Goal: Task Accomplishment & Management: Use online tool/utility

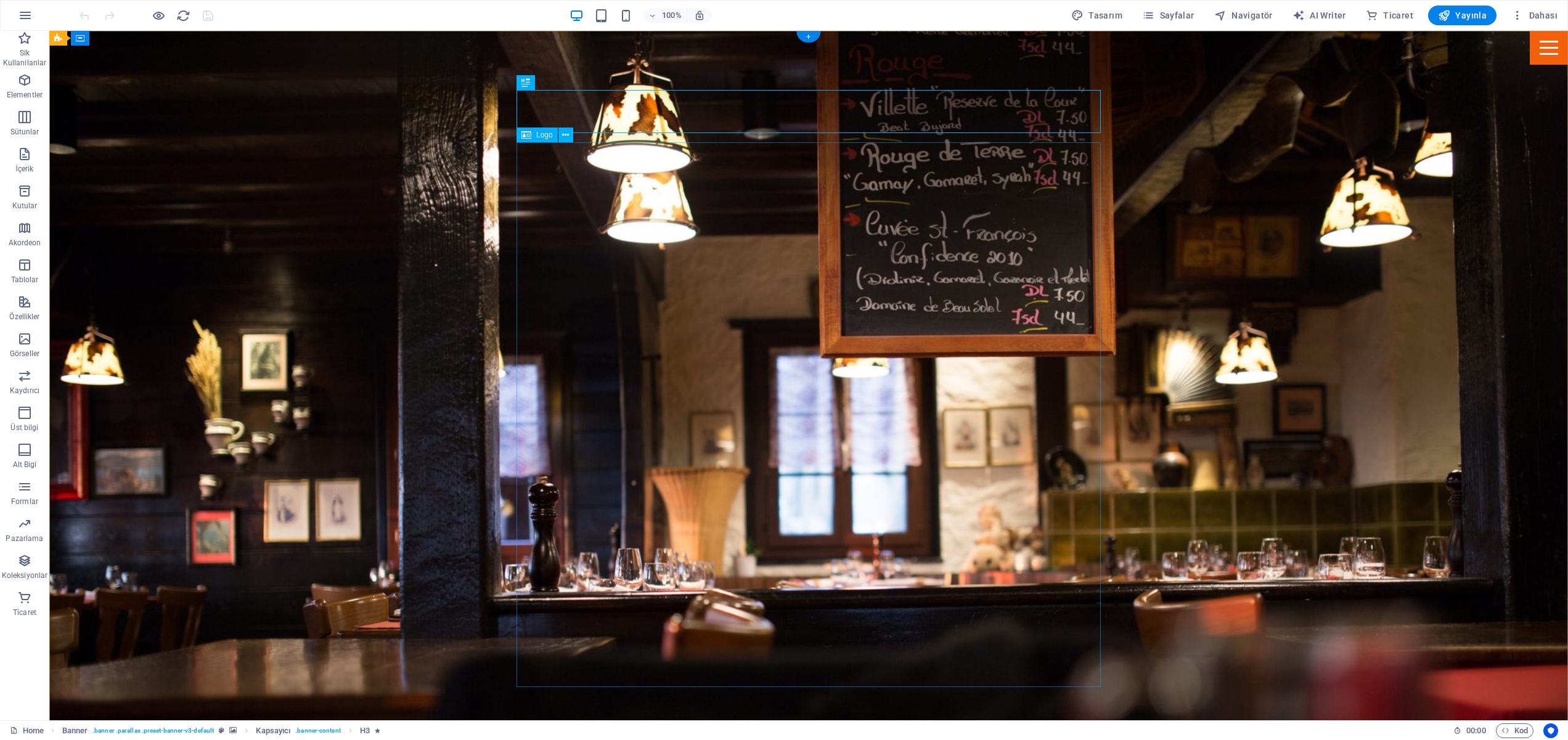
select select "px"
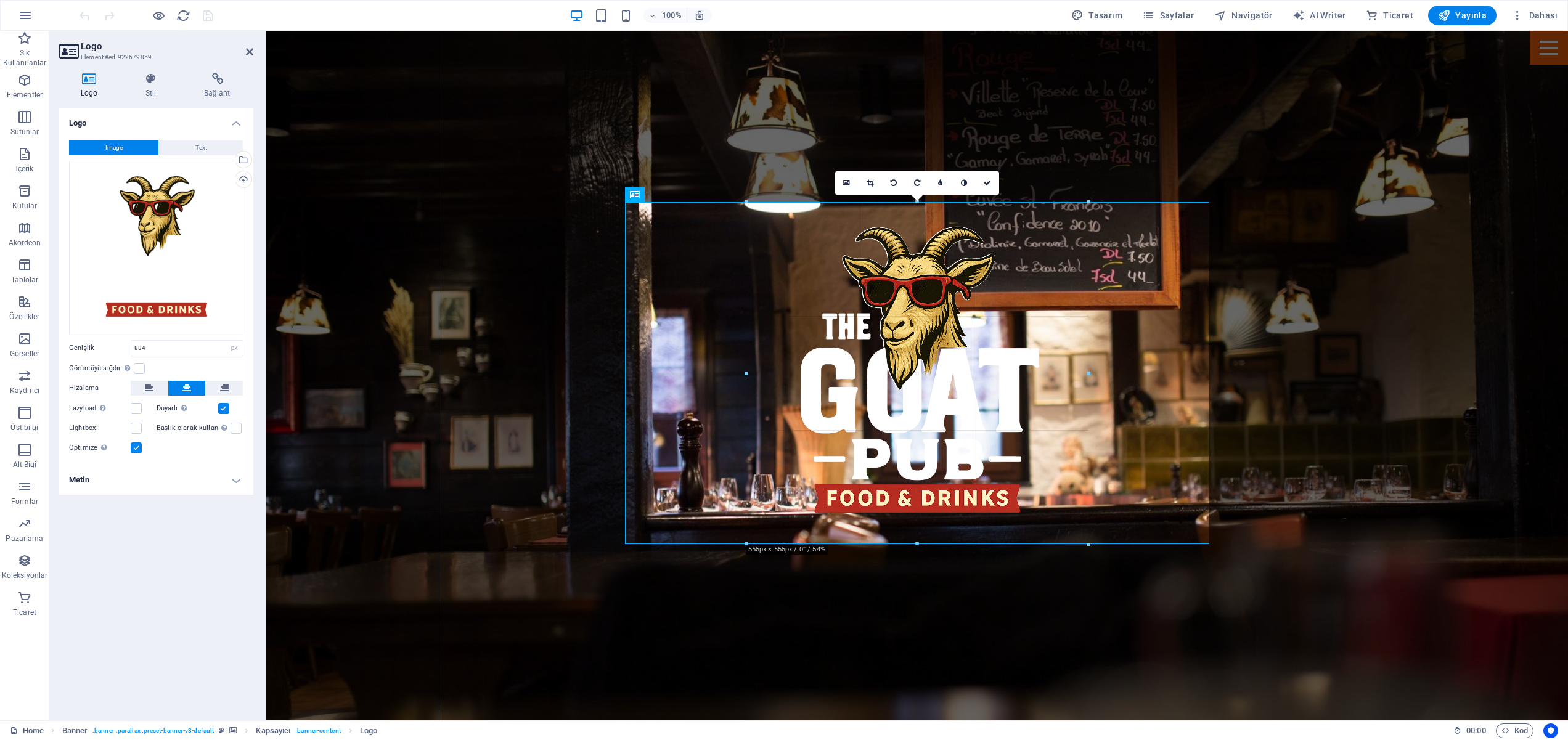
drag, startPoint x: 1191, startPoint y: 688, endPoint x: 886, endPoint y: 484, distance: 366.9
type input "555"
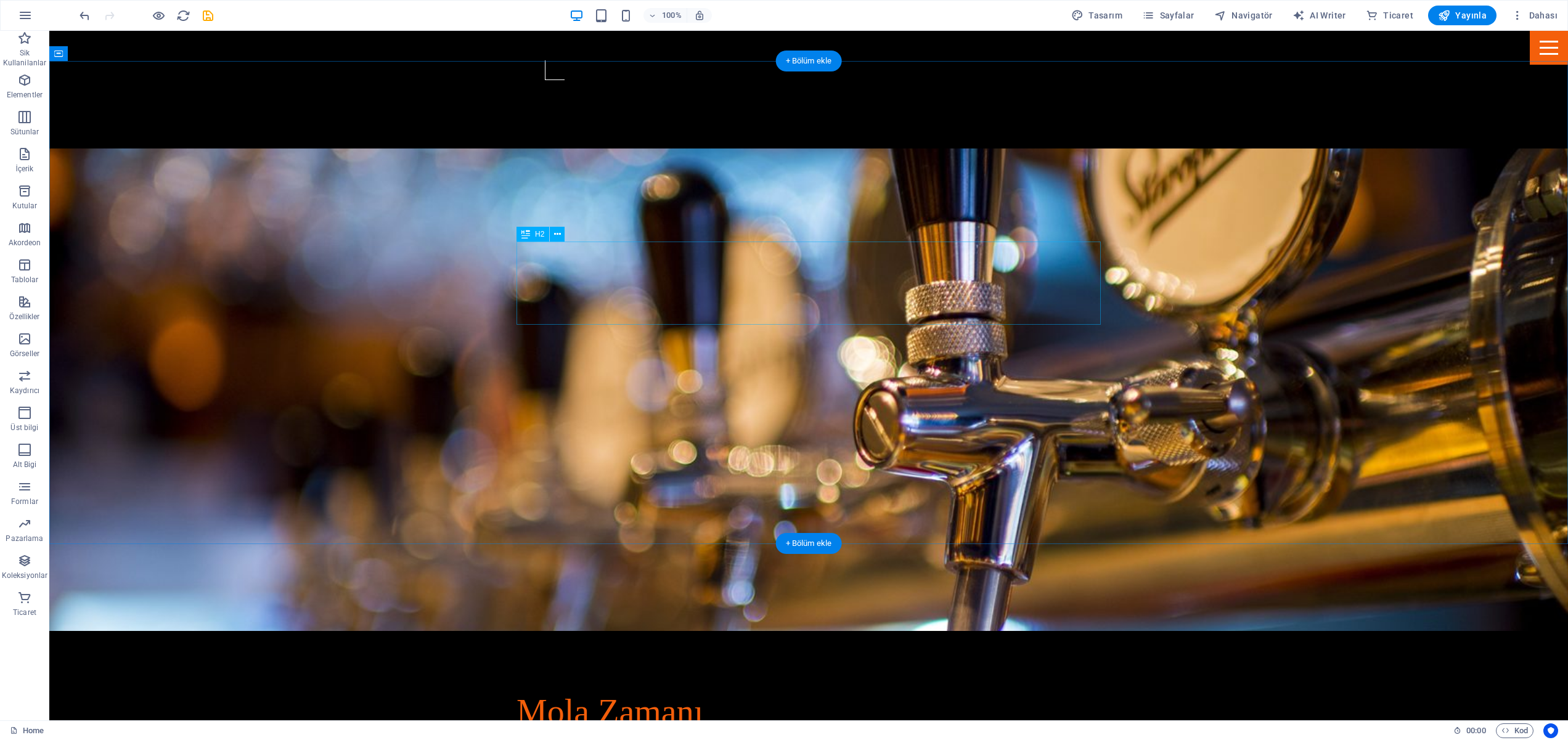
scroll to position [1152, 0]
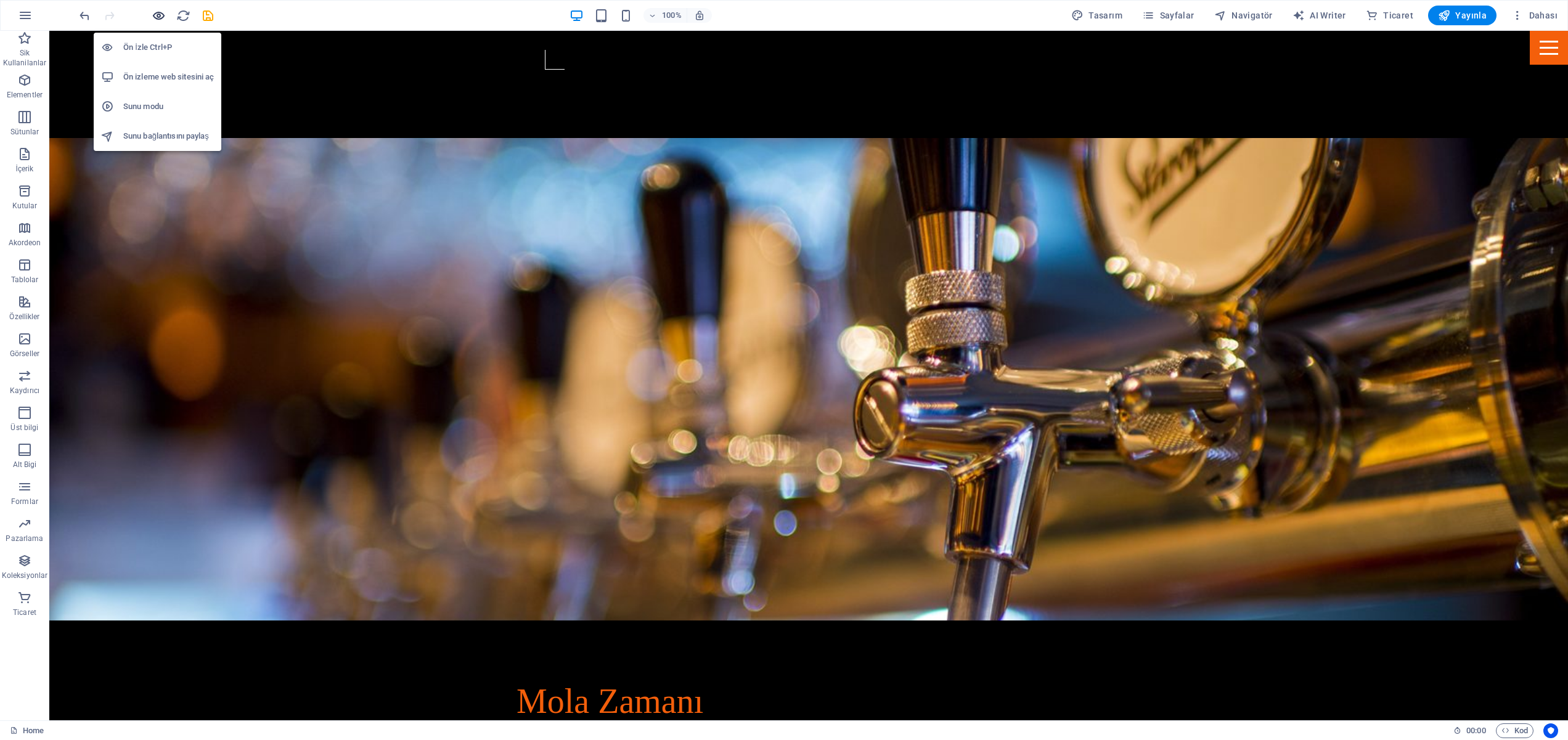
click at [157, 10] on icon "button" at bounding box center [158, 15] width 14 height 14
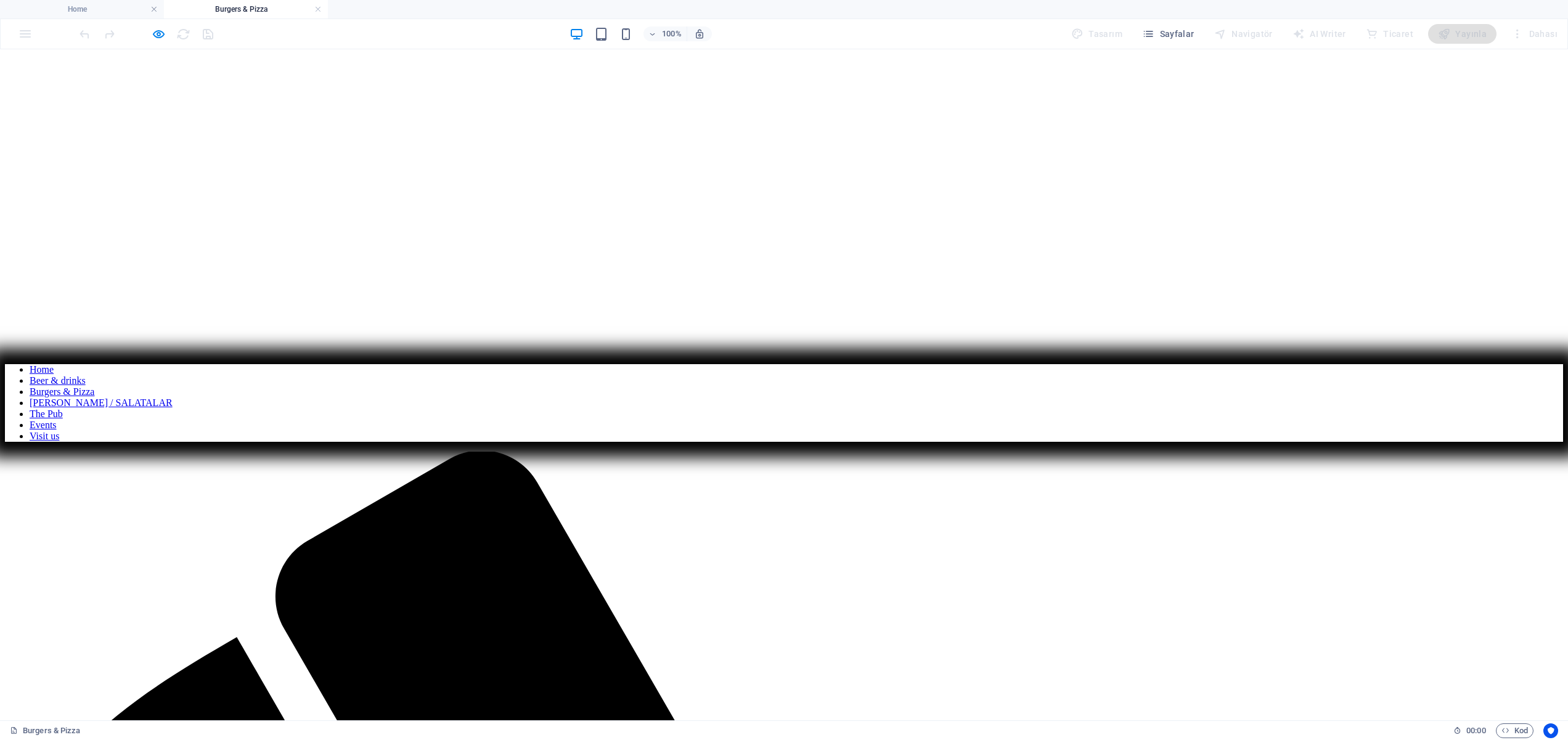
scroll to position [0, 0]
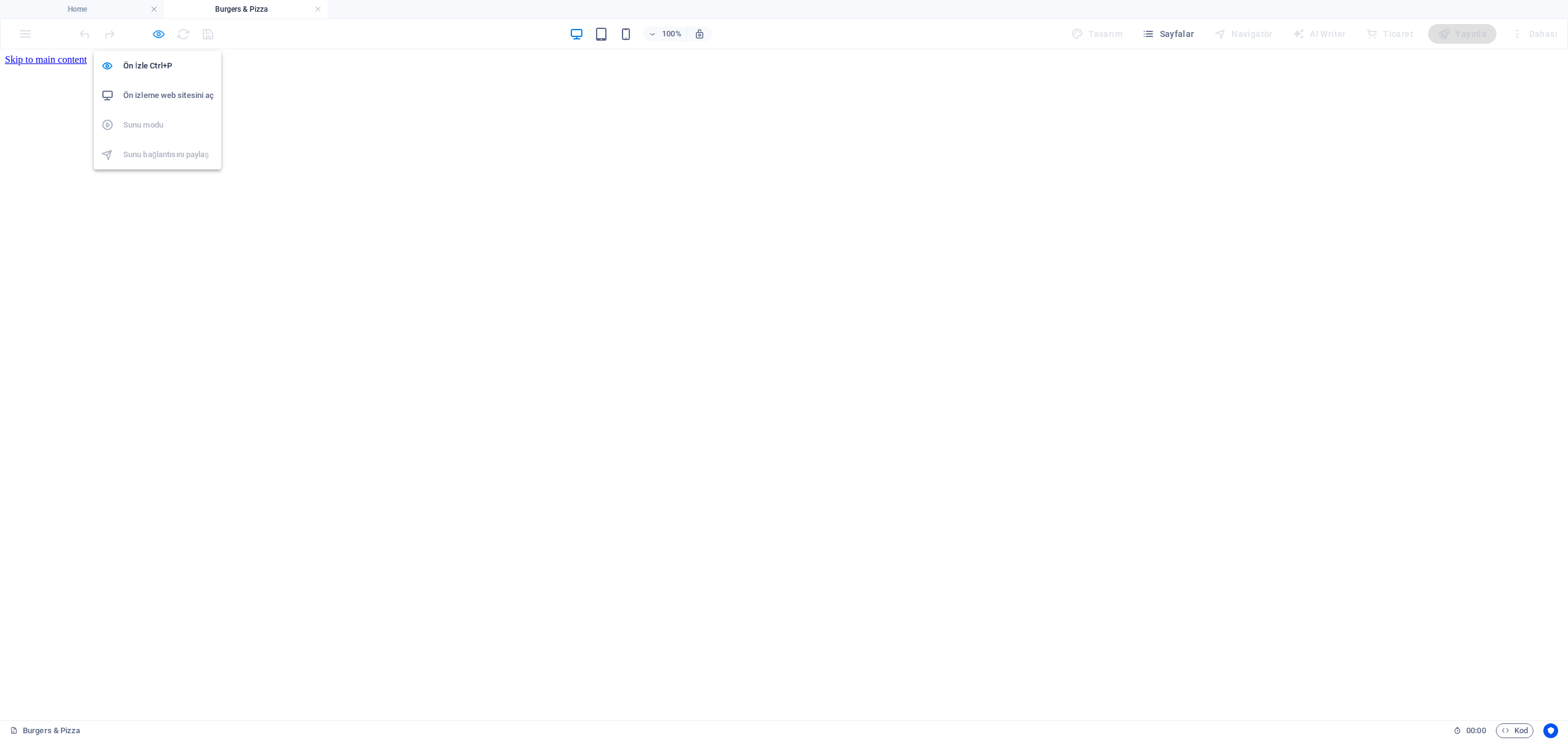
click at [159, 33] on icon "button" at bounding box center [158, 34] width 14 height 14
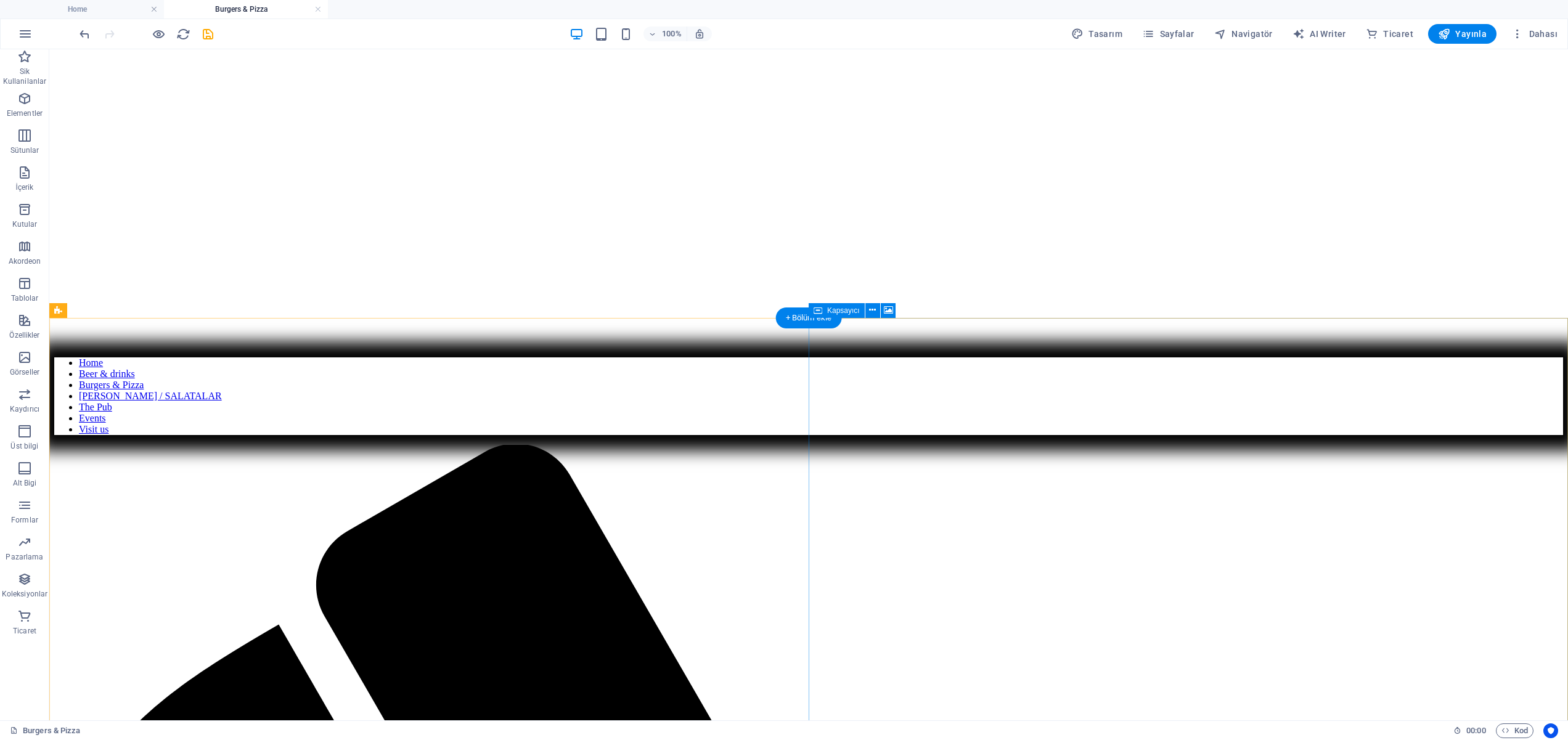
scroll to position [374, 0]
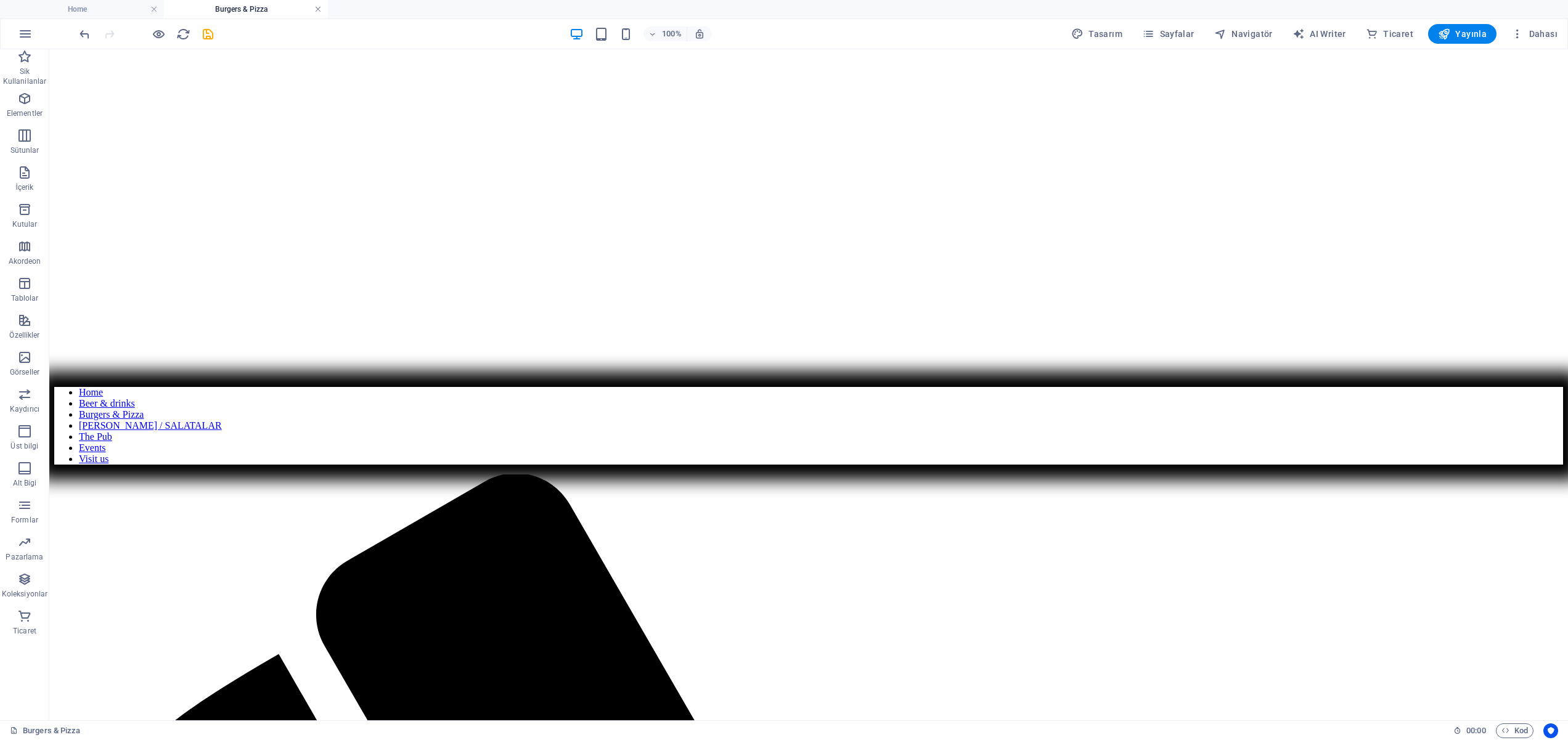
click at [320, 10] on link at bounding box center [318, 10] width 7 height 12
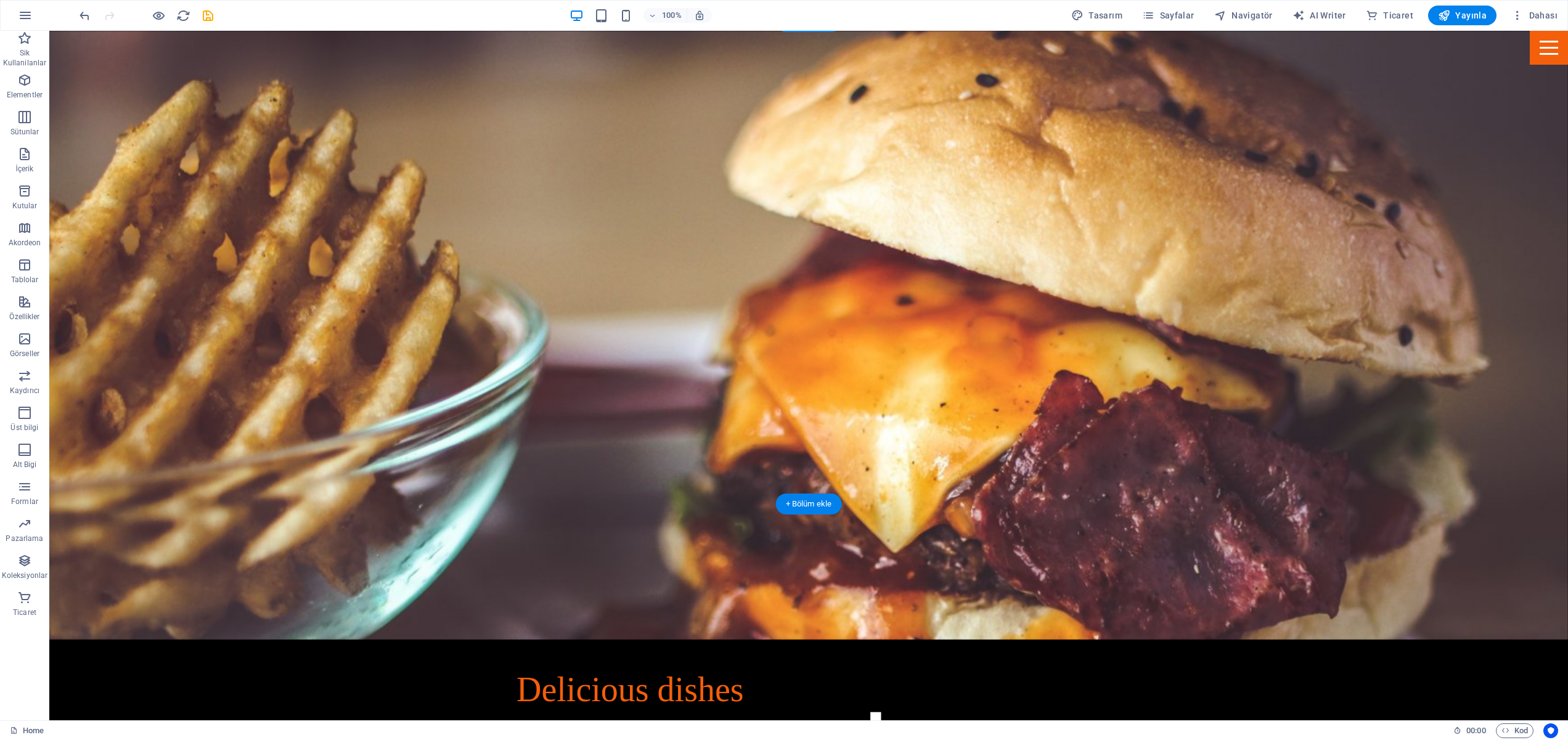
scroll to position [2147, 0]
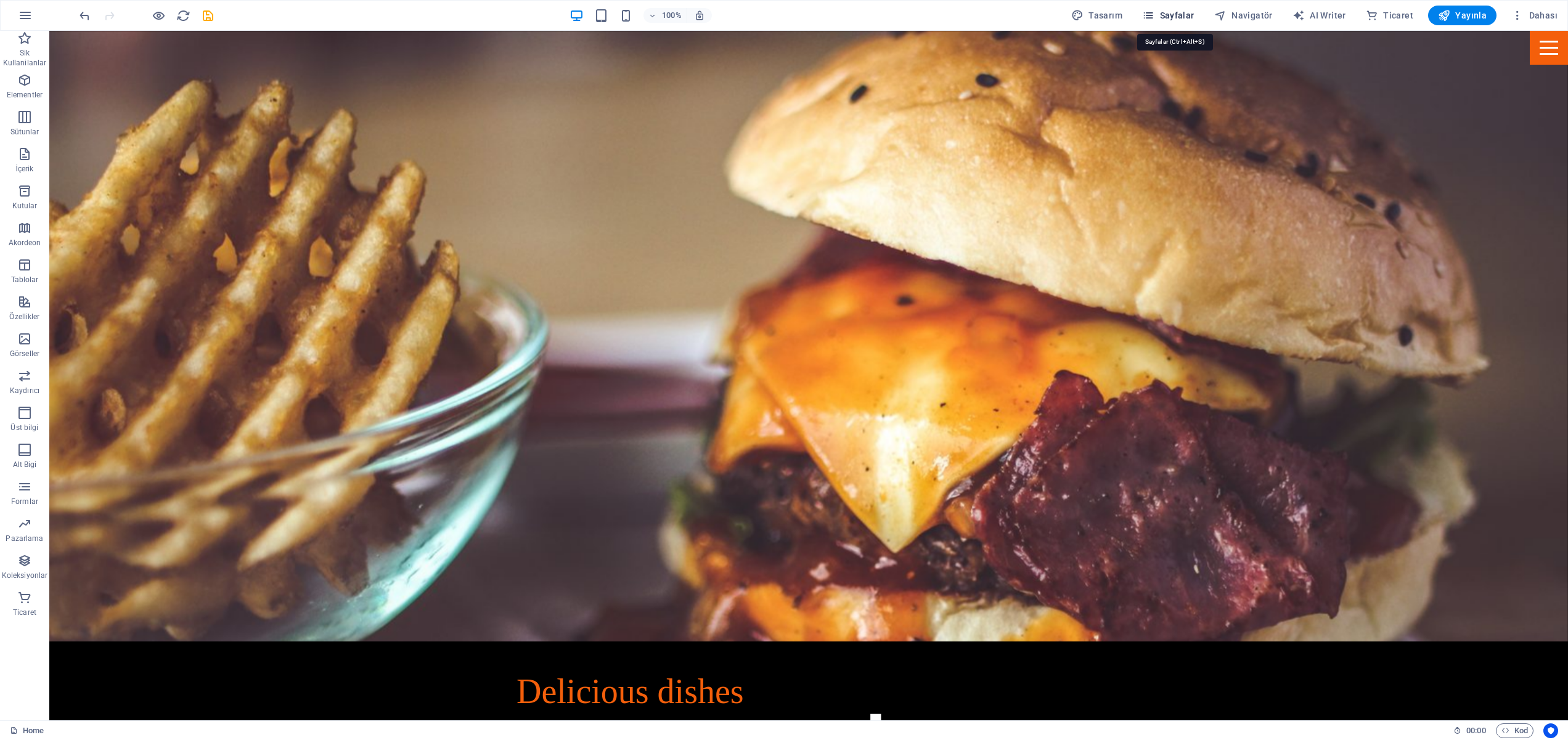
click at [1175, 10] on span "Sayfalar" at bounding box center [1169, 15] width 53 height 12
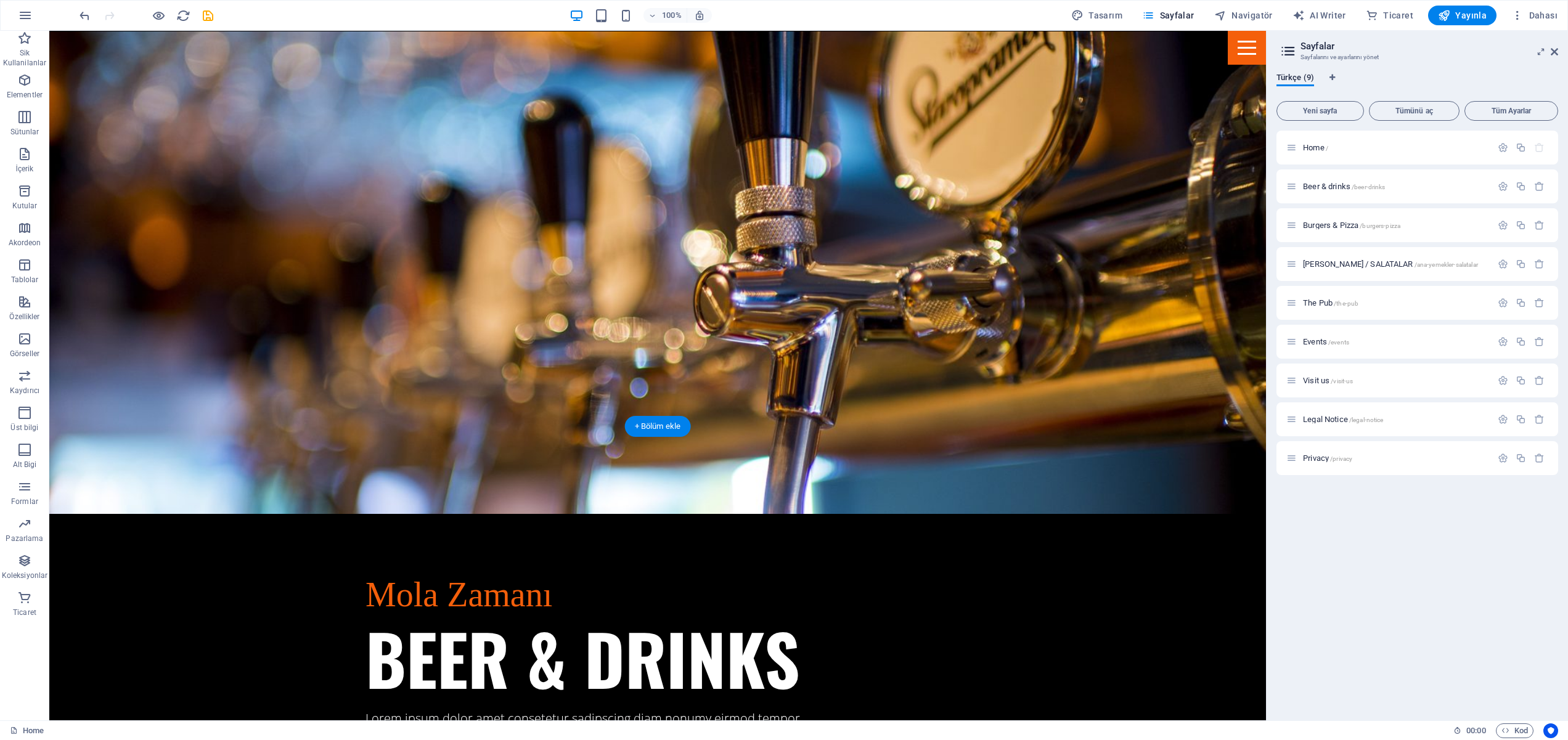
scroll to position [1280, 0]
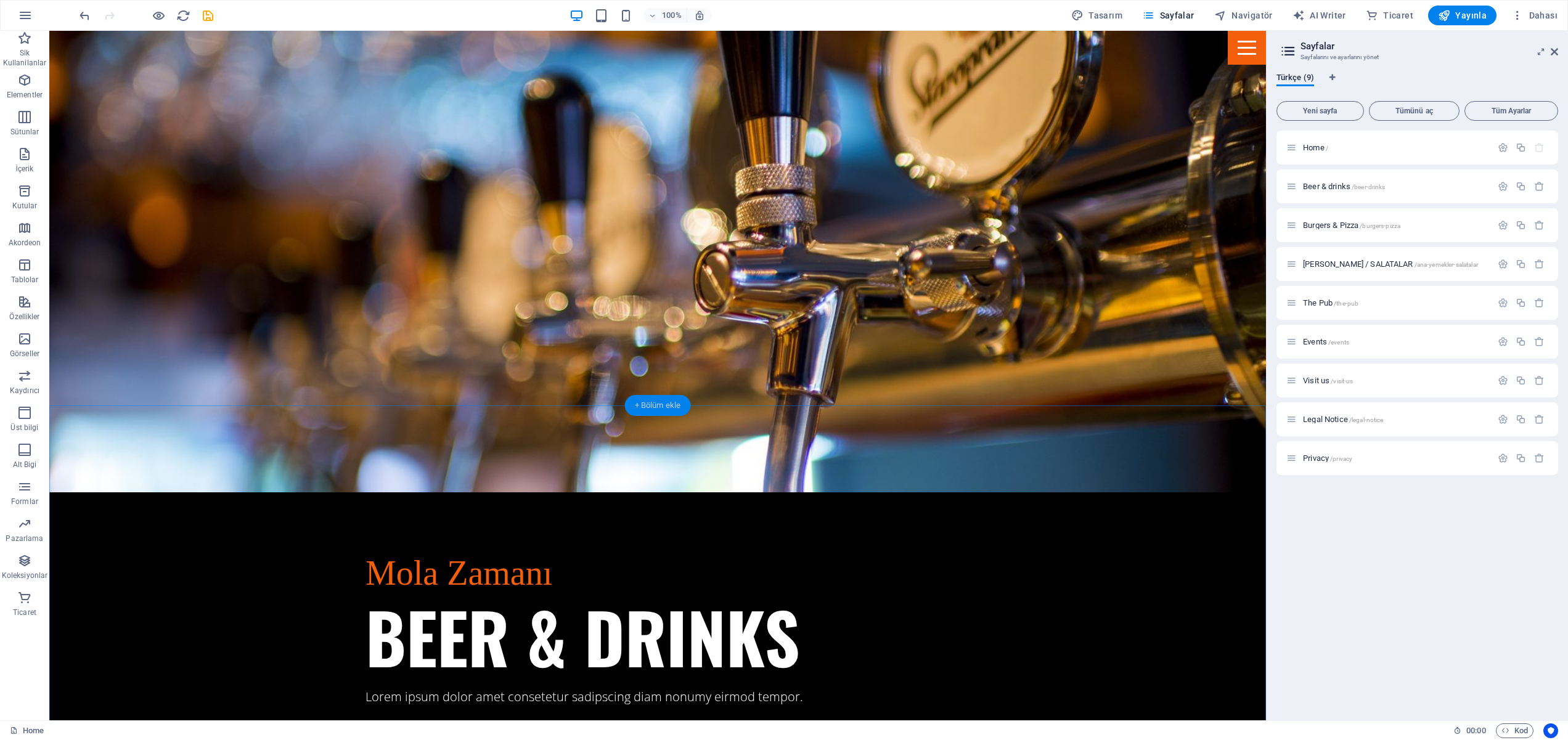
click at [658, 407] on div "+ Bölüm ekle" at bounding box center [658, 405] width 66 height 21
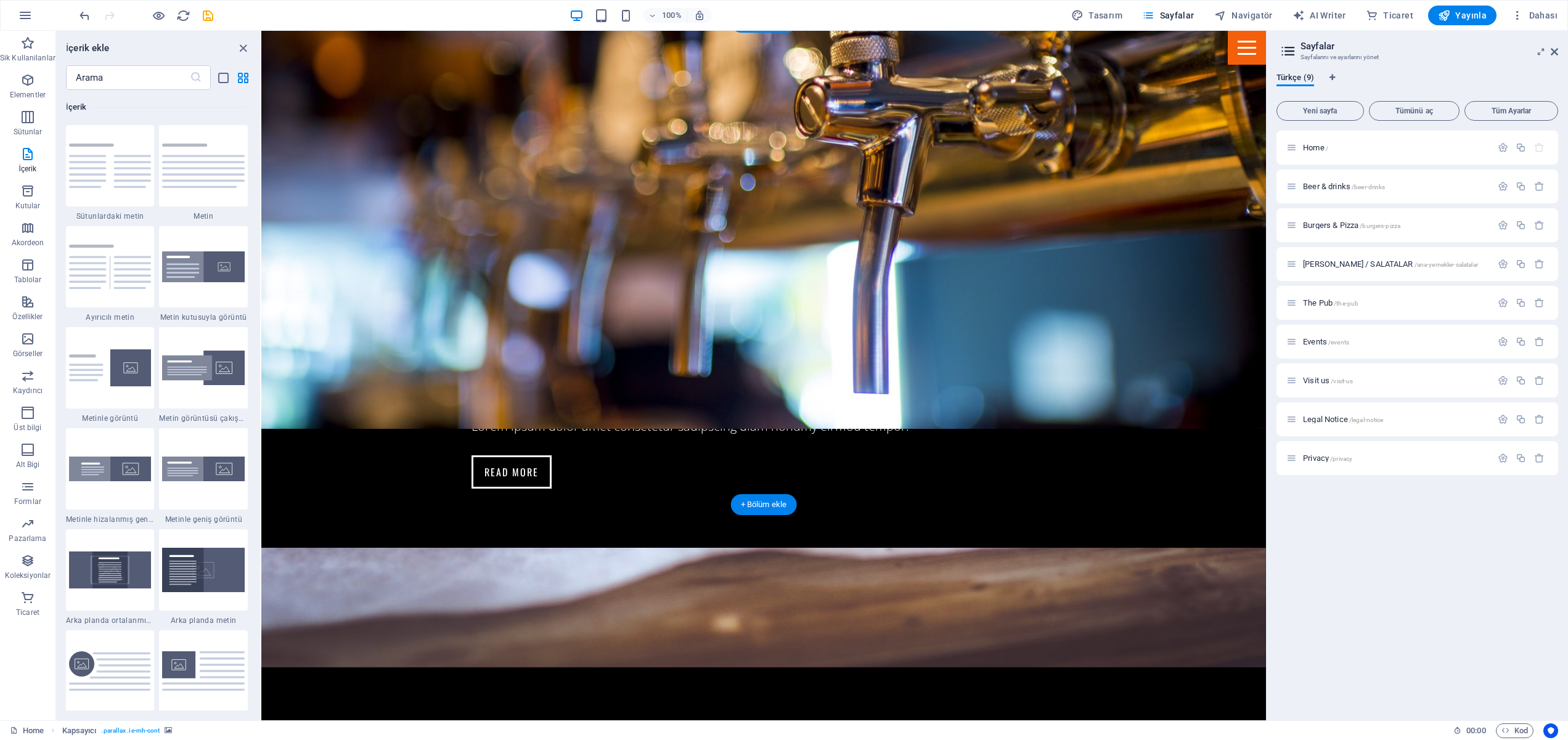
scroll to position [1664, 0]
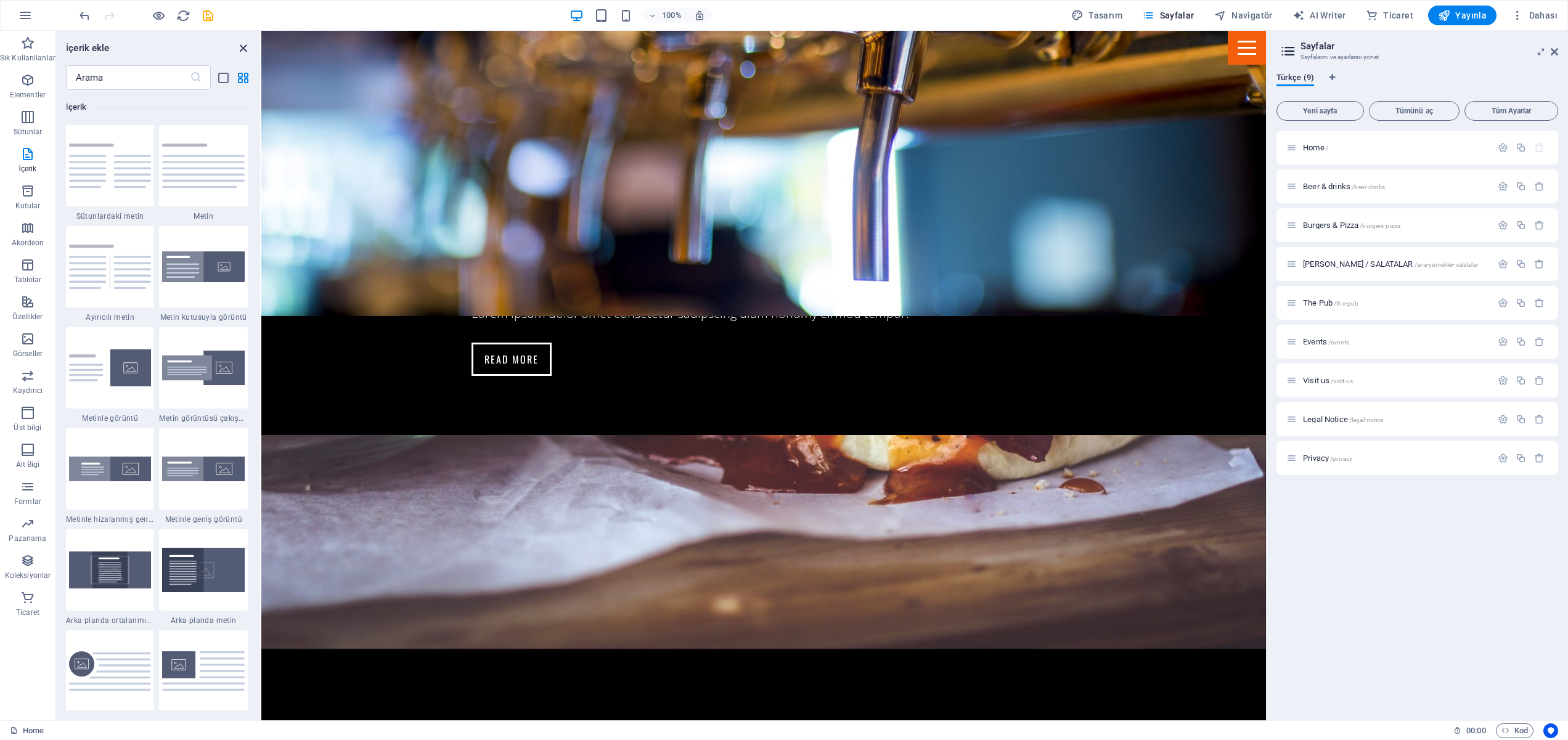
click at [238, 45] on icon "close panel" at bounding box center [243, 48] width 14 height 14
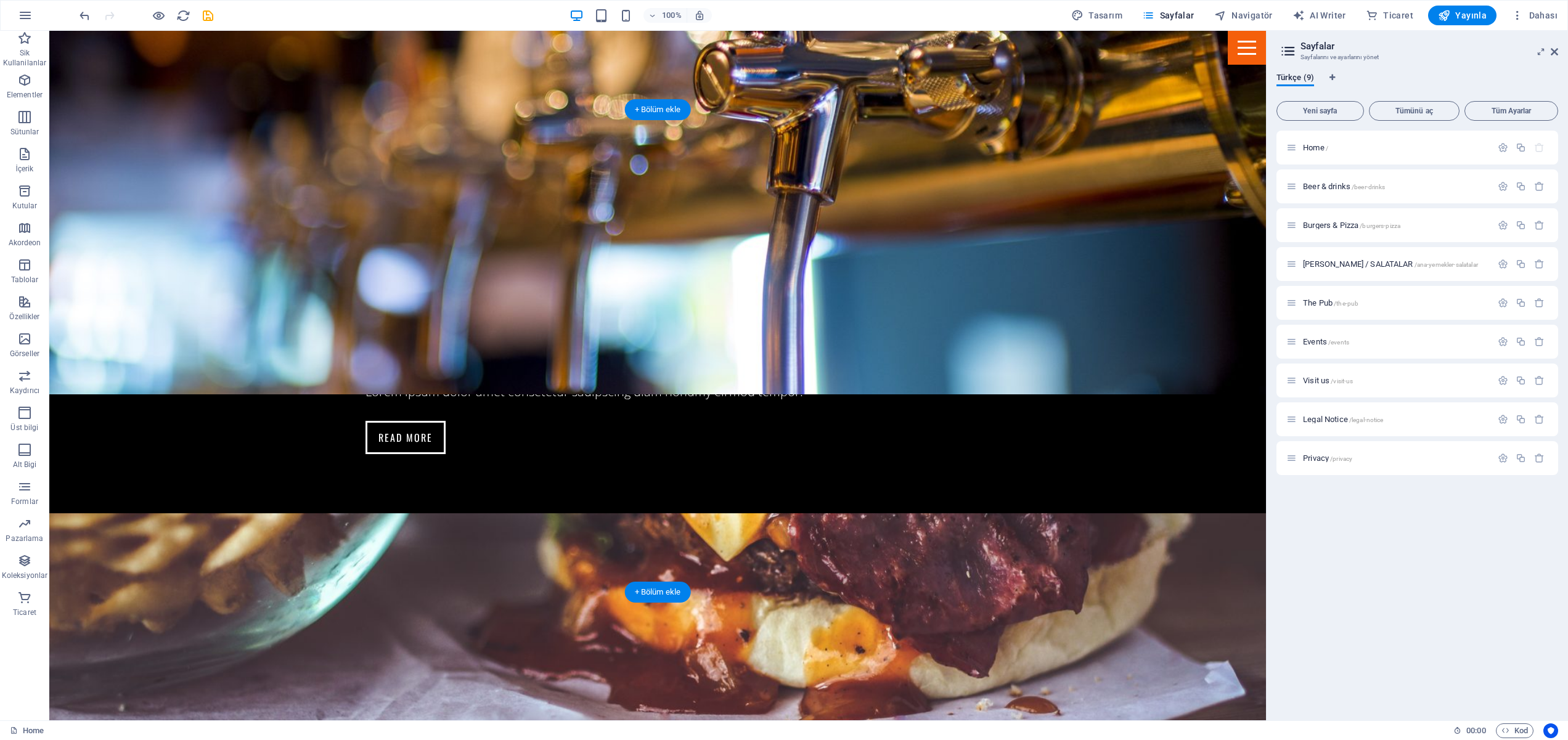
scroll to position [1543, 0]
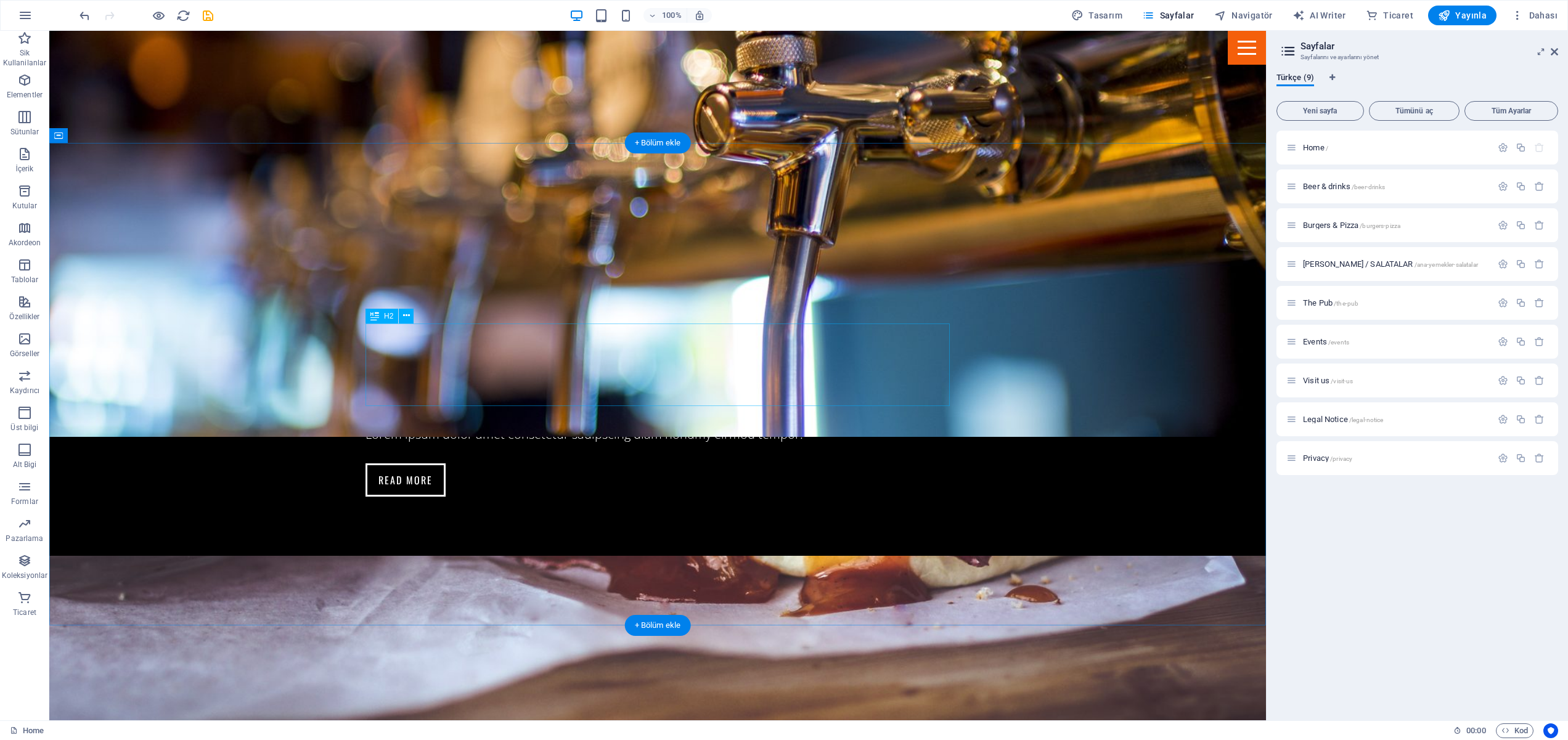
drag, startPoint x: 1368, startPoint y: 295, endPoint x: 580, endPoint y: 387, distance: 793.4
drag, startPoint x: 1379, startPoint y: 293, endPoint x: 586, endPoint y: 228, distance: 795.7
click at [1327, 267] on span "ANA YEMEKLER / SALATALAR /ana-yemekler-salatalar" at bounding box center [1390, 264] width 175 height 10
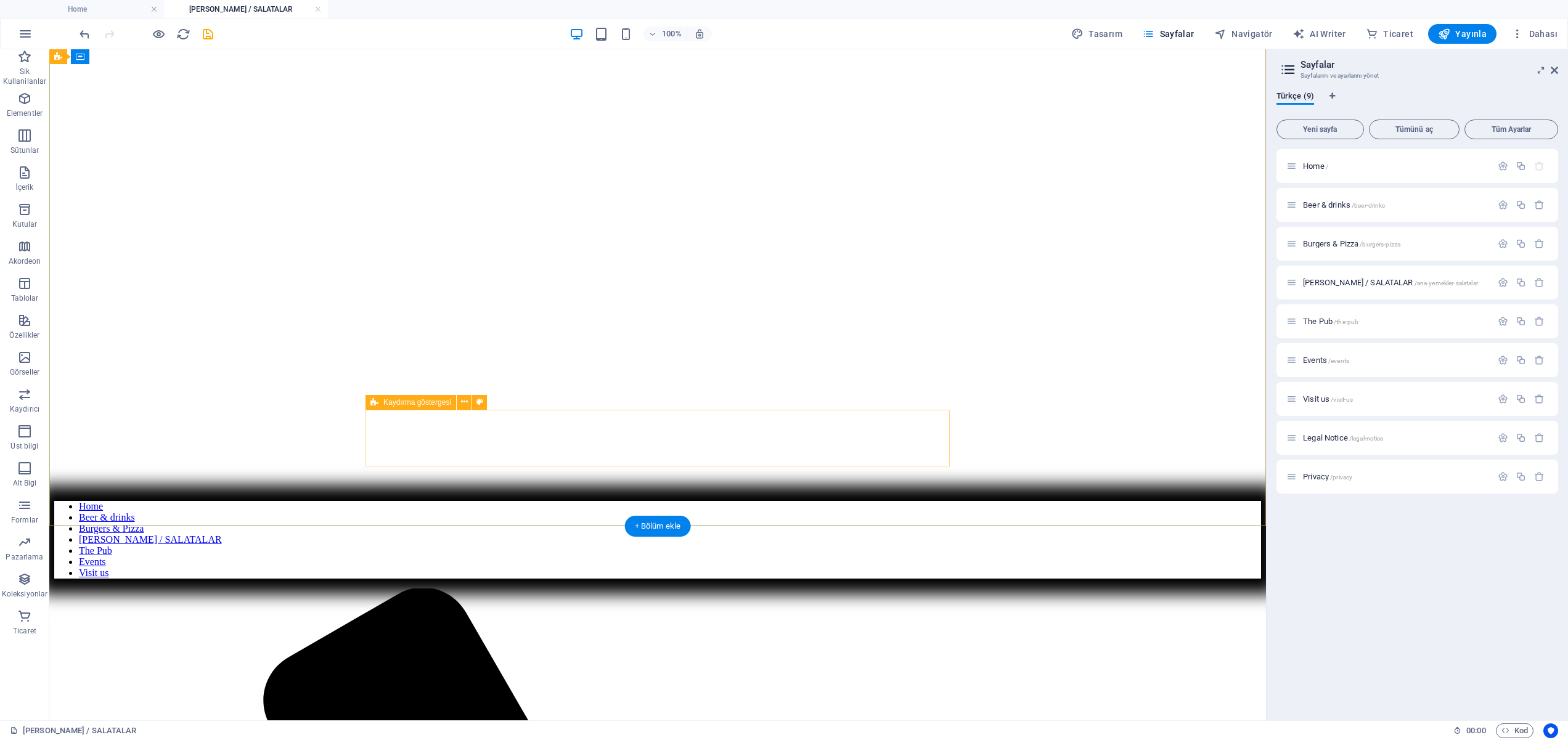
scroll to position [0, 0]
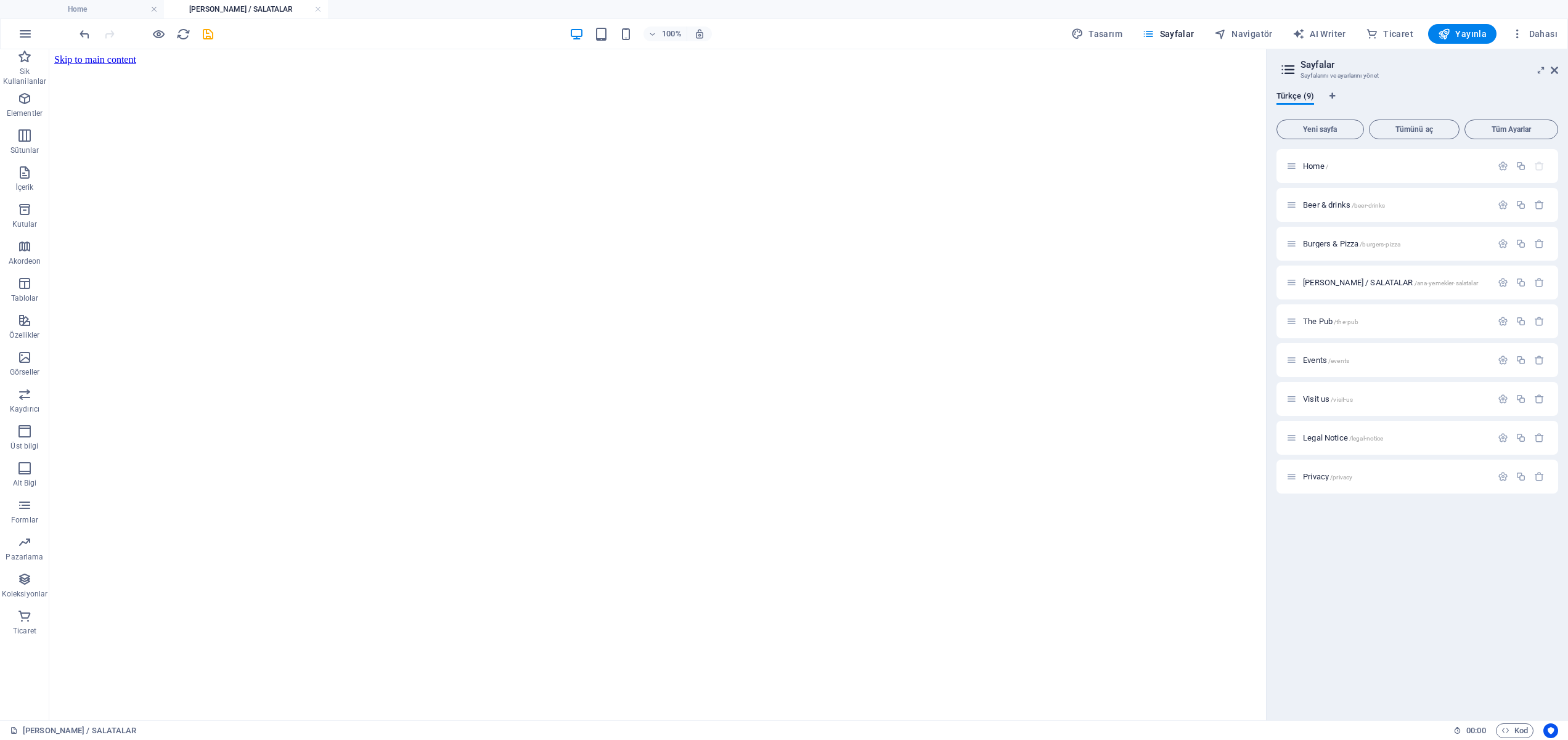
drag, startPoint x: 319, startPoint y: 9, endPoint x: 129, endPoint y: 2, distance: 190.1
click at [319, 9] on link at bounding box center [318, 10] width 7 height 12
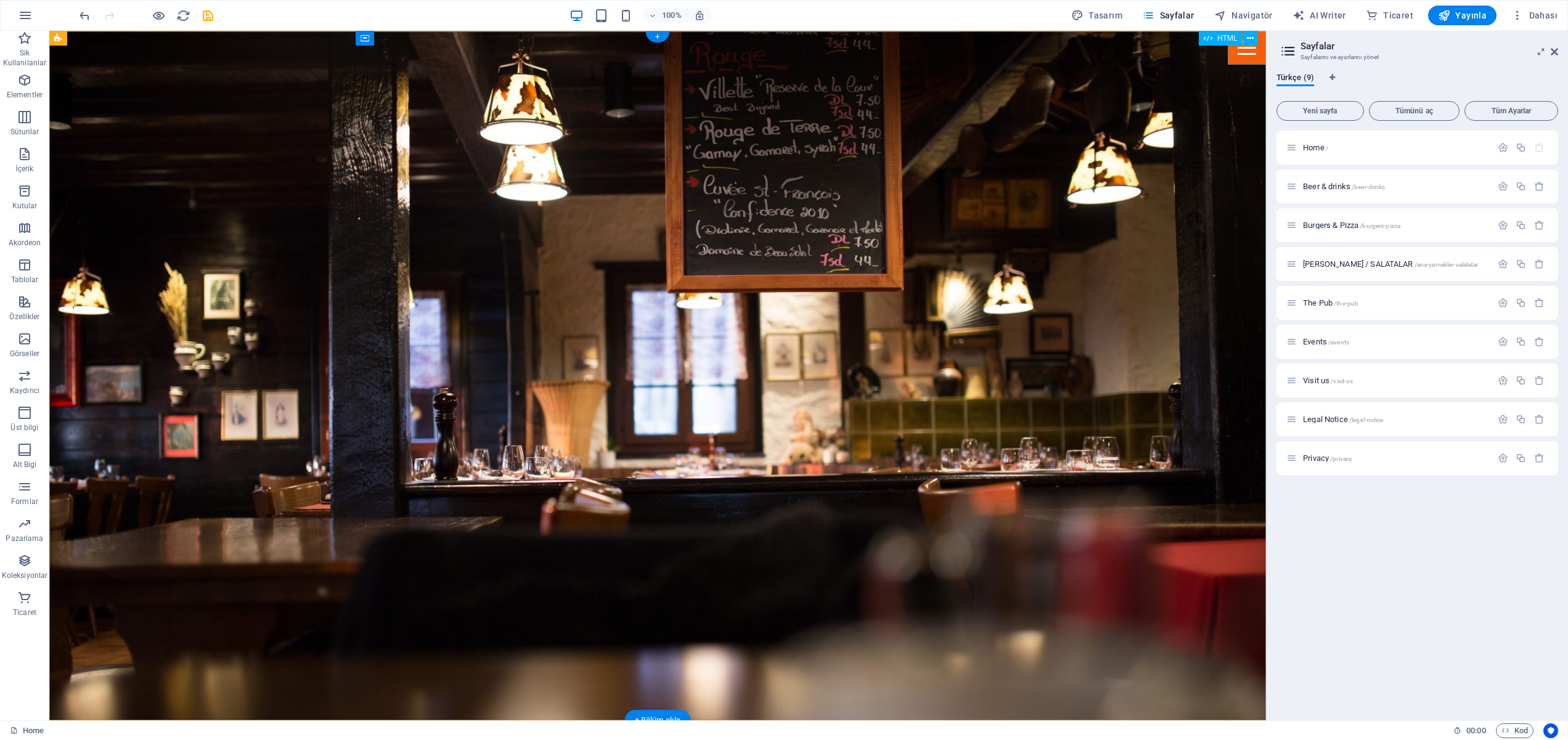
click at [1259, 49] on div "Menu" at bounding box center [1247, 48] width 38 height 34
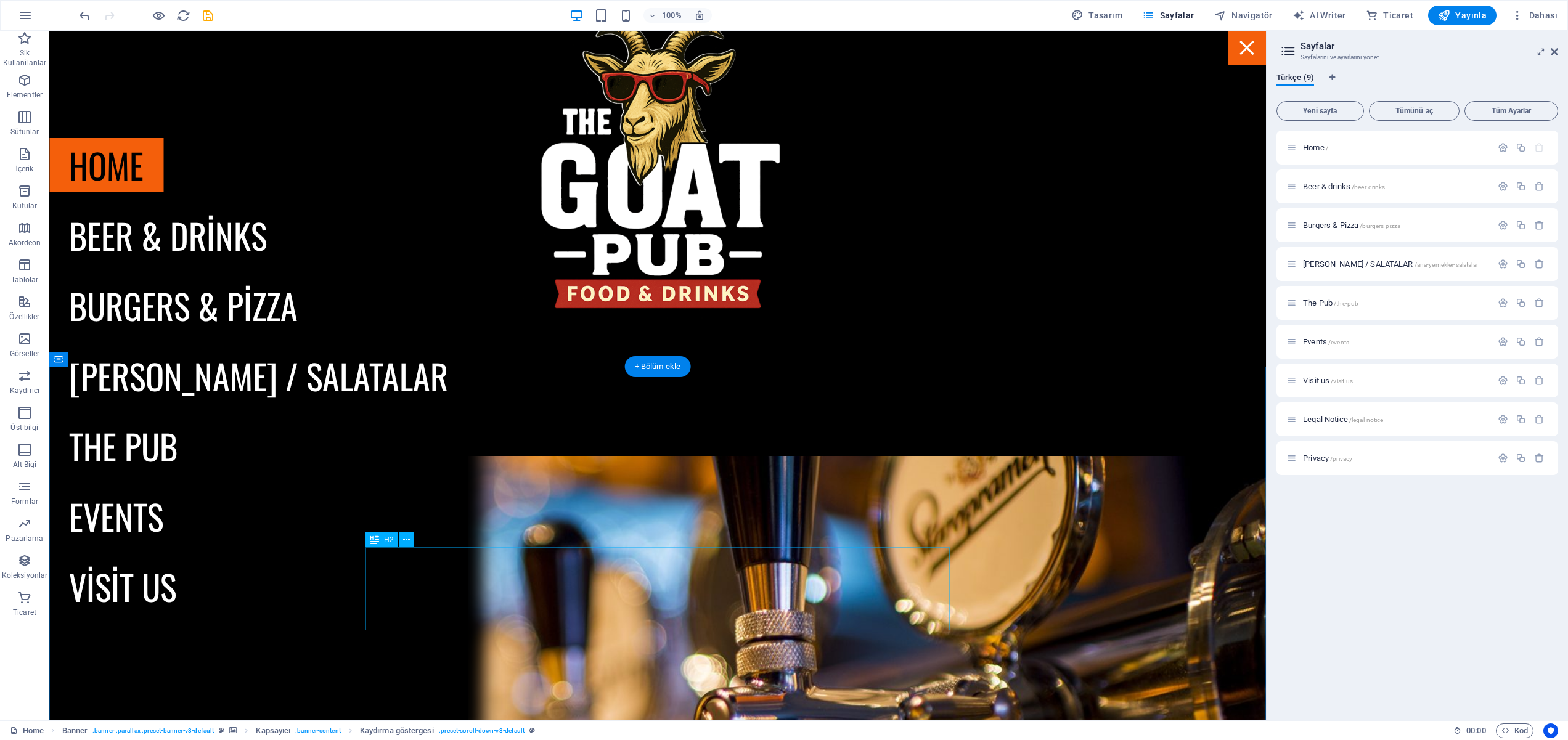
scroll to position [837, 0]
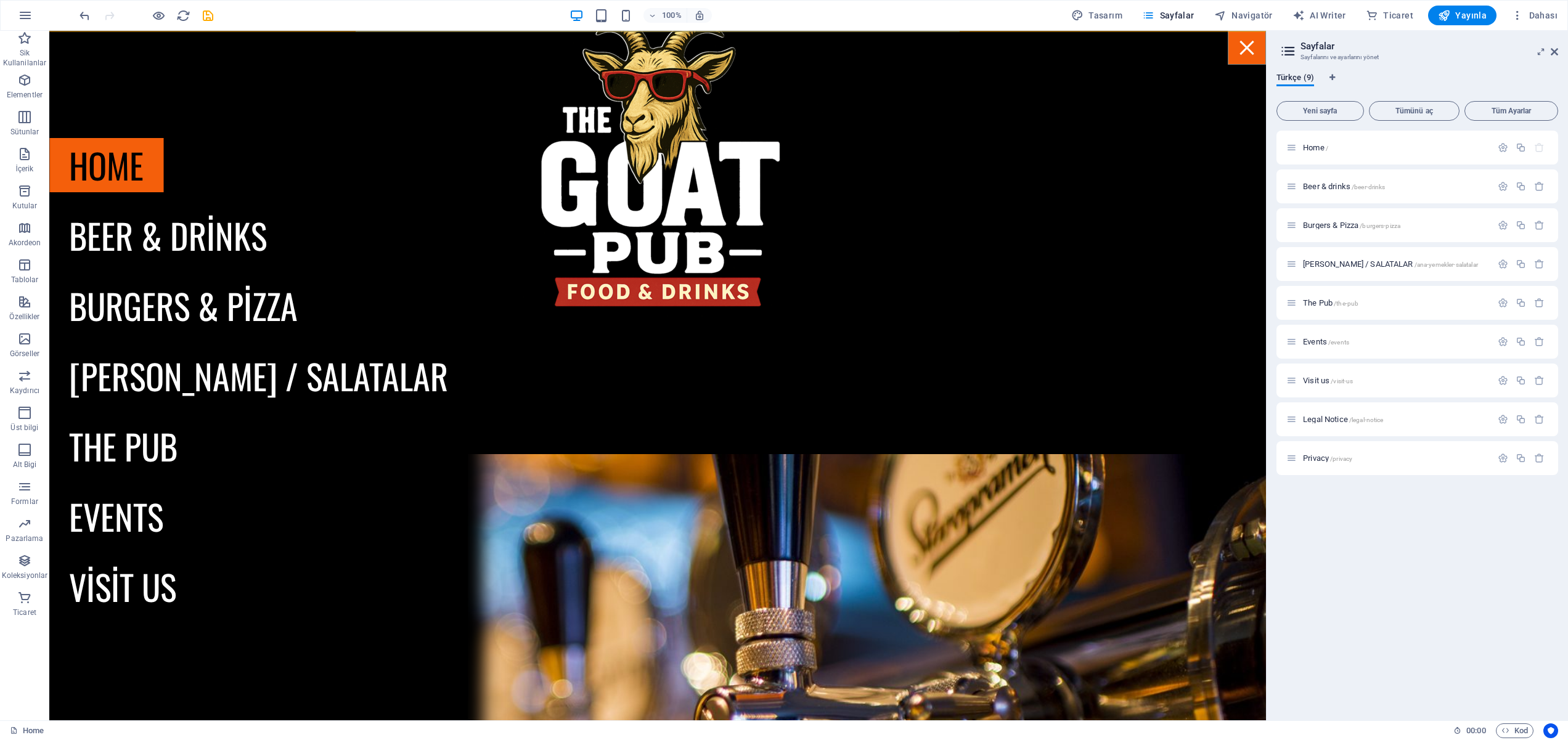
click at [1248, 52] on div "Menu" at bounding box center [1247, 48] width 38 height 34
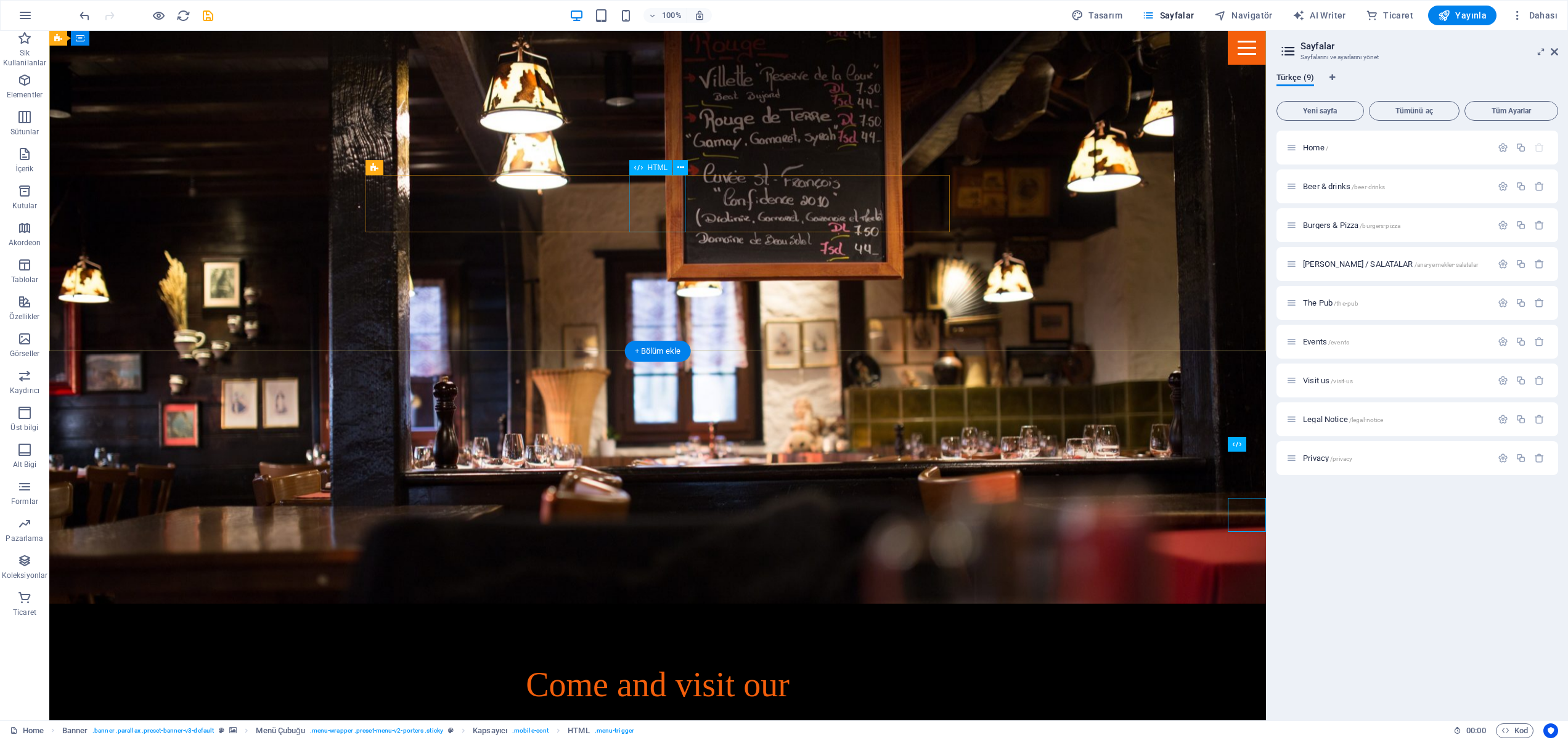
scroll to position [0, 0]
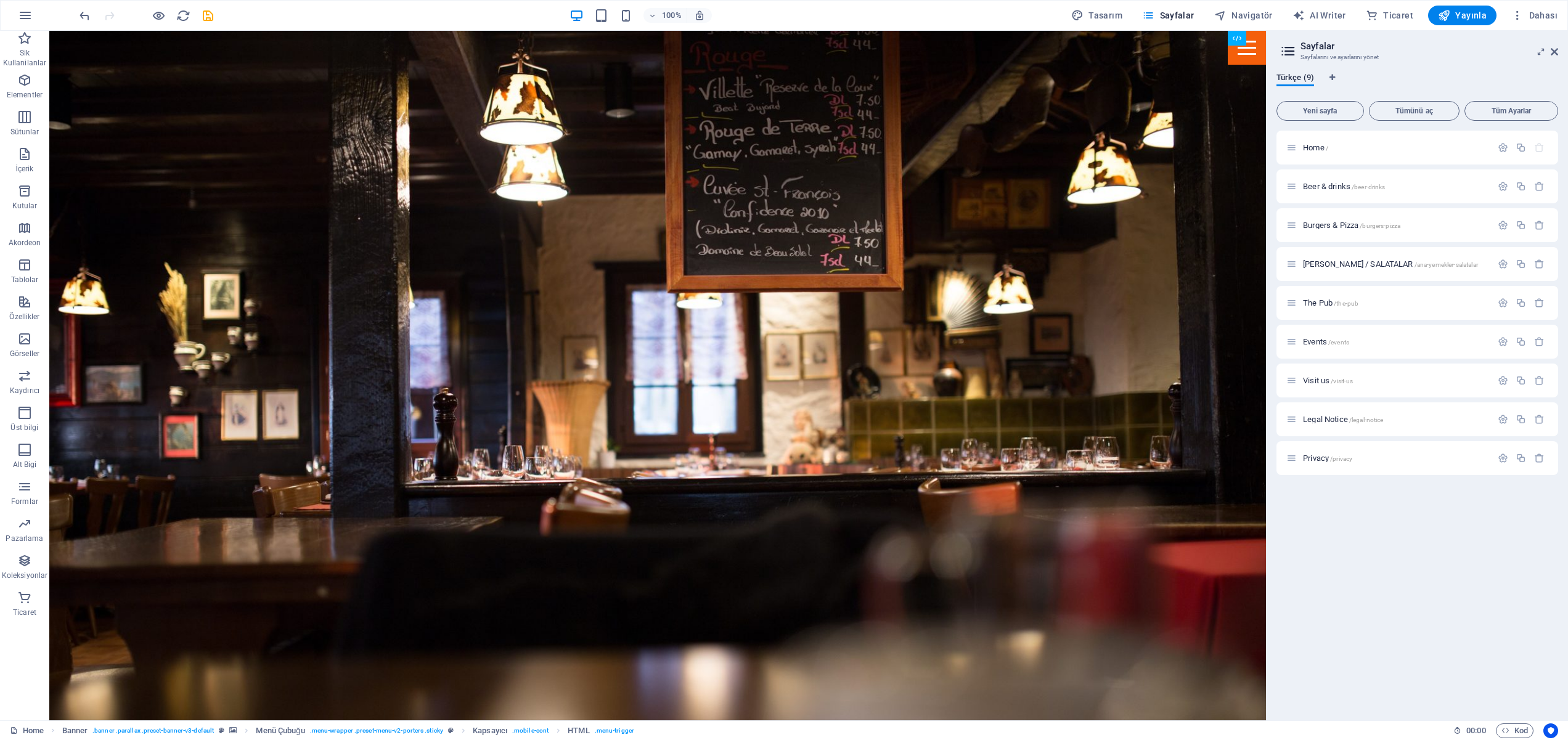
click at [1316, 46] on h2 "Sayfalar" at bounding box center [1429, 46] width 257 height 11
click at [1310, 146] on span "Home /" at bounding box center [1316, 148] width 26 height 10
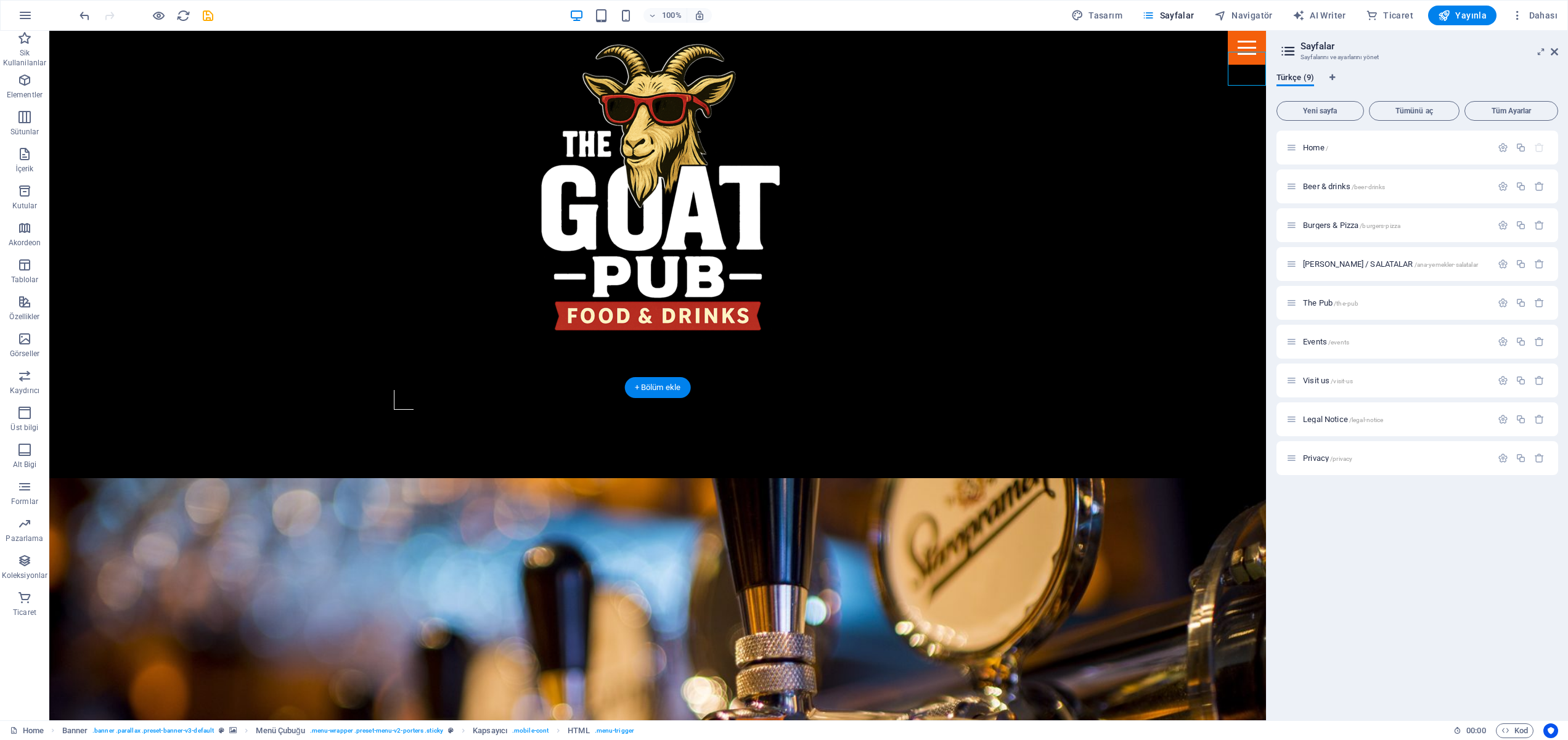
scroll to position [815, 0]
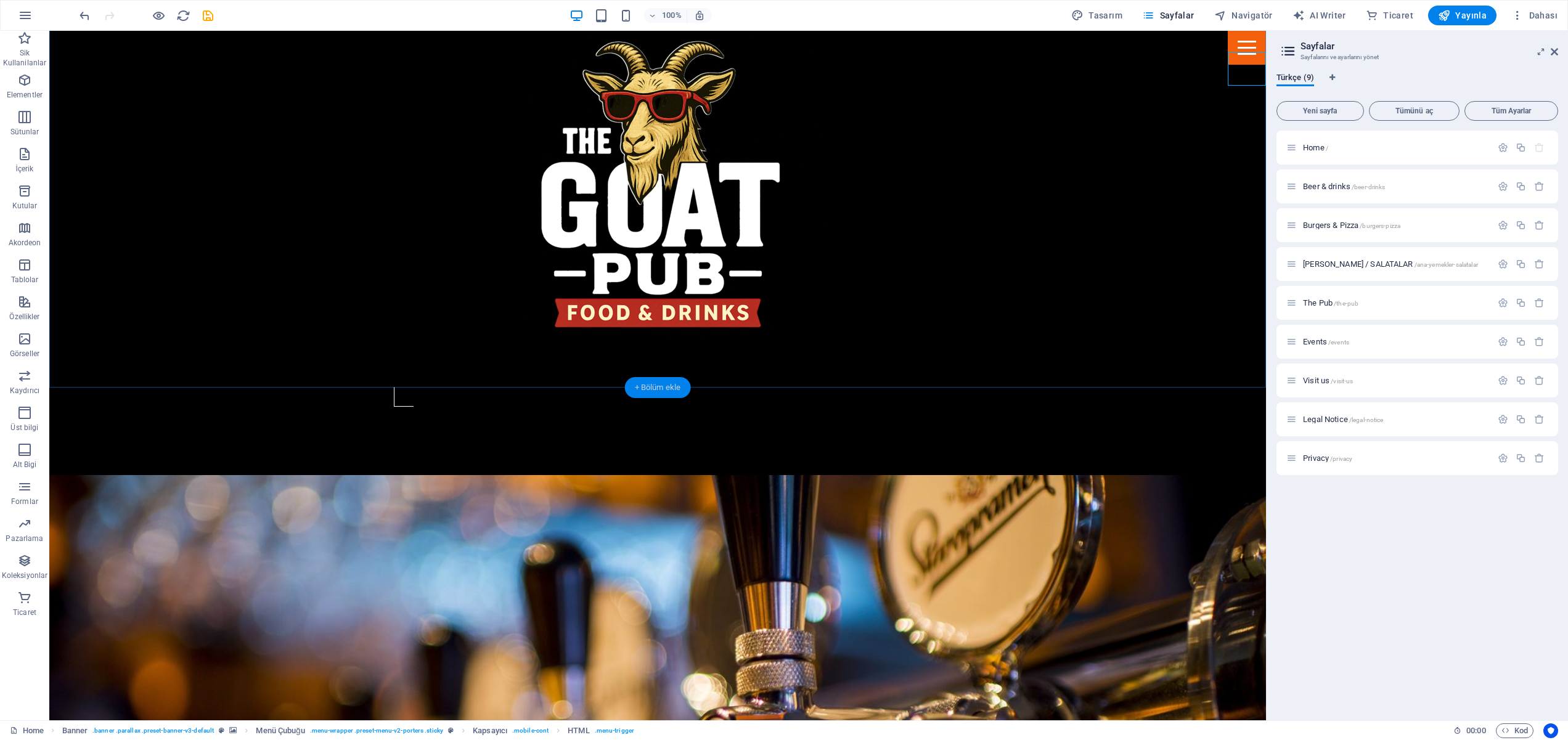
drag, startPoint x: 1327, startPoint y: 263, endPoint x: 643, endPoint y: 389, distance: 695.5
click at [642, 390] on div "Home Sik Kullanilanlar Elementler Sütunlar İçerik Kutular Akordeon Tablolar Öze…" at bounding box center [784, 375] width 1568 height 690
click at [644, 389] on div "+ Bölüm ekle" at bounding box center [658, 388] width 66 height 21
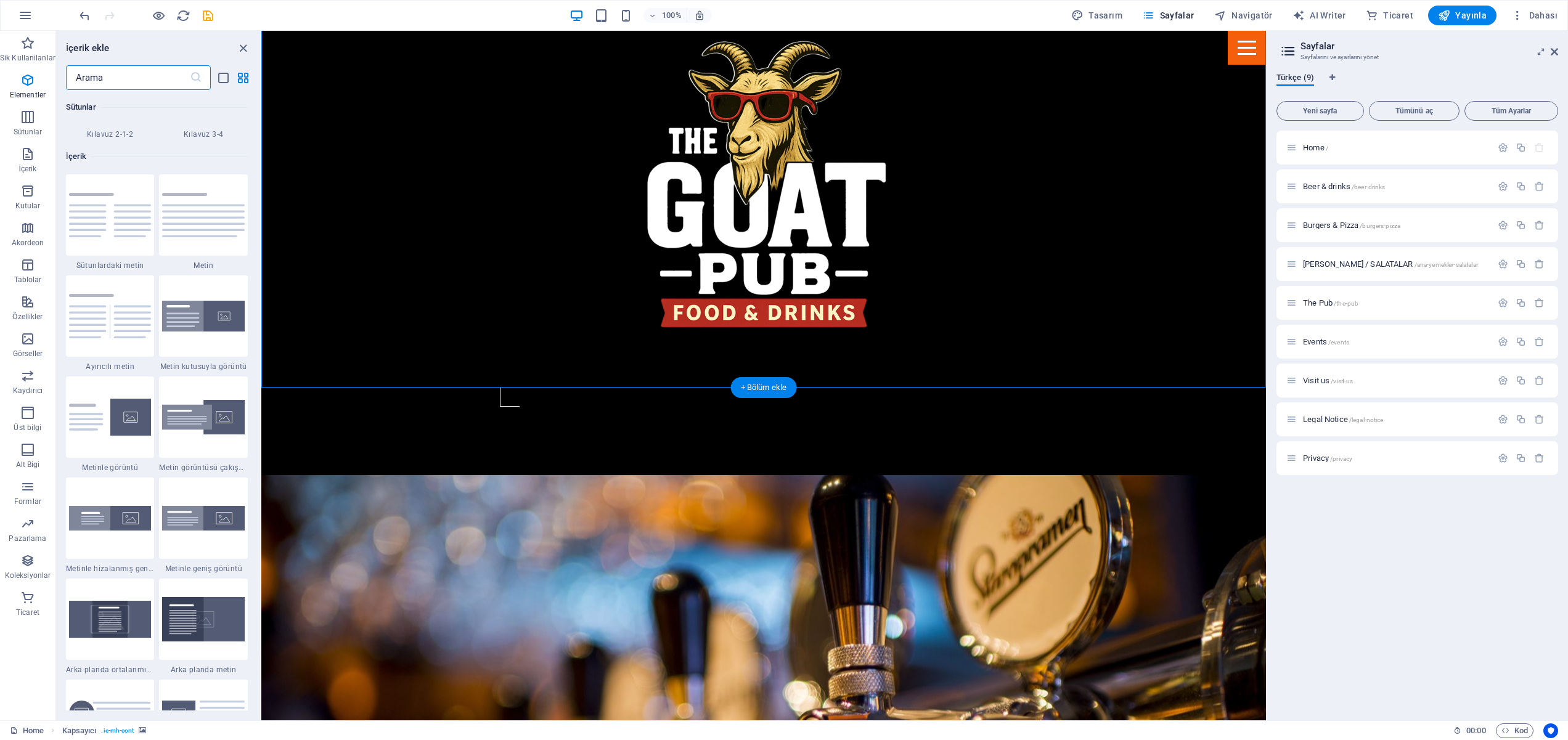
scroll to position [2156, 0]
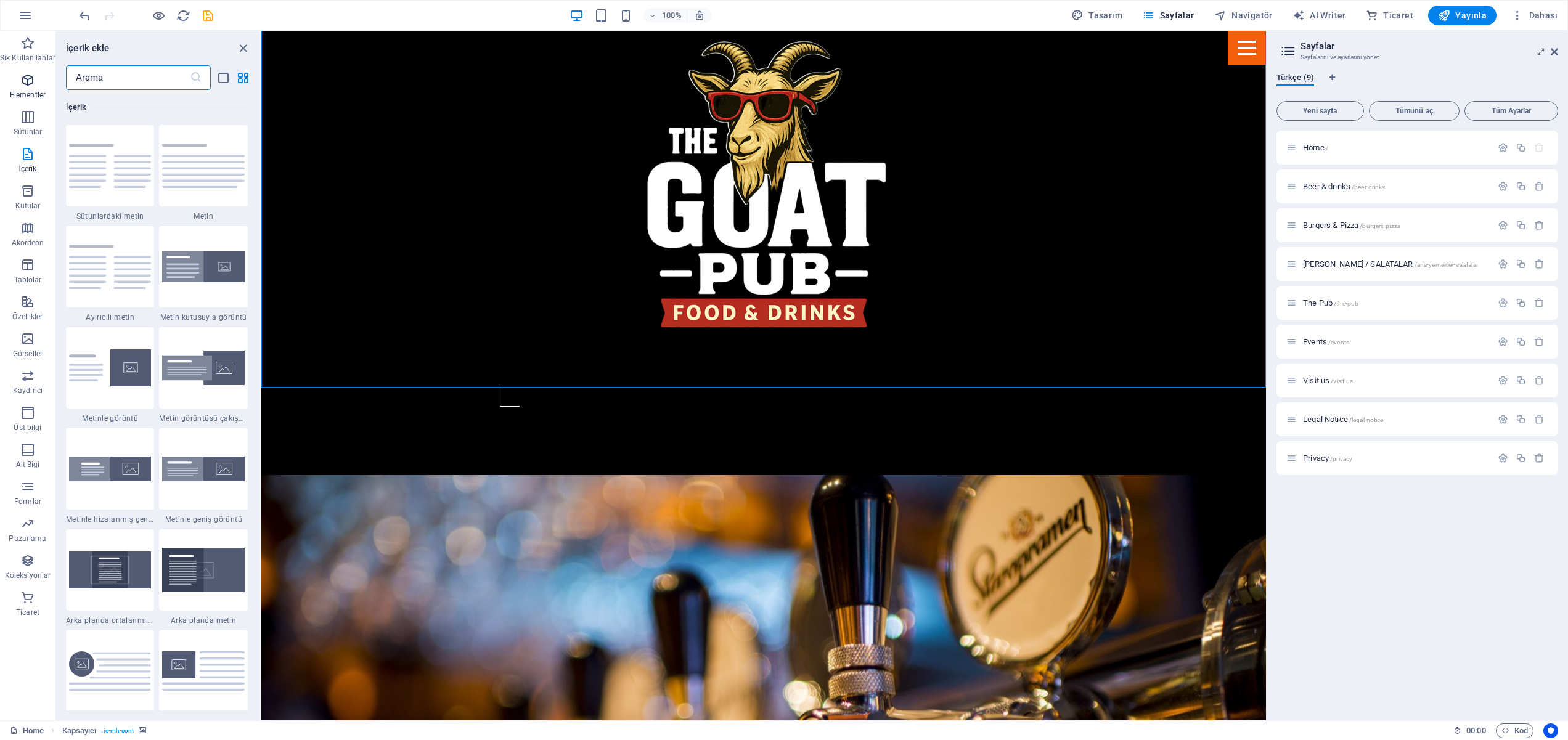
click at [29, 82] on icon "button" at bounding box center [28, 80] width 15 height 15
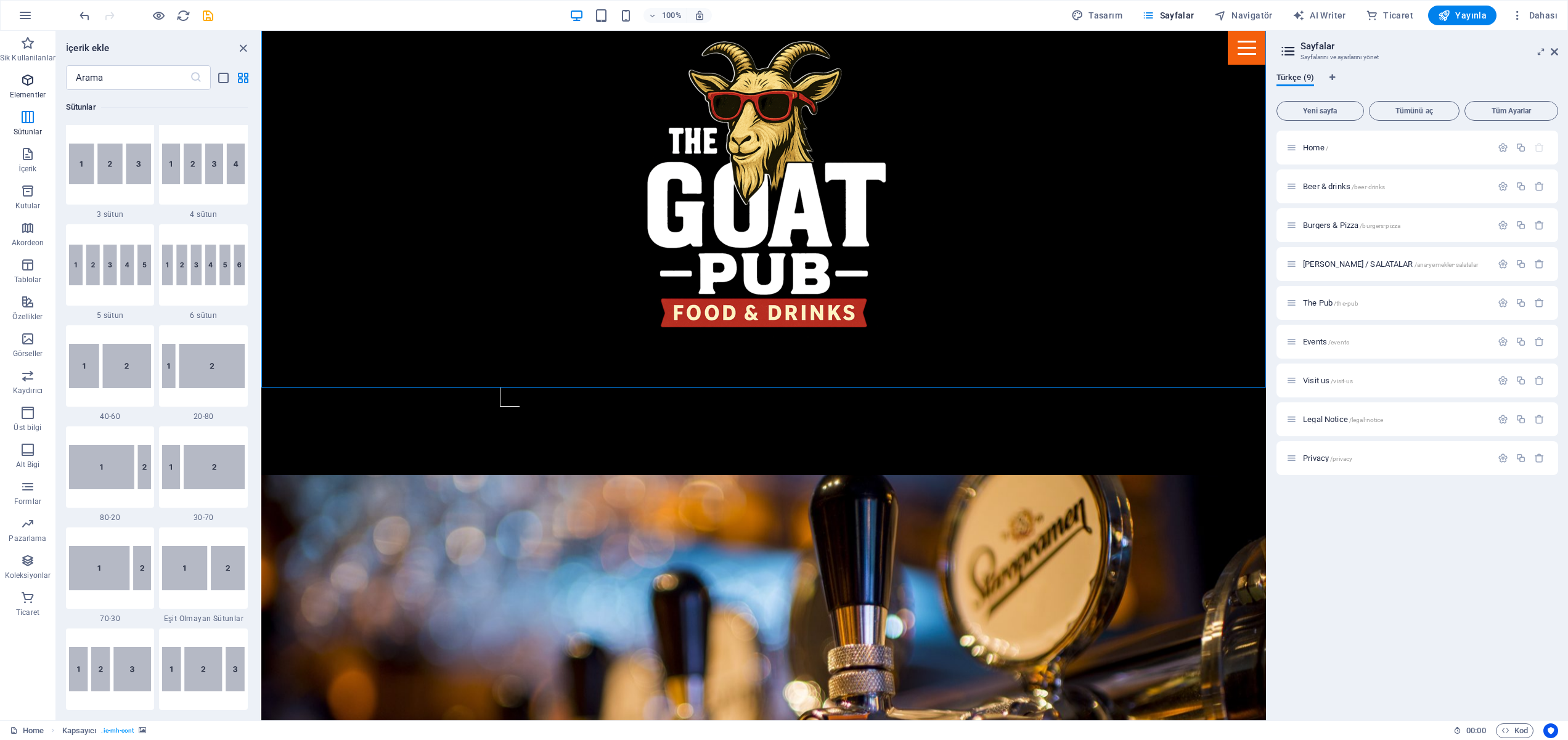
scroll to position [132, 0]
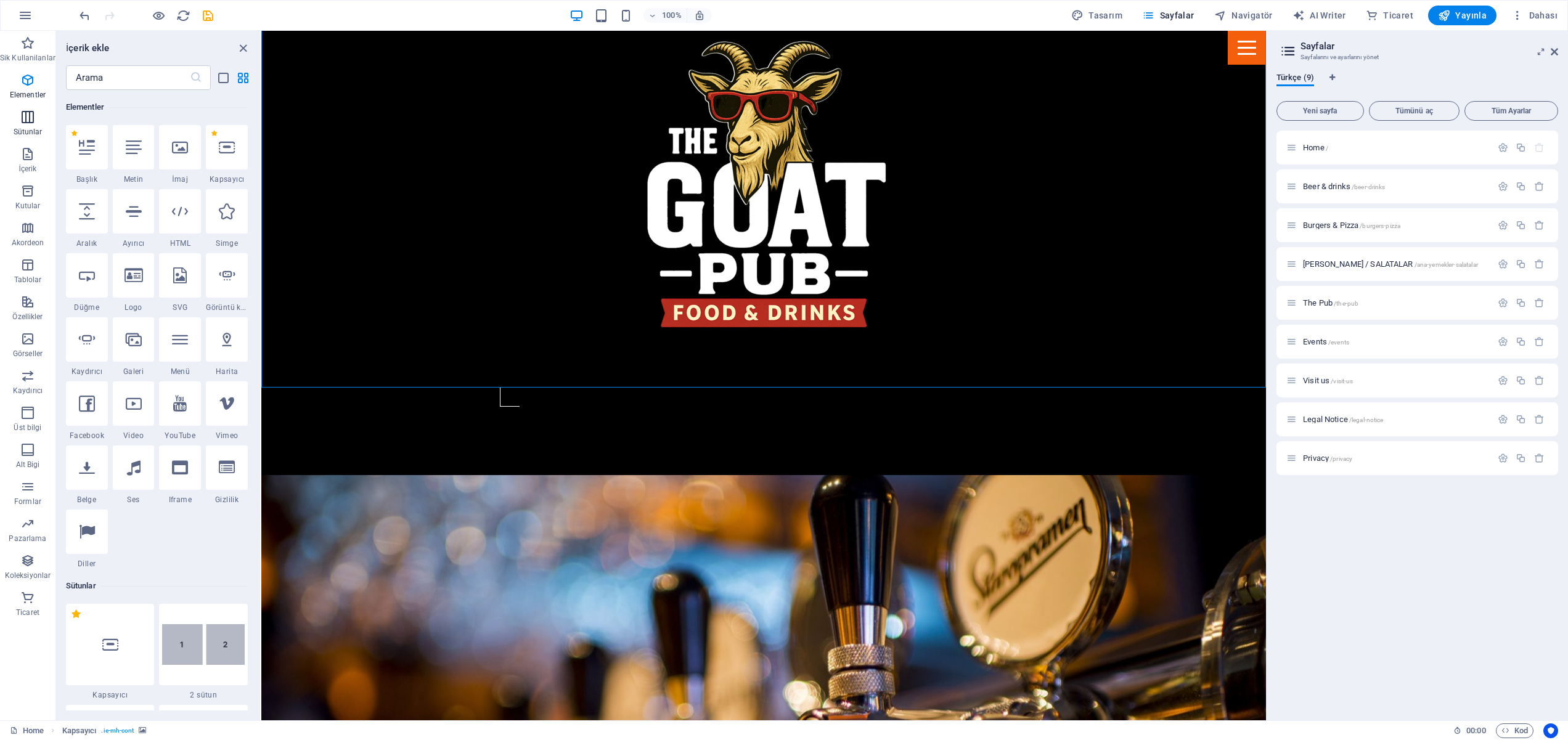
click at [26, 119] on icon "button" at bounding box center [28, 117] width 15 height 15
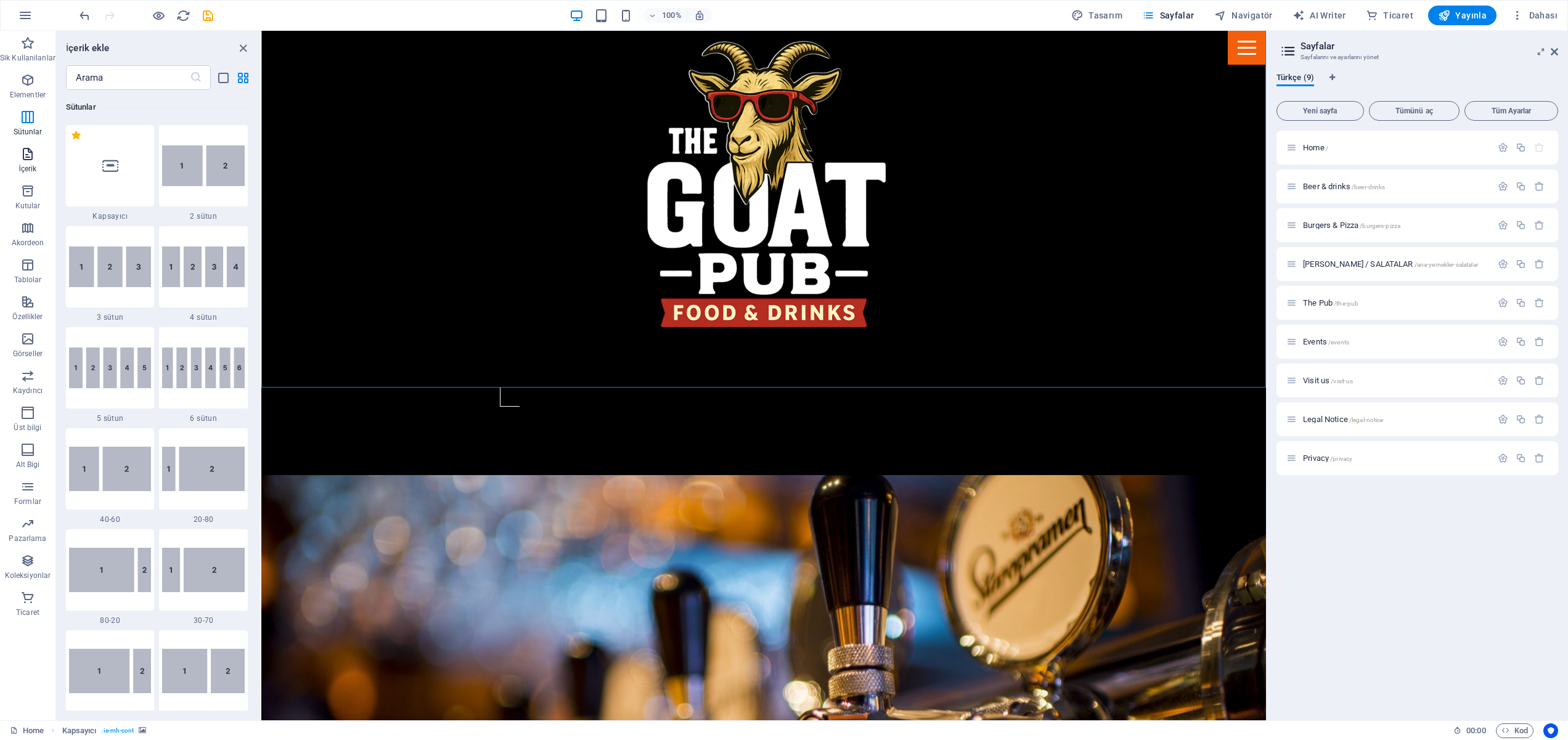
click at [22, 159] on icon "button" at bounding box center [28, 154] width 15 height 15
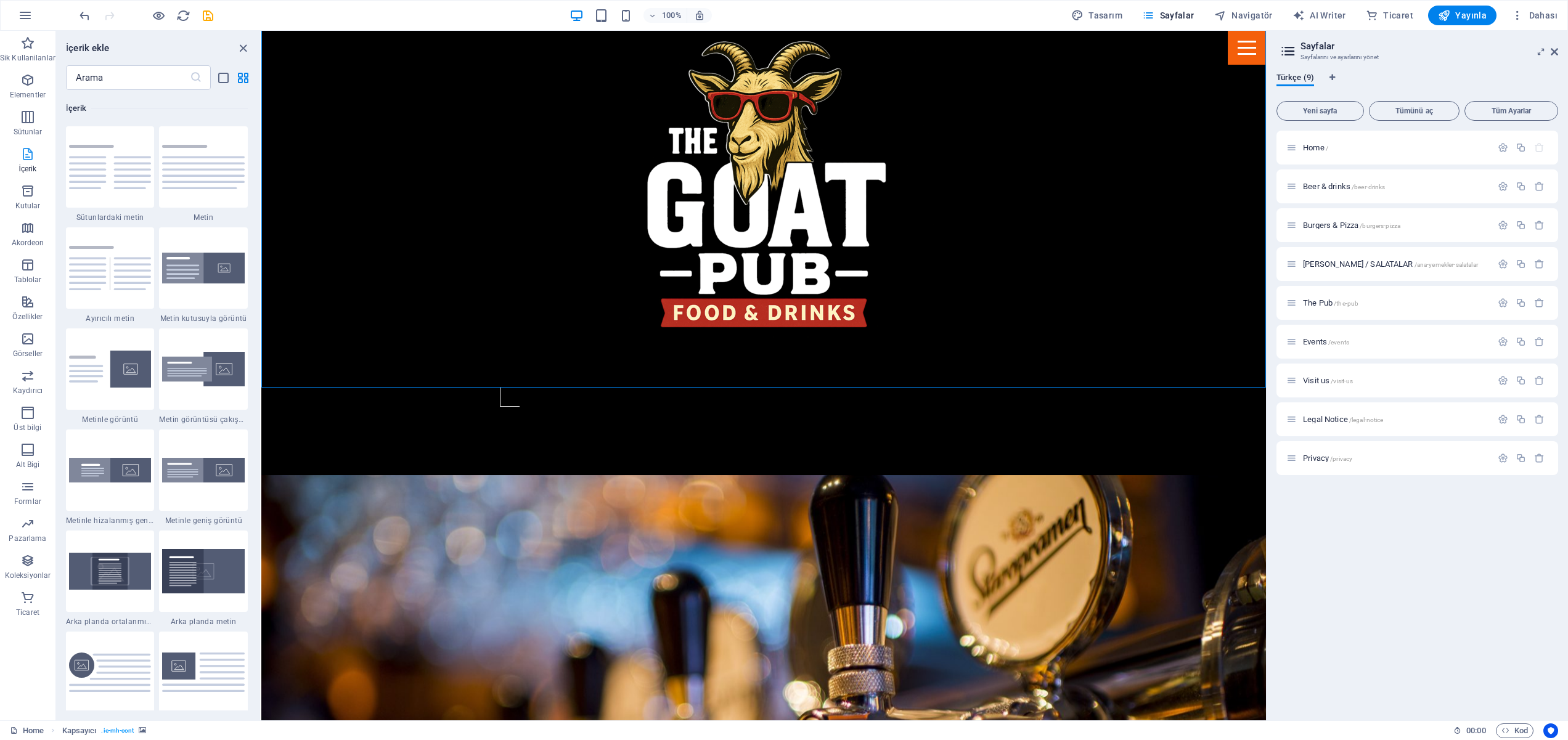
scroll to position [2156, 0]
click at [29, 196] on icon "button" at bounding box center [28, 191] width 15 height 15
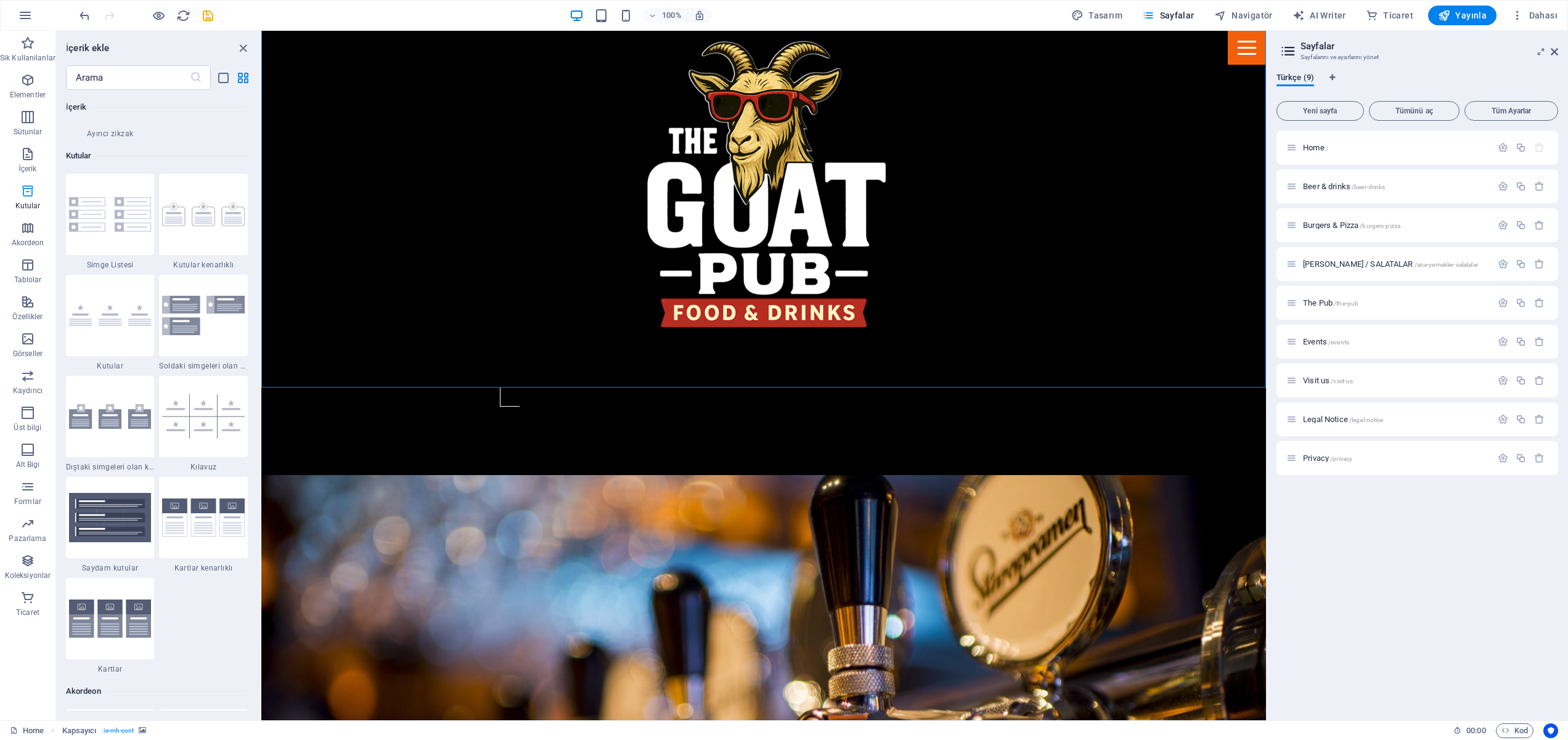
scroll to position [3399, 0]
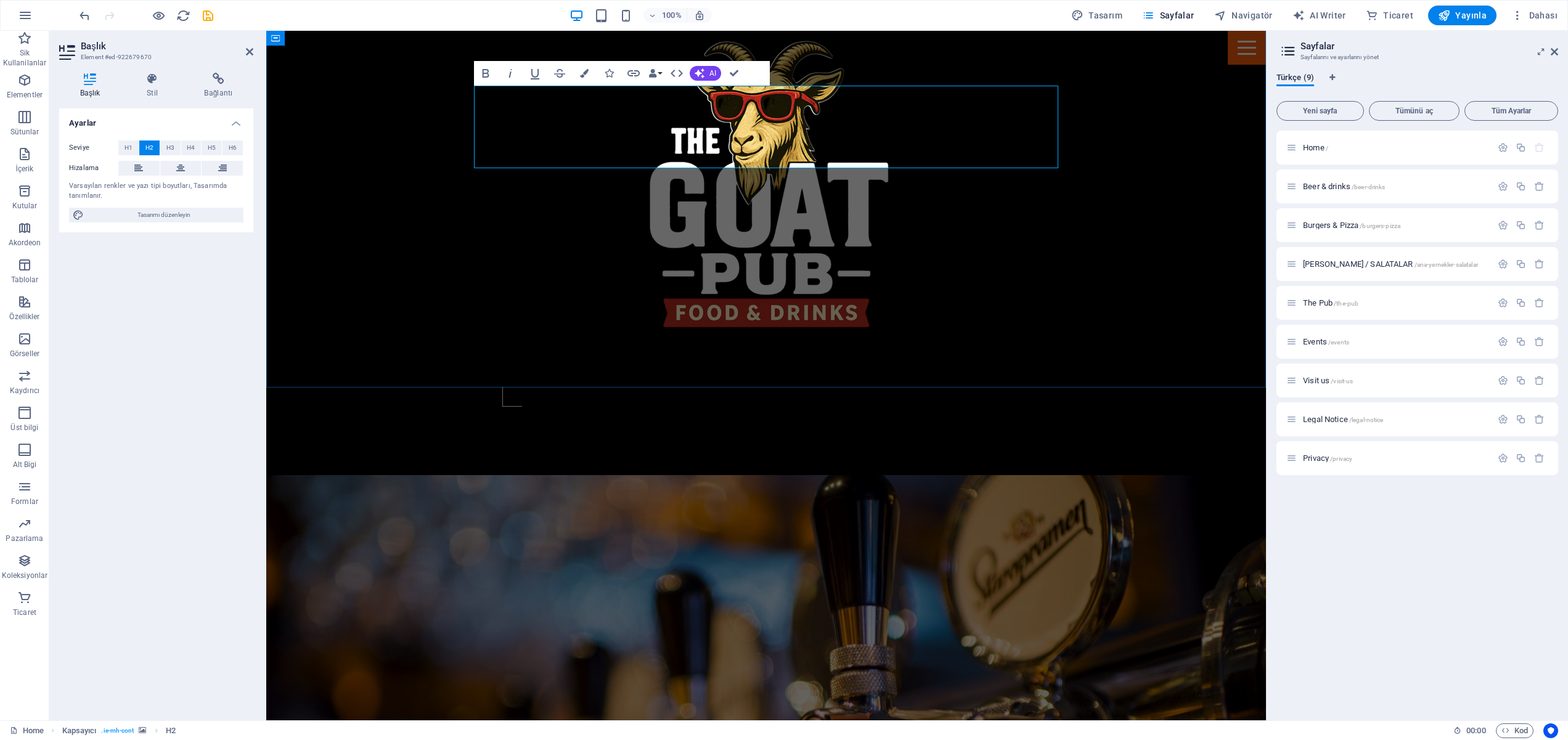
click at [960, 475] on figure at bounding box center [766, 717] width 1000 height 483
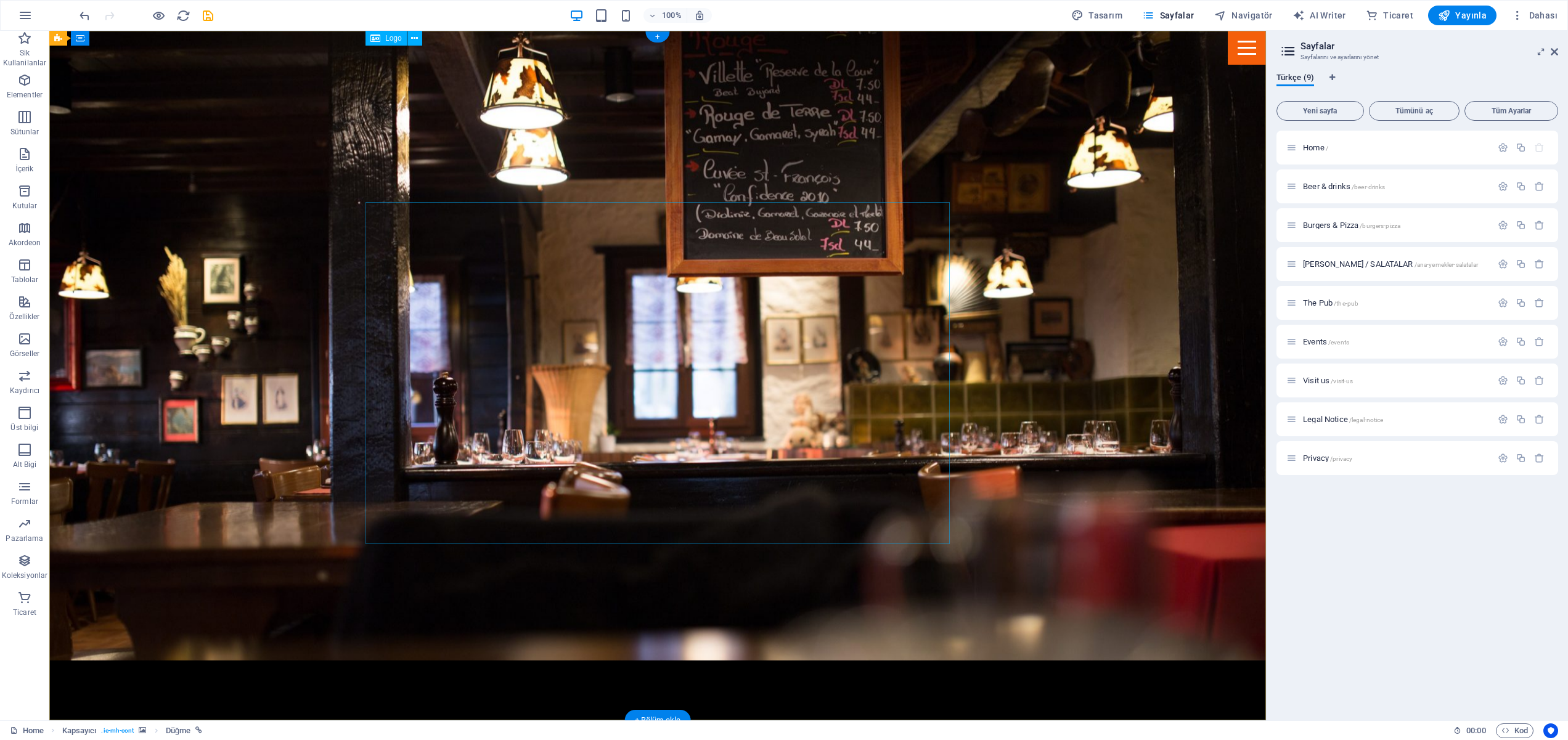
scroll to position [0, 0]
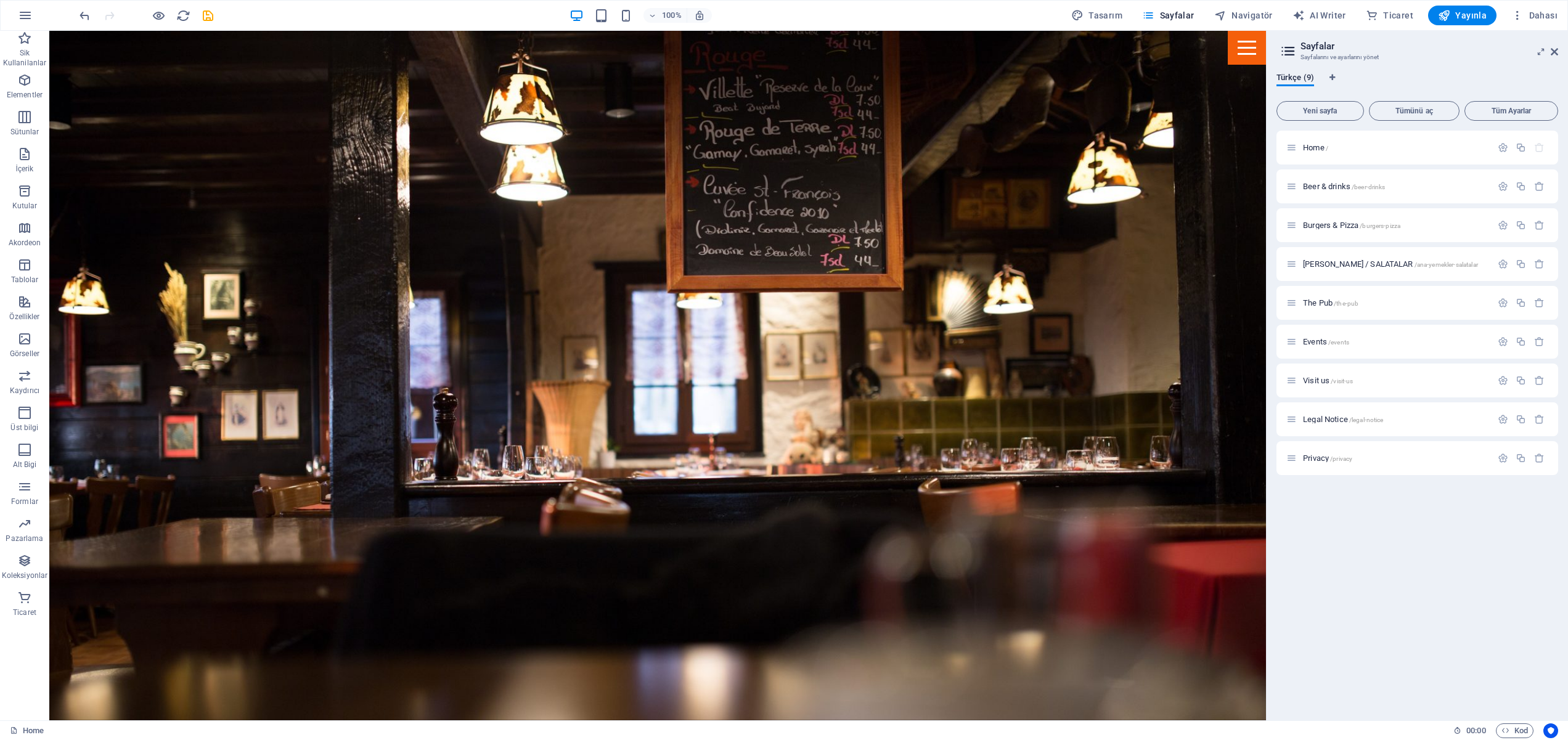
click at [1294, 50] on icon at bounding box center [1288, 51] width 18 height 18
click at [1503, 265] on icon "button" at bounding box center [1503, 264] width 10 height 10
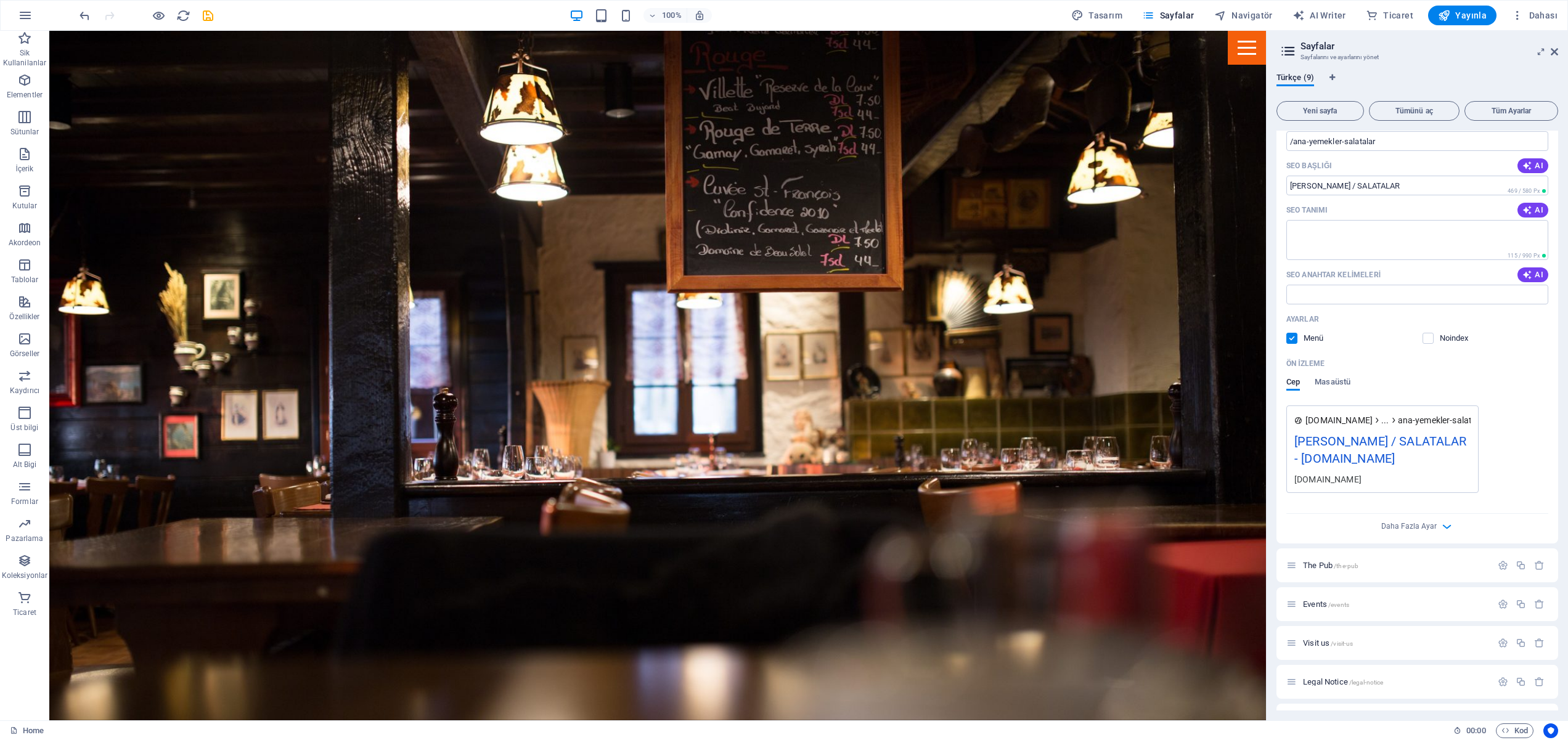
scroll to position [246, 0]
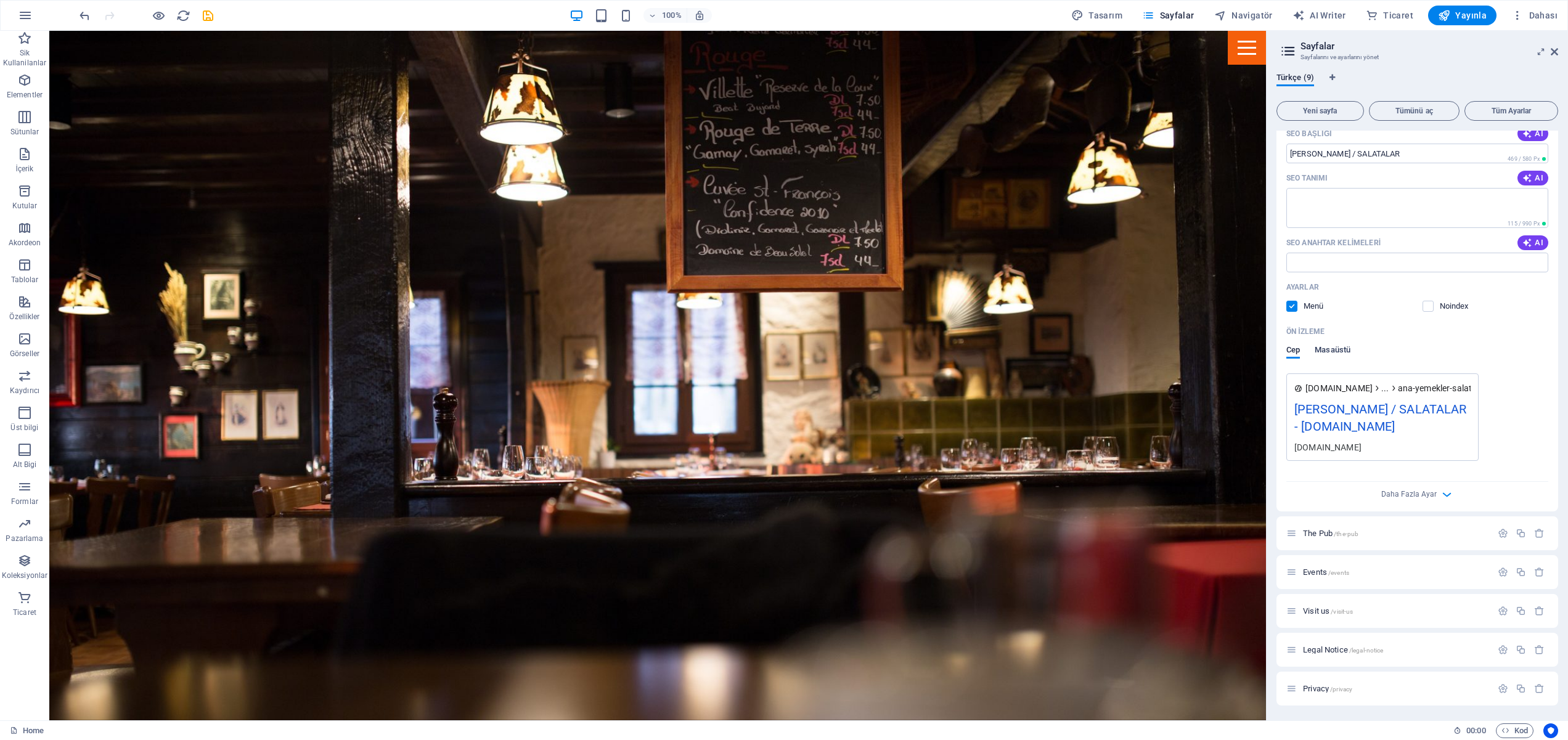
click at [1334, 350] on span "Masaüstü" at bounding box center [1333, 352] width 36 height 18
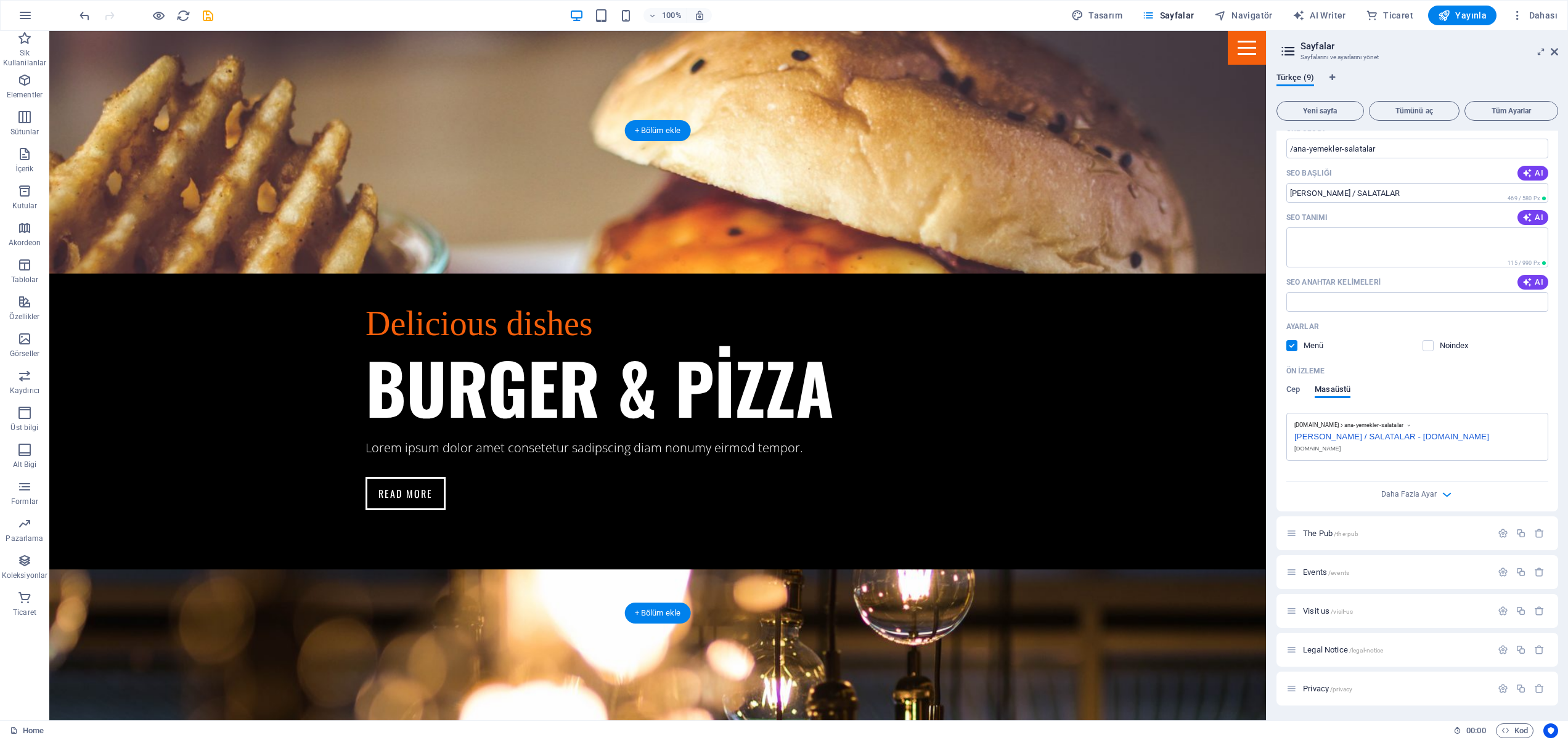
scroll to position [2521, 0]
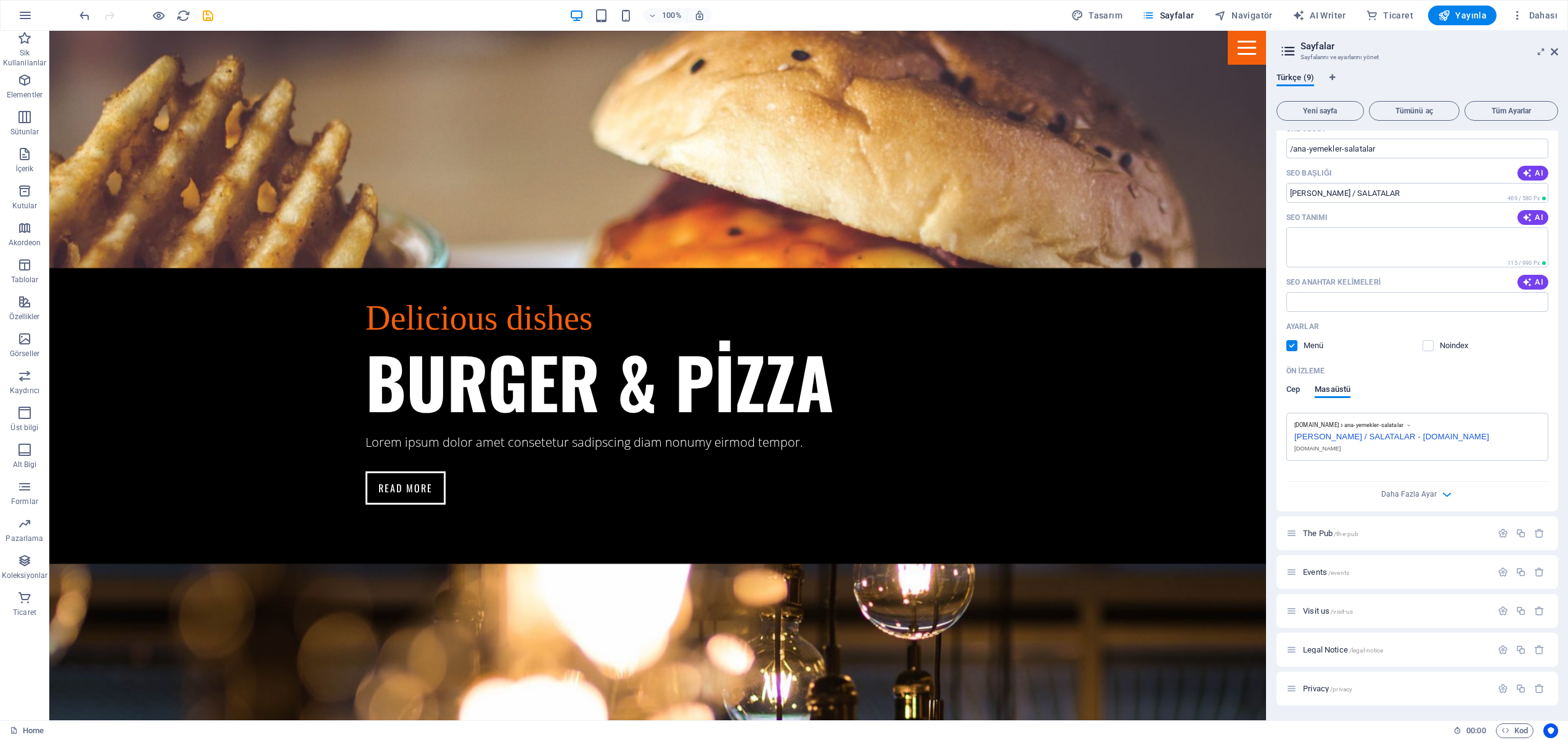
click at [1292, 386] on span "Cep" at bounding box center [1293, 391] width 14 height 18
click at [1340, 389] on span "Masaüstü" at bounding box center [1333, 391] width 36 height 18
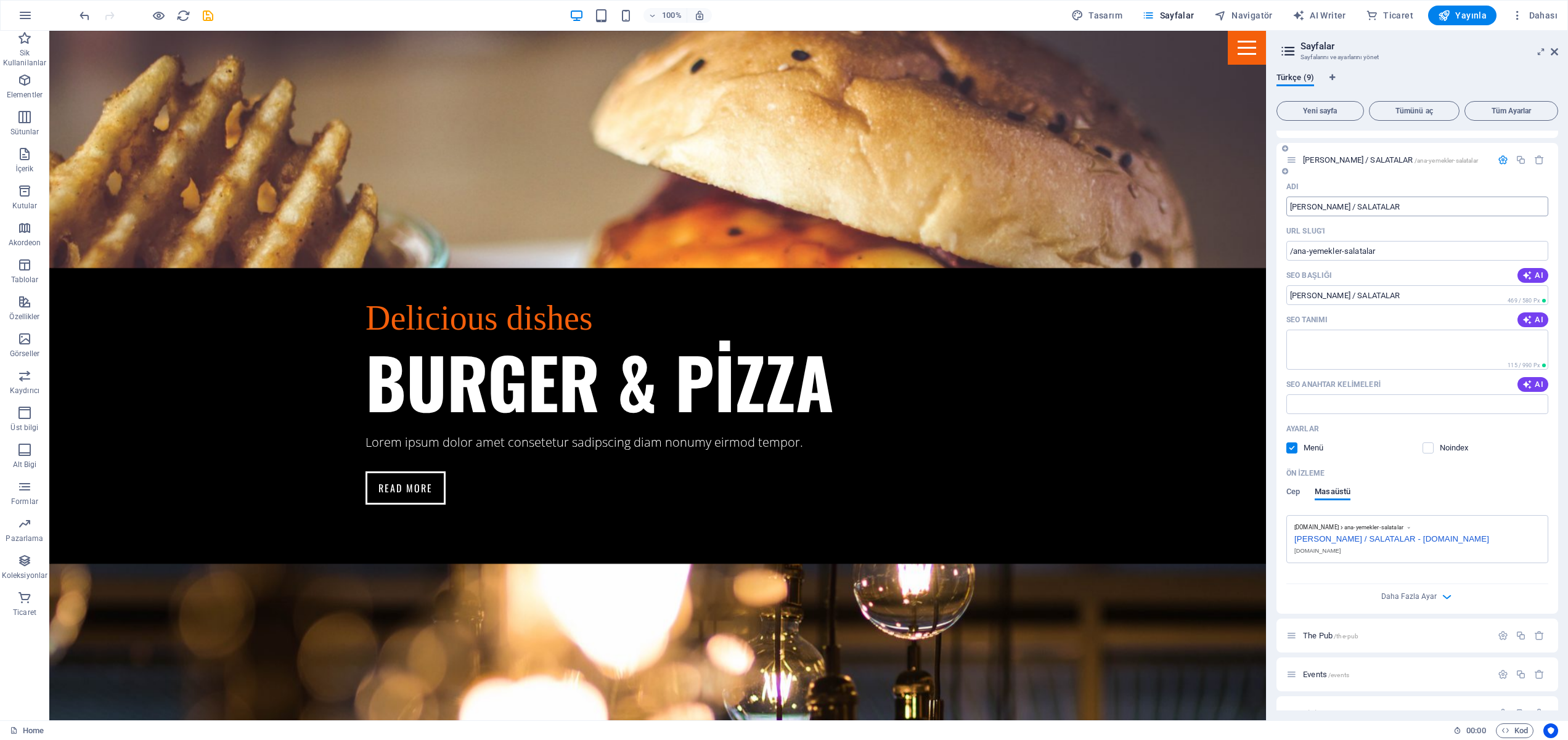
scroll to position [0, 0]
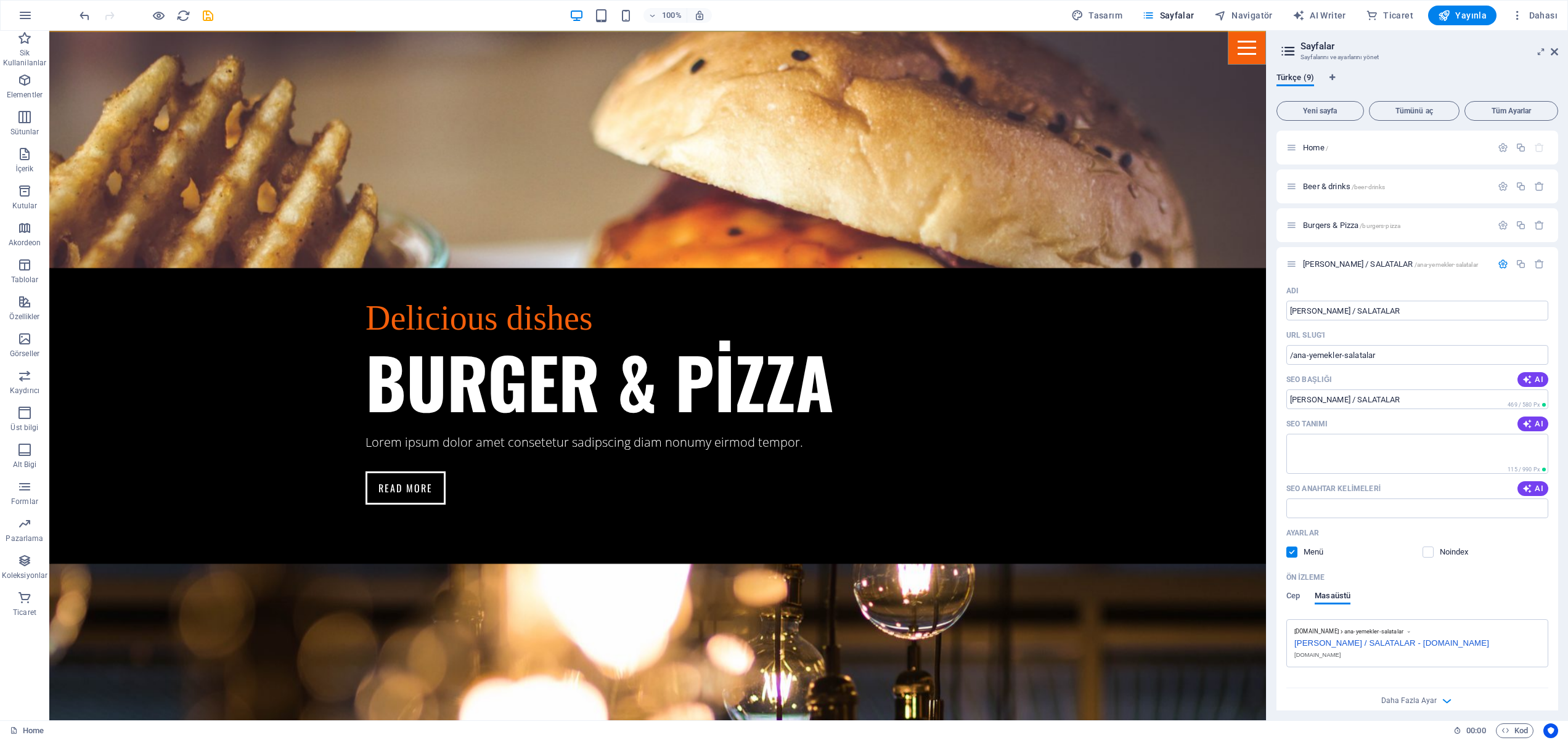
click at [1234, 47] on div "Menu" at bounding box center [1247, 48] width 38 height 34
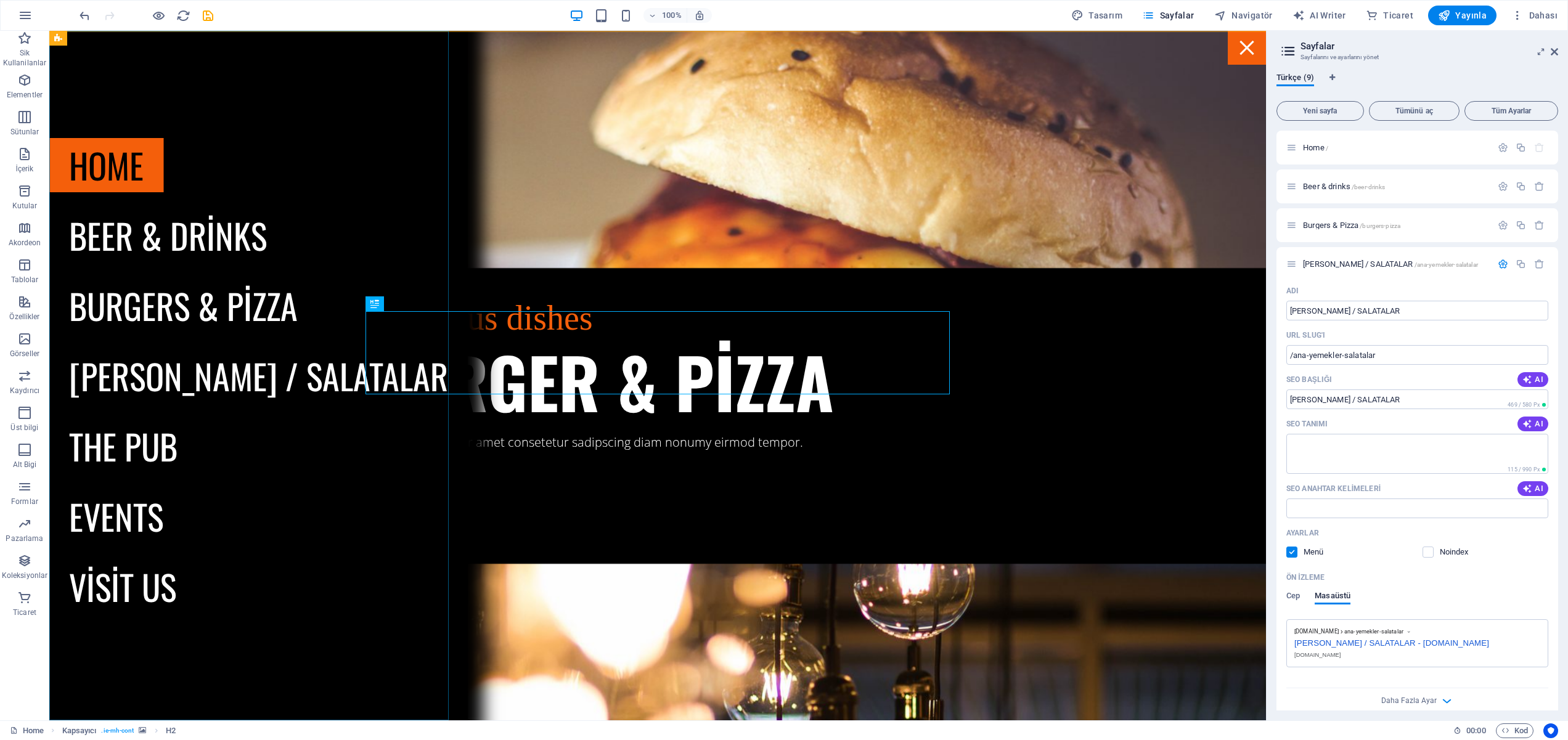
scroll to position [2521, 0]
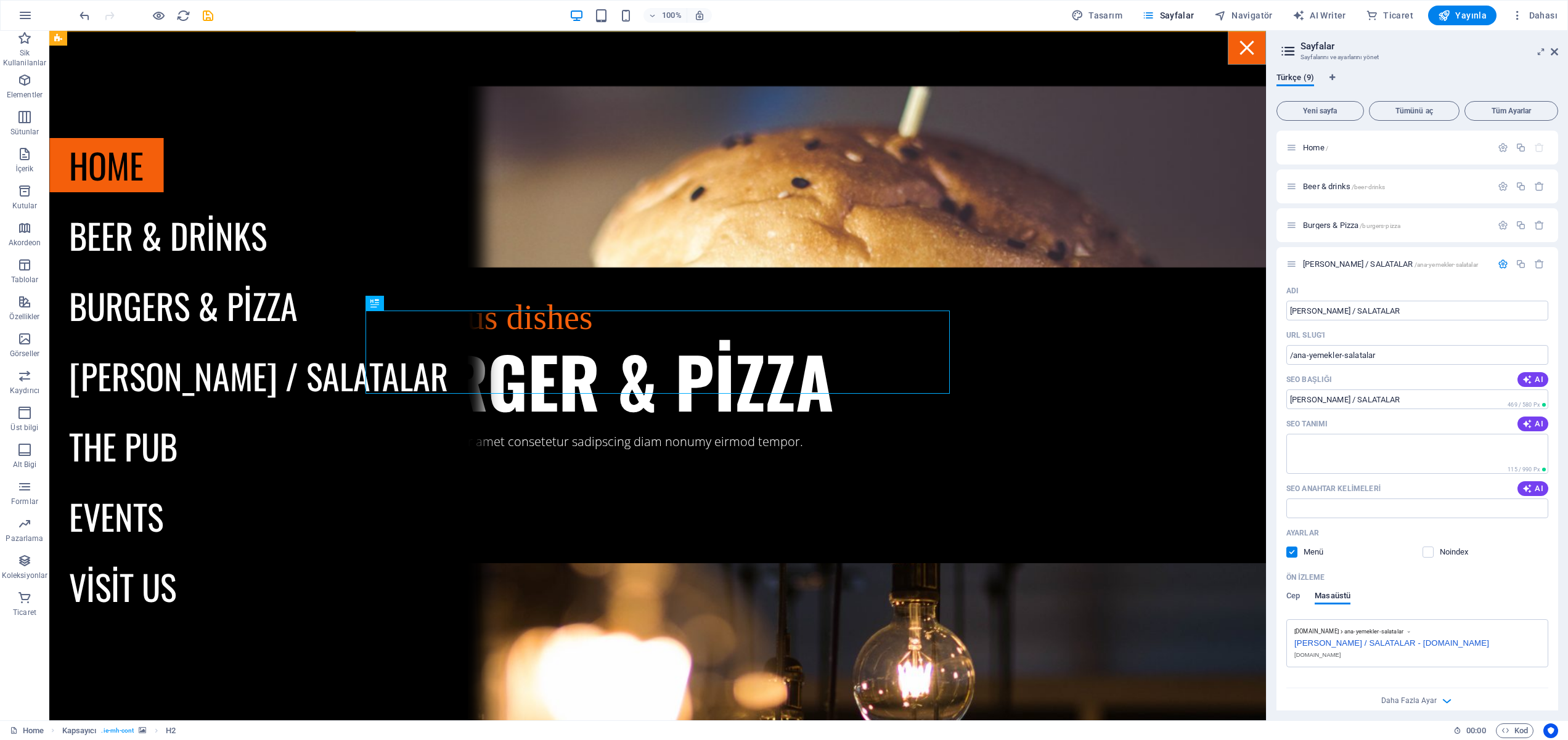
click at [1260, 52] on div "Menu" at bounding box center [1247, 48] width 38 height 34
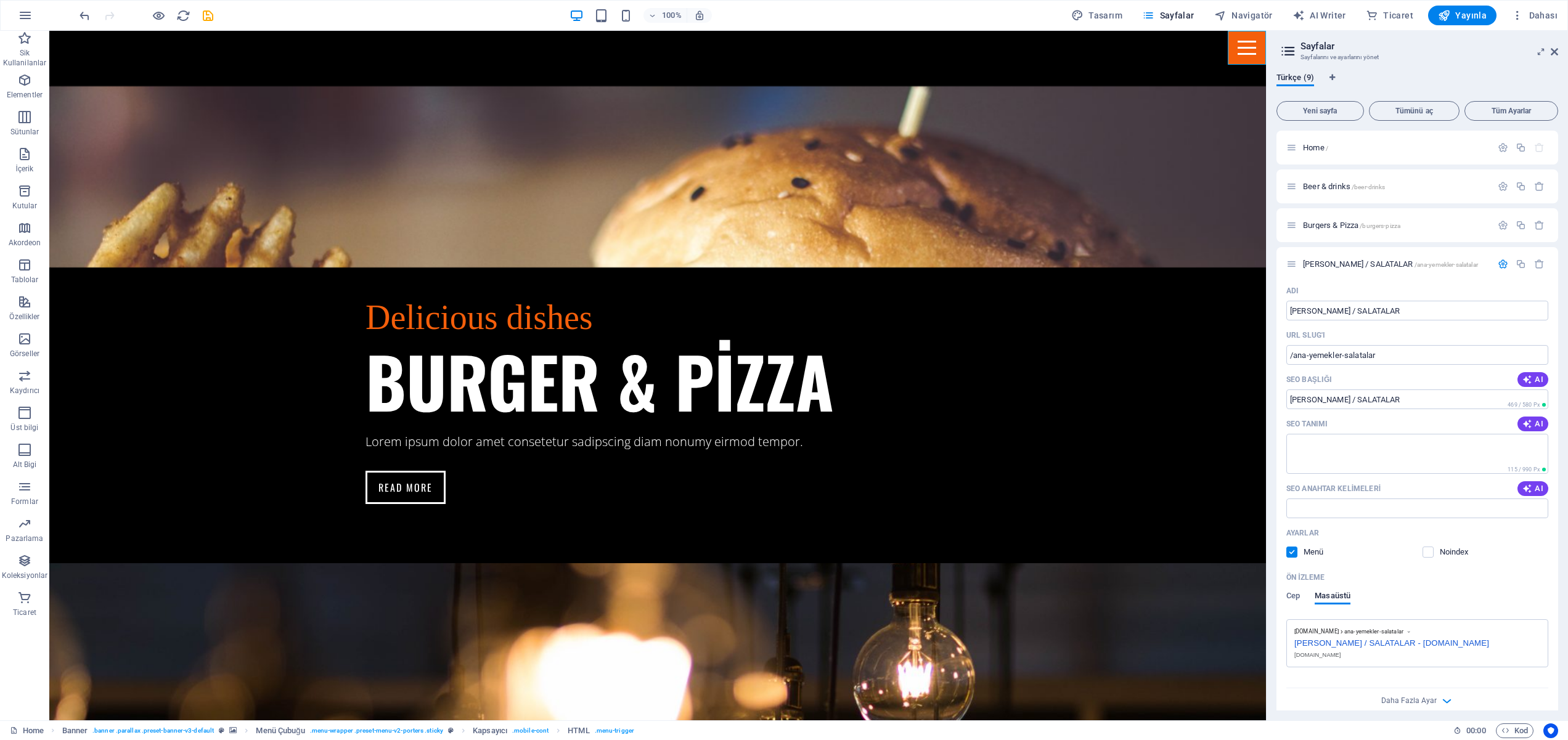
click at [301, 17] on div "100% Tasarım [PERSON_NAME] AI Writer Ticaret Yayınla Dahası" at bounding box center [819, 15] width 1485 height 20
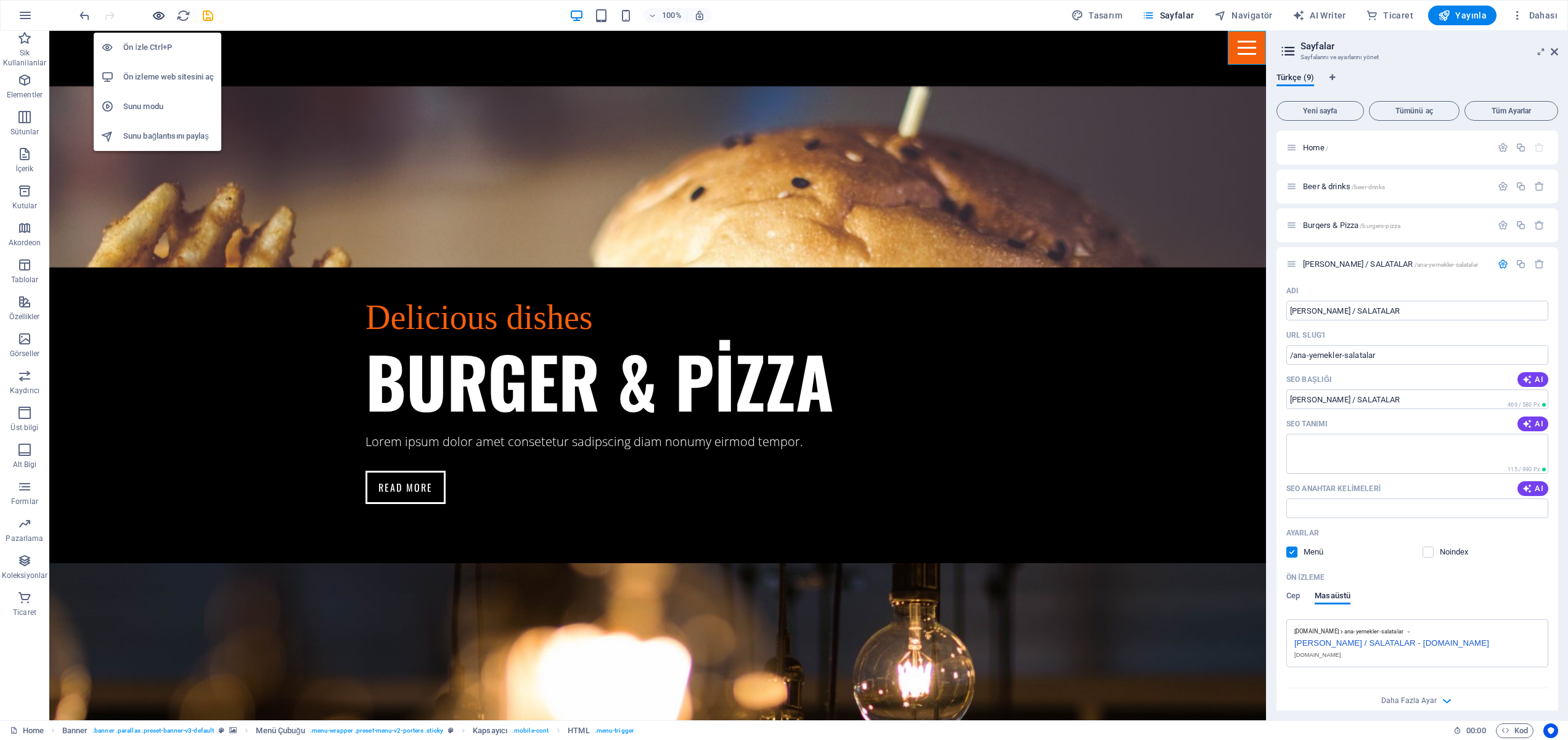
click at [154, 10] on icon "button" at bounding box center [158, 15] width 14 height 14
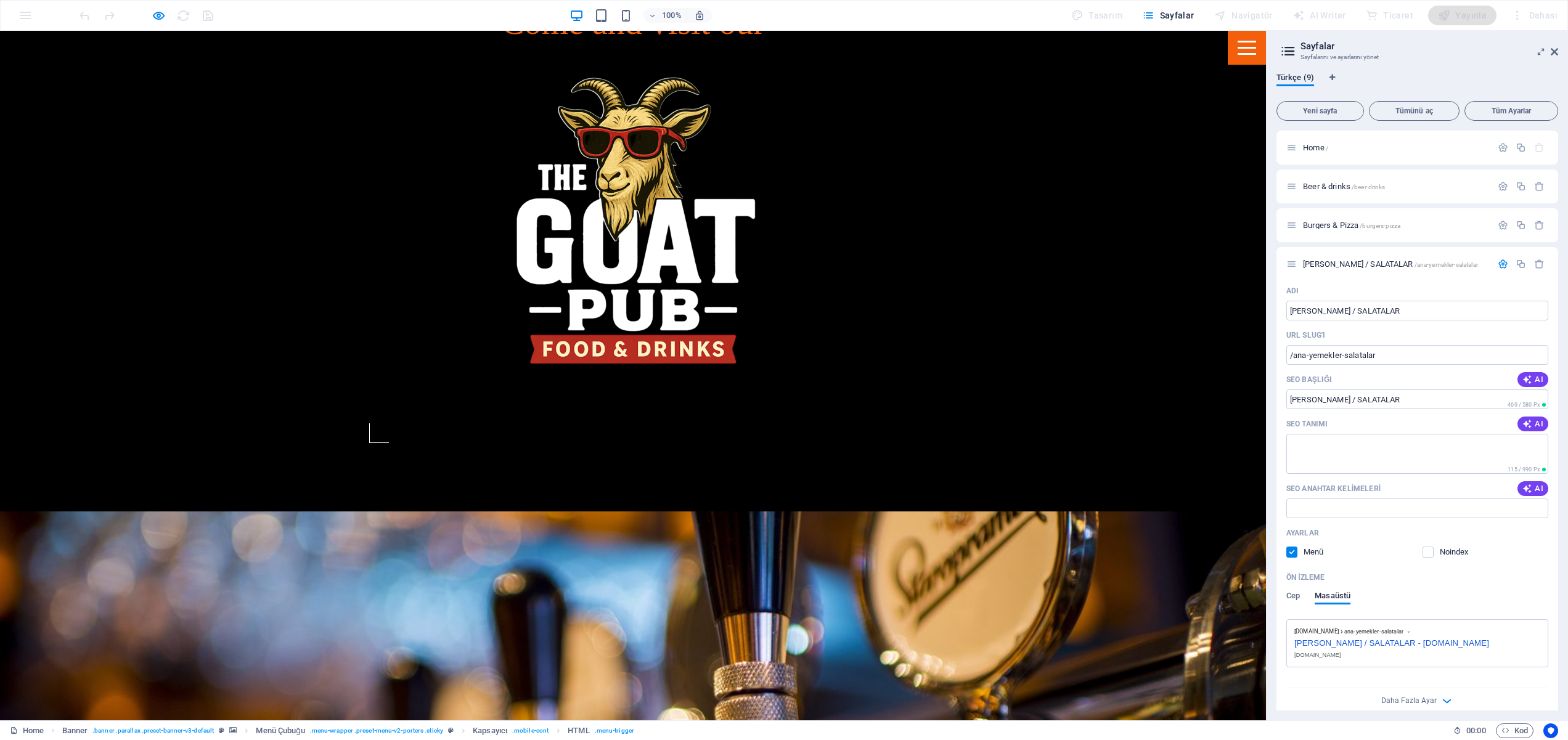
scroll to position [760, 0]
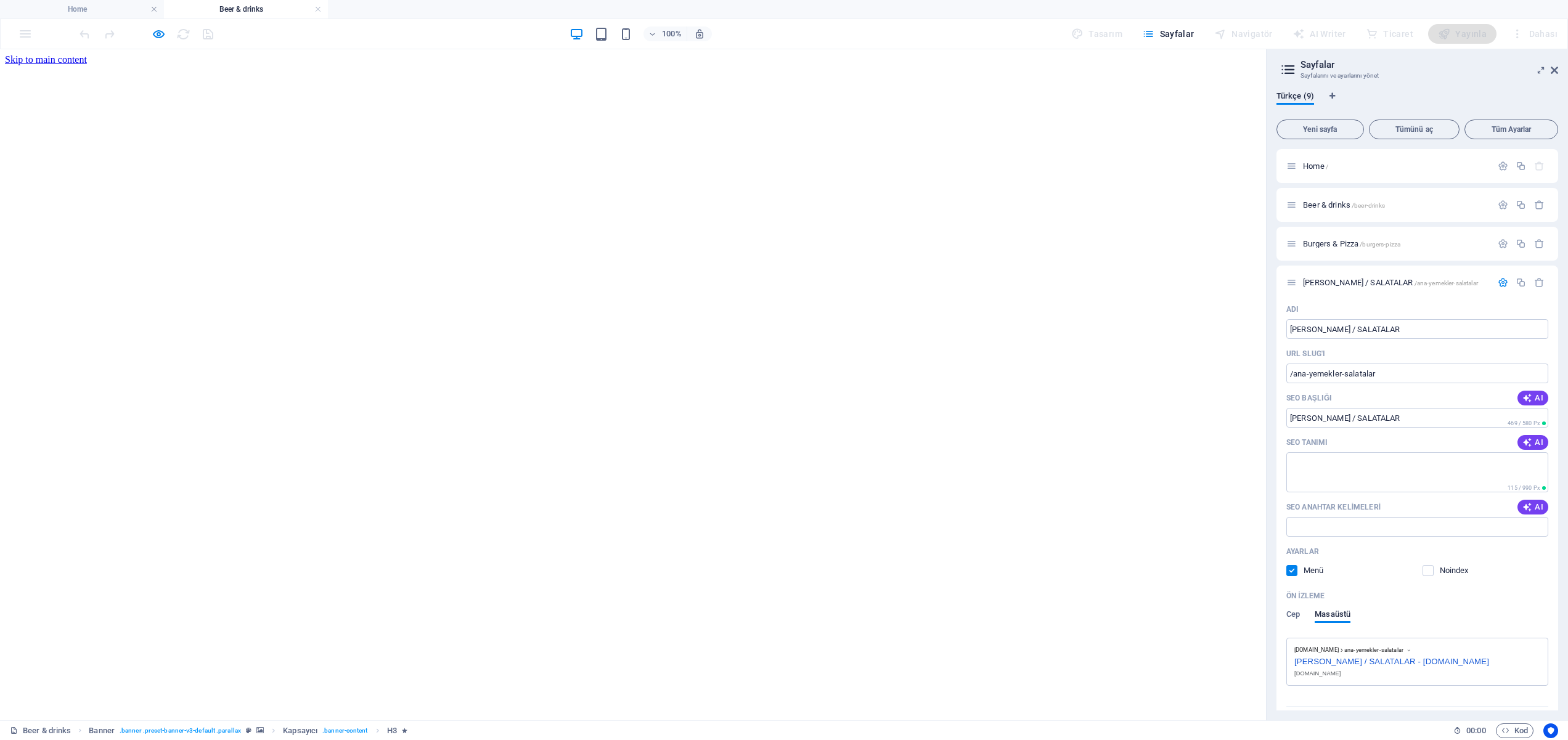
scroll to position [0, 0]
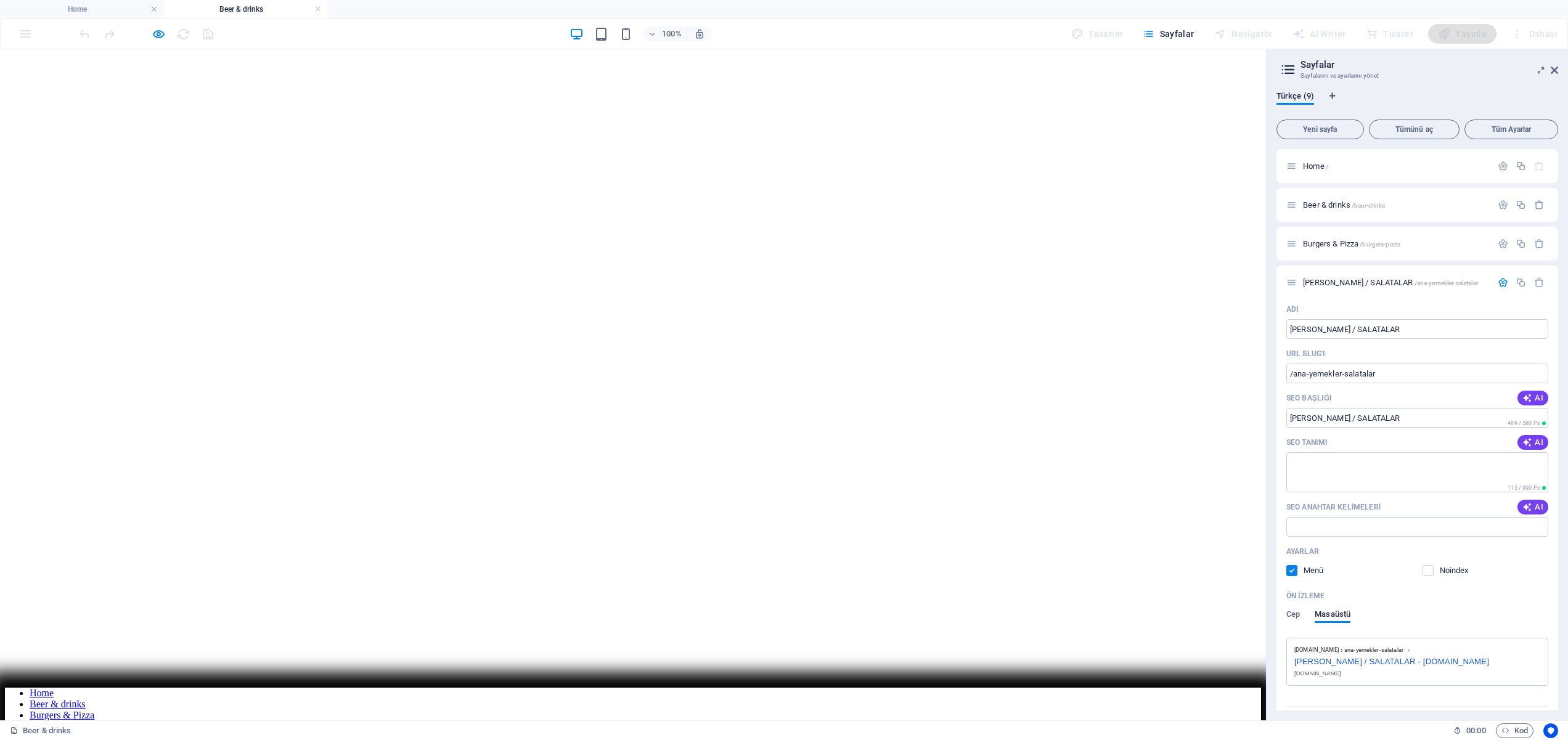
scroll to position [0, 0]
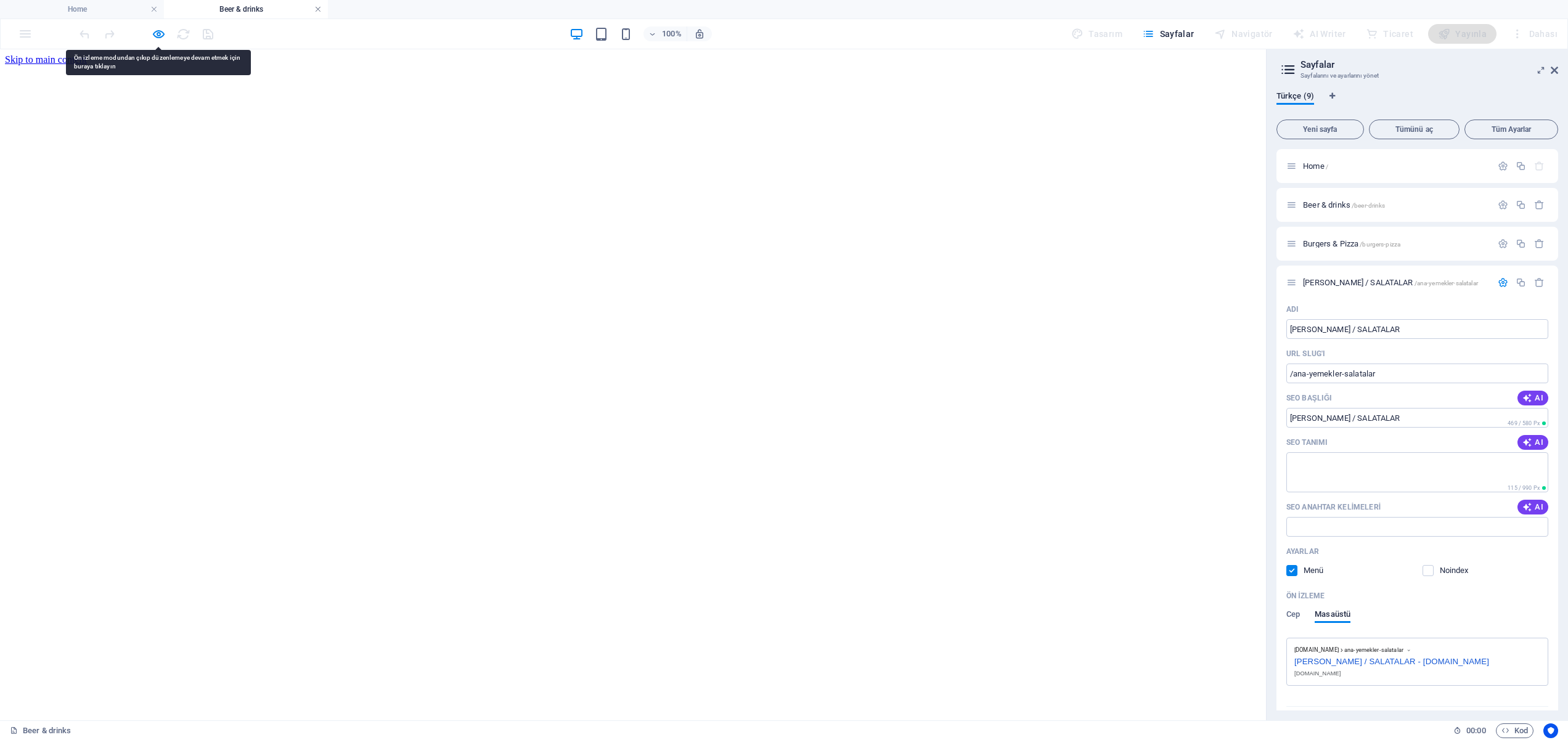
click at [315, 10] on link at bounding box center [318, 10] width 7 height 12
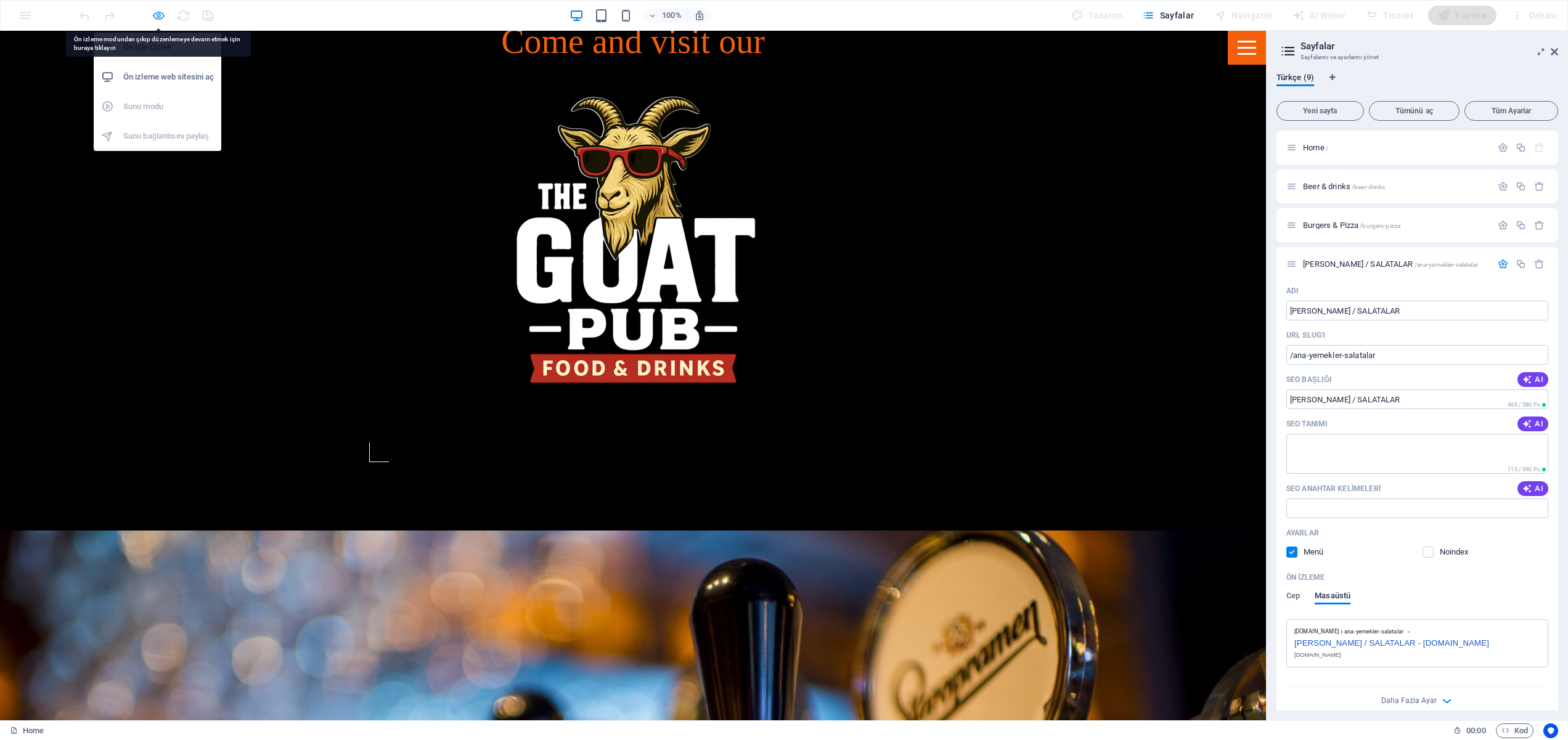
click at [160, 15] on icon "button" at bounding box center [158, 15] width 14 height 14
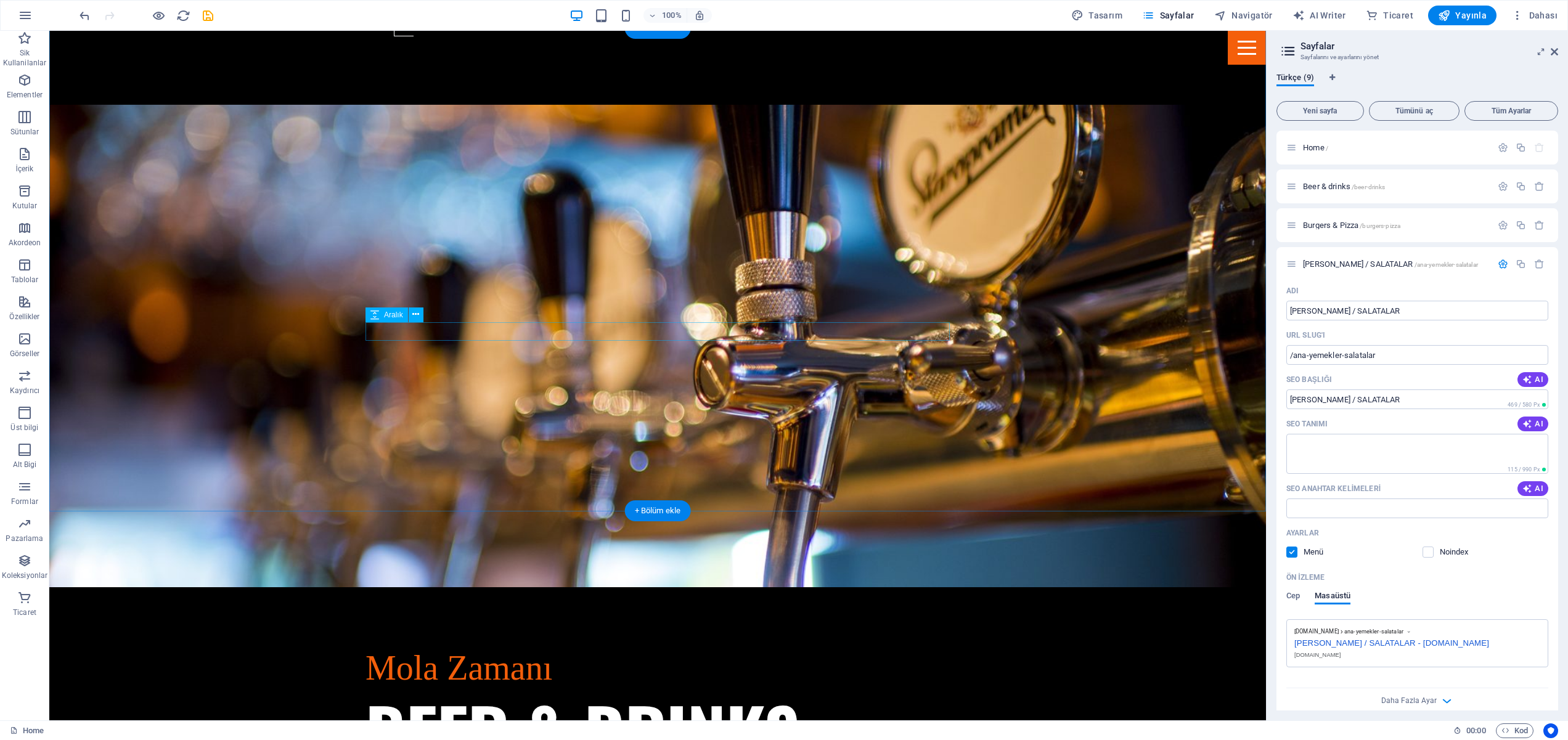
scroll to position [1187, 0]
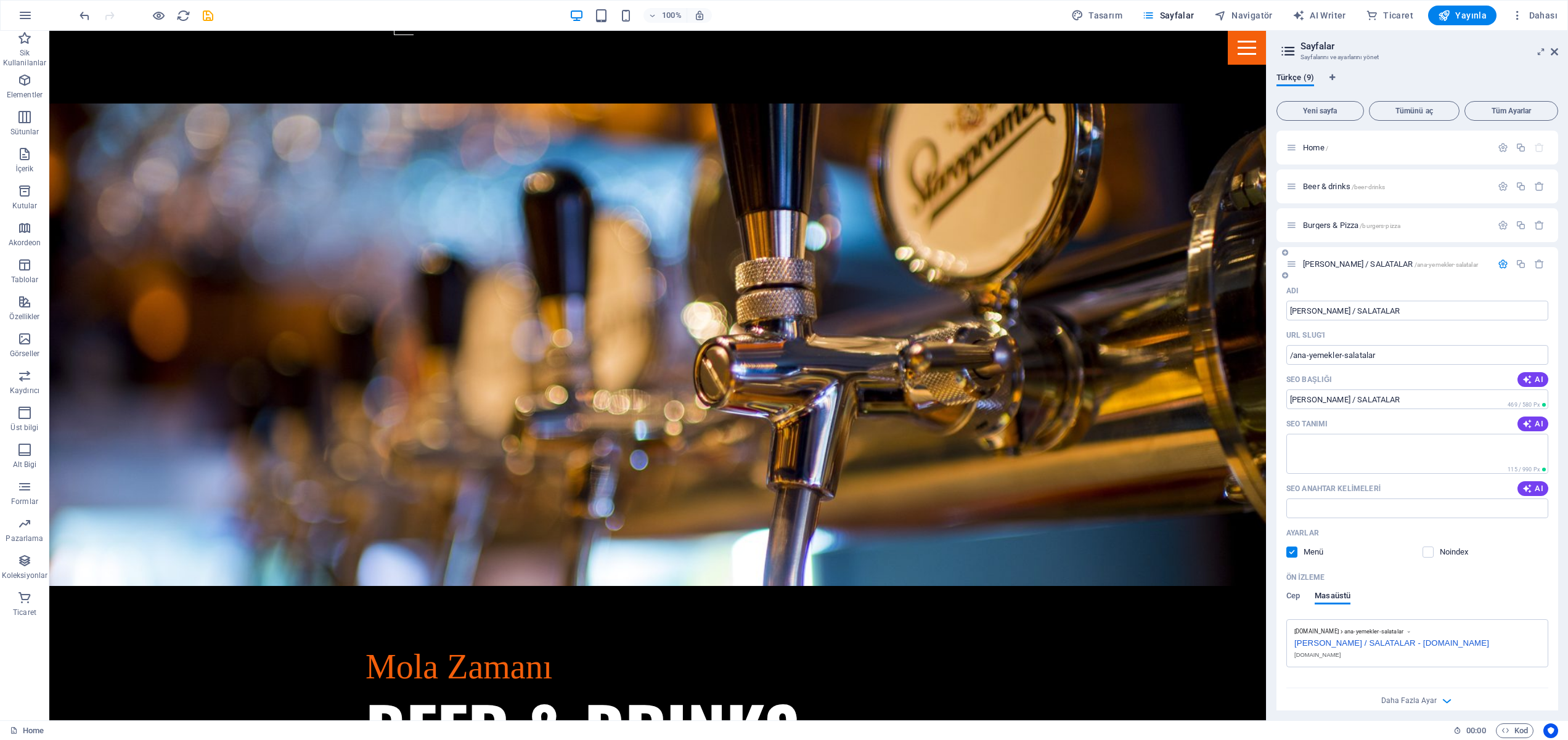
click at [1346, 276] on div "ANA YEMEKLER / SALATALAR /ana-yemekler-salatalar" at bounding box center [1417, 264] width 282 height 34
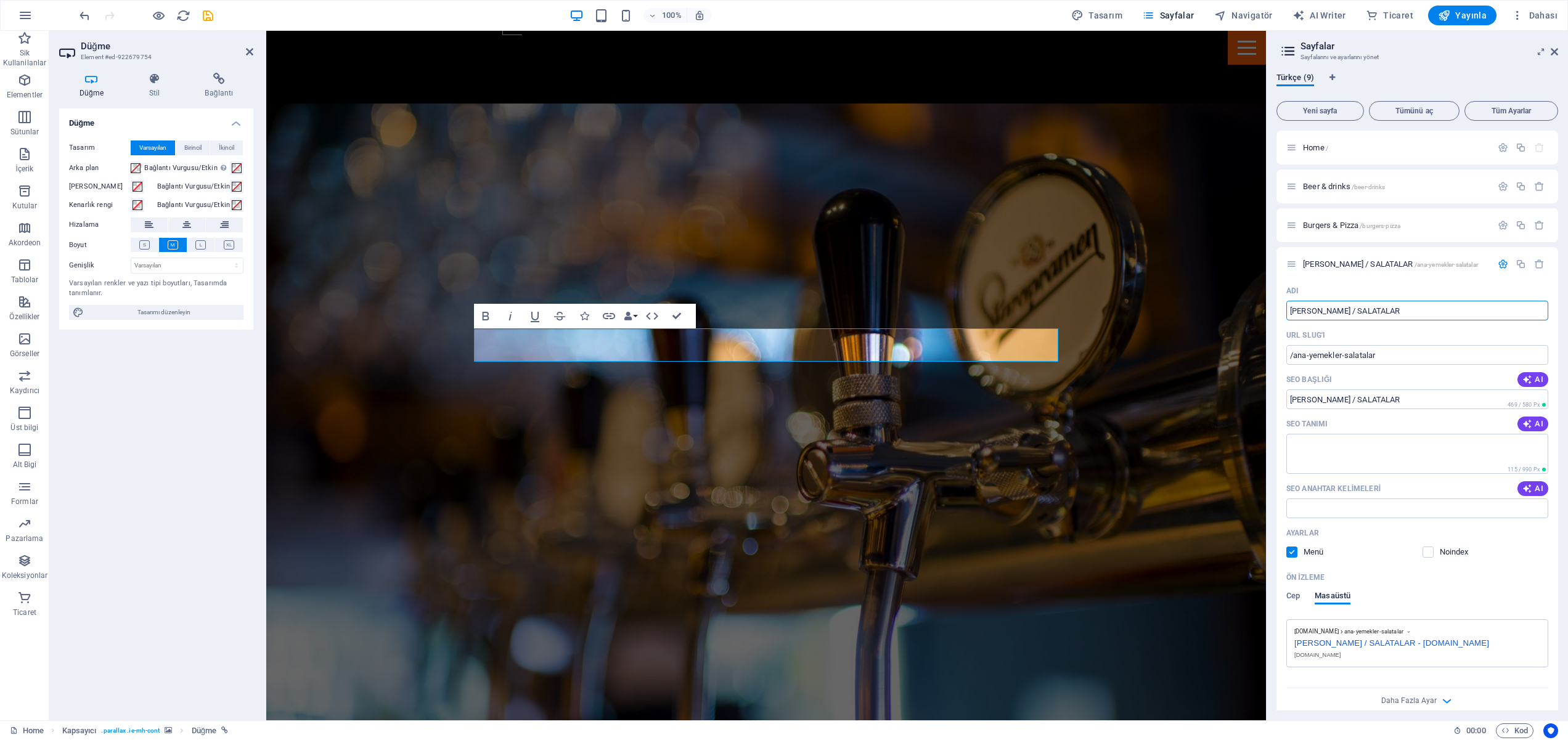
drag, startPoint x: 1425, startPoint y: 309, endPoint x: 1270, endPoint y: 311, distance: 155.0
click at [1273, 309] on div "Türkçe (9) Yeni sayfa Tümünü aç Tüm Ayarlar Home / Beer & drinks /beer-drinks B…" at bounding box center [1417, 391] width 301 height 657
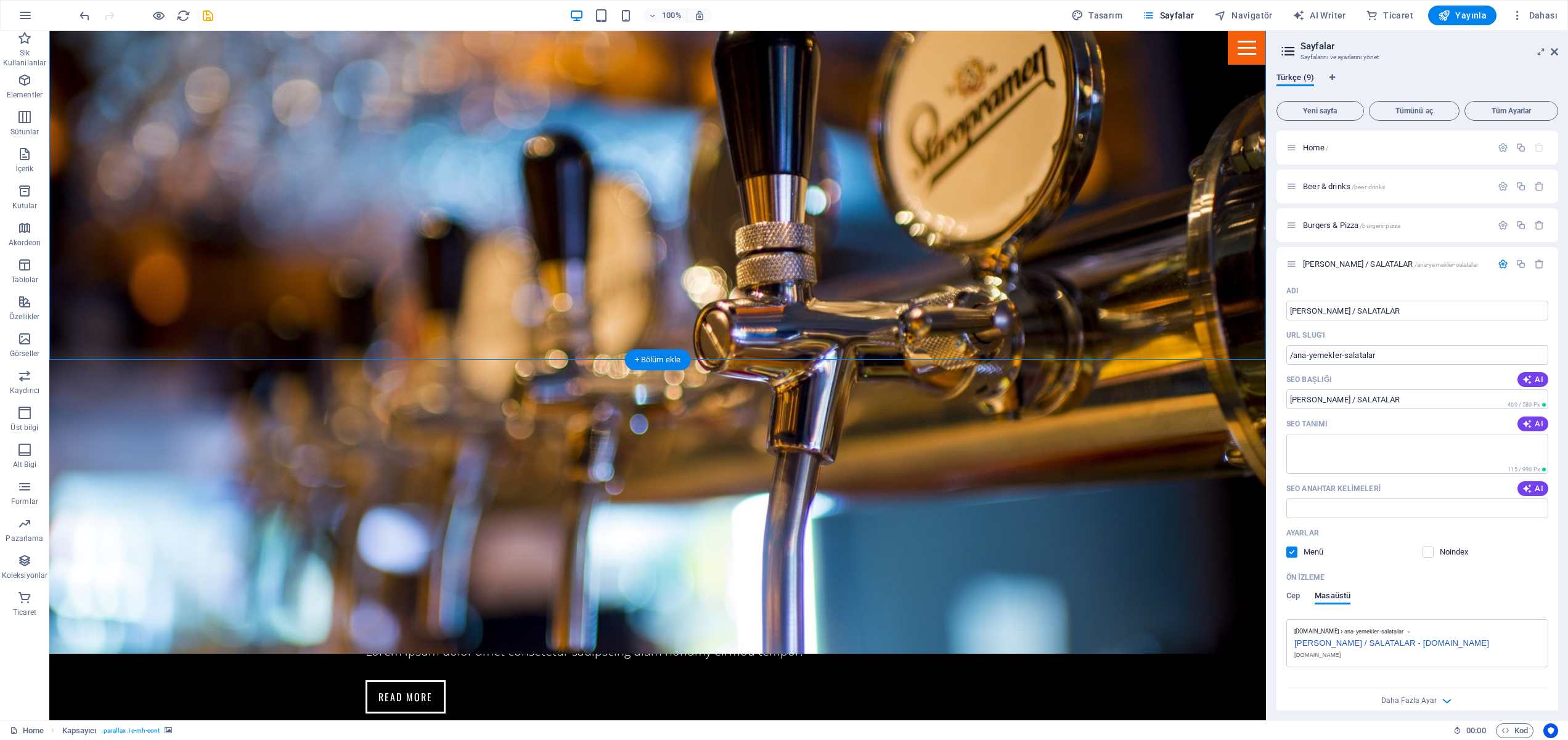
scroll to position [1329, 0]
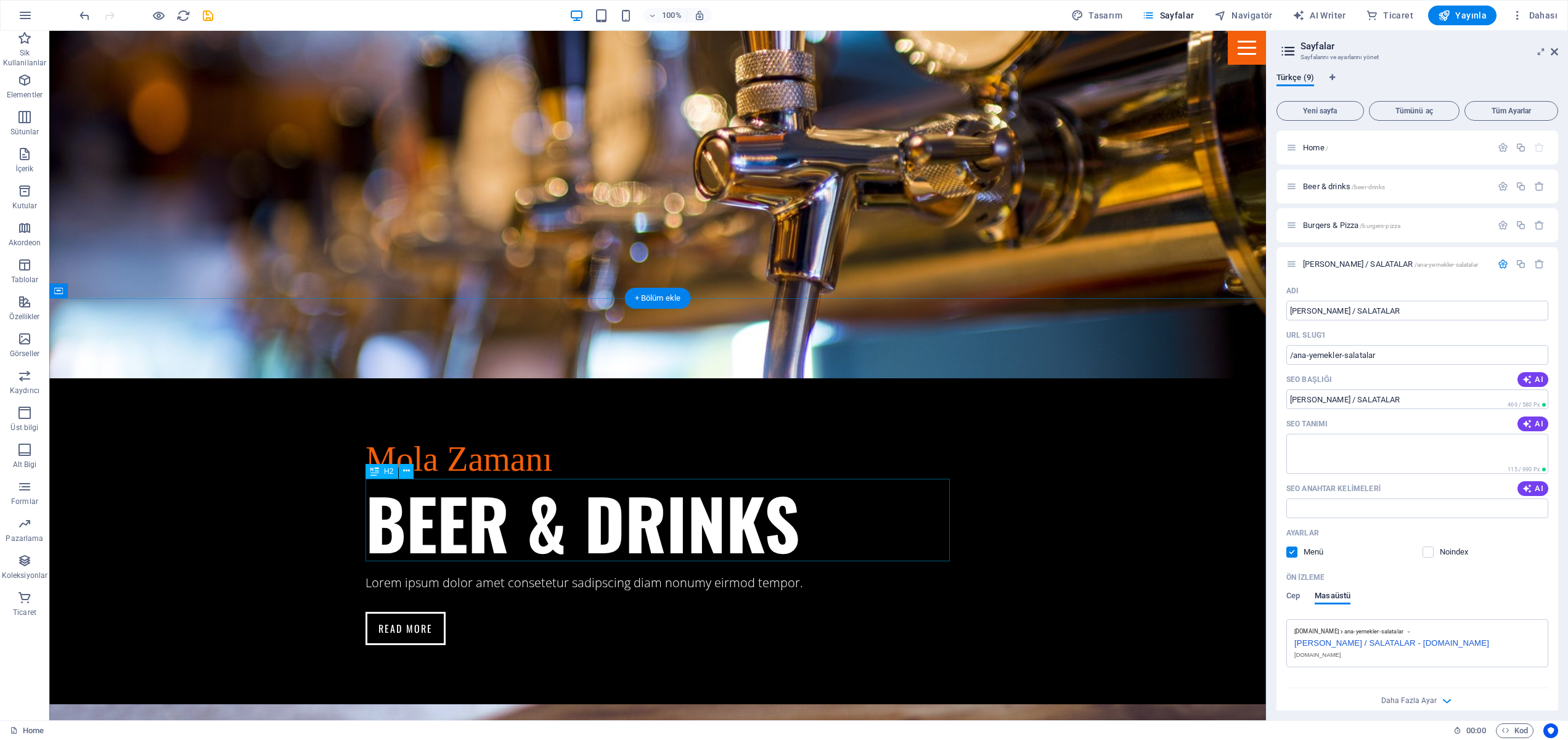
scroll to position [1398, 0]
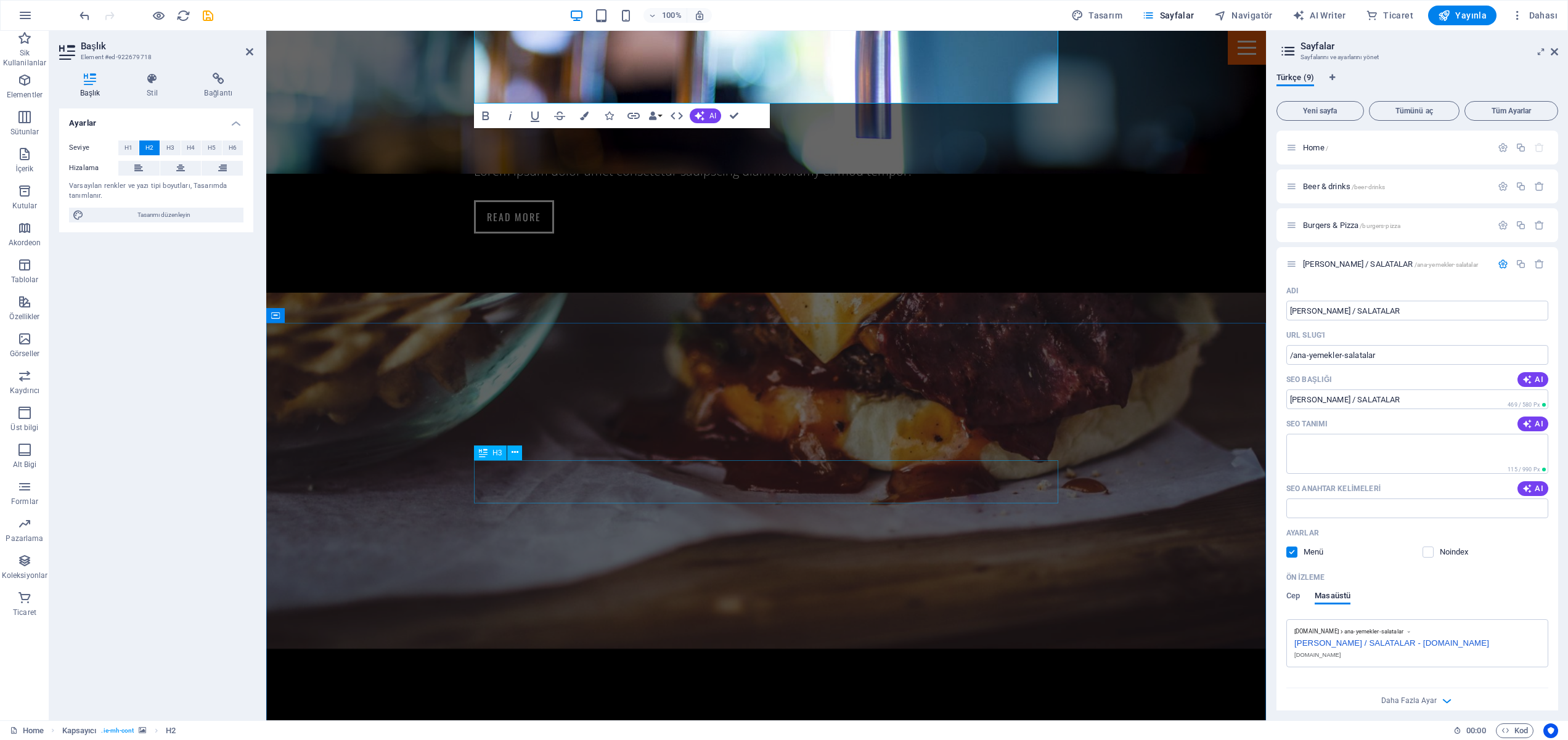
scroll to position [1669, 0]
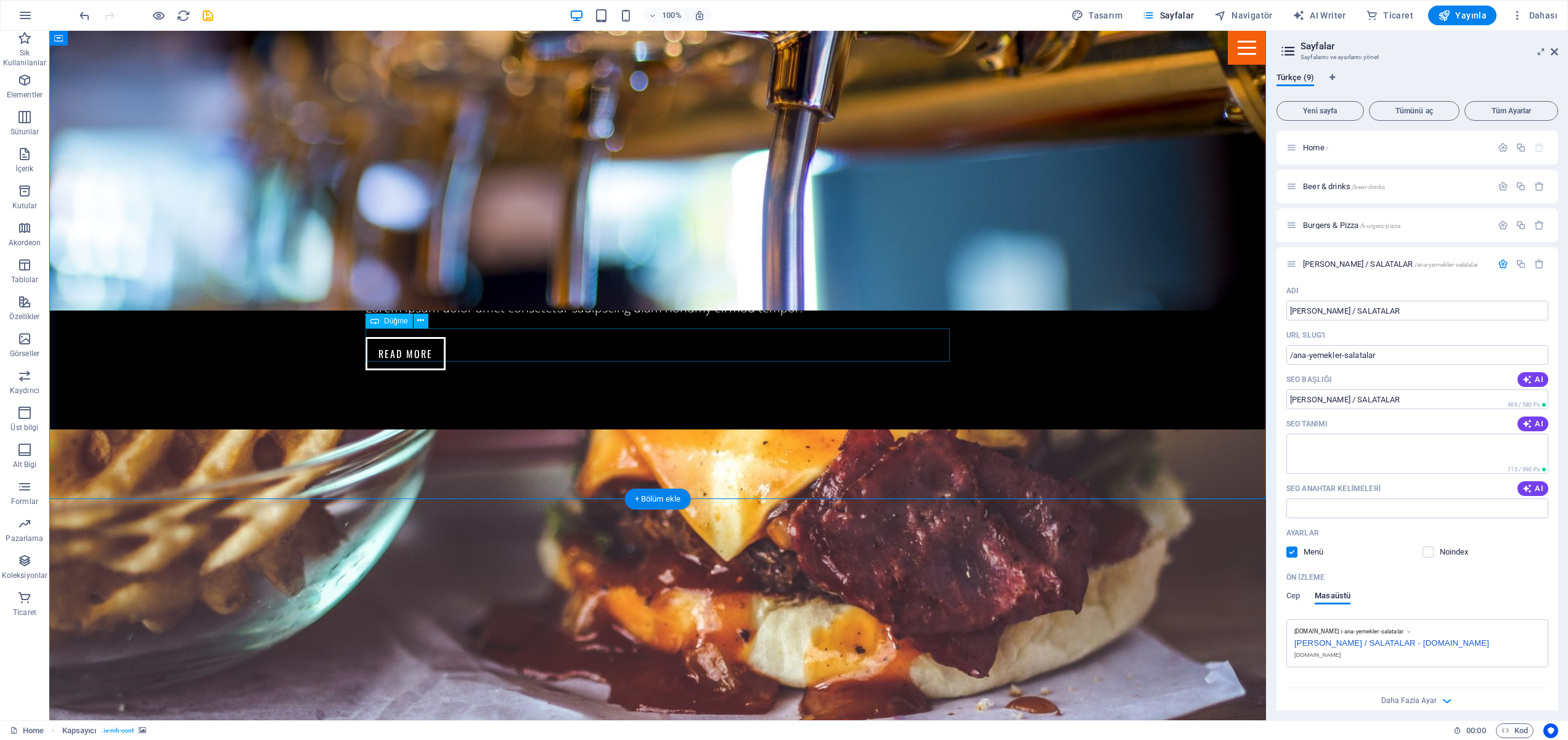
click at [1245, 58] on div "Menu" at bounding box center [1247, 48] width 38 height 34
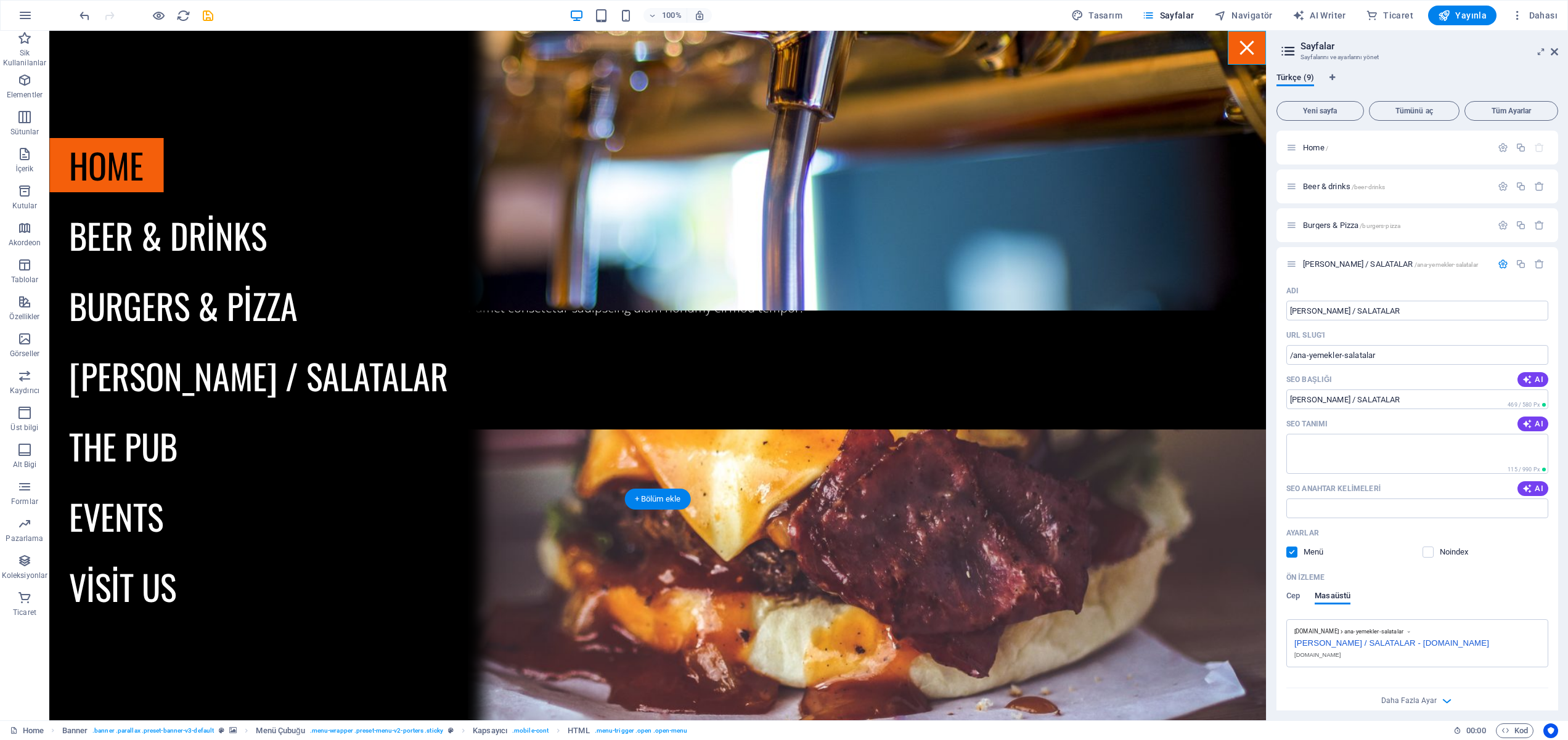
click at [1245, 61] on div "Menu" at bounding box center [1247, 48] width 38 height 34
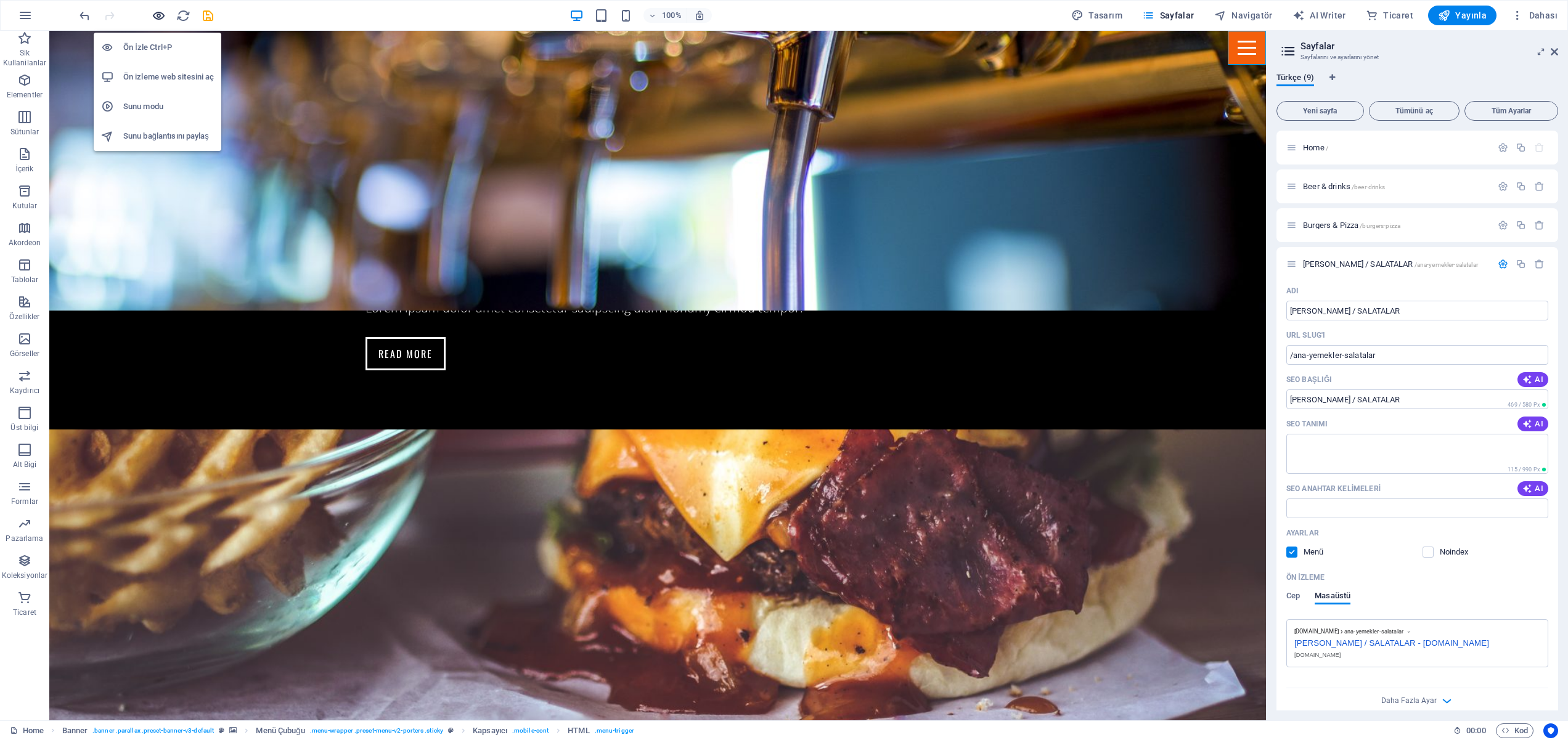
click at [157, 16] on icon "button" at bounding box center [158, 15] width 14 height 14
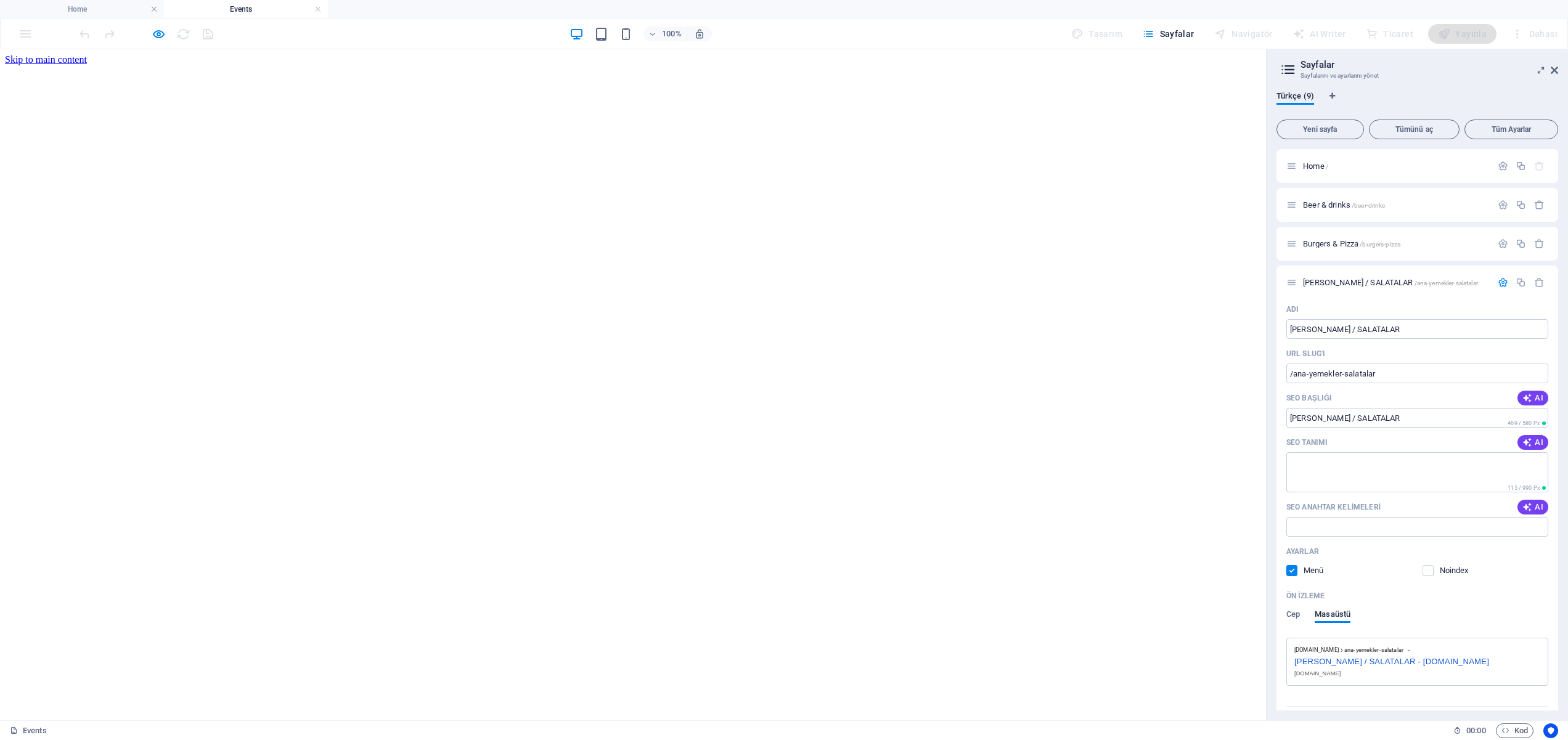
scroll to position [0, 0]
drag, startPoint x: 155, startPoint y: 31, endPoint x: 216, endPoint y: 68, distance: 71.3
click at [155, 31] on icon "button" at bounding box center [158, 34] width 14 height 14
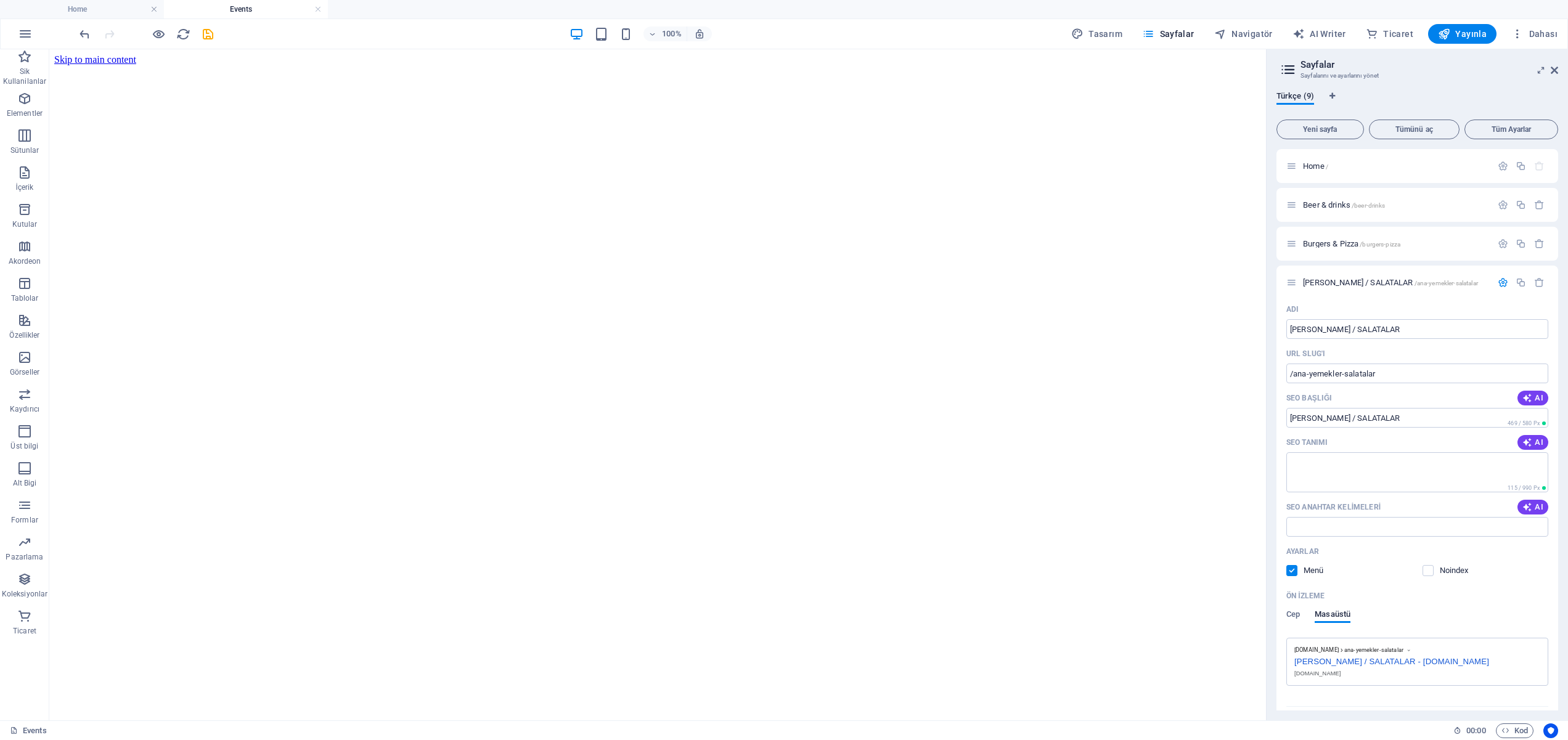
click at [323, 9] on h4 "Events" at bounding box center [246, 9] width 164 height 14
click at [323, 10] on h4 "Events" at bounding box center [246, 9] width 164 height 14
click at [320, 10] on link at bounding box center [318, 10] width 7 height 12
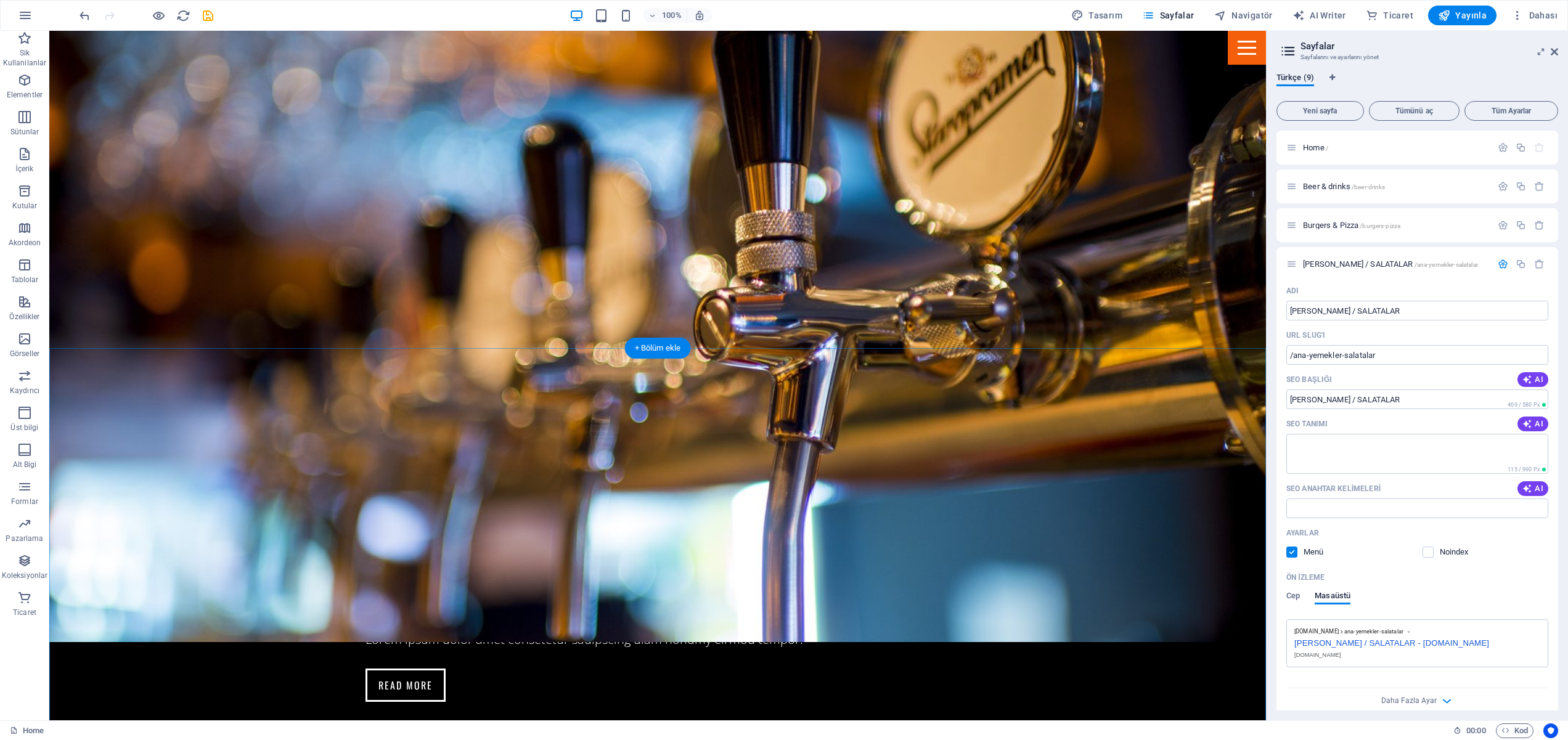
scroll to position [1351, 0]
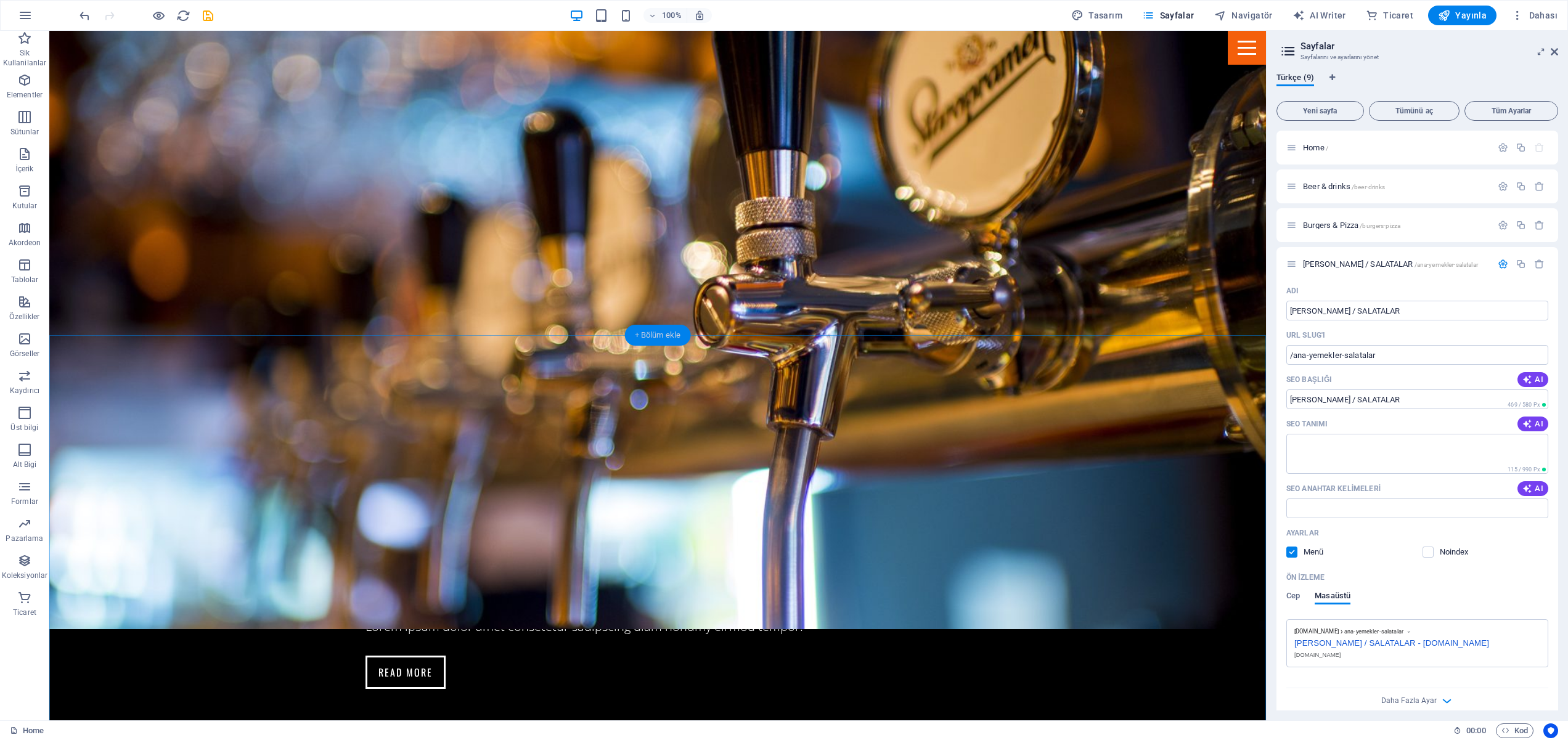
click at [653, 334] on div "+ Bölüm ekle" at bounding box center [658, 335] width 66 height 21
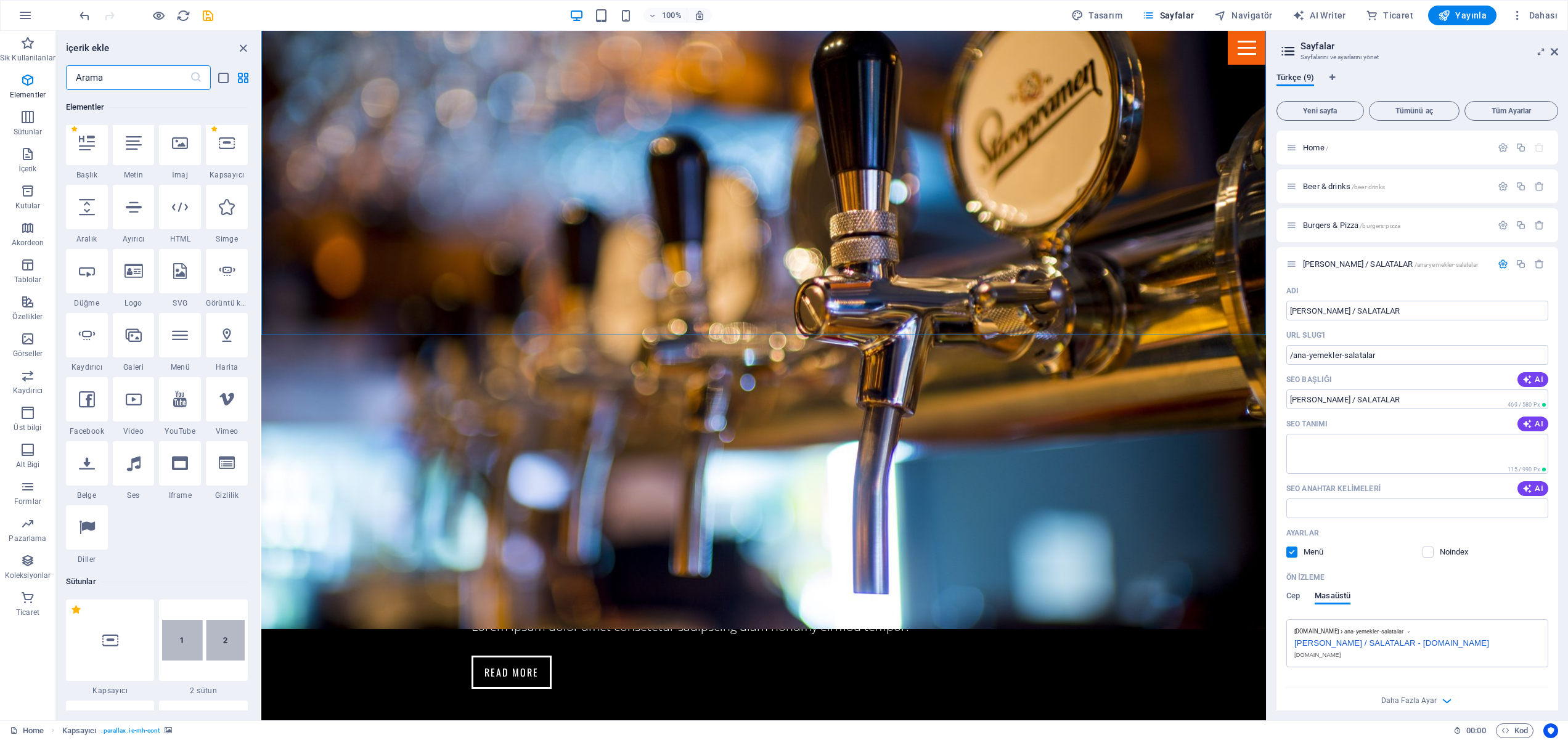
scroll to position [0, 0]
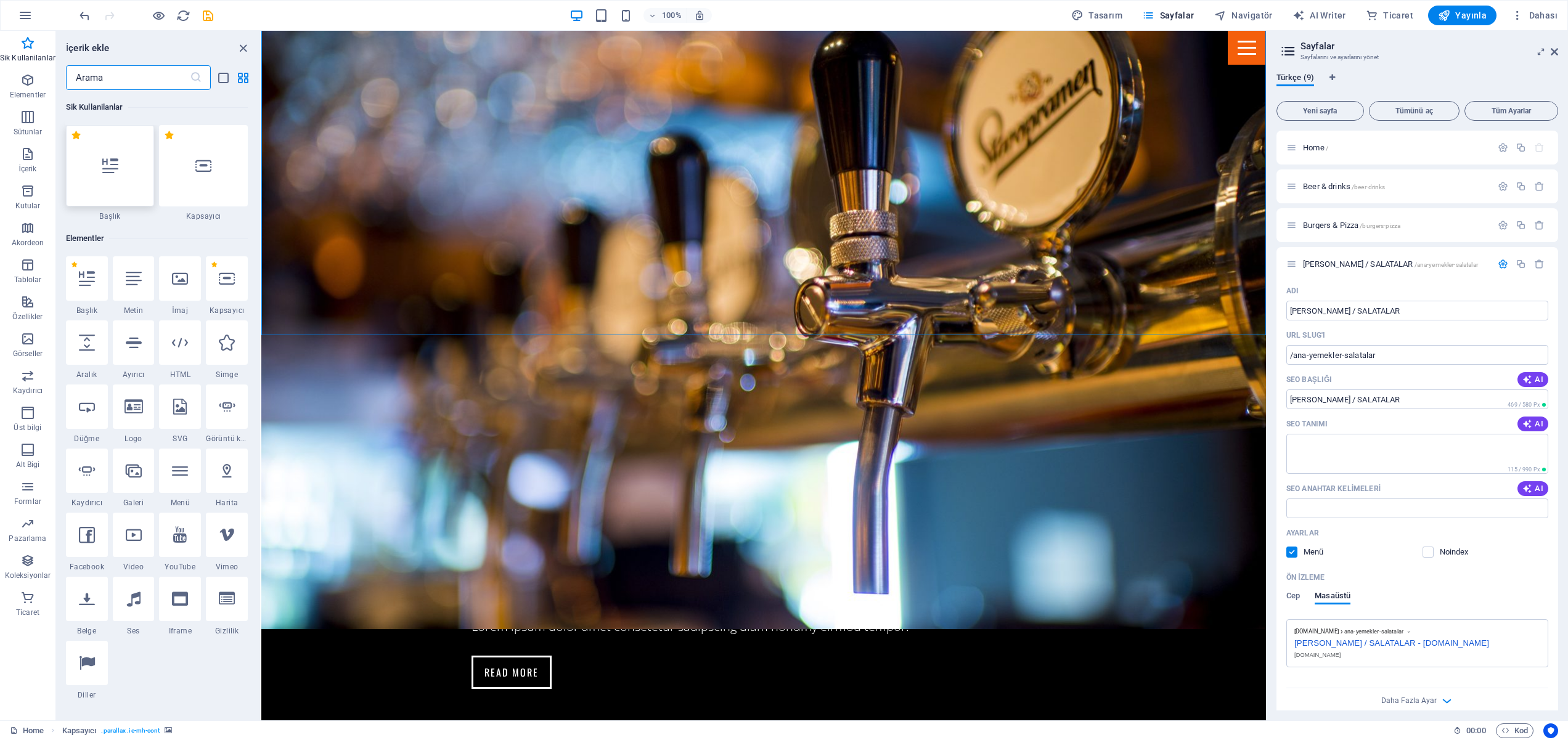
click at [113, 173] on icon at bounding box center [110, 166] width 16 height 16
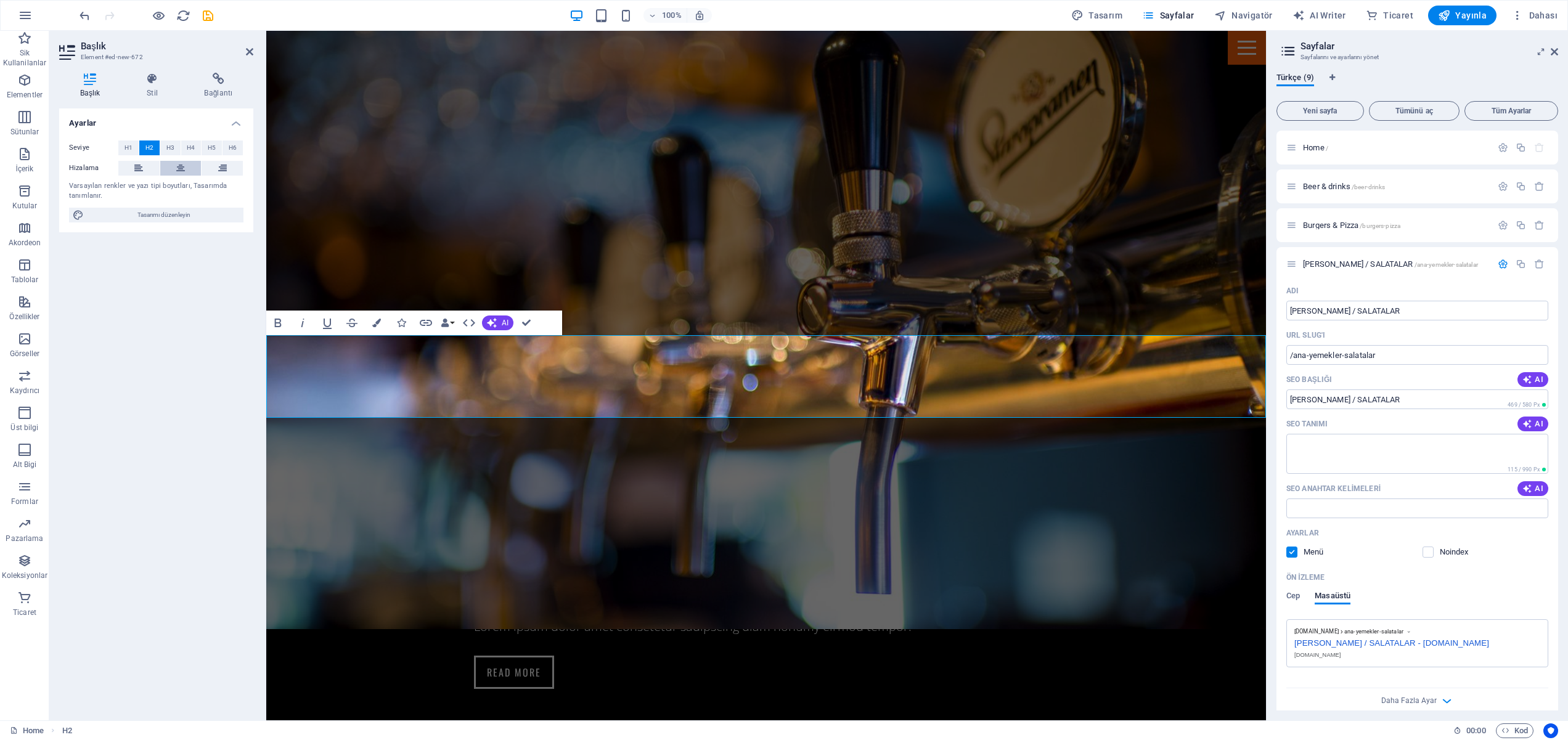
click at [178, 163] on icon at bounding box center [181, 168] width 9 height 15
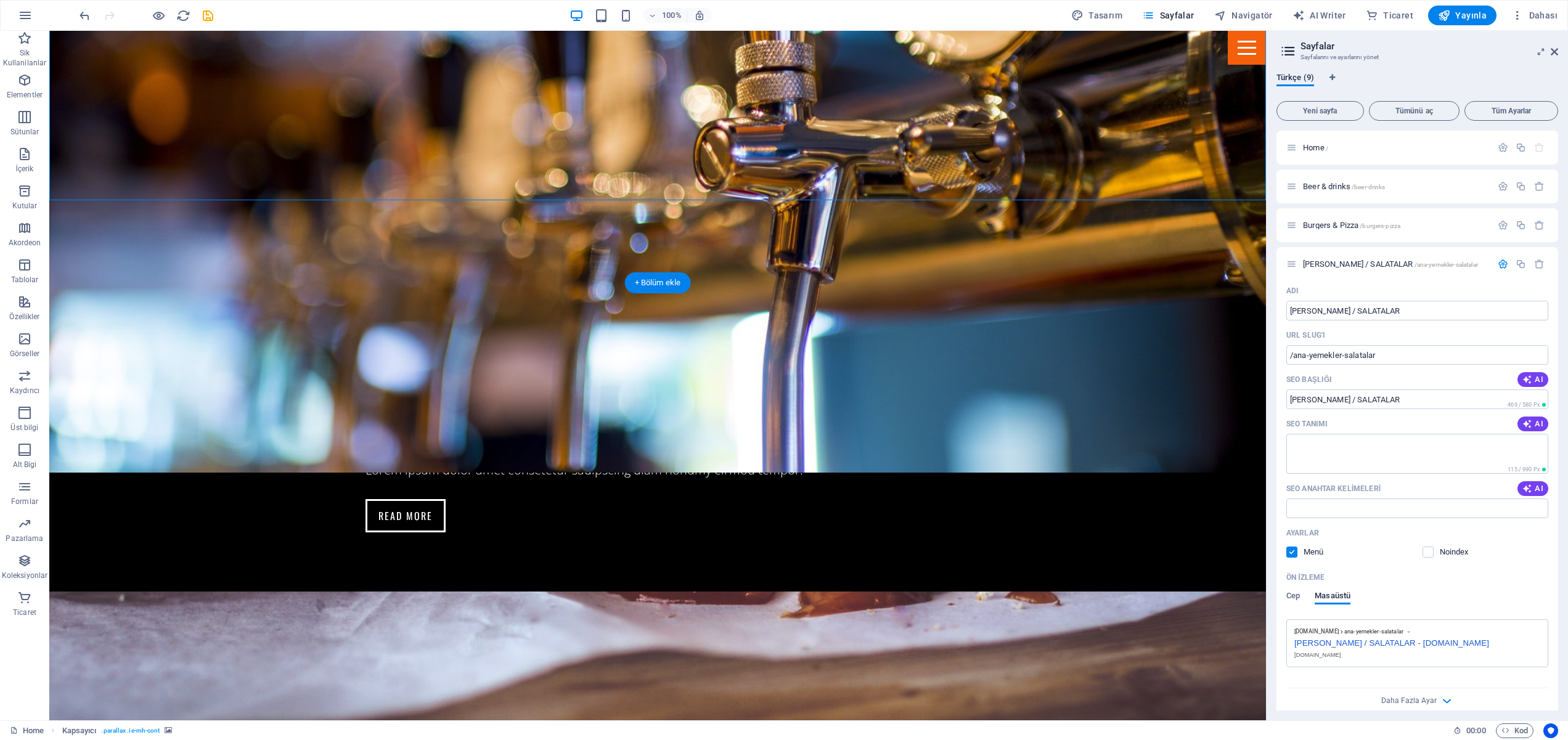
scroll to position [1484, 0]
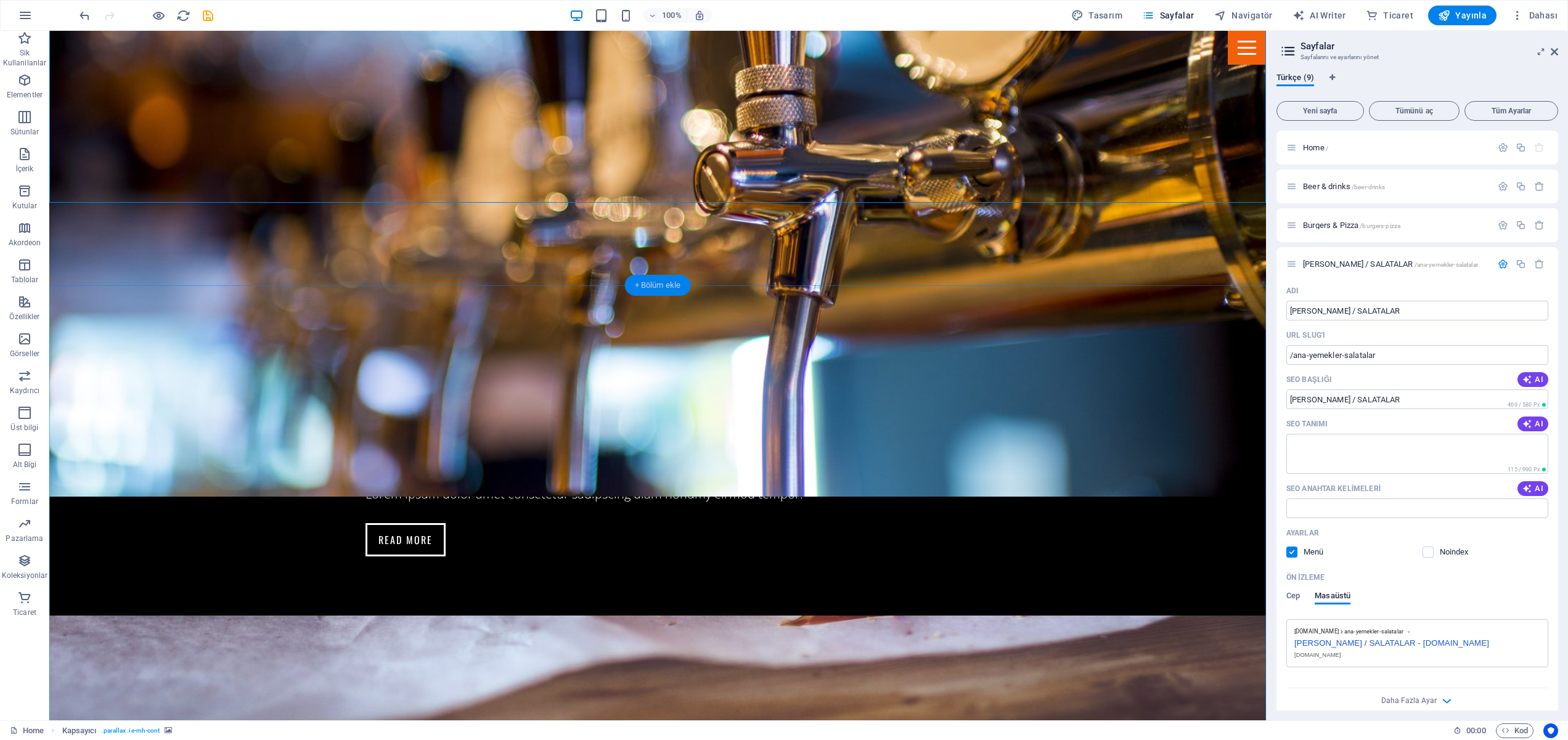
click at [656, 284] on div "+ Bölüm ekle" at bounding box center [658, 285] width 66 height 21
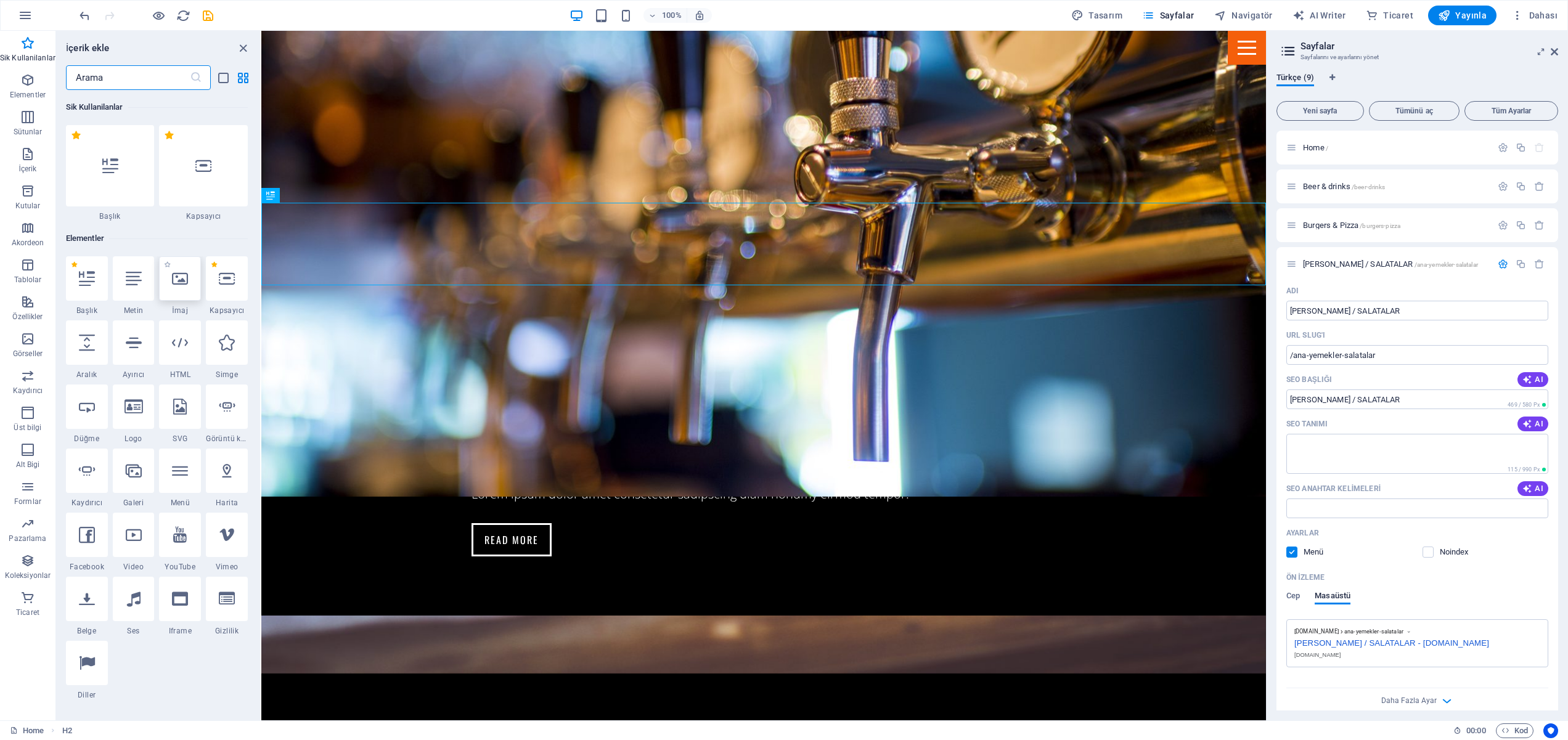
scroll to position [6, 0]
click at [85, 409] on icon at bounding box center [87, 401] width 16 height 16
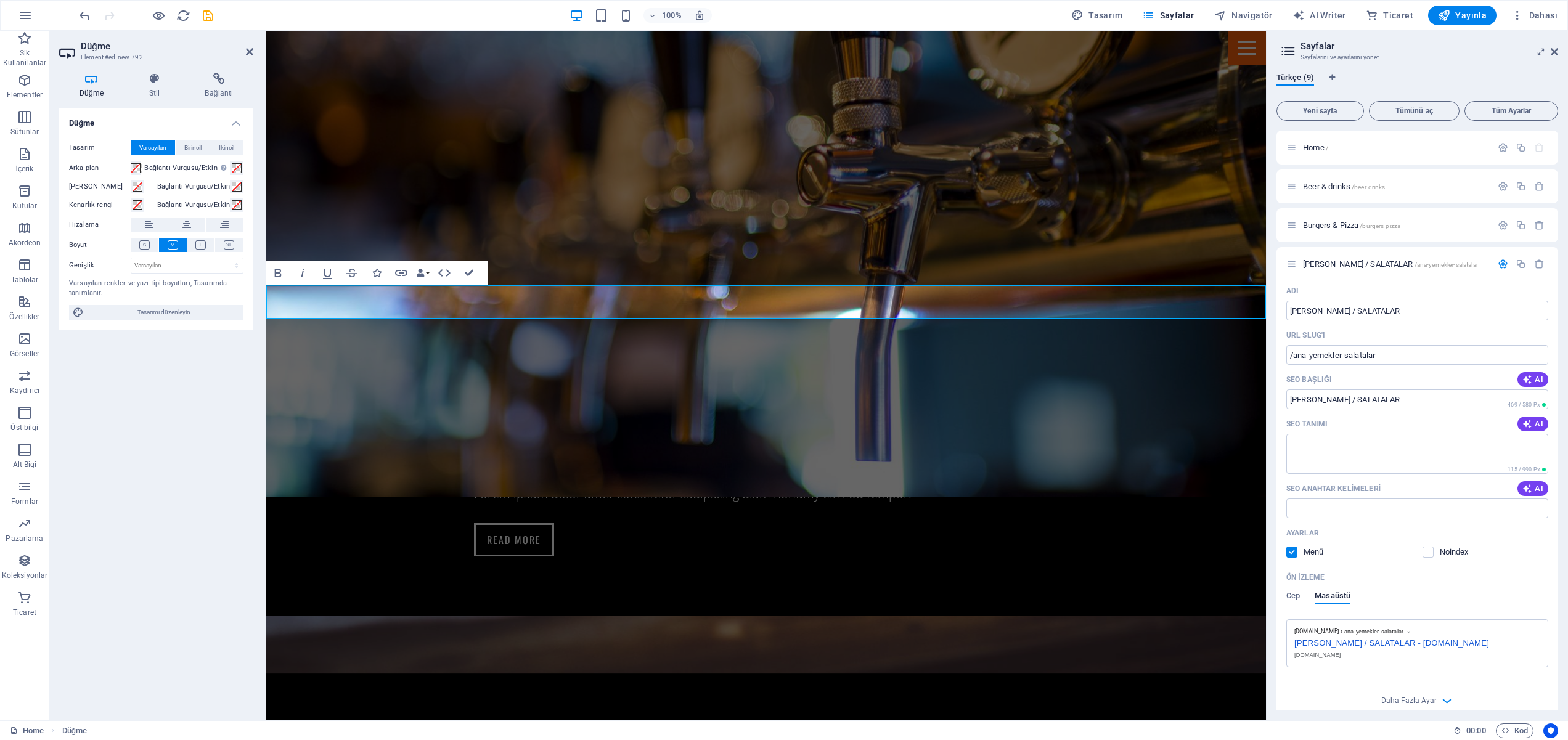
drag, startPoint x: 305, startPoint y: 299, endPoint x: 817, endPoint y: 351, distance: 514.6
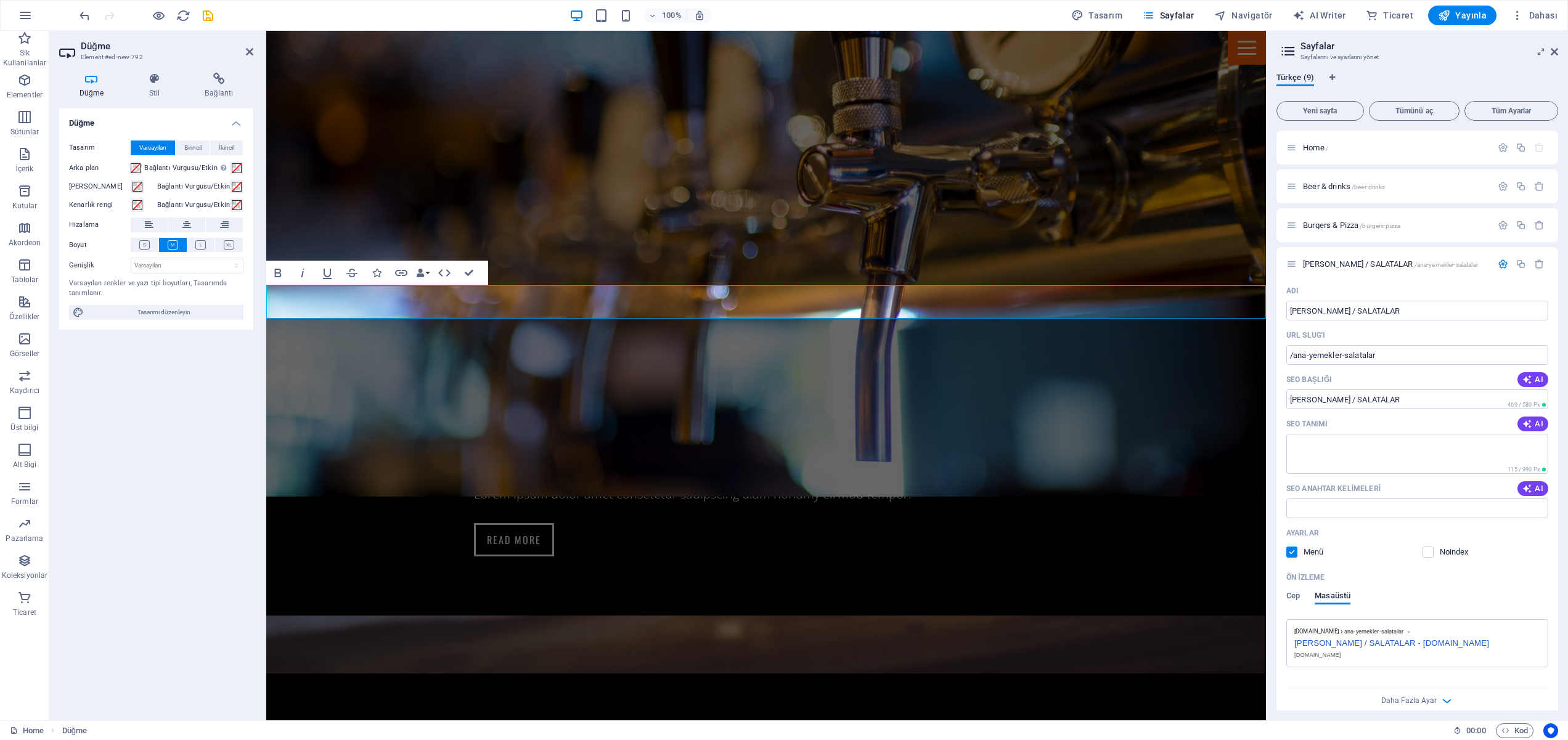
click at [182, 223] on button at bounding box center [186, 224] width 37 height 15
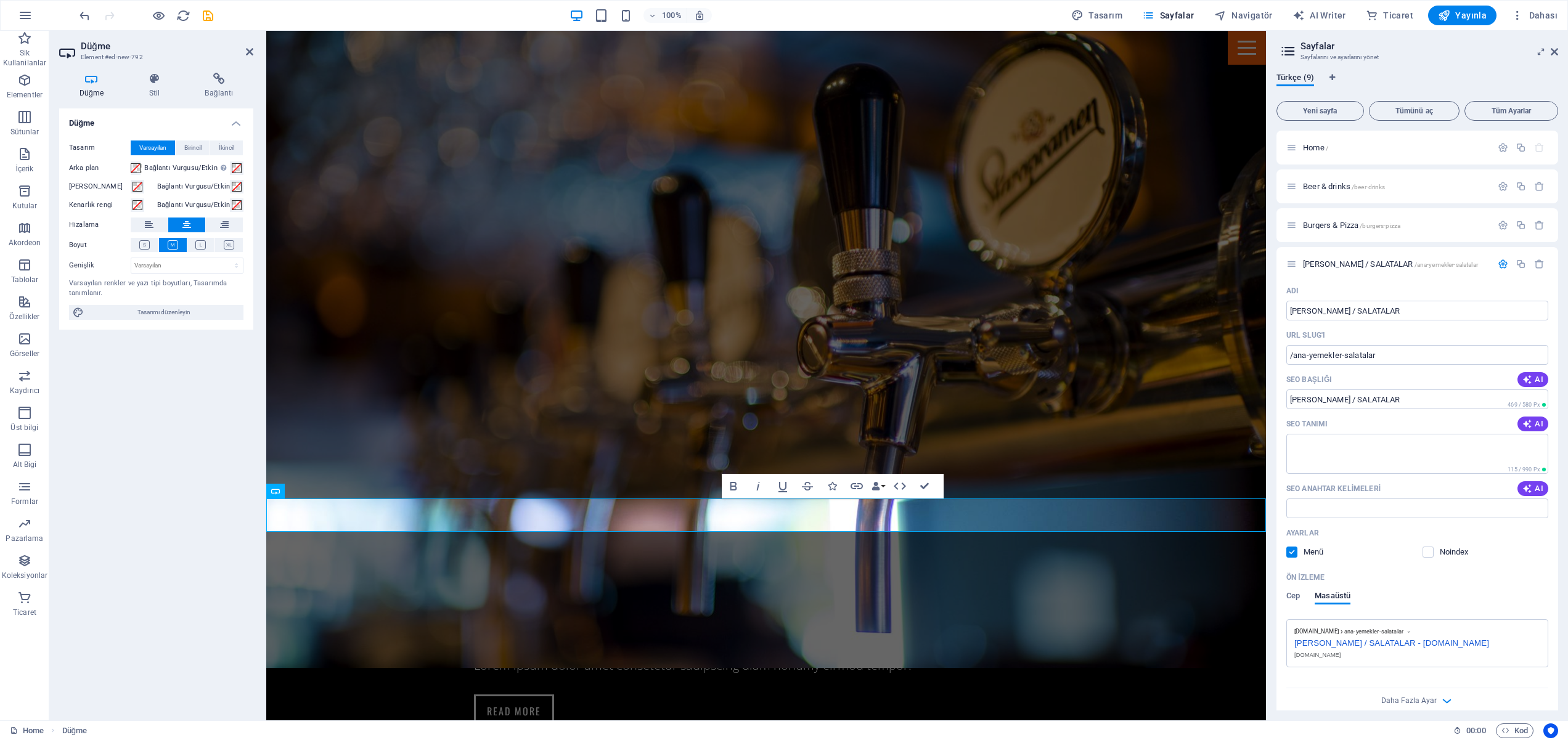
scroll to position [1233, 0]
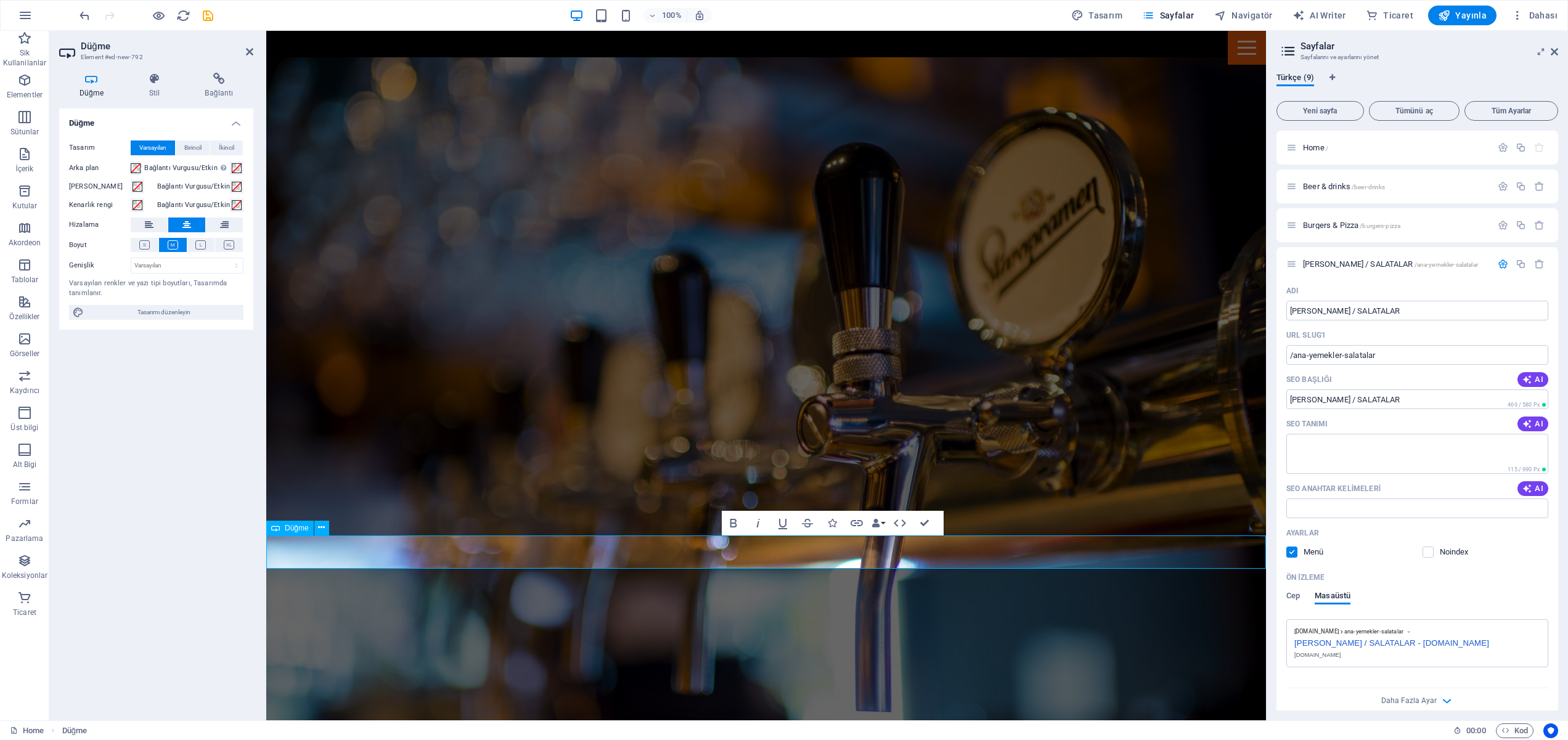
click at [251, 49] on icon at bounding box center [249, 51] width 7 height 10
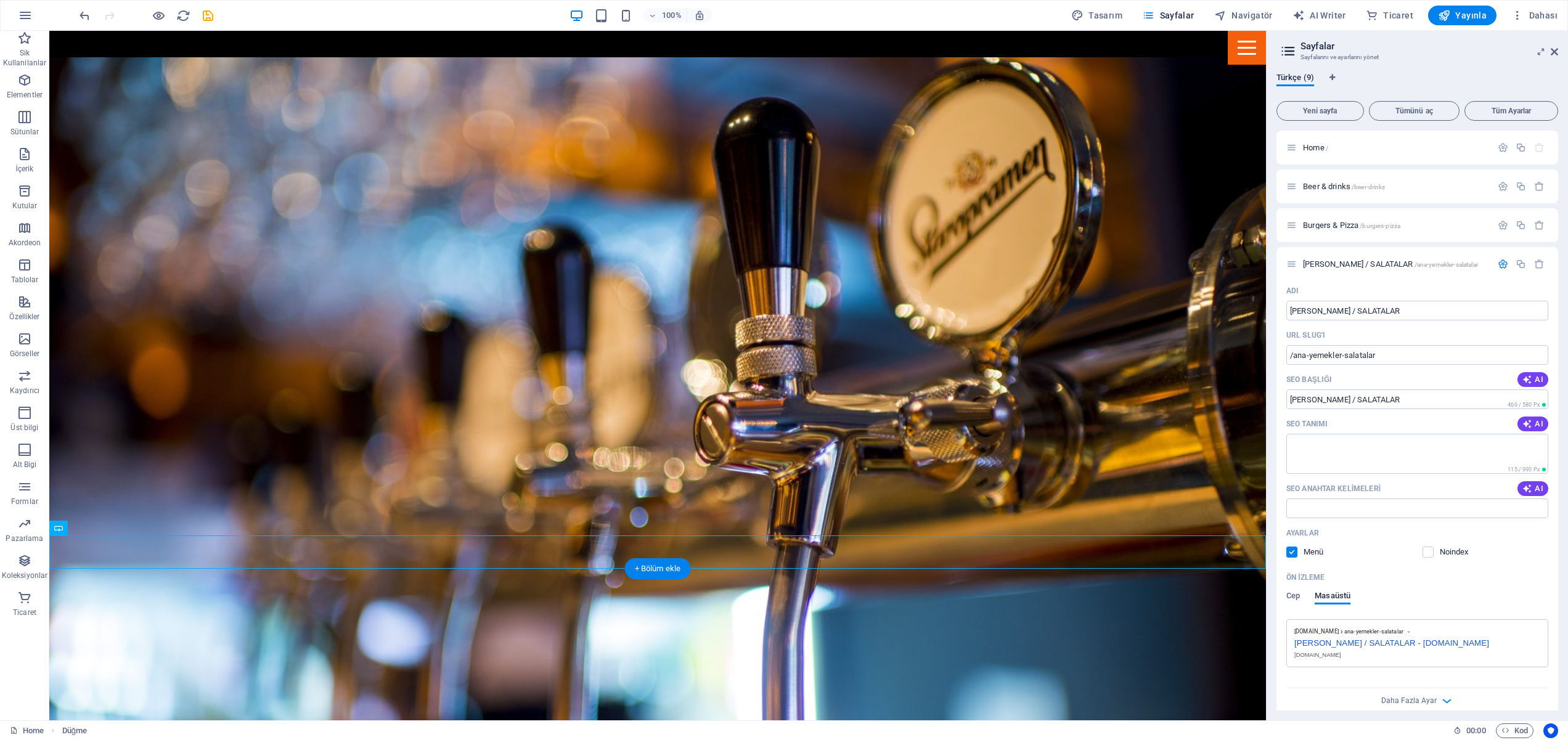
drag, startPoint x: 706, startPoint y: 619, endPoint x: 703, endPoint y: 611, distance: 8.5
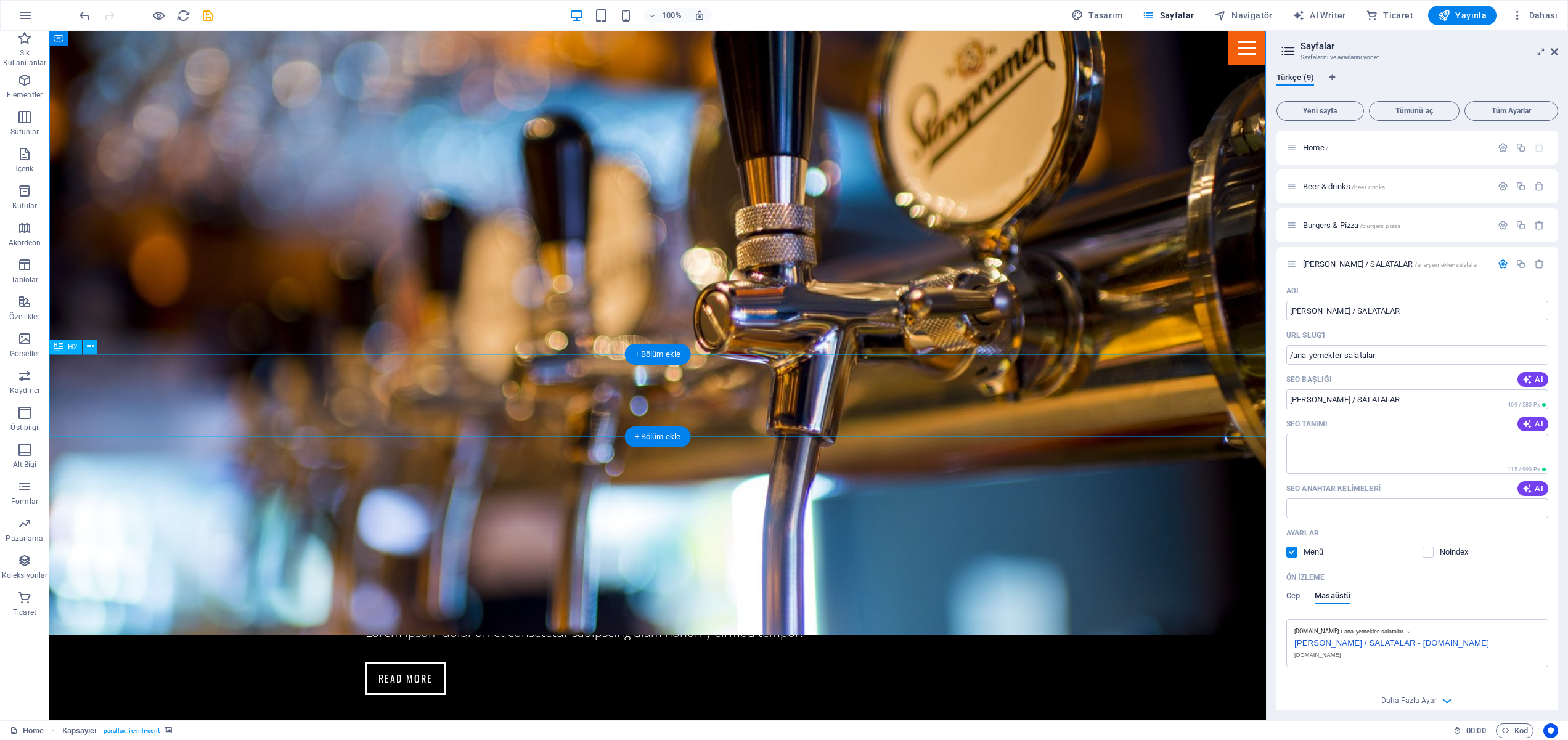
scroll to position [1380, 0]
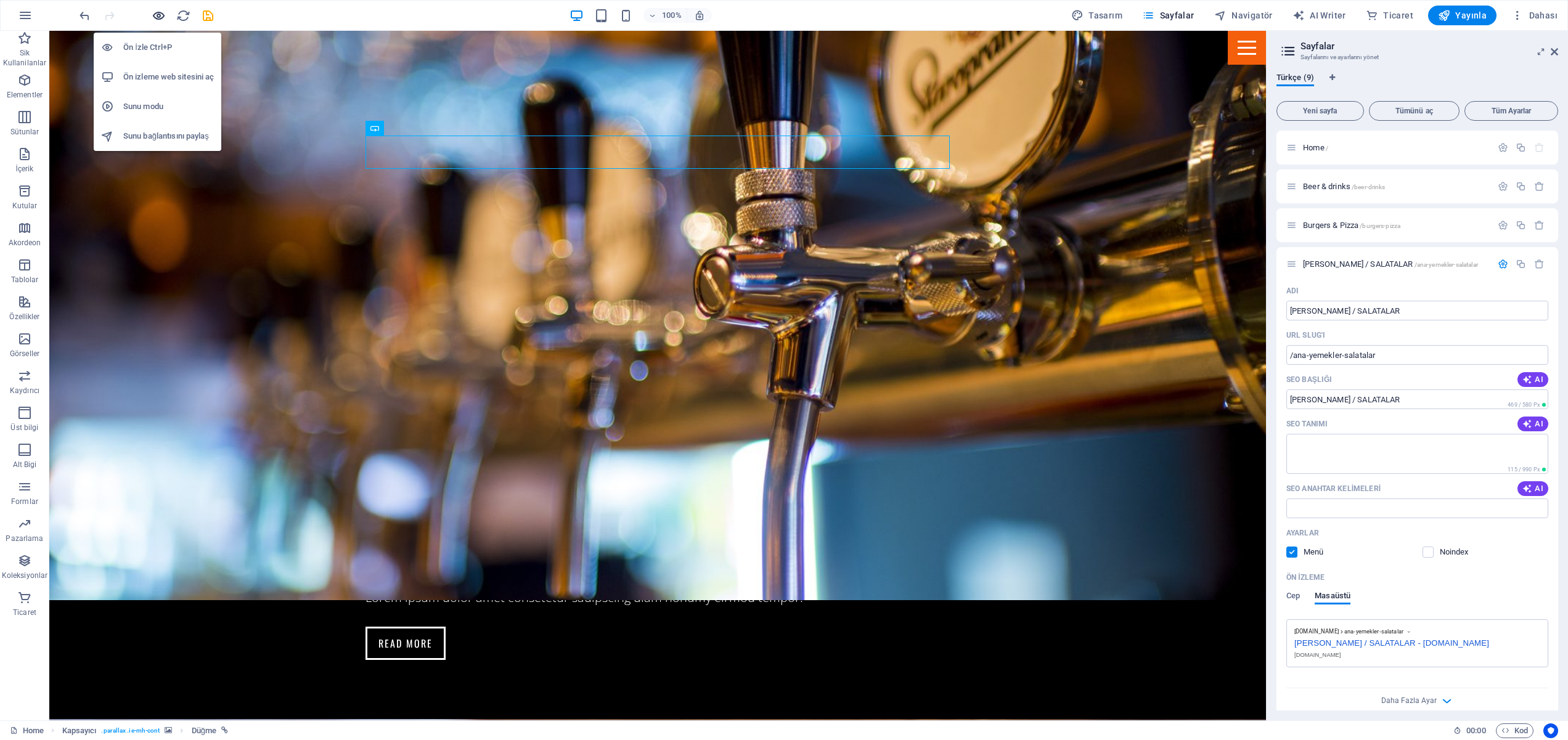
click at [163, 18] on icon "button" at bounding box center [158, 15] width 14 height 14
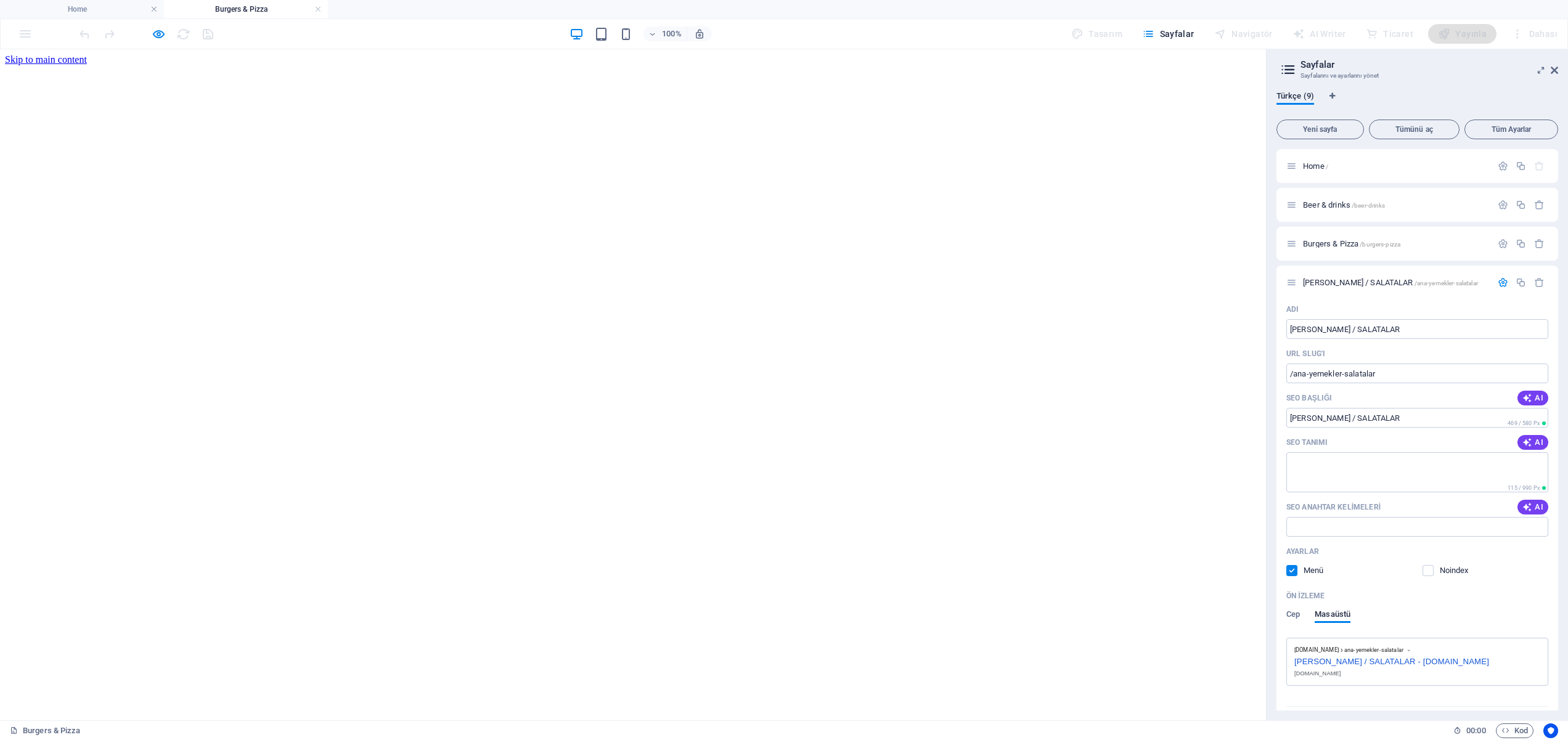
scroll to position [0, 0]
click at [317, 8] on link at bounding box center [318, 10] width 7 height 12
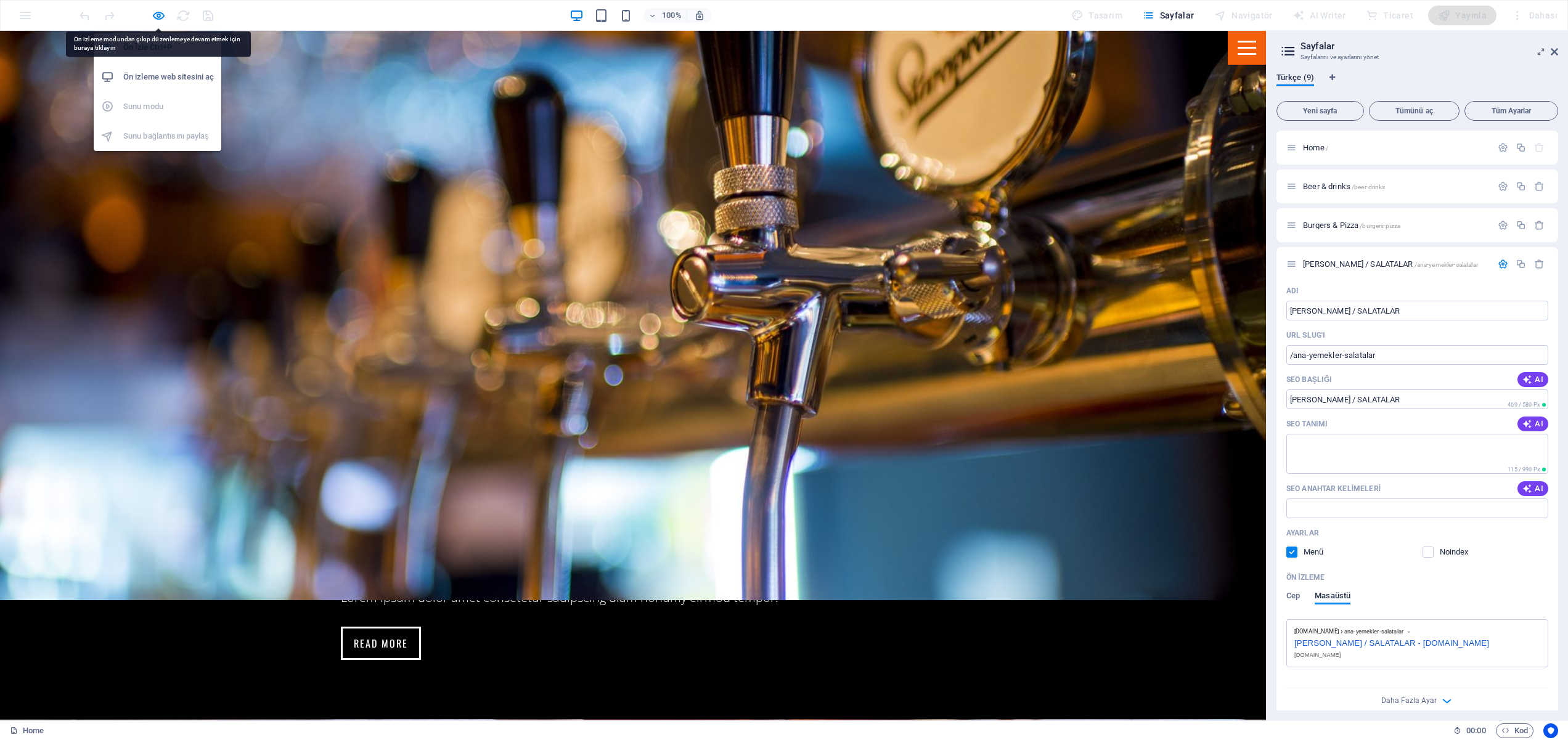
drag, startPoint x: 162, startPoint y: 16, endPoint x: 157, endPoint y: 82, distance: 66.2
click at [162, 15] on icon "button" at bounding box center [158, 15] width 14 height 14
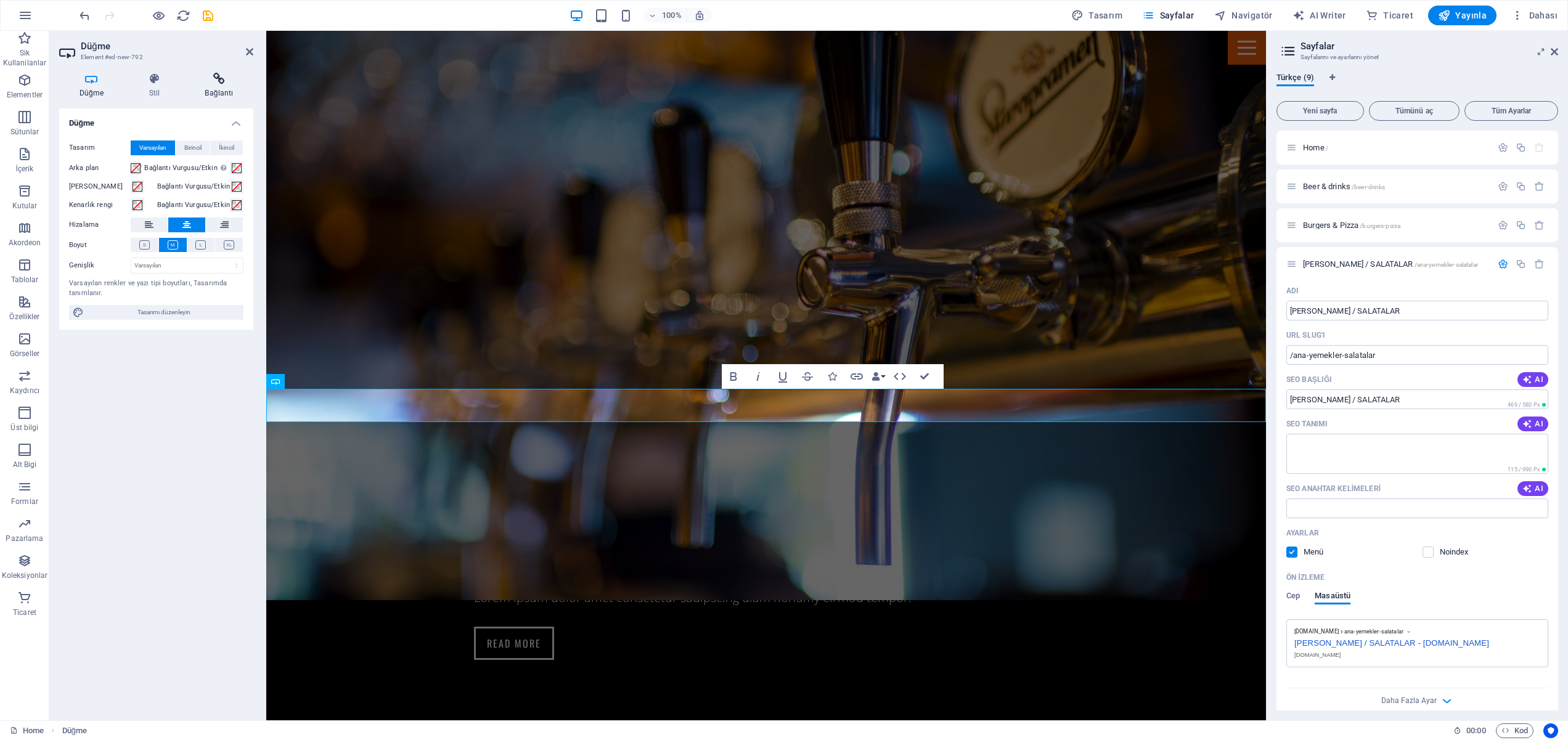
click at [222, 83] on icon at bounding box center [219, 78] width 69 height 12
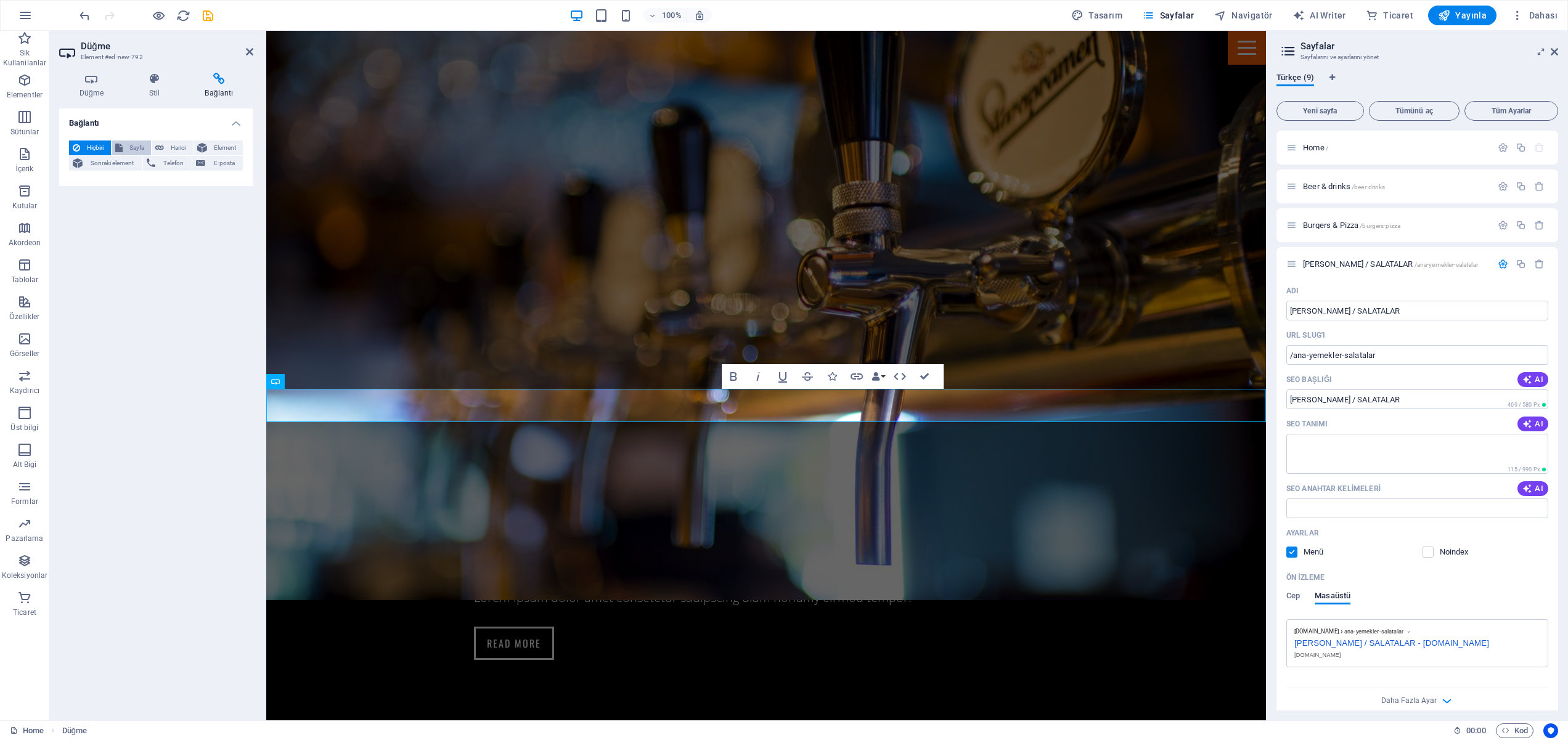
click at [131, 146] on span "Sayfa" at bounding box center [137, 148] width 21 height 15
drag, startPoint x: 1405, startPoint y: 312, endPoint x: 1279, endPoint y: 312, distance: 126.0
click at [1276, 312] on div "Adı ANA YEMEKLER / SALATALAR ​ URL SLUG'ı /ana-yemekler-salatalar ​ SEO Başlığı…" at bounding box center [1417, 499] width 282 height 437
click at [150, 181] on select "Home Beer &amp; drinks Burgers &amp; Pizza ANA YEMEKLER / SALATALAR The Pub Eve…" at bounding box center [187, 184] width 113 height 15
select select "3"
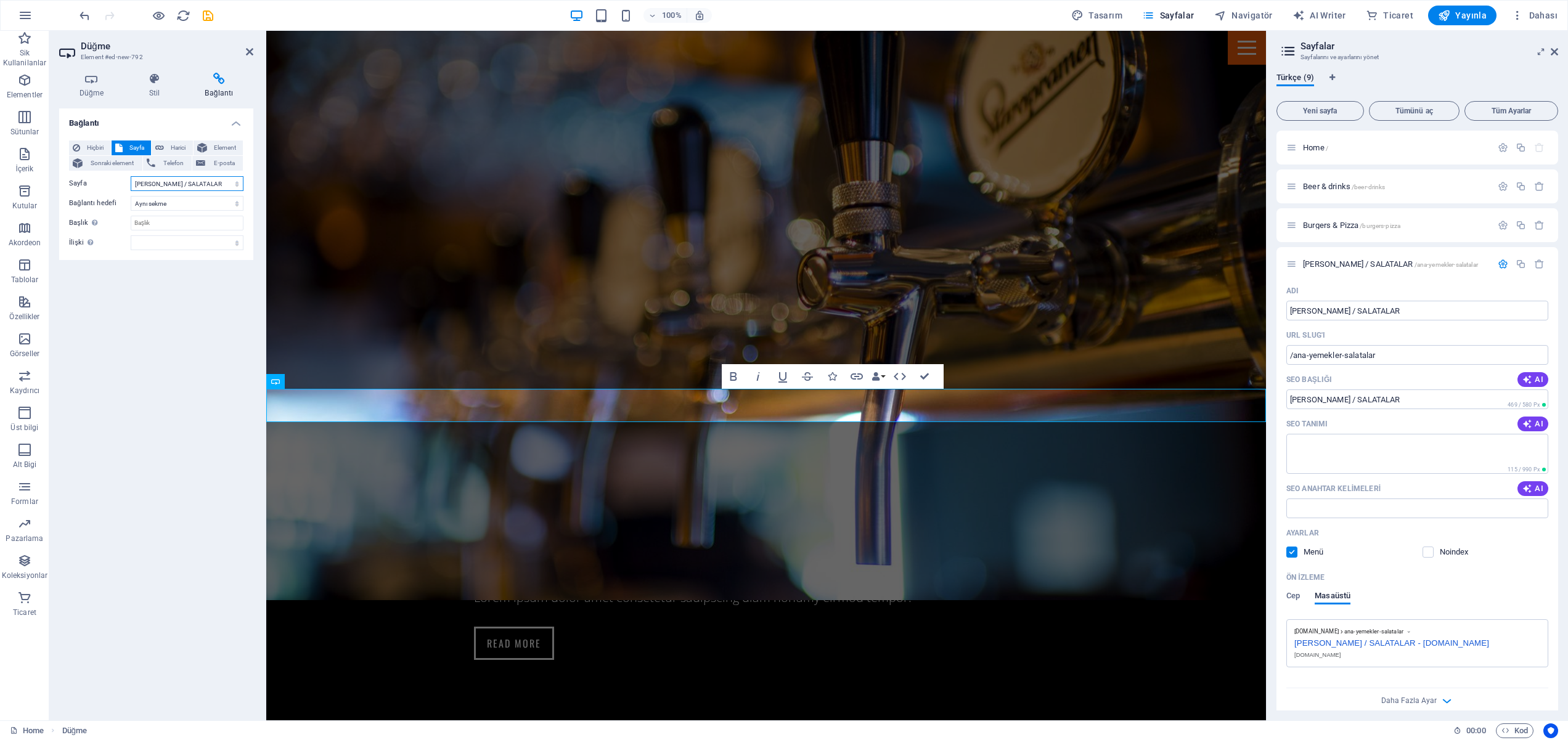
click at [131, 176] on select "Home Beer &amp; drinks Burgers &amp; Pizza ANA YEMEKLER / SALATALAR The Pub Eve…" at bounding box center [187, 184] width 113 height 15
click at [203, 205] on select "Yeni sekme Aynı sekme Kaplama" at bounding box center [187, 203] width 113 height 15
click at [127, 298] on div "Bağlantı Hiçbiri Sayfa Harici Element Sonraki element Telefon E-posta Sayfa Hom…" at bounding box center [156, 409] width 194 height 602
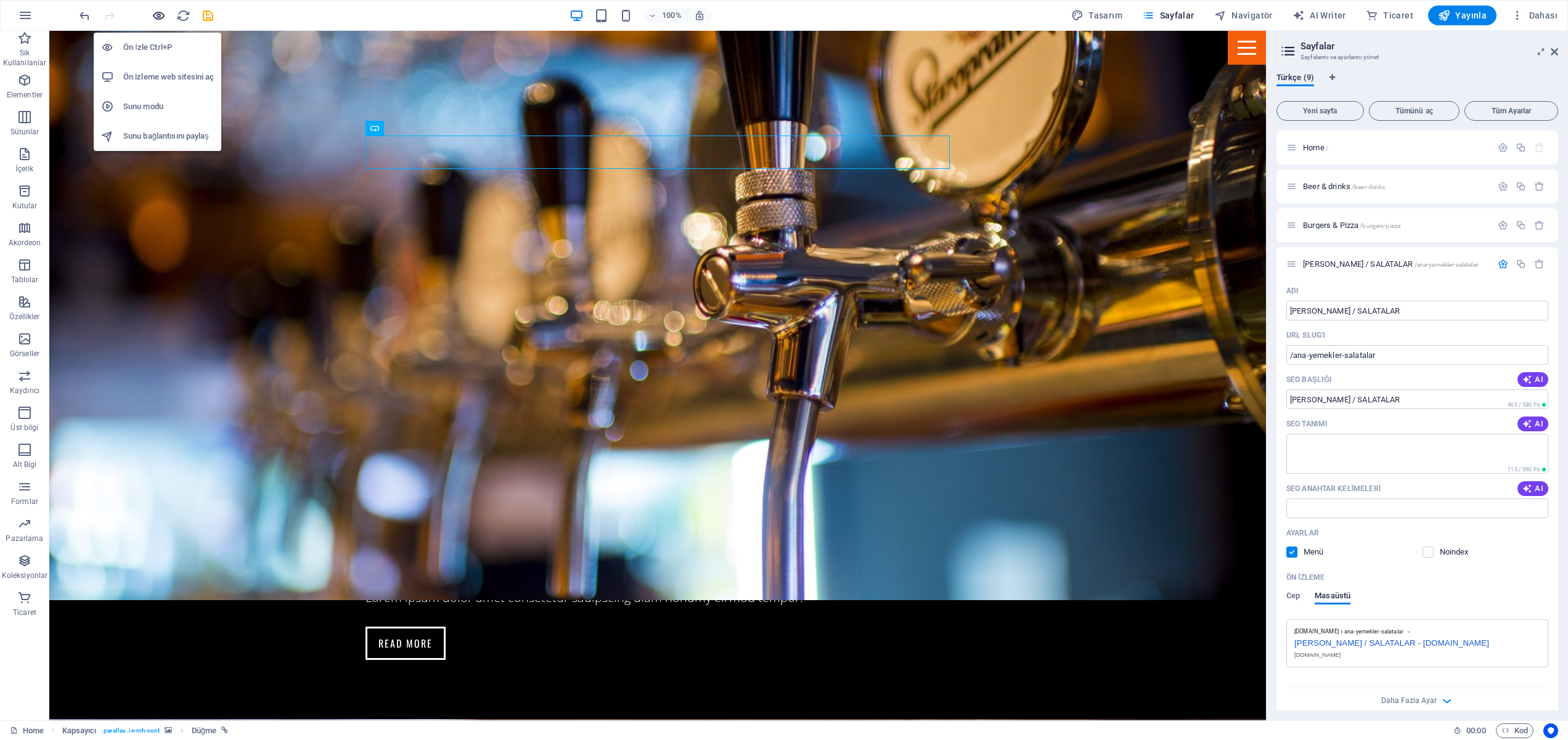
click at [159, 13] on icon "button" at bounding box center [158, 15] width 14 height 14
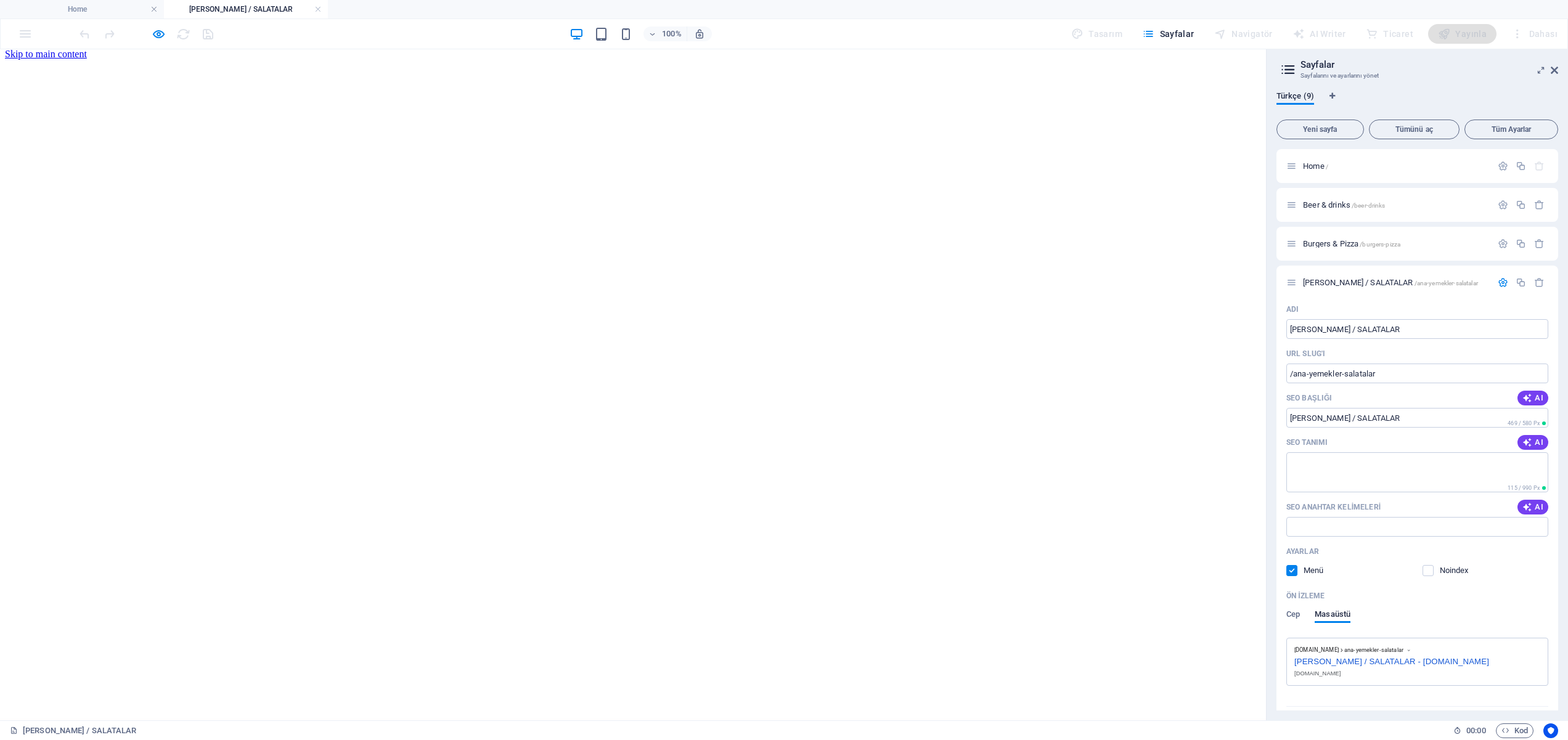
scroll to position [0, 0]
click at [160, 32] on icon "button" at bounding box center [158, 34] width 14 height 14
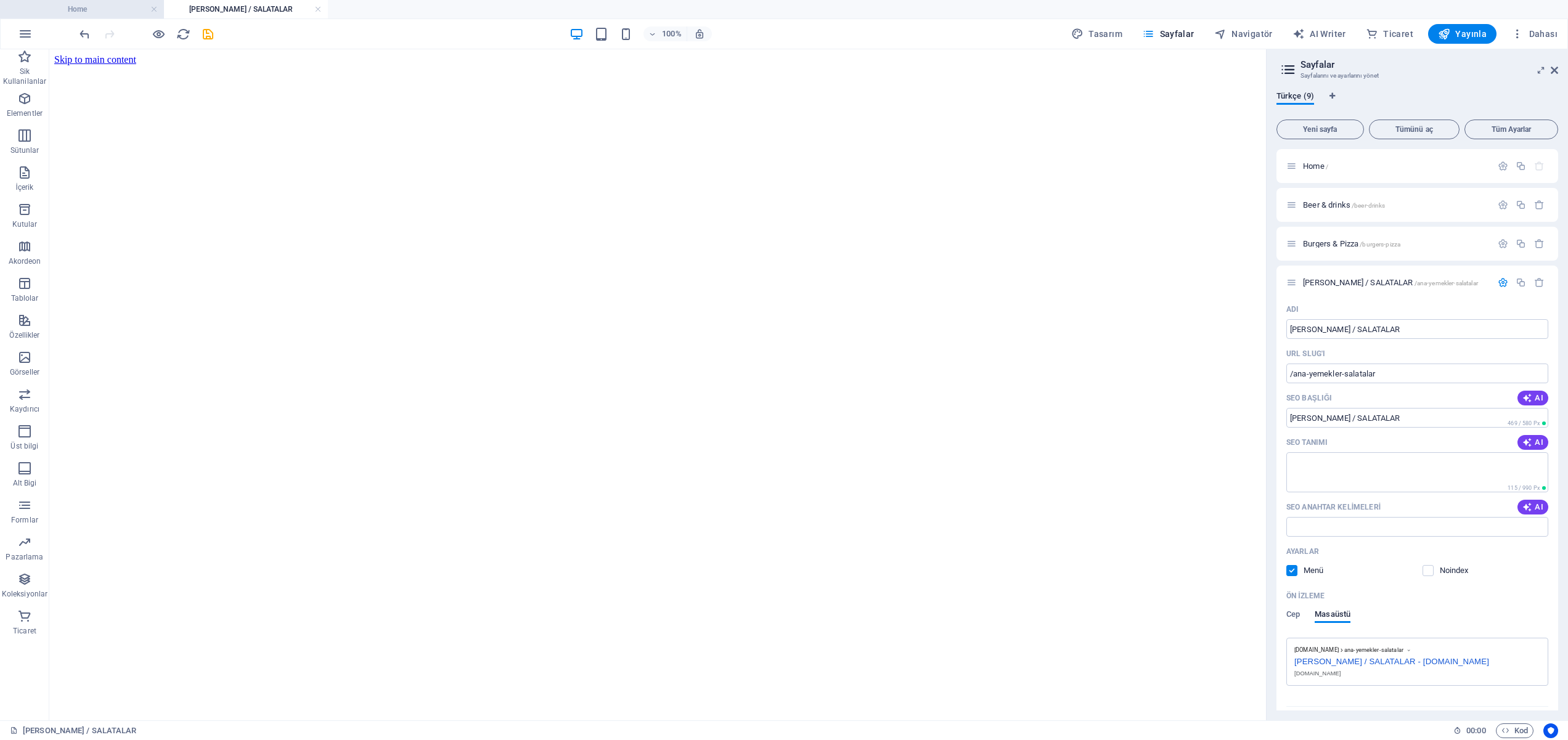
drag, startPoint x: 75, startPoint y: 7, endPoint x: 128, endPoint y: 37, distance: 60.9
click at [75, 7] on h4 "Home" at bounding box center [82, 9] width 164 height 14
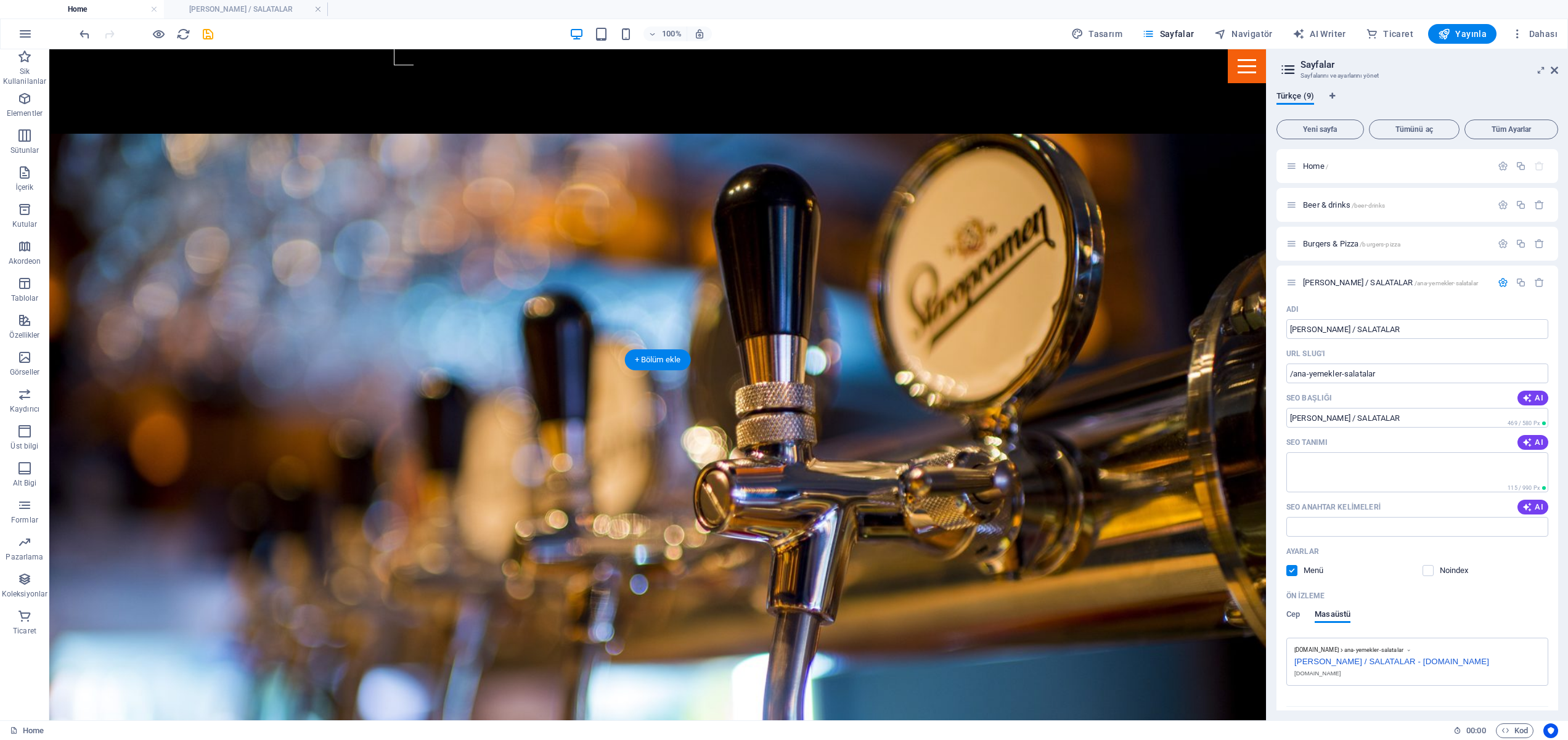
scroll to position [1101, 0]
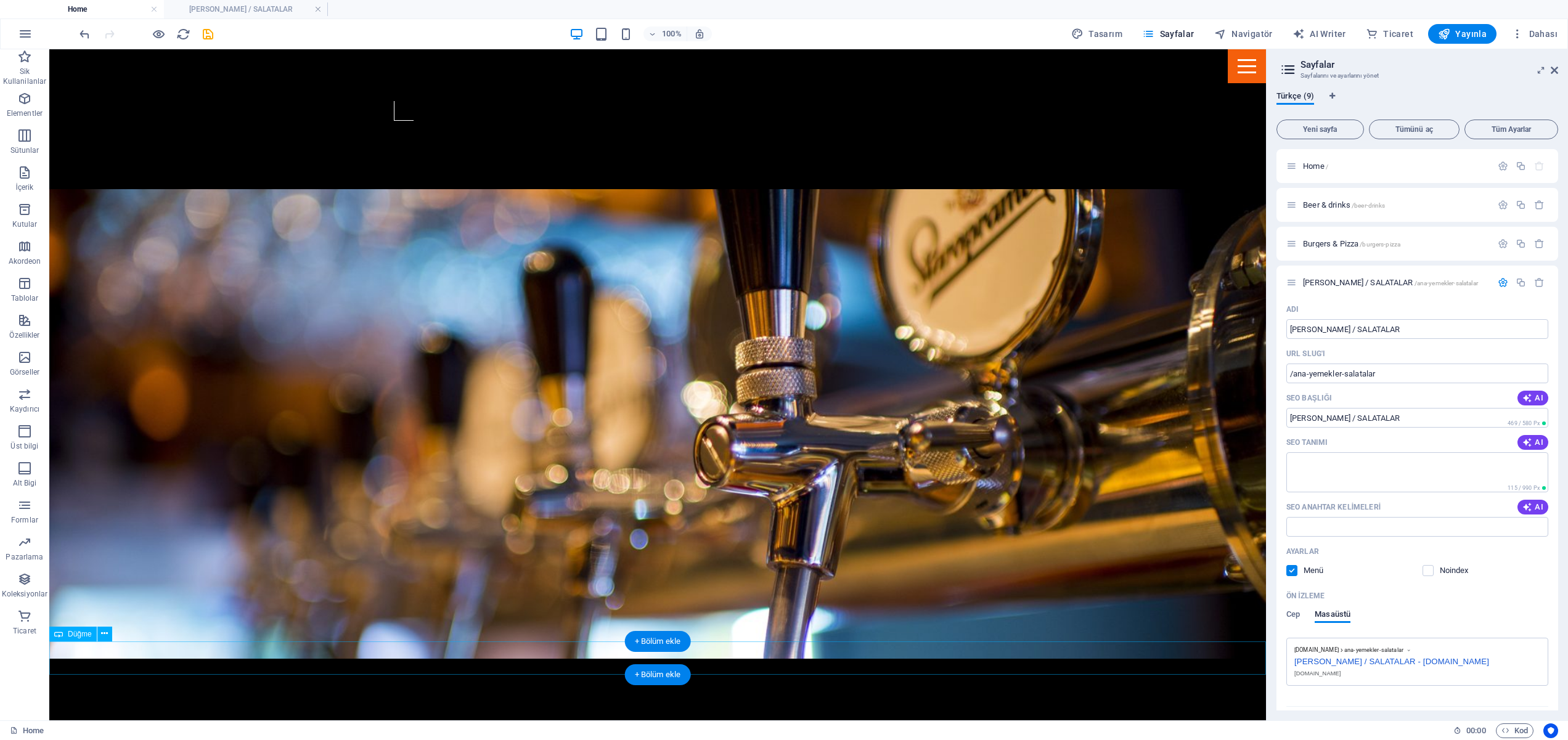
select select "3"
select select
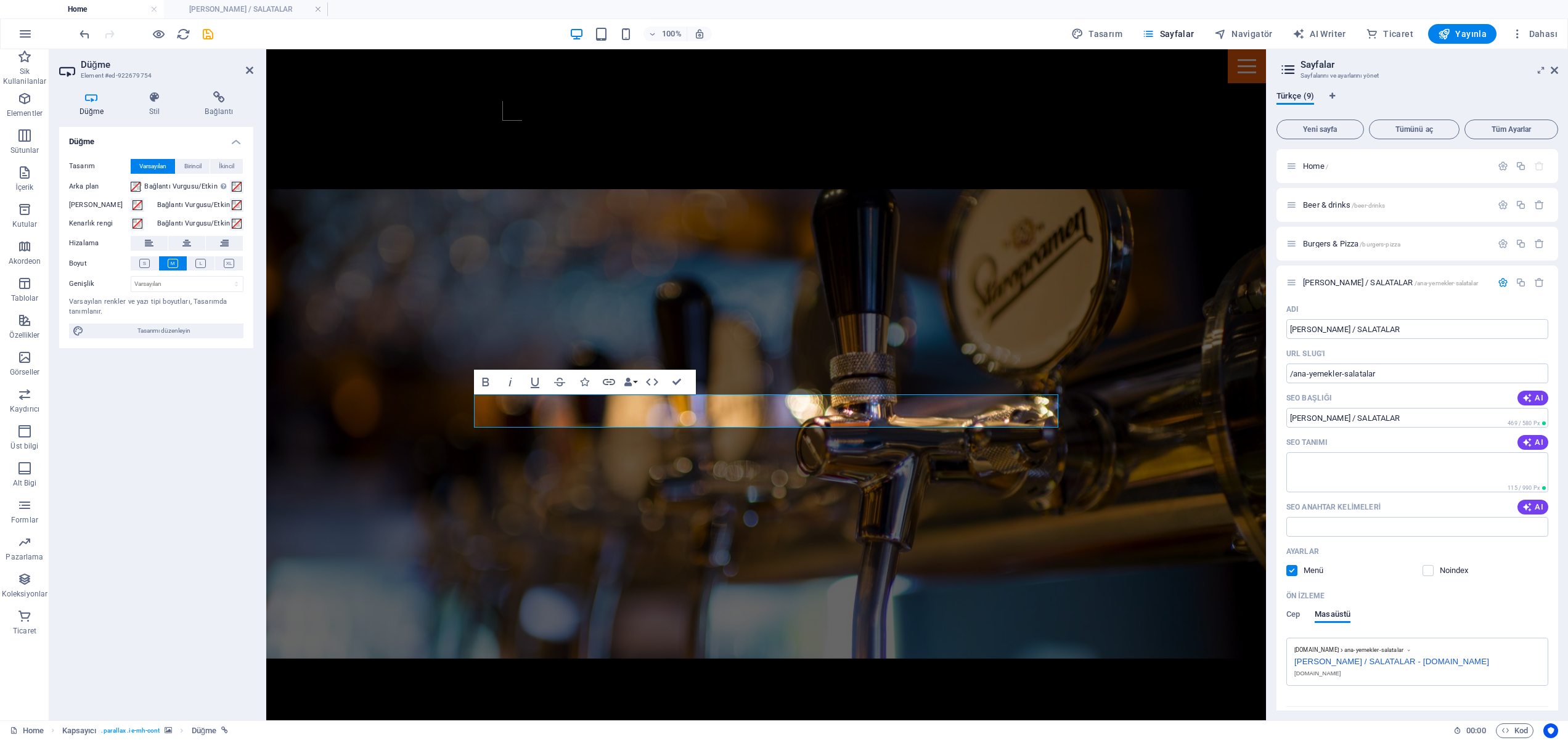
scroll to position [1037, 0]
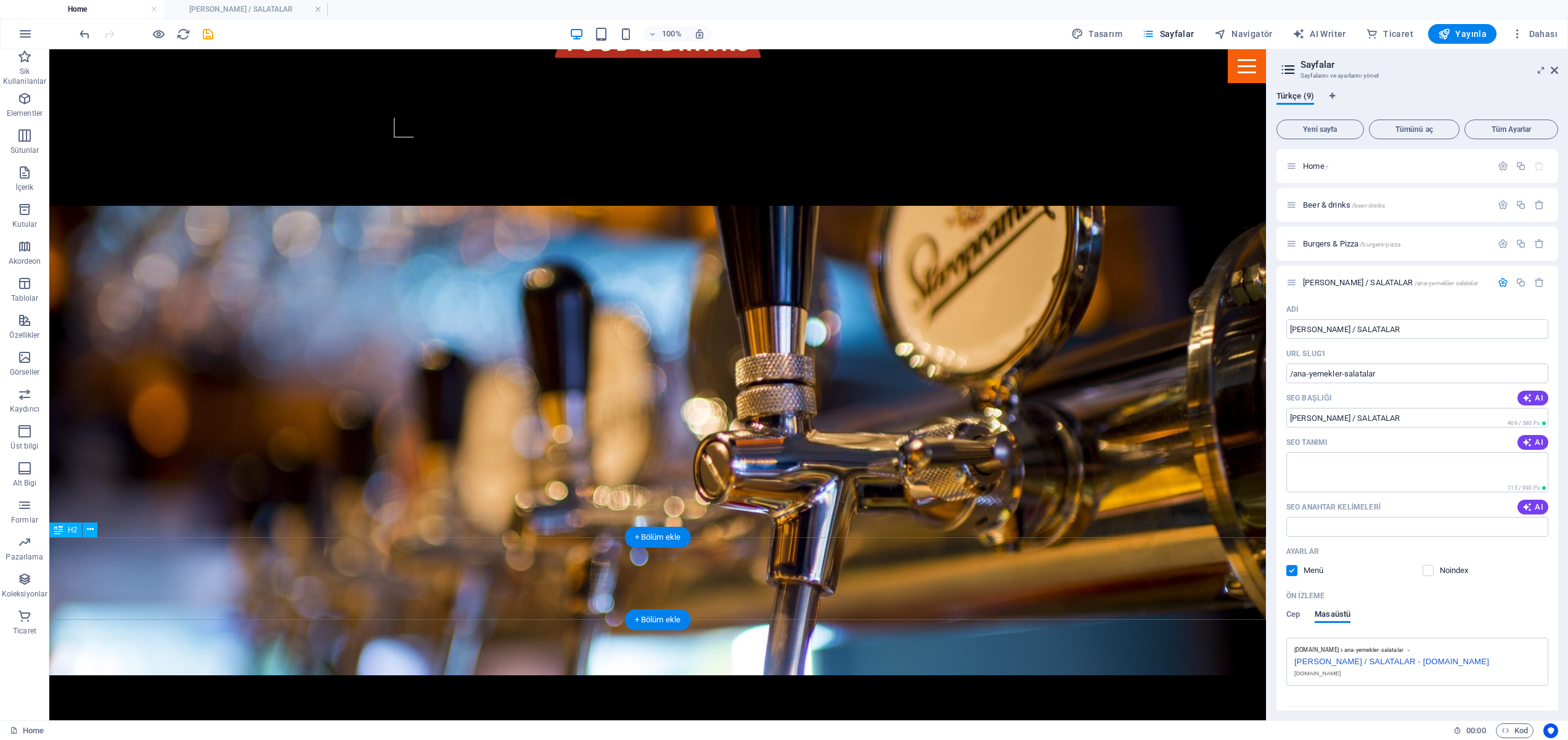
scroll to position [1069, 0]
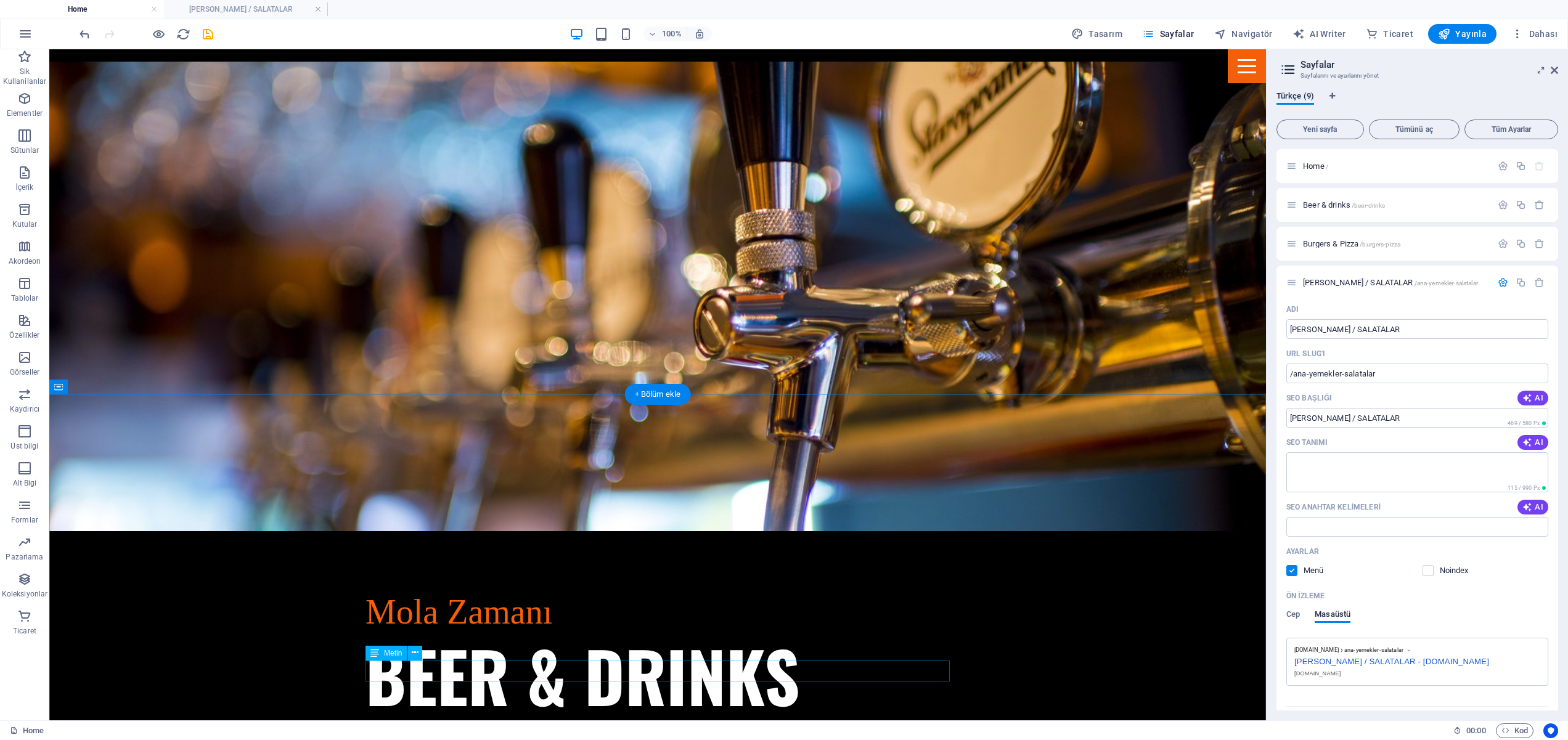
scroll to position [1185, 0]
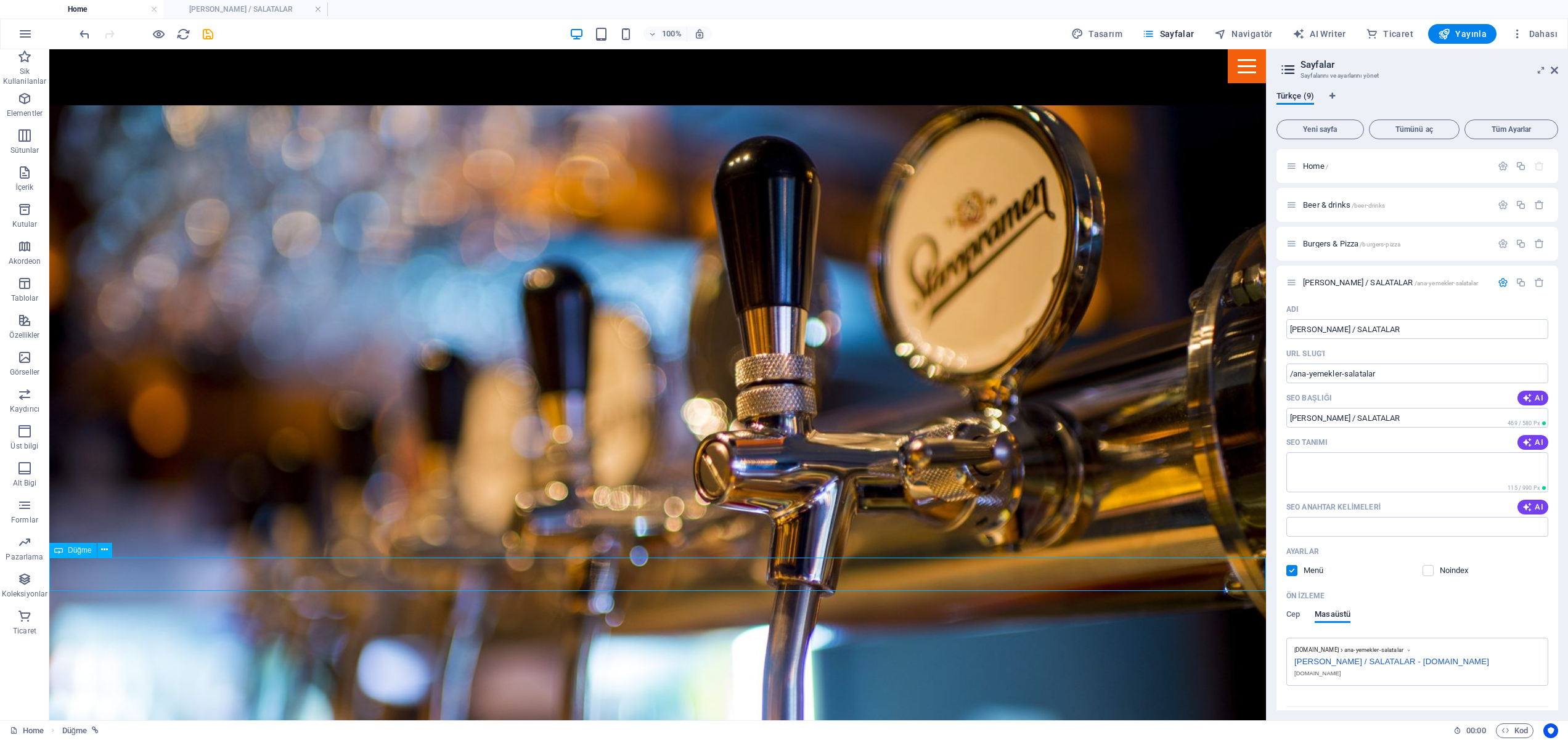
drag, startPoint x: 195, startPoint y: 574, endPoint x: 413, endPoint y: 574, distance: 218.0
select select "3"
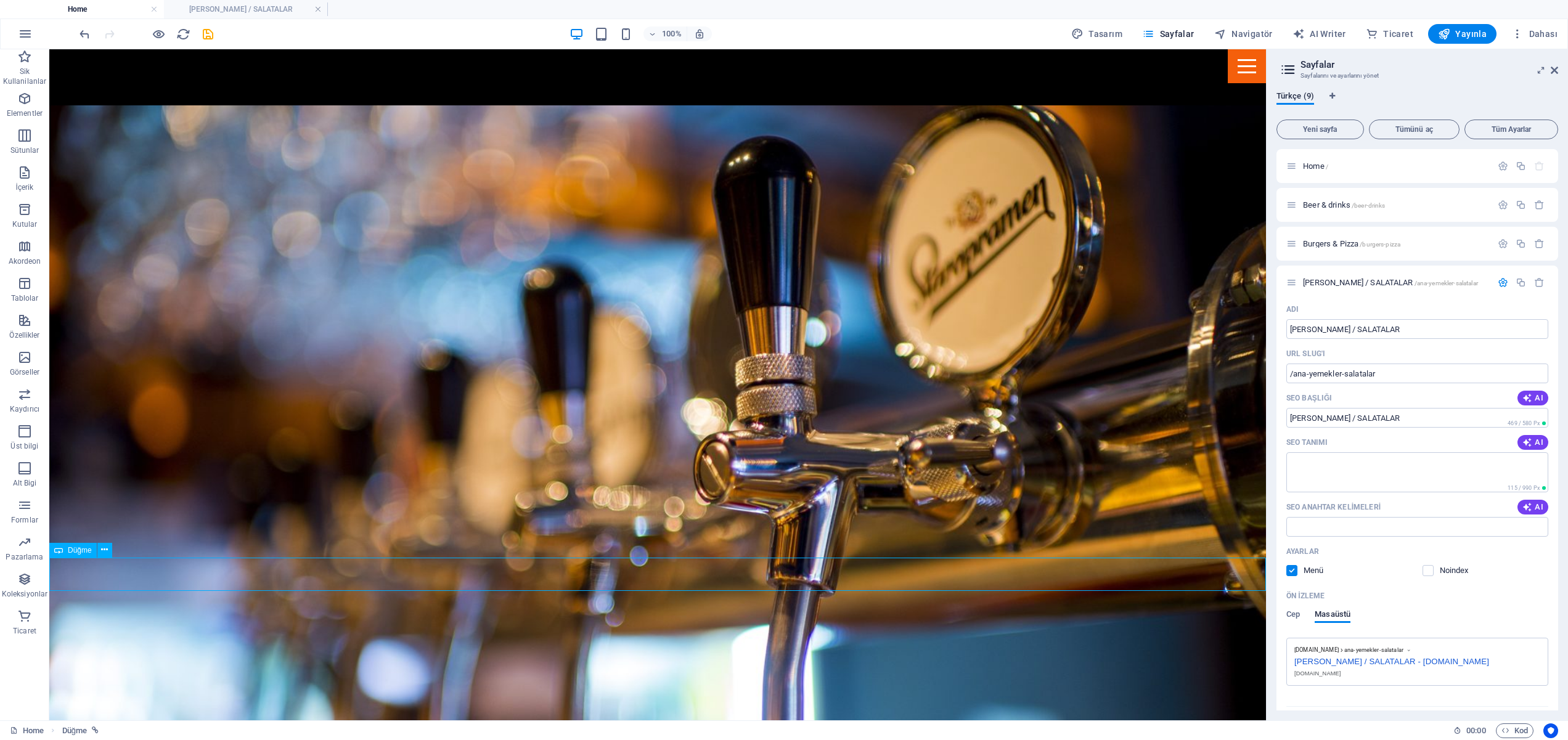
select select
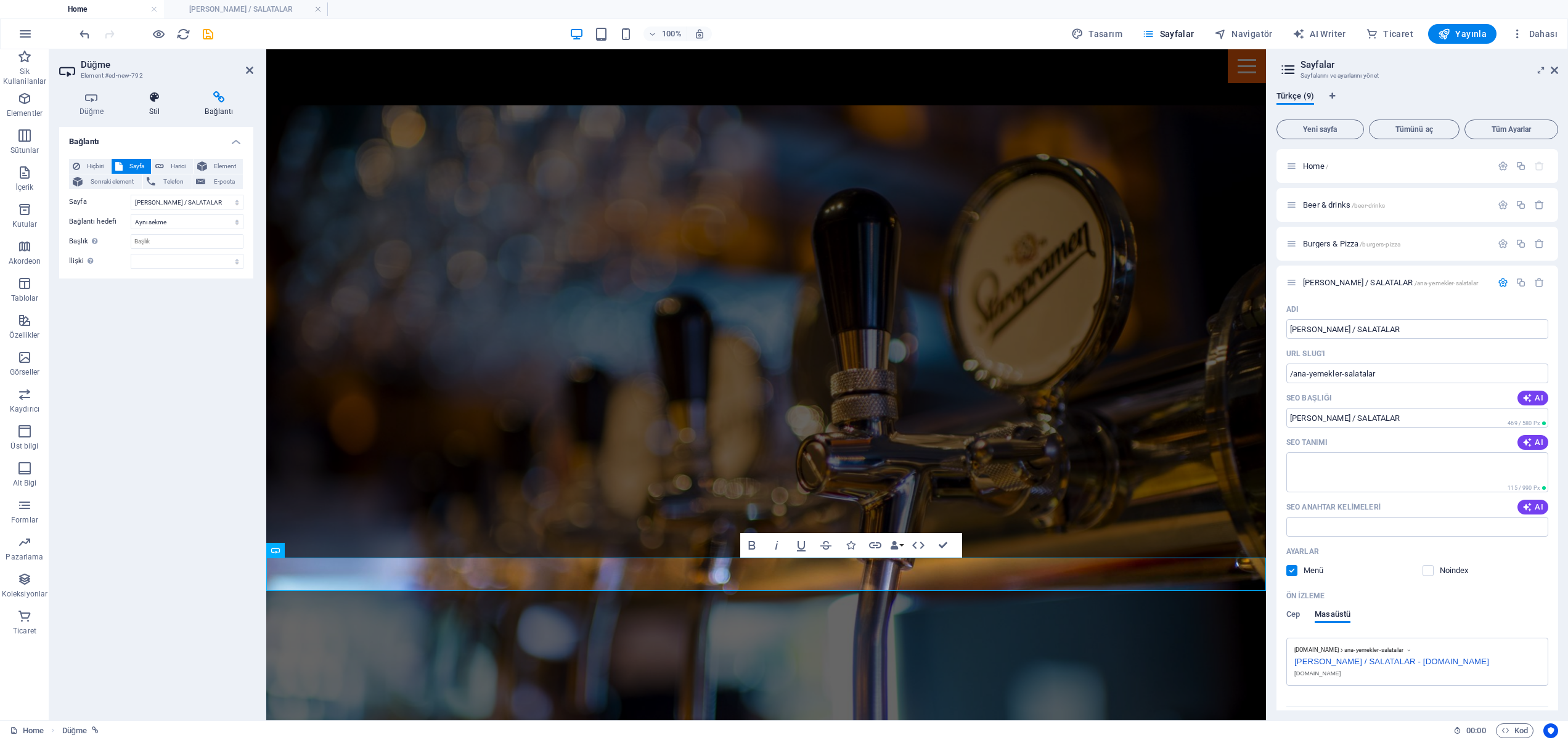
click at [157, 98] on icon at bounding box center [154, 97] width 51 height 12
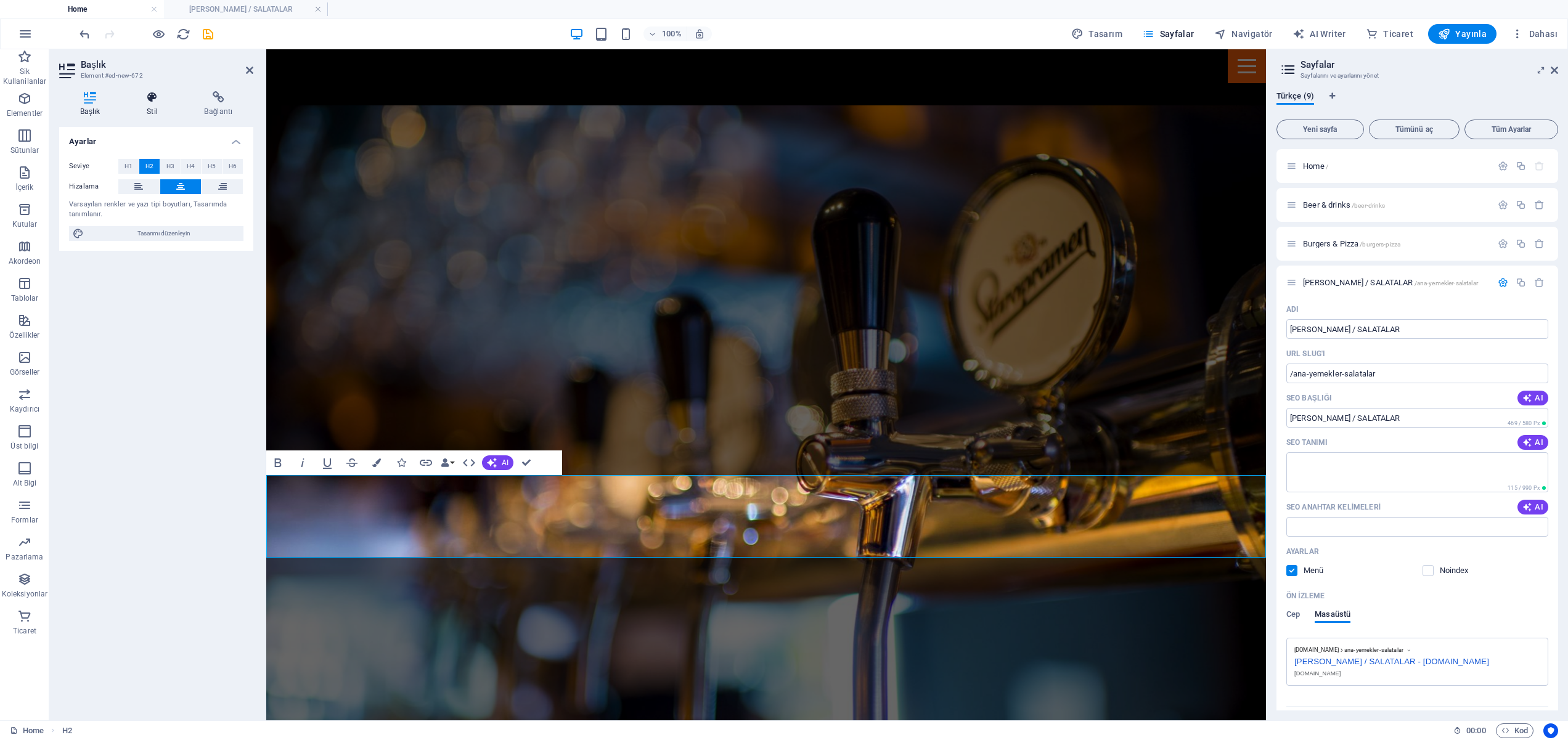
click at [149, 98] on icon at bounding box center [152, 97] width 53 height 12
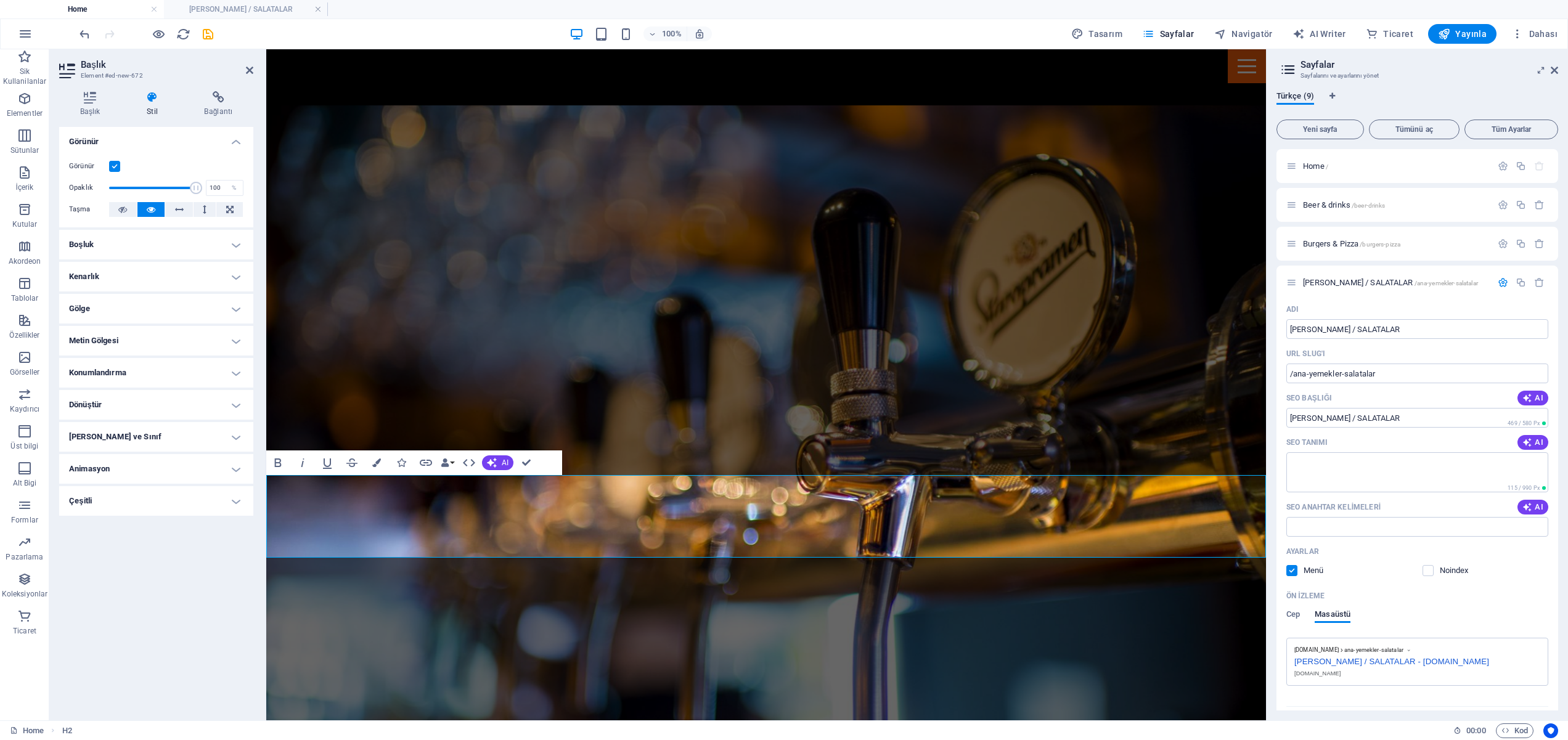
click at [71, 649] on div "Yerleşim Bu elementin yerleşim içinde nasıl genişlediği (Flexbox). Boyut Varsay…" at bounding box center [156, 419] width 194 height 584
click at [273, 35] on div "100% Tasarım [PERSON_NAME] AI Writer Ticaret Yayınla Dahası" at bounding box center [819, 34] width 1485 height 20
click at [157, 31] on icon "button" at bounding box center [158, 34] width 14 height 14
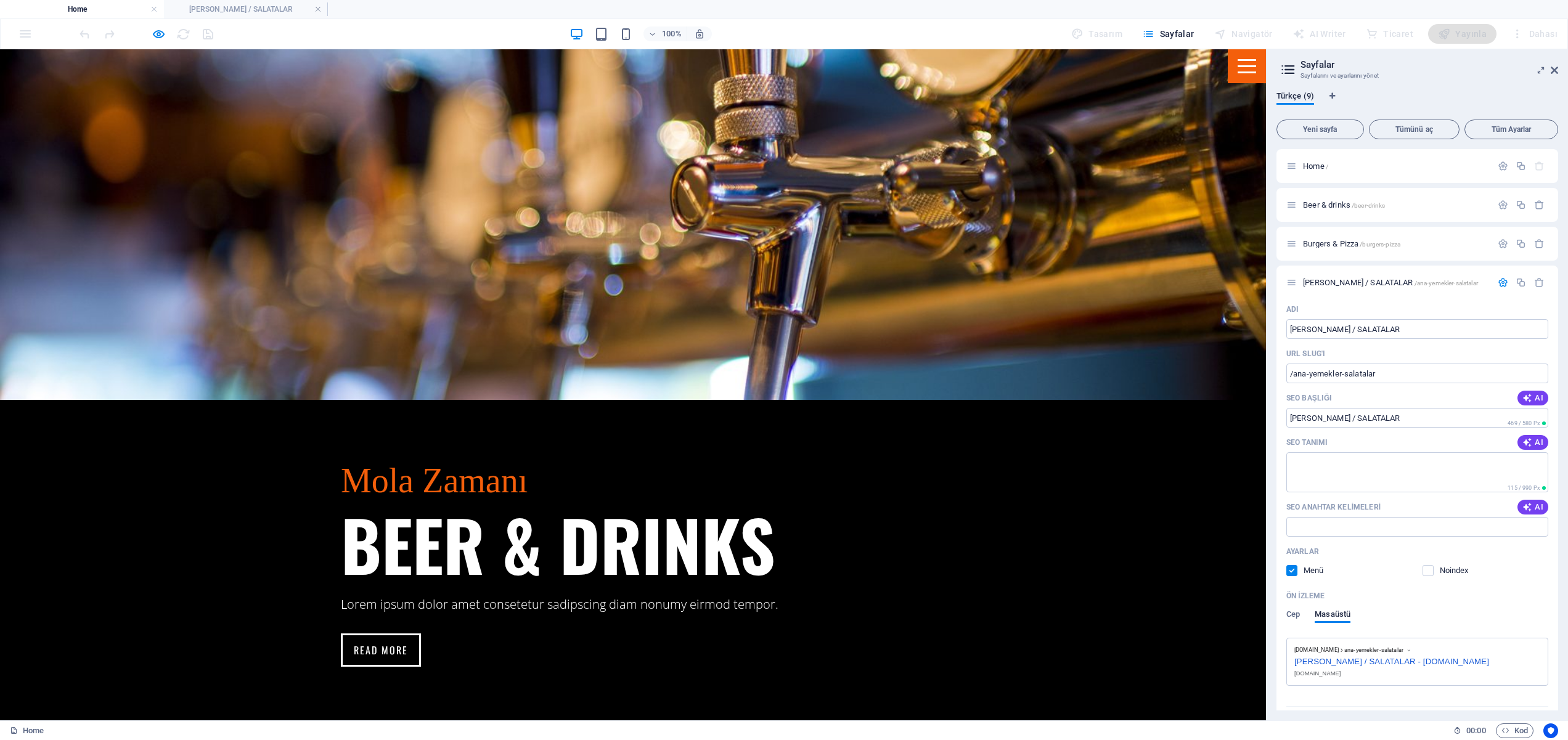
scroll to position [1356, 0]
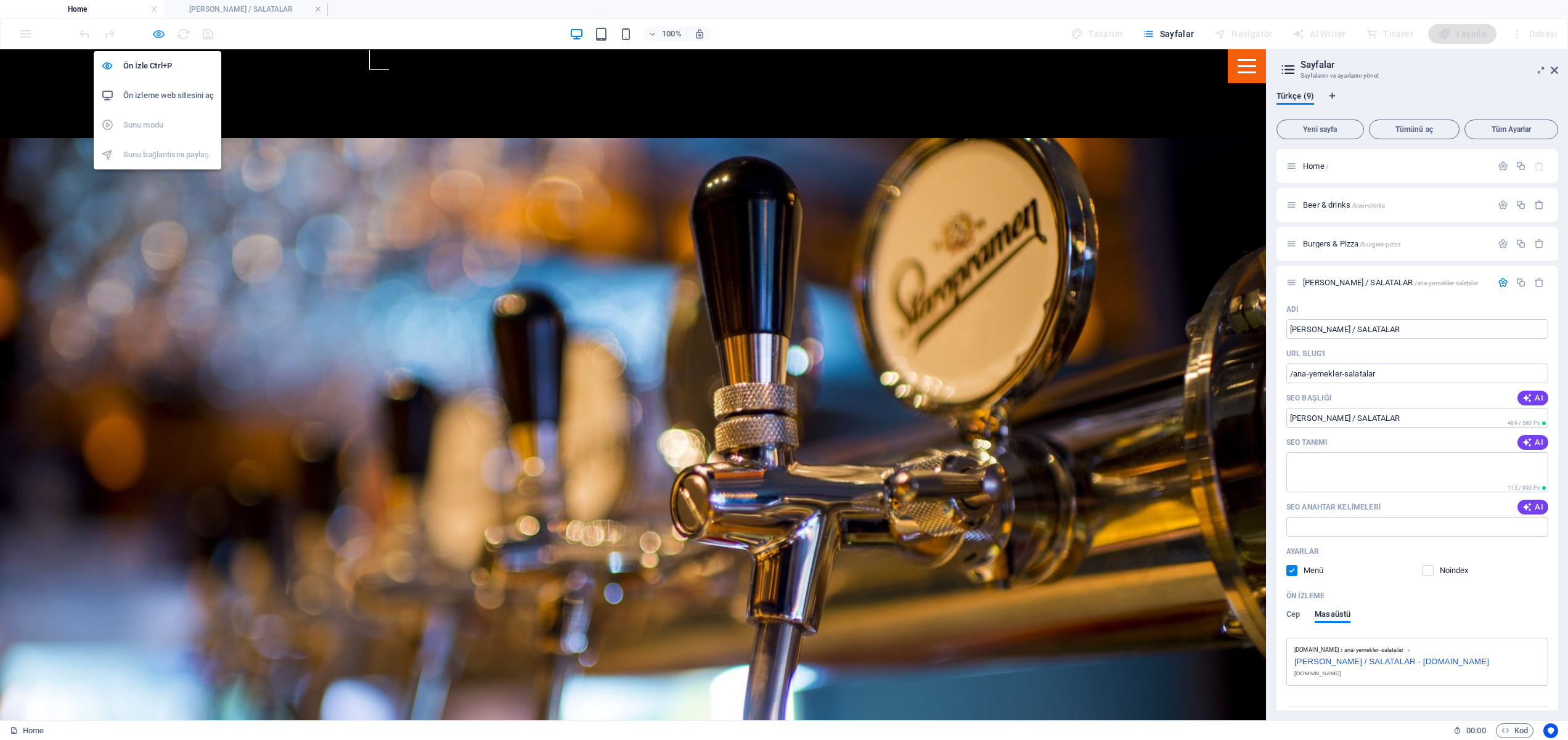
click at [165, 34] on icon "button" at bounding box center [158, 34] width 14 height 14
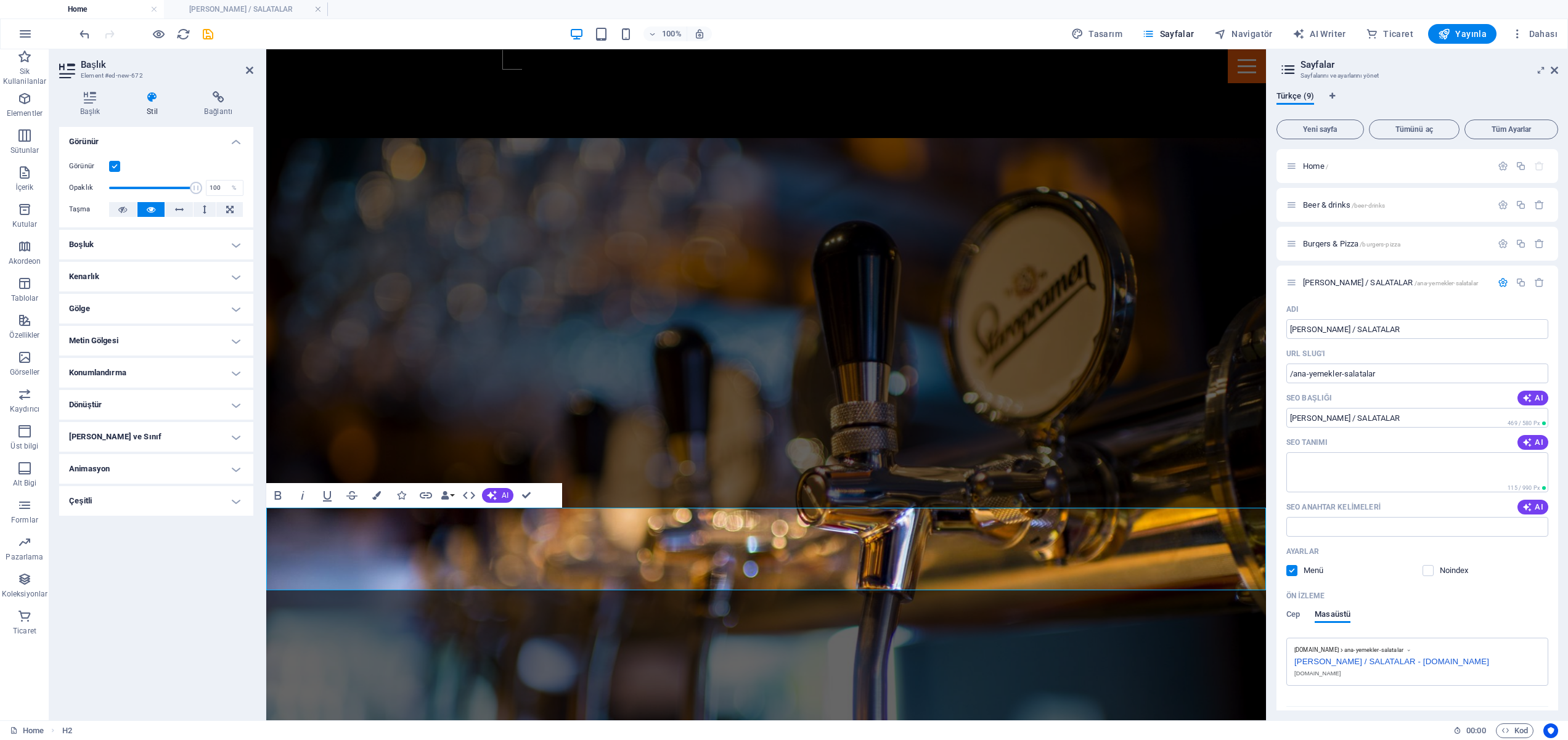
click at [152, 98] on icon at bounding box center [152, 97] width 53 height 12
click at [94, 97] on icon at bounding box center [90, 97] width 61 height 12
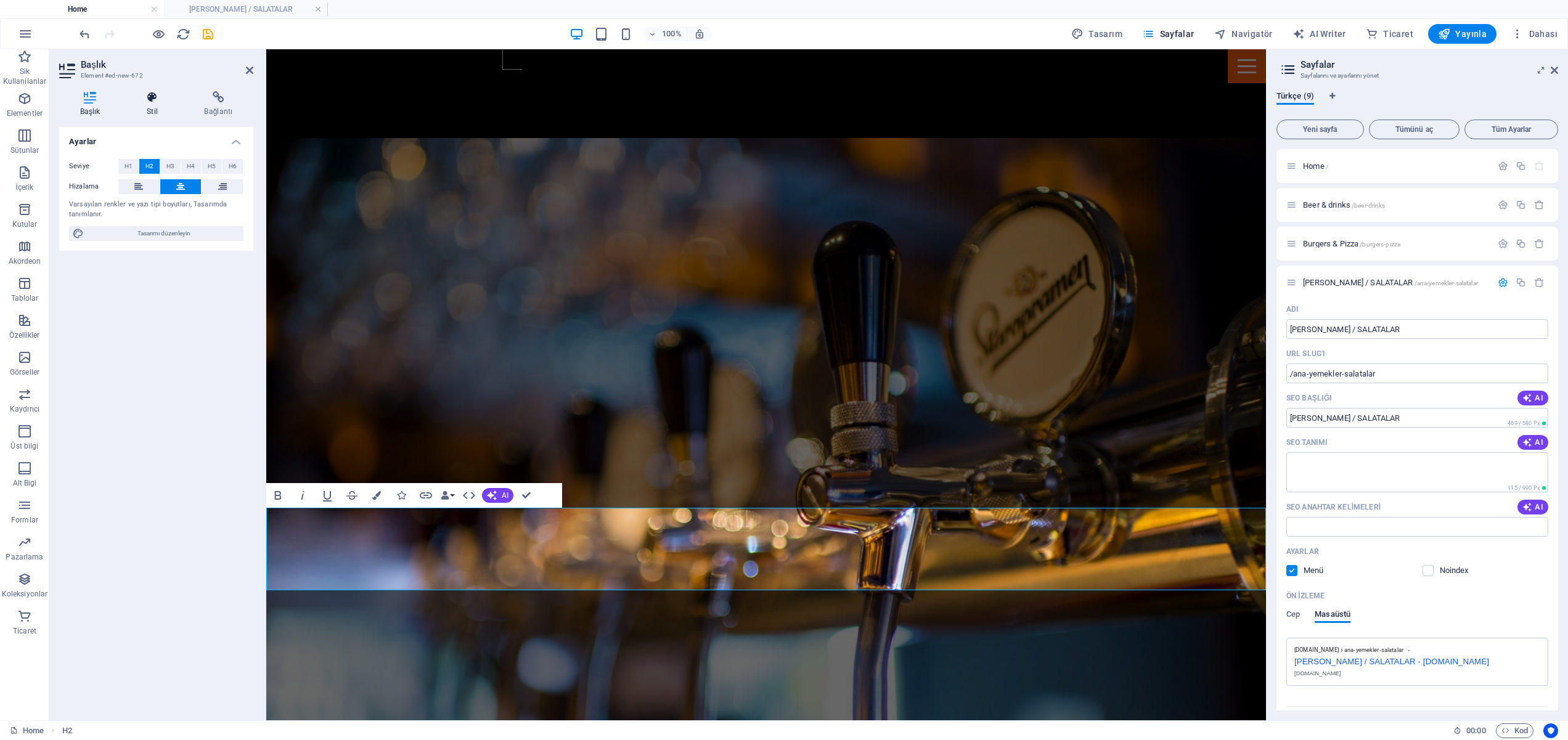
click at [155, 96] on icon at bounding box center [152, 97] width 53 height 12
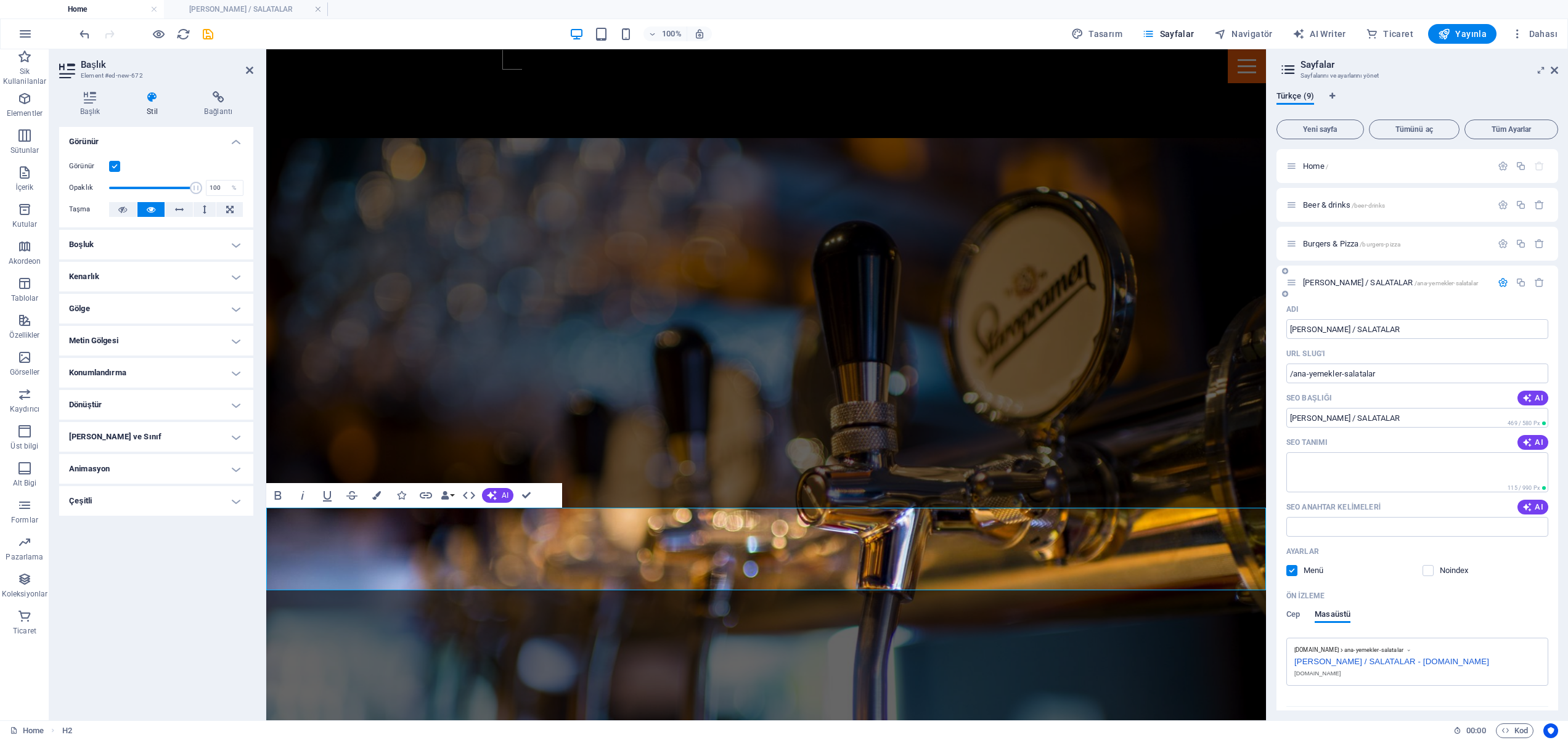
click at [1344, 285] on span "ANA YEMEKLER / SALATALAR /ana-yemekler-salatalar" at bounding box center [1390, 282] width 175 height 10
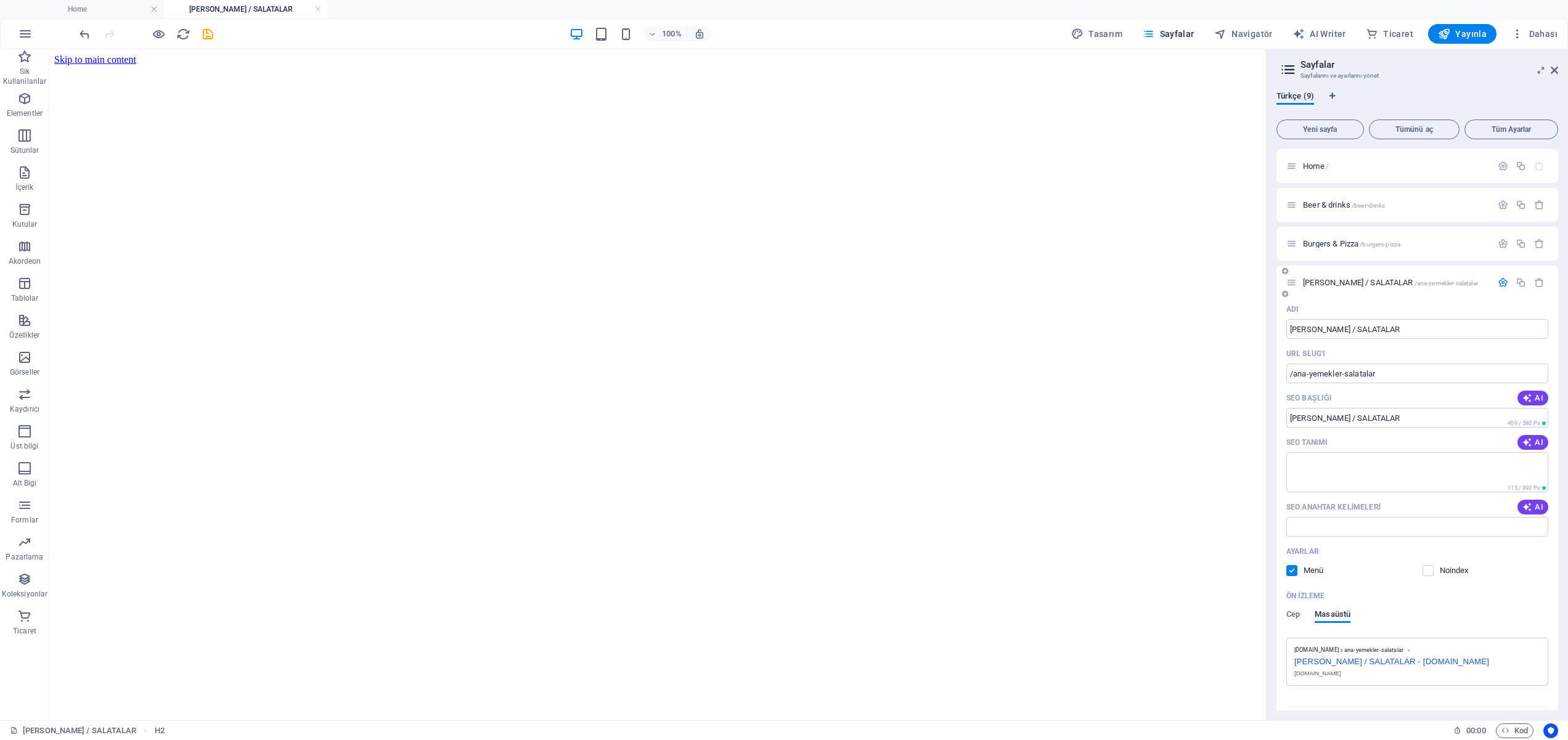
scroll to position [0, 0]
click at [1344, 285] on span "ANA YEMEKLER / SALATALAR /ana-yemekler-salatalar" at bounding box center [1390, 282] width 175 height 10
click at [108, 10] on h4 "Home" at bounding box center [82, 9] width 164 height 14
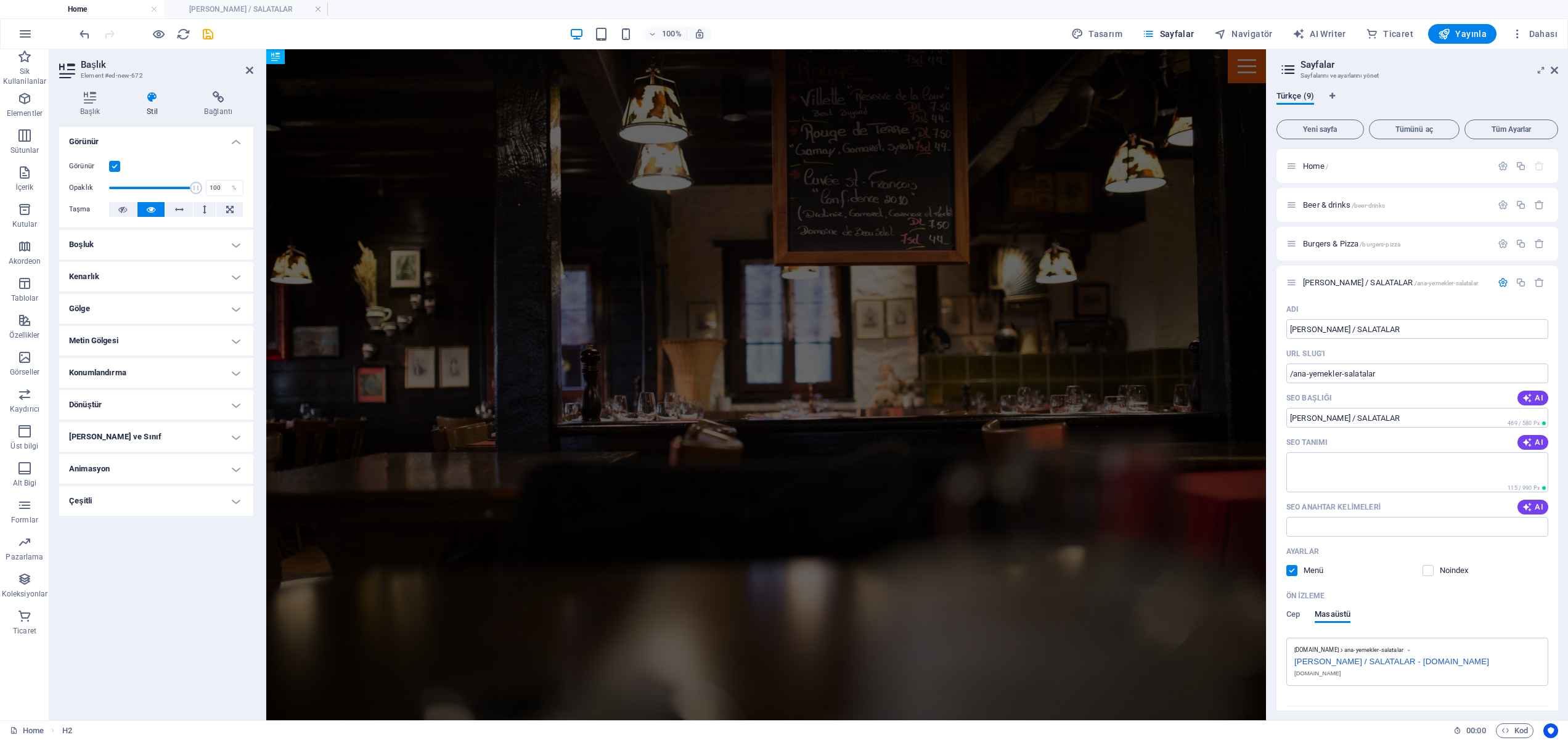
scroll to position [1152, 0]
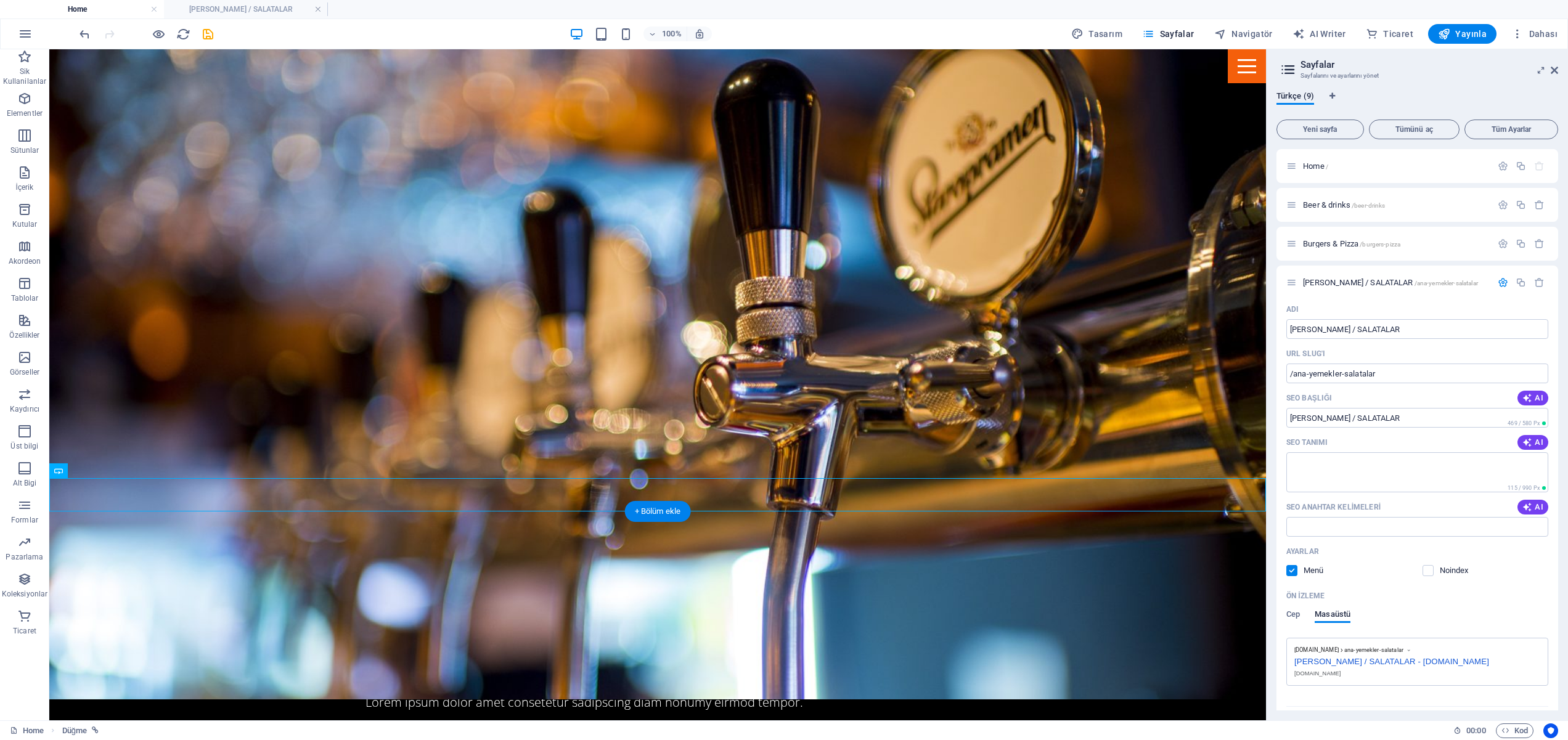
scroll to position [1258, 0]
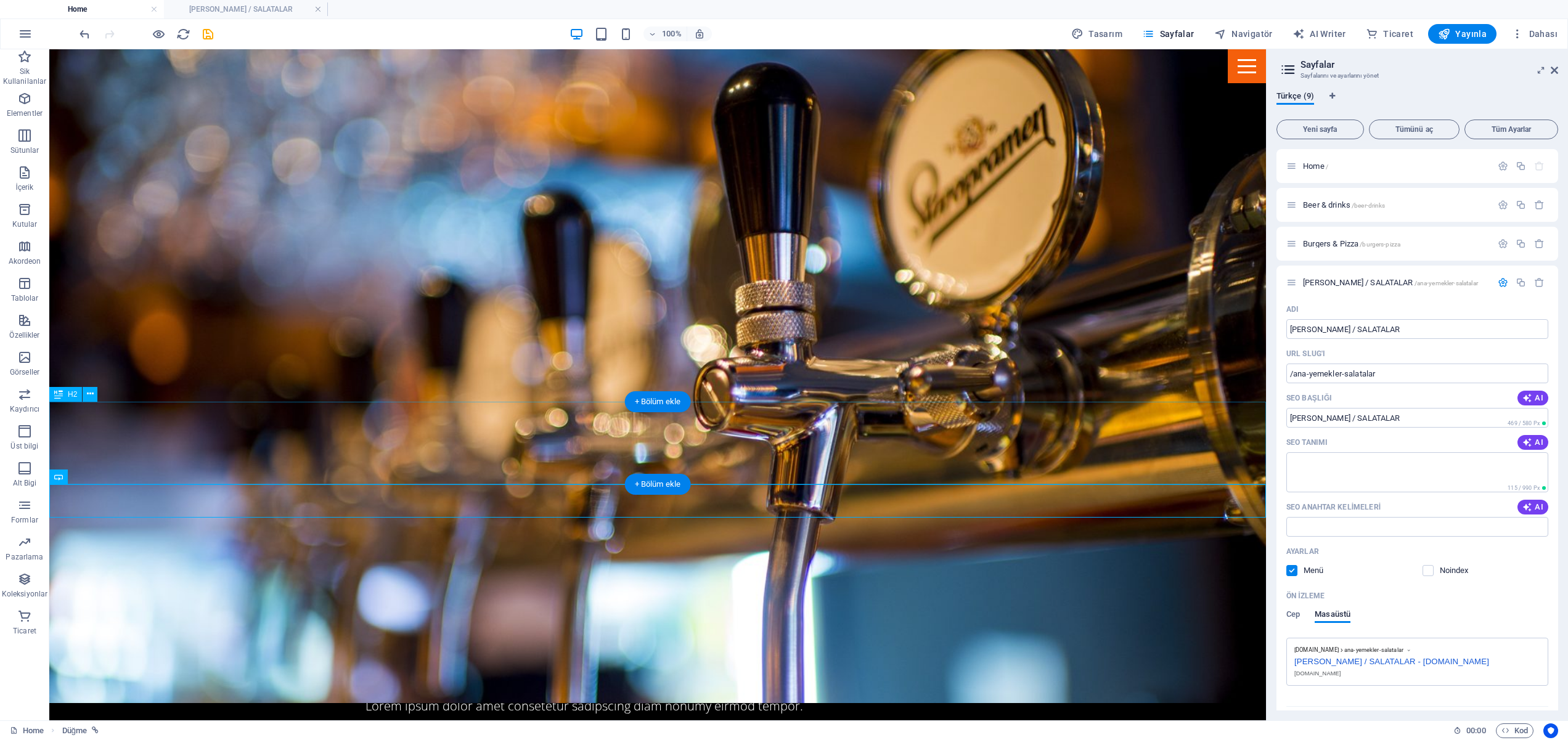
click at [90, 396] on icon at bounding box center [90, 394] width 7 height 13
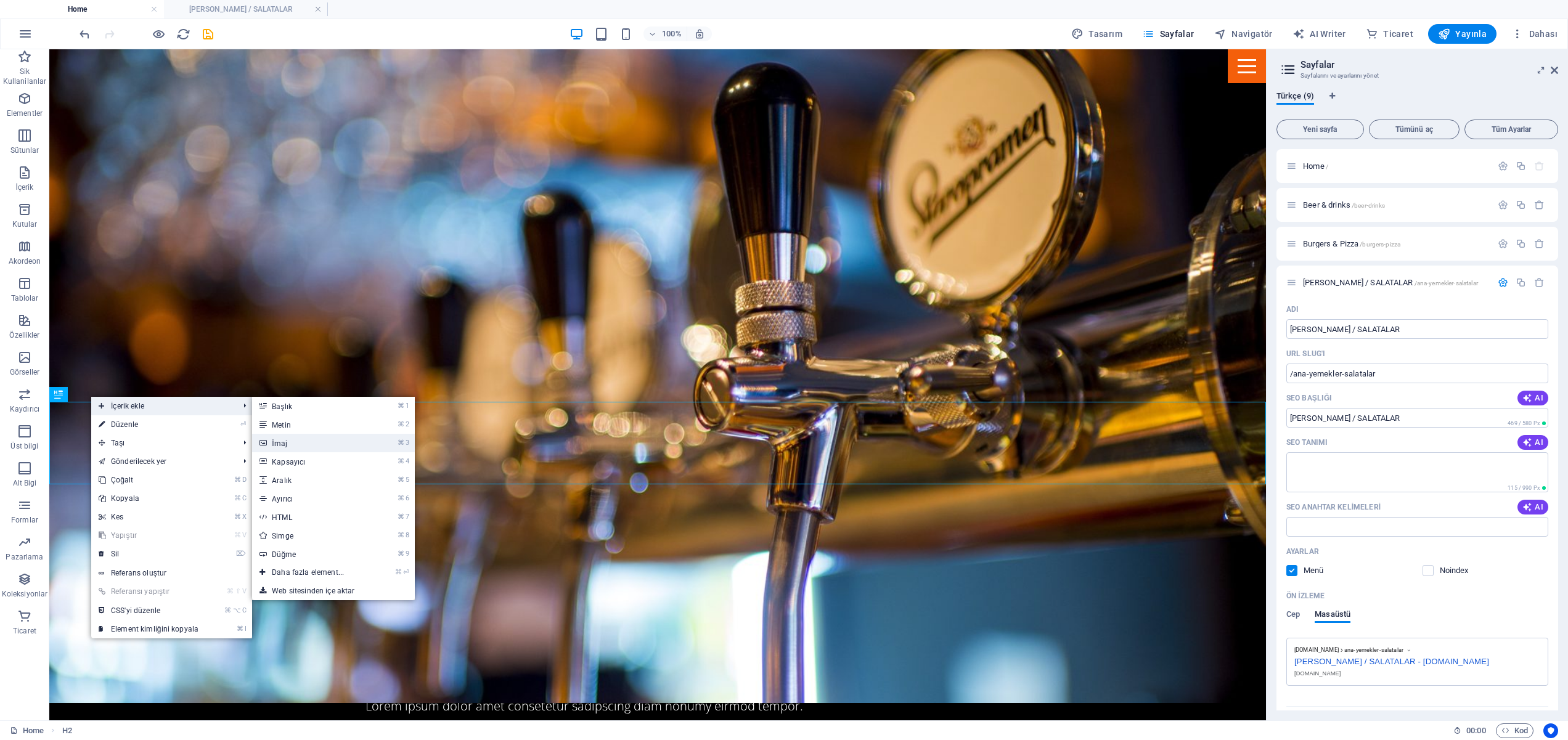
click at [292, 439] on link "⌘ 3 [DEMOGRAPHIC_DATA]" at bounding box center [310, 442] width 116 height 18
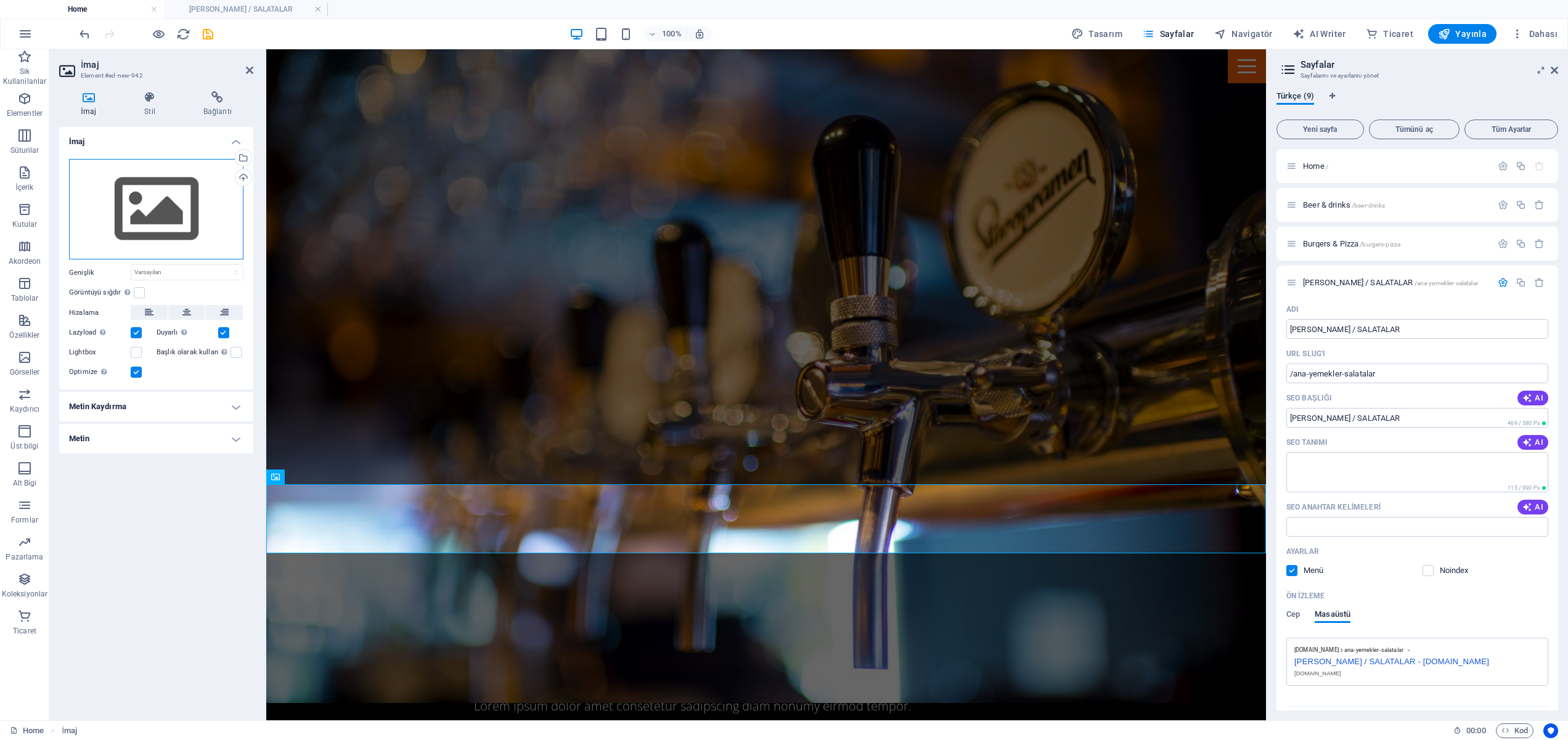
click at [165, 195] on div "Dosyaları buraya sürükleyin, dosyaları seçmek için tıklayın veya Dosyalardan ya…" at bounding box center [156, 209] width 174 height 101
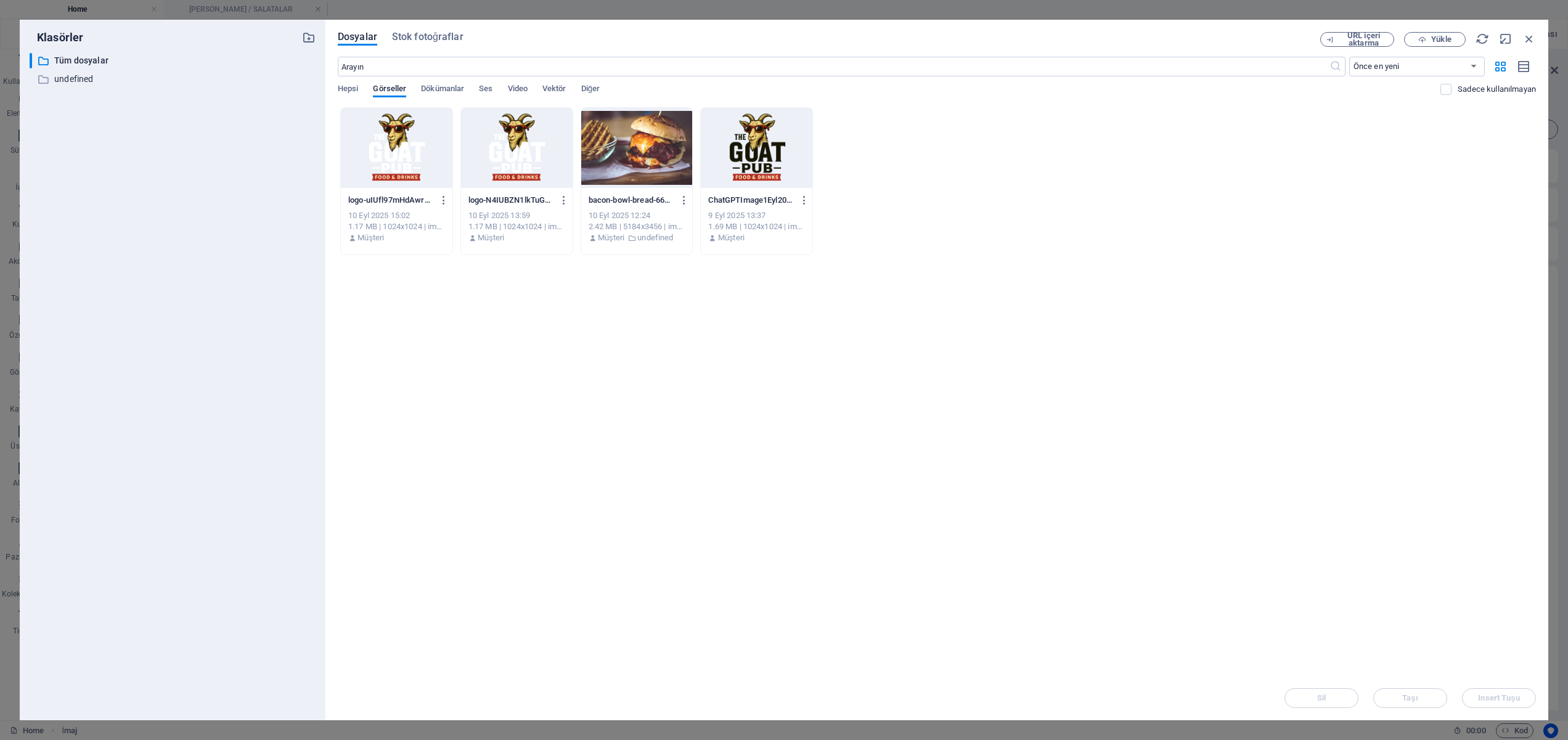
click at [757, 148] on div at bounding box center [756, 148] width 112 height 80
click at [1501, 701] on span "Insert Tuşu" at bounding box center [1499, 698] width 41 height 7
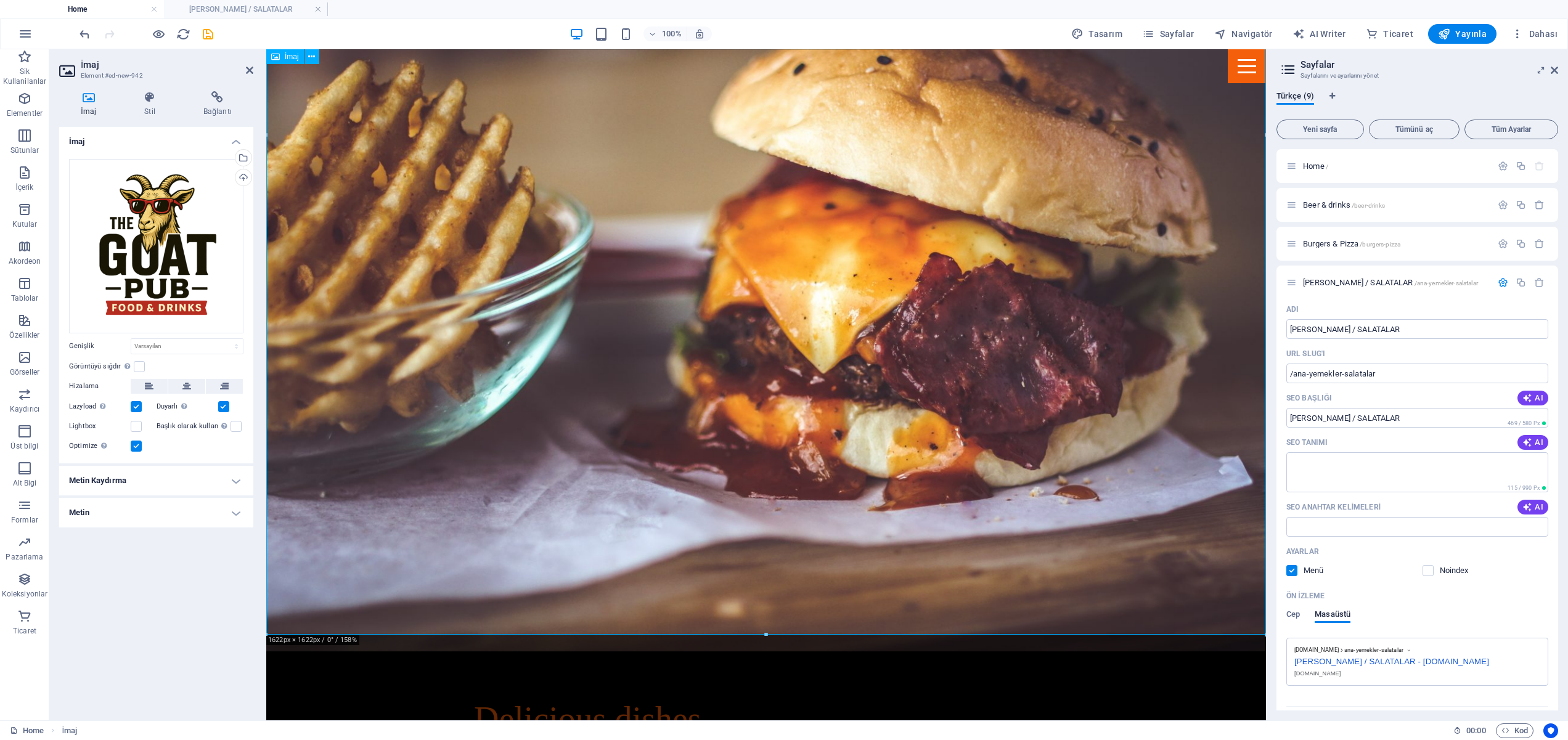
scroll to position [2001, 0]
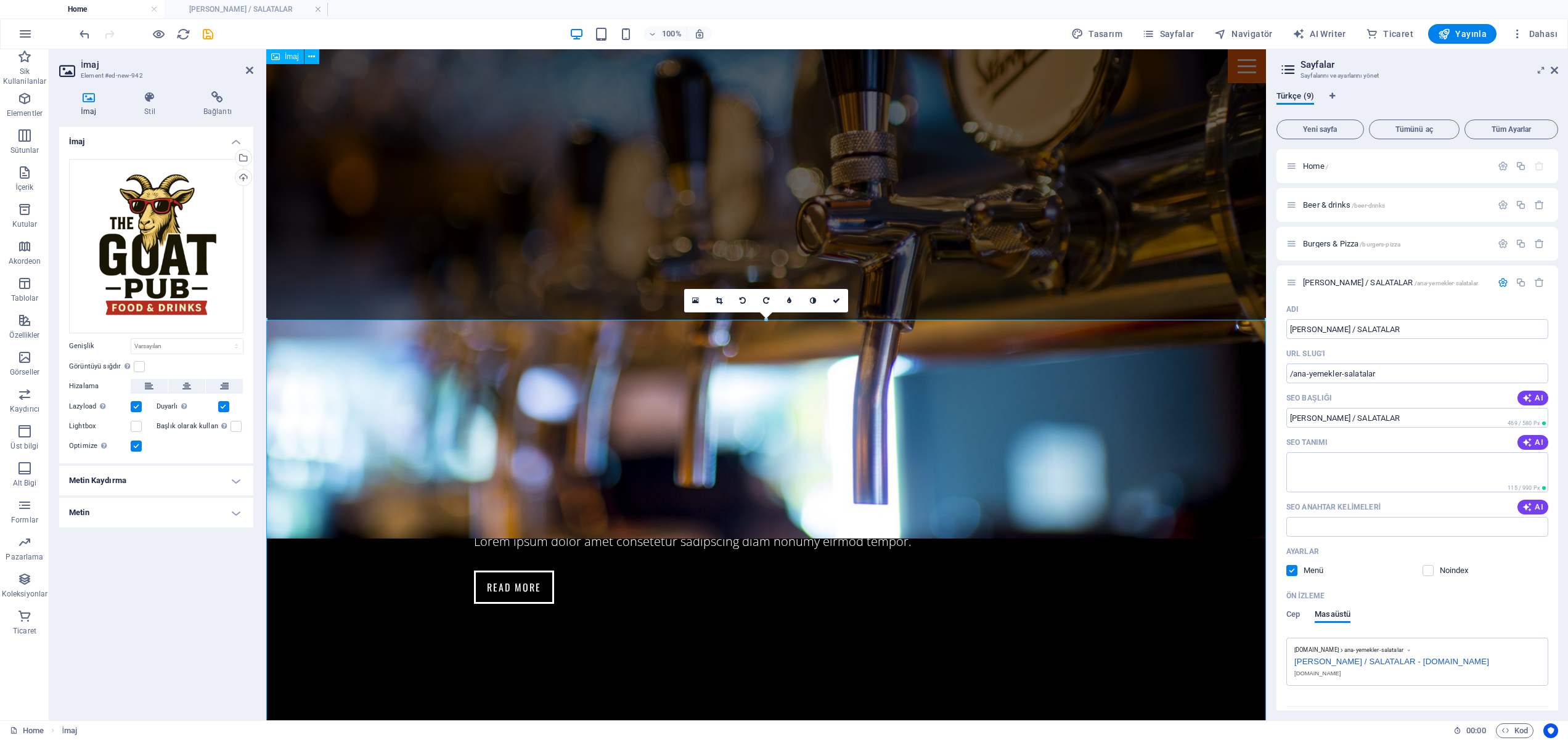
scroll to position [1377, 0]
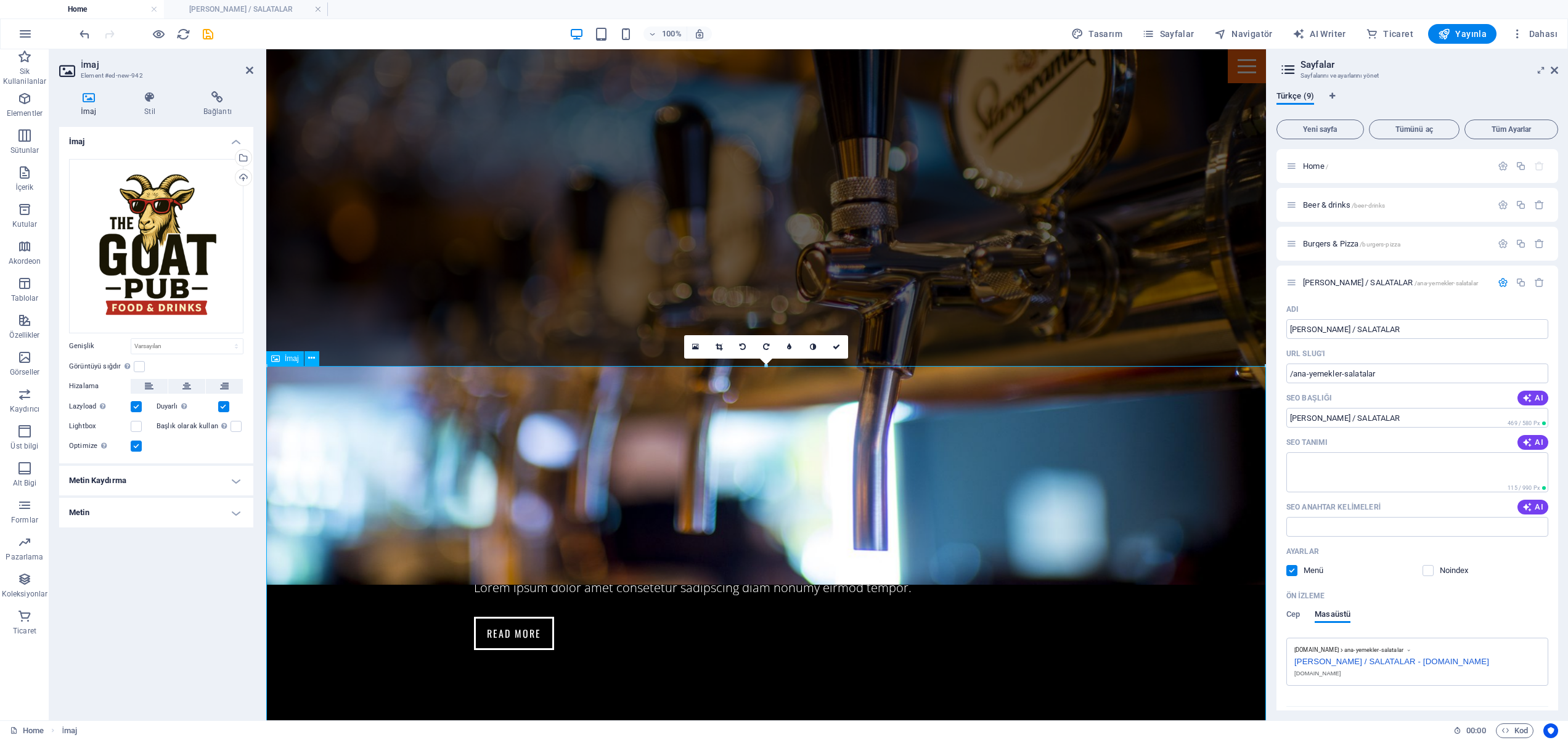
drag, startPoint x: 829, startPoint y: 417, endPoint x: 589, endPoint y: 469, distance: 245.6
click at [140, 265] on div "Dosyaları buraya sürükleyin, dosyaları seçmek için tıklayın veya Dosyalardan ya…" at bounding box center [156, 246] width 174 height 174
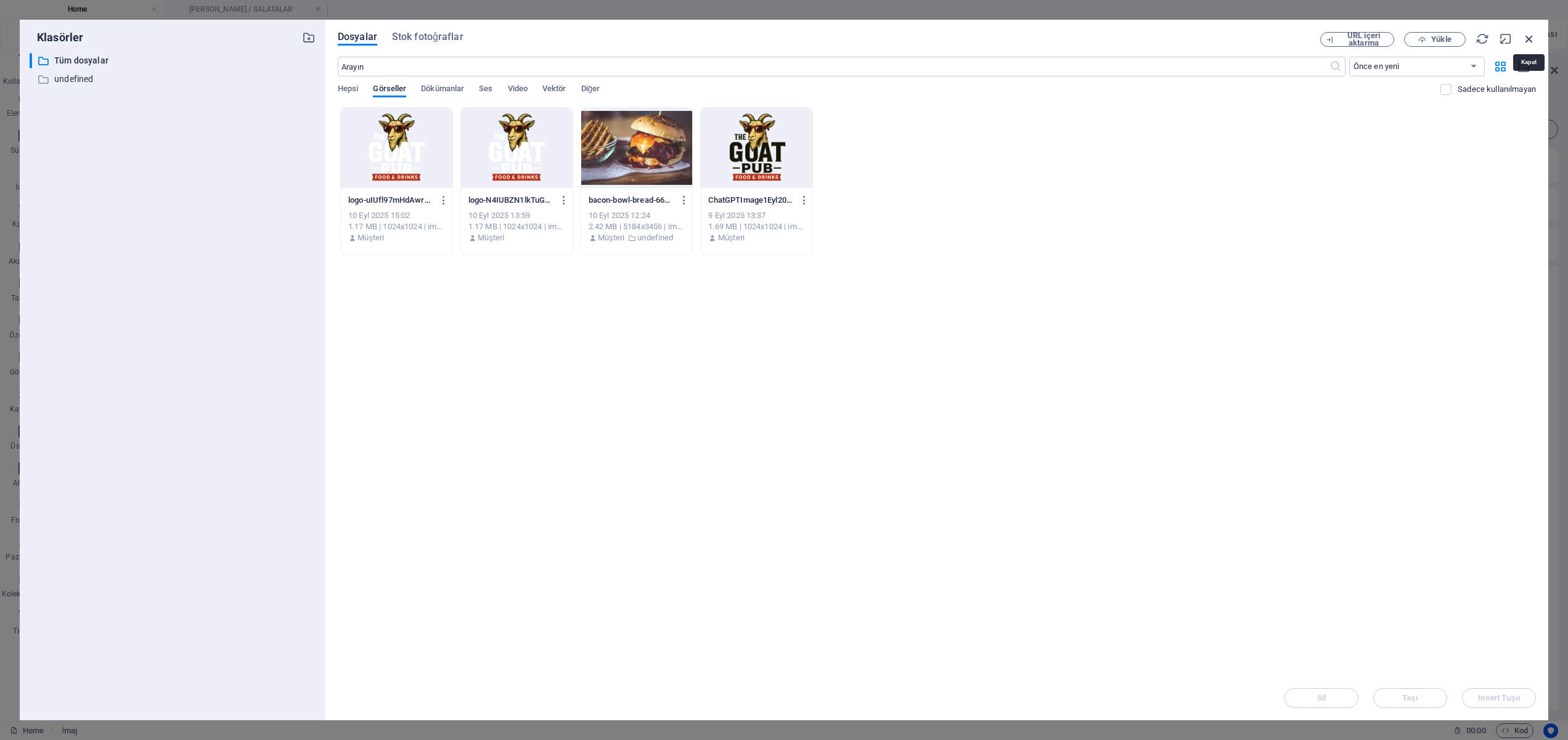
click at [1531, 39] on icon "button" at bounding box center [1529, 39] width 14 height 14
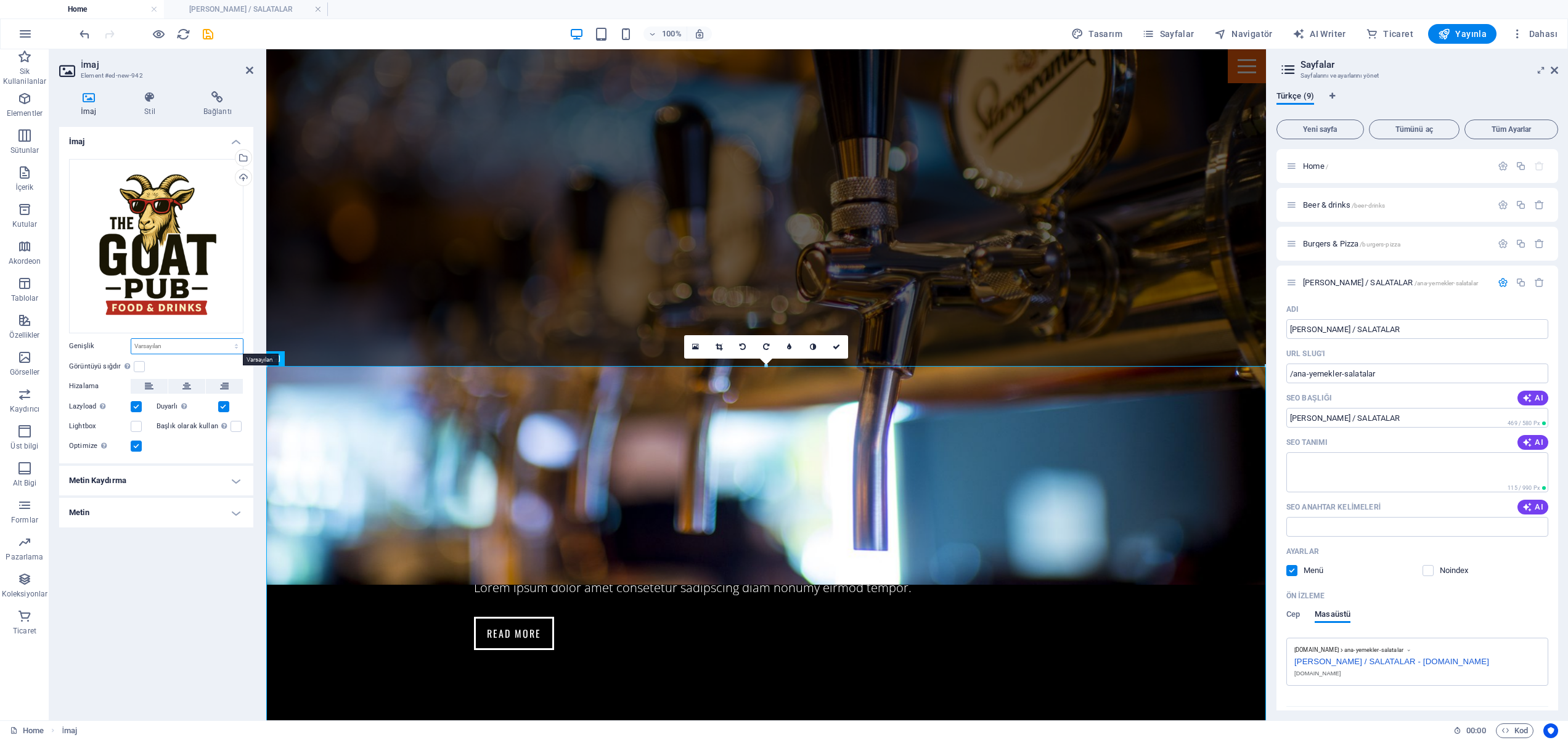
click at [188, 347] on select "Varsayılan otomatik px rem % em vh vw" at bounding box center [187, 347] width 112 height 15
select select "%"
click at [225, 339] on select "Varsayılan otomatik px rem % em vh vw" at bounding box center [187, 347] width 112 height 15
type input "20"
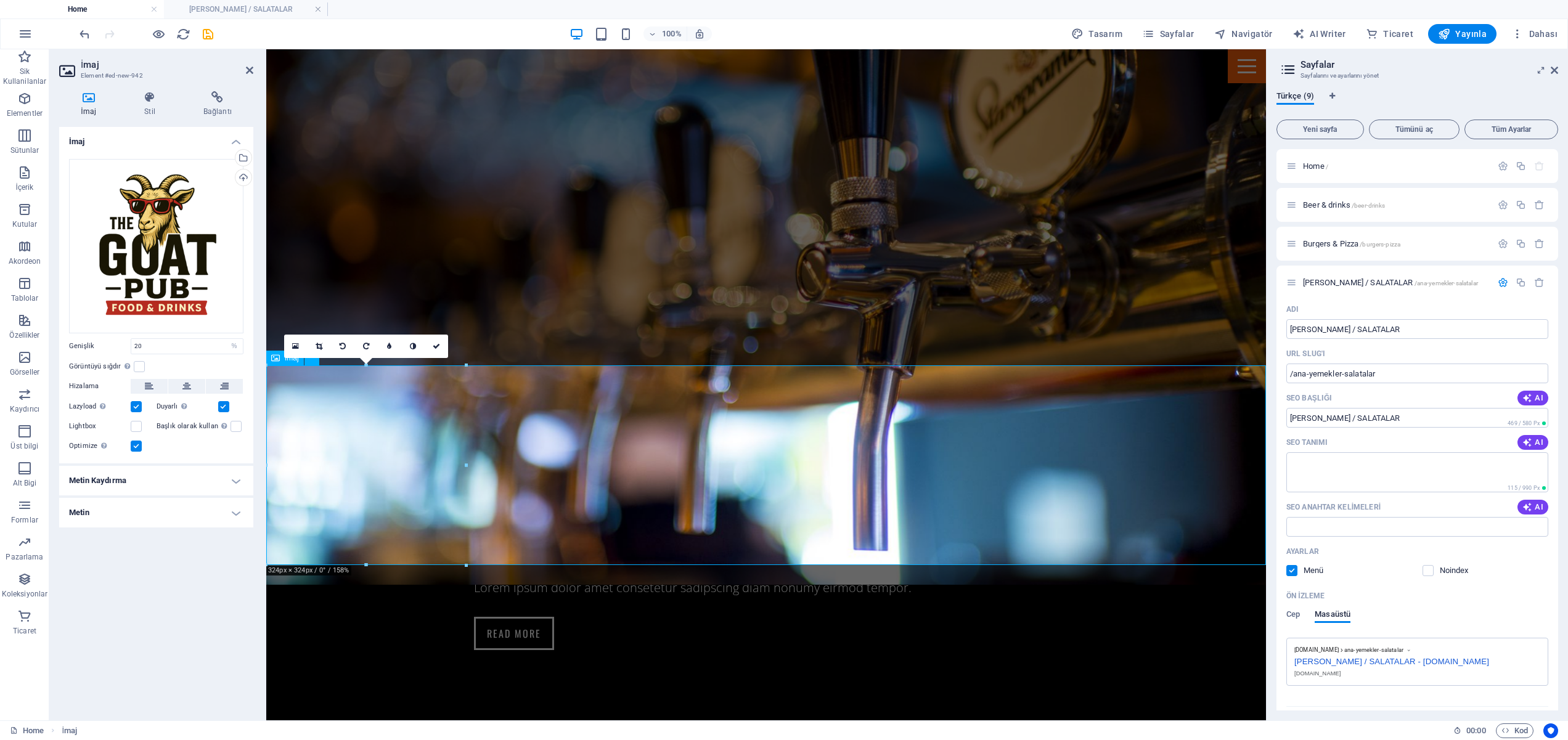
scroll to position [1378, 0]
click at [186, 387] on icon at bounding box center [186, 386] width 9 height 15
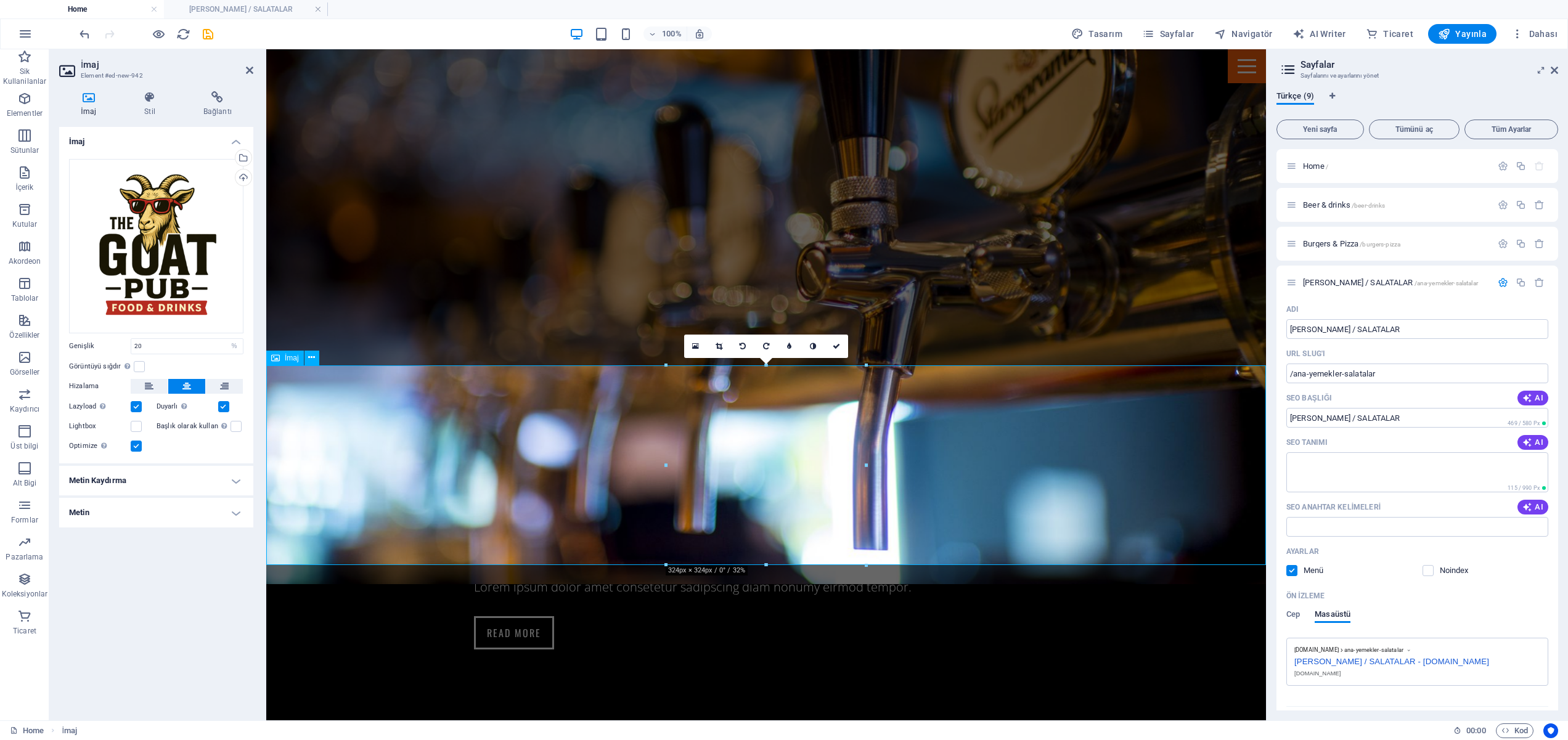
click at [159, 30] on icon "button" at bounding box center [158, 34] width 14 height 14
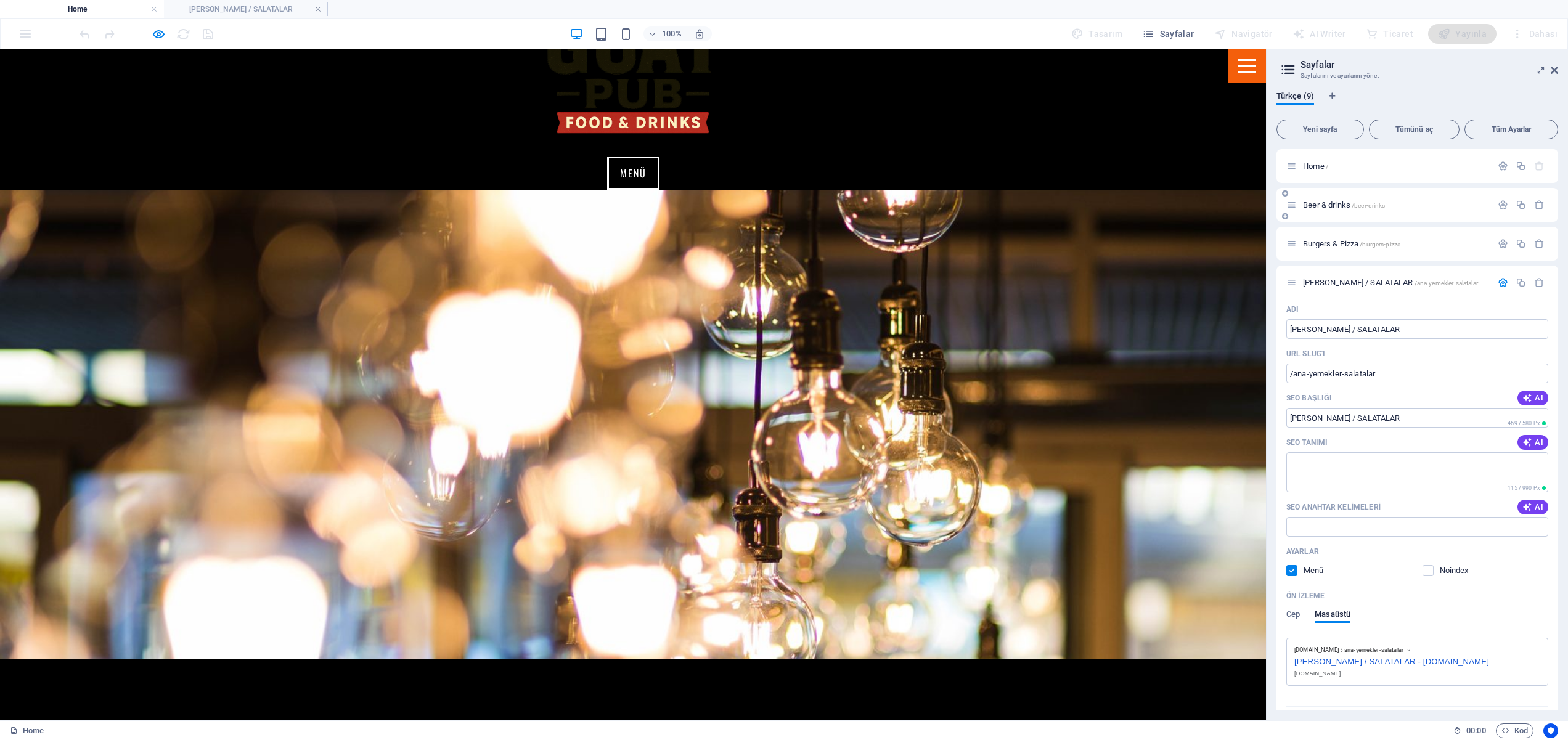
scroll to position [3246, 0]
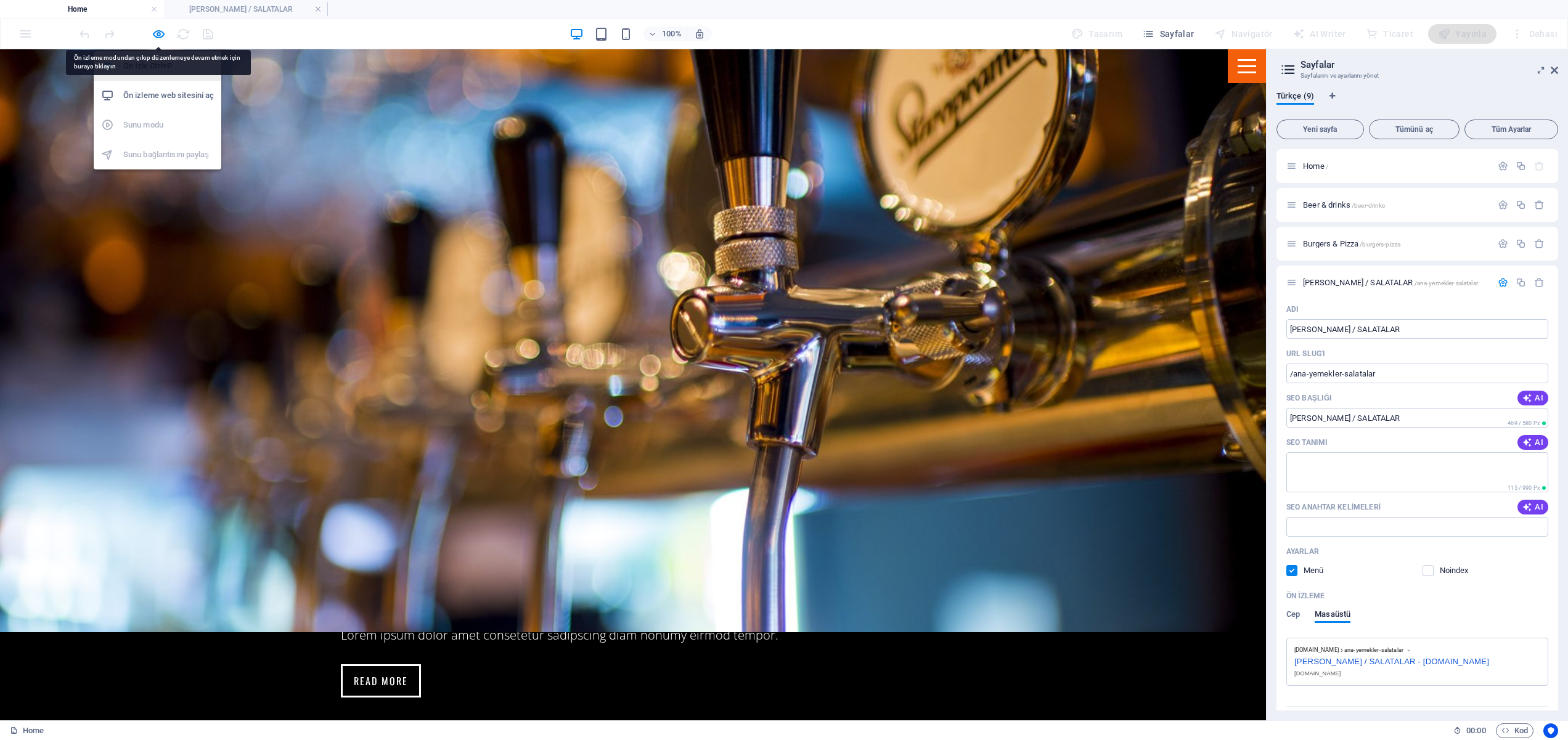
drag, startPoint x: 159, startPoint y: 32, endPoint x: 167, endPoint y: 79, distance: 47.7
click at [159, 32] on icon "button" at bounding box center [158, 34] width 14 height 14
select select "%"
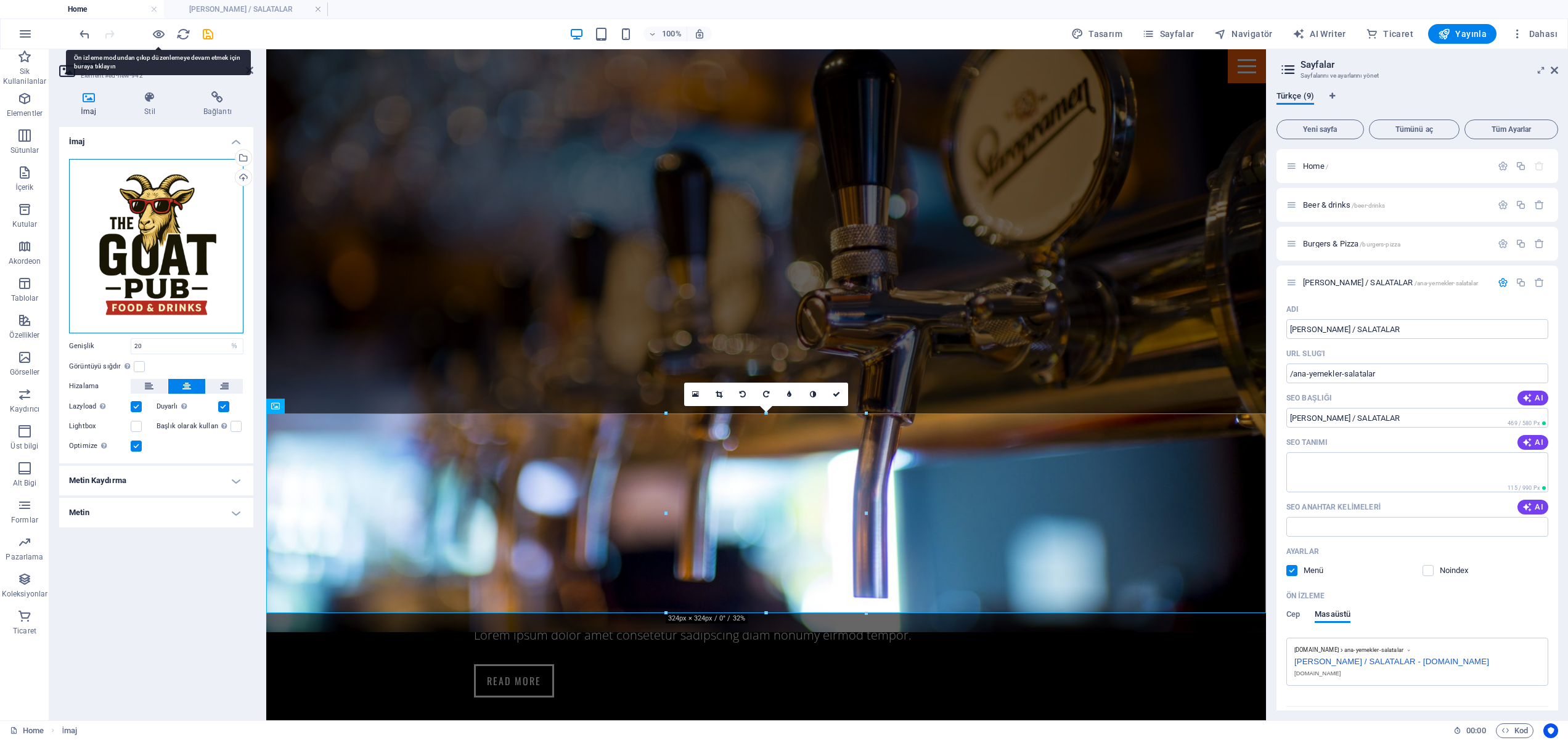
click at [184, 219] on div "Dosyaları buraya sürükleyin, dosyaları seçmek için tıklayın veya Dosyalardan ya…" at bounding box center [156, 246] width 174 height 174
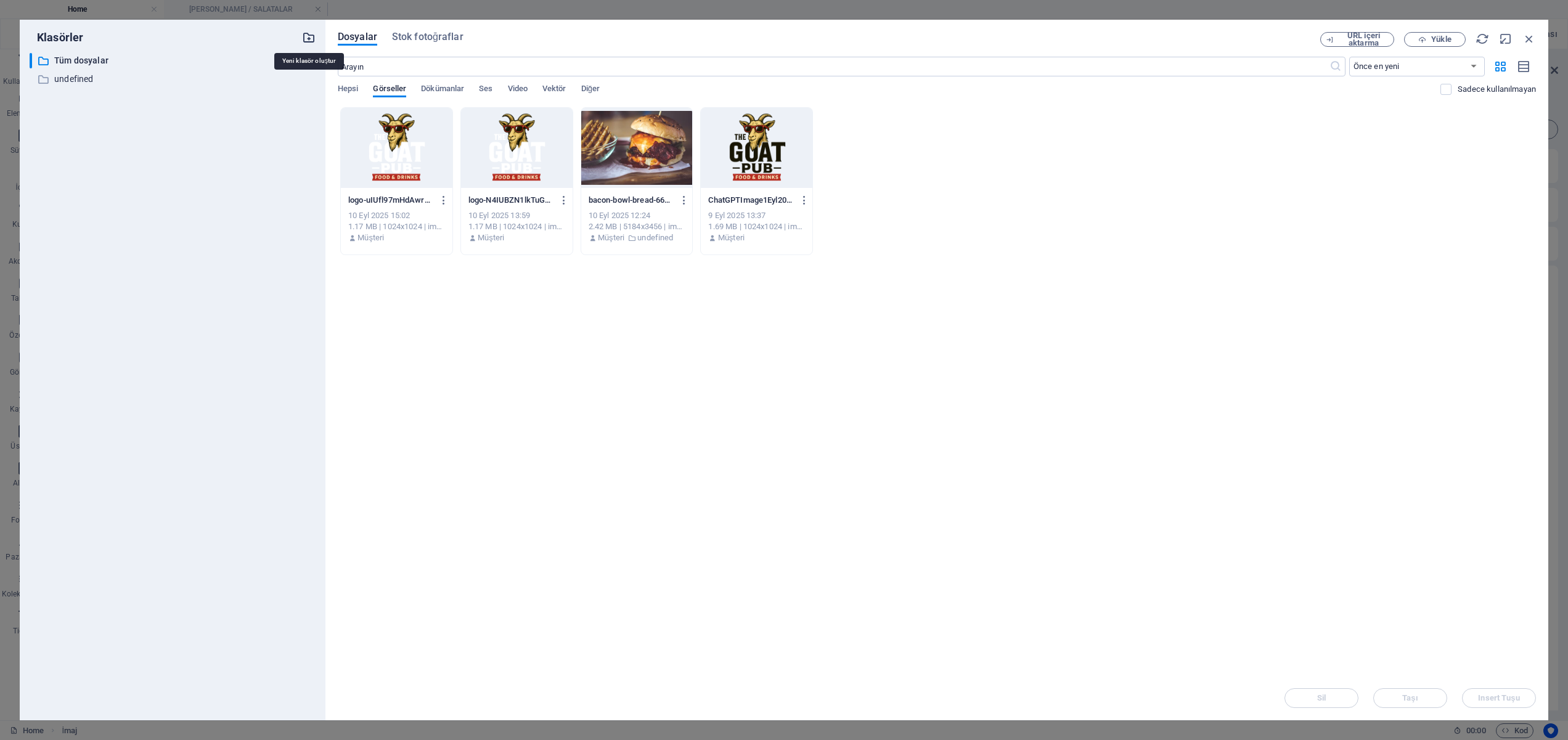
click at [312, 37] on icon "button" at bounding box center [309, 37] width 14 height 14
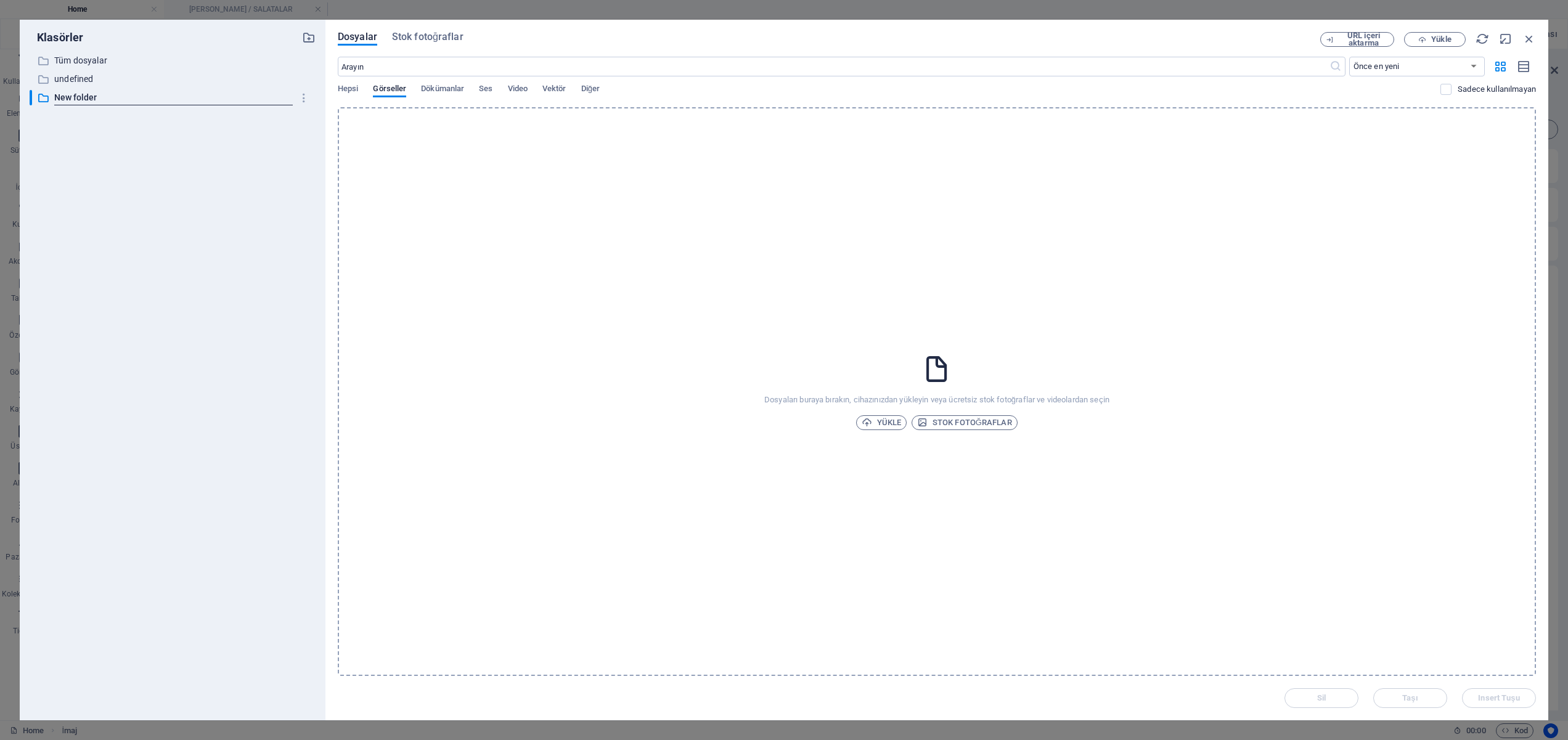
drag, startPoint x: 99, startPoint y: 147, endPoint x: 100, endPoint y: 133, distance: 14.0
click at [100, 146] on div "​ Tüm dosyalar Tüm dosyalar ​ undefined undefined ​ New folder New folder" at bounding box center [172, 381] width 286 height 657
click at [298, 100] on icon "button" at bounding box center [304, 98] width 13 height 12
click at [292, 192] on h6 "Sil" at bounding box center [316, 189] width 56 height 15
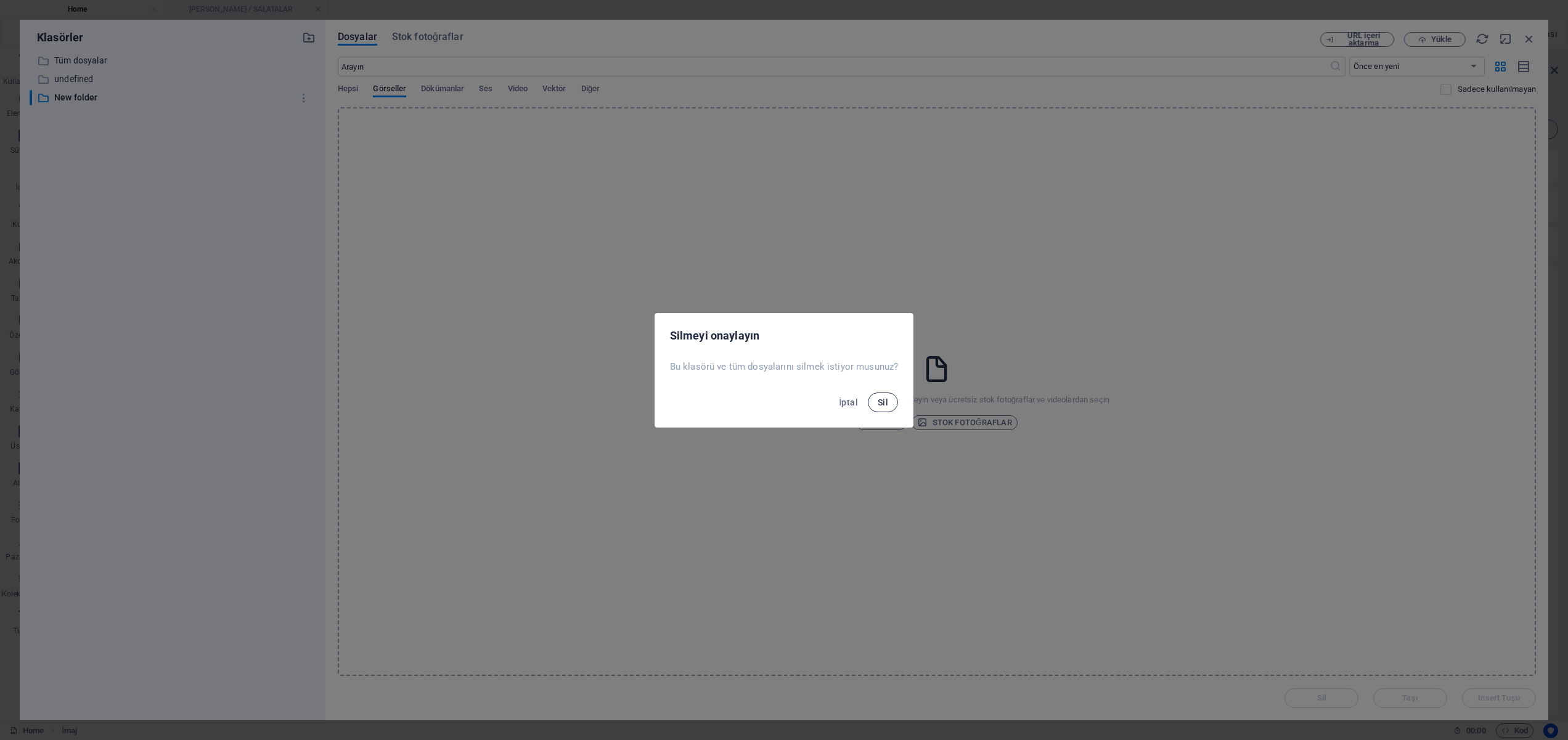
click at [872, 398] on button "Sil" at bounding box center [883, 402] width 30 height 20
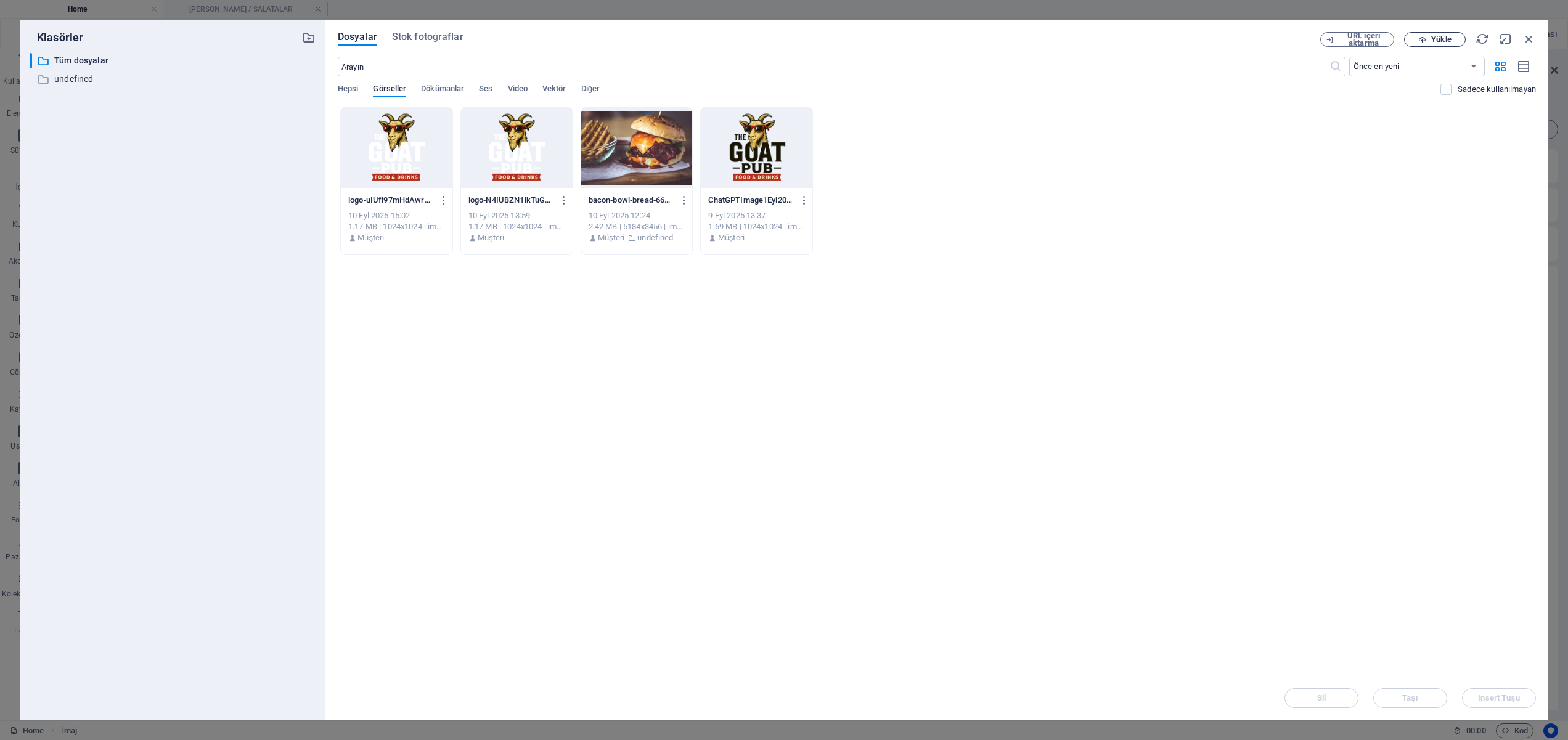
click at [1440, 37] on span "Yükle" at bounding box center [1441, 39] width 20 height 7
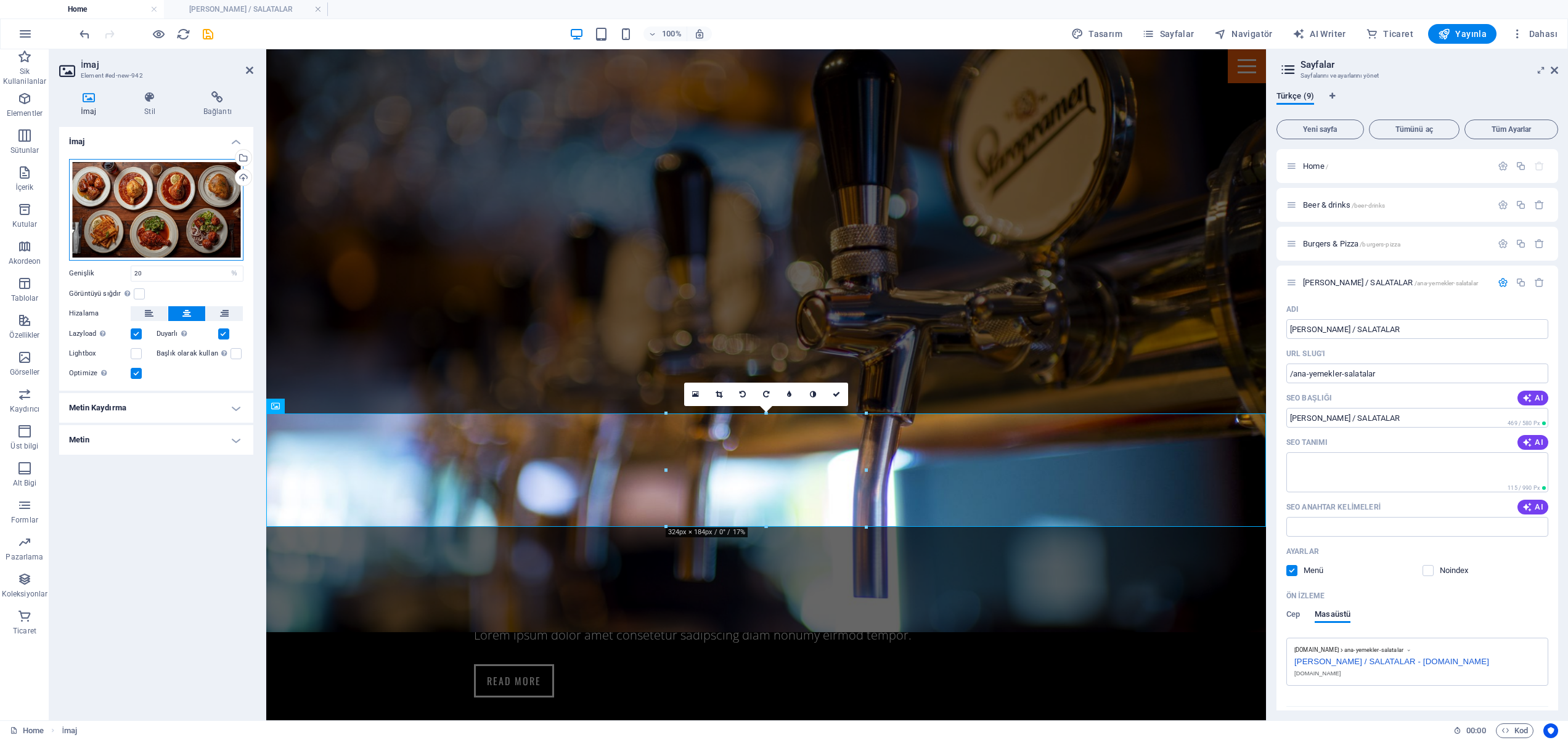
click at [194, 205] on div "Dosyaları buraya sürükleyin, dosyaları seçmek için tıklayın veya Dosyalardan ya…" at bounding box center [156, 209] width 174 height 102
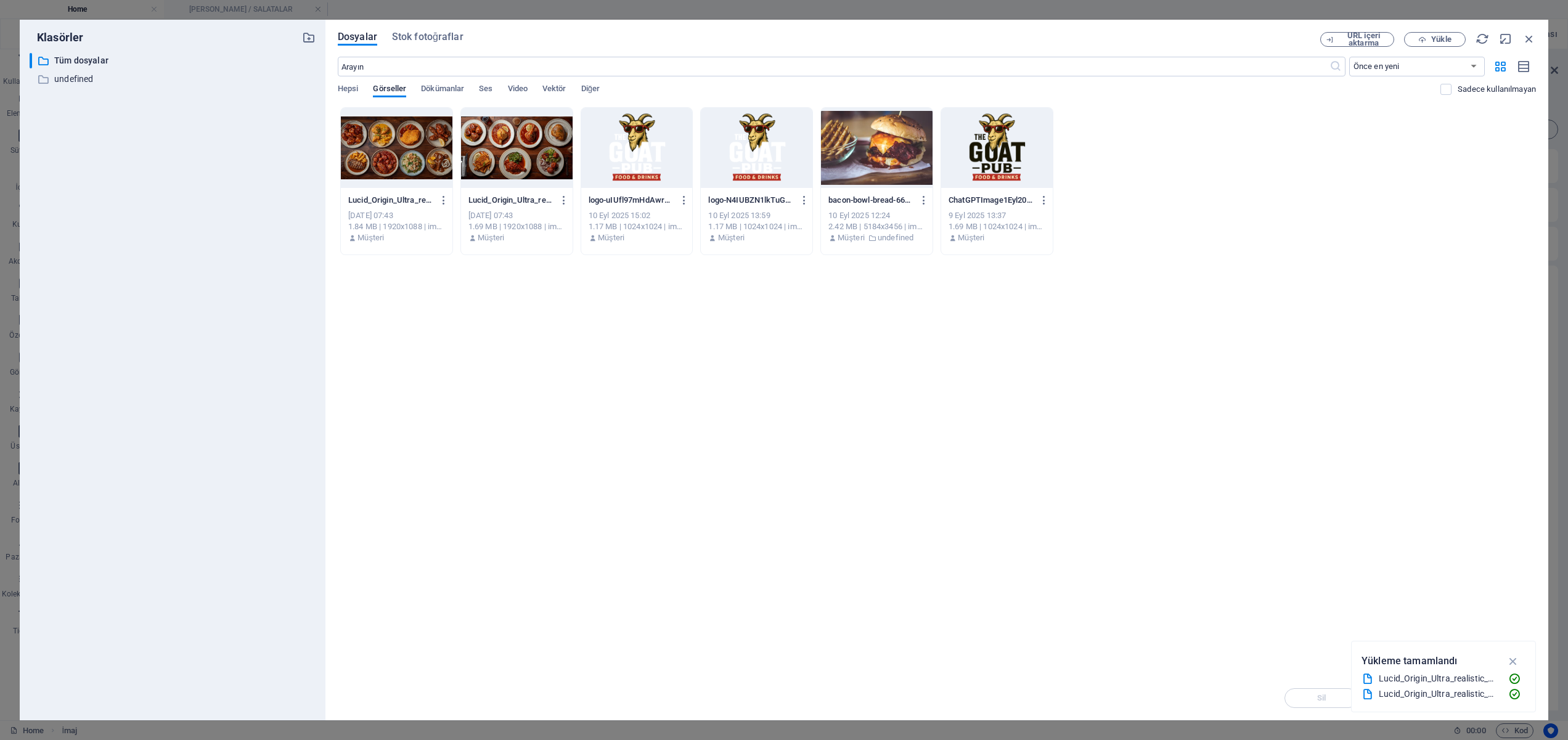
click at [194, 205] on div "​ Tüm dosyalar Tüm dosyalar ​ undefined undefined" at bounding box center [172, 381] width 286 height 657
click at [589, 380] on div "Anında yüklemek için dosyaları buraya bırakın Lucid_Origin_Ultra_realistic_high…" at bounding box center [937, 392] width 1198 height 569
click at [505, 151] on div at bounding box center [516, 148] width 112 height 80
click at [413, 143] on div at bounding box center [396, 148] width 112 height 80
click at [511, 137] on div at bounding box center [516, 148] width 112 height 80
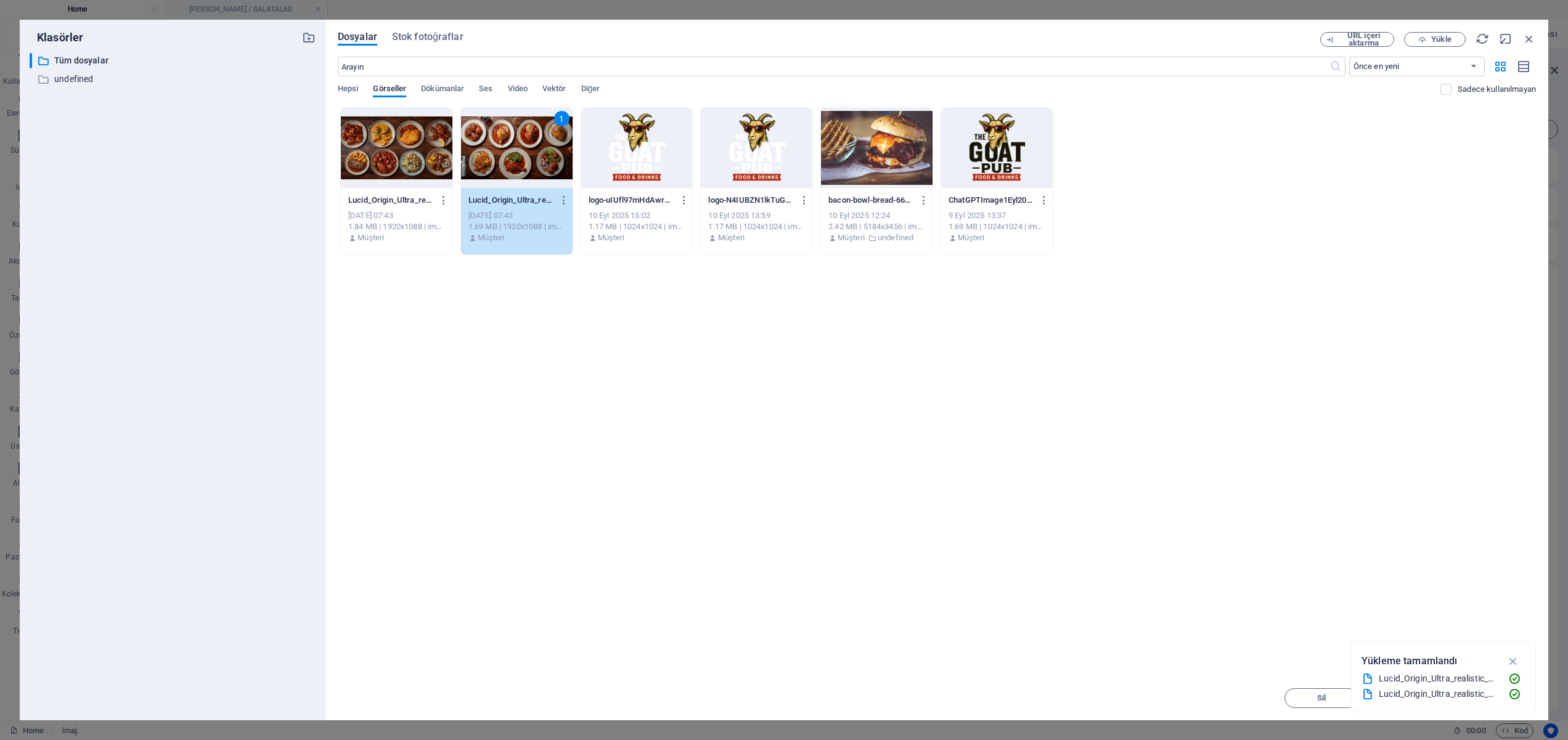
click at [511, 138] on div "1" at bounding box center [516, 148] width 112 height 80
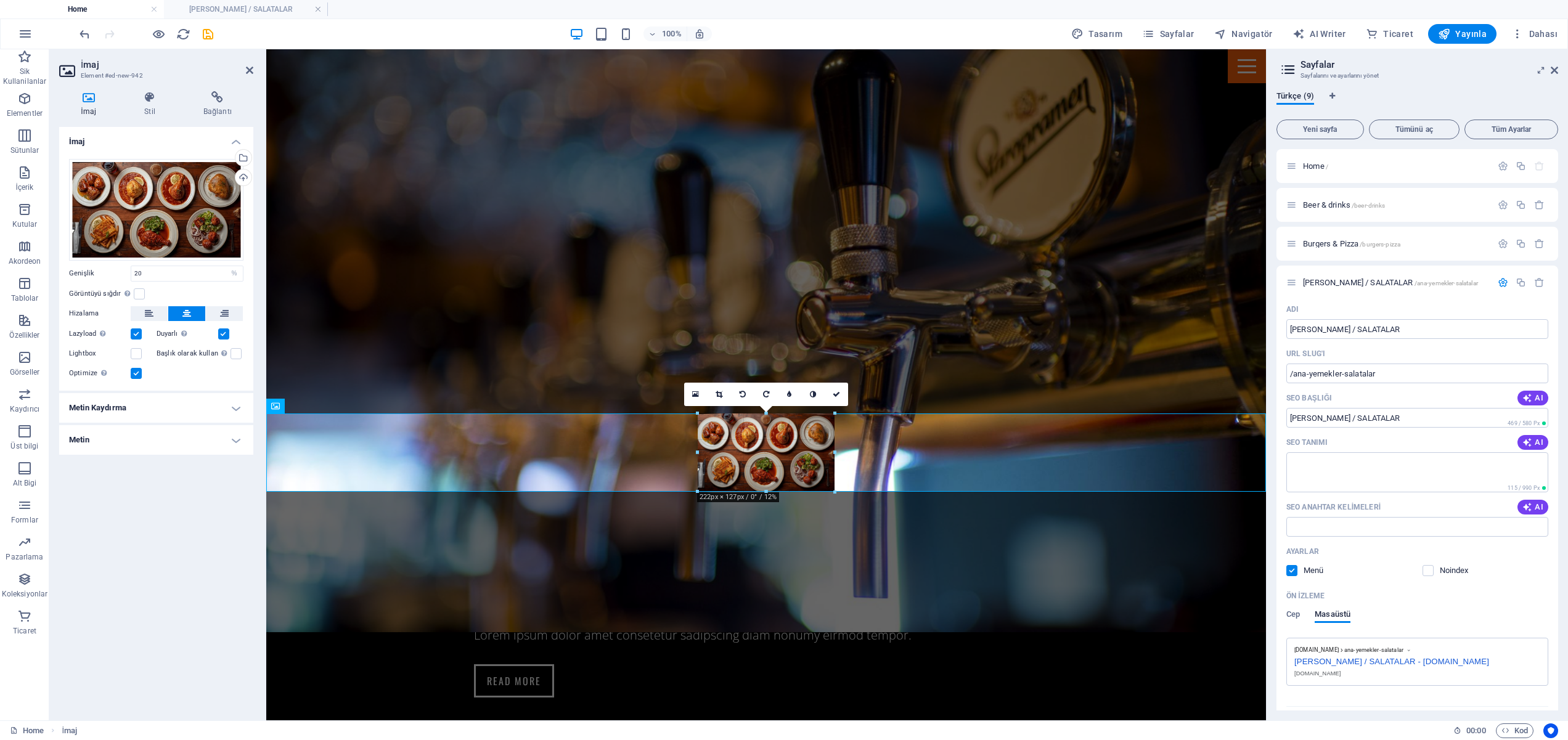
drag, startPoint x: 666, startPoint y: 470, endPoint x: 556, endPoint y: 390, distance: 136.0
type input "222"
select select "px"
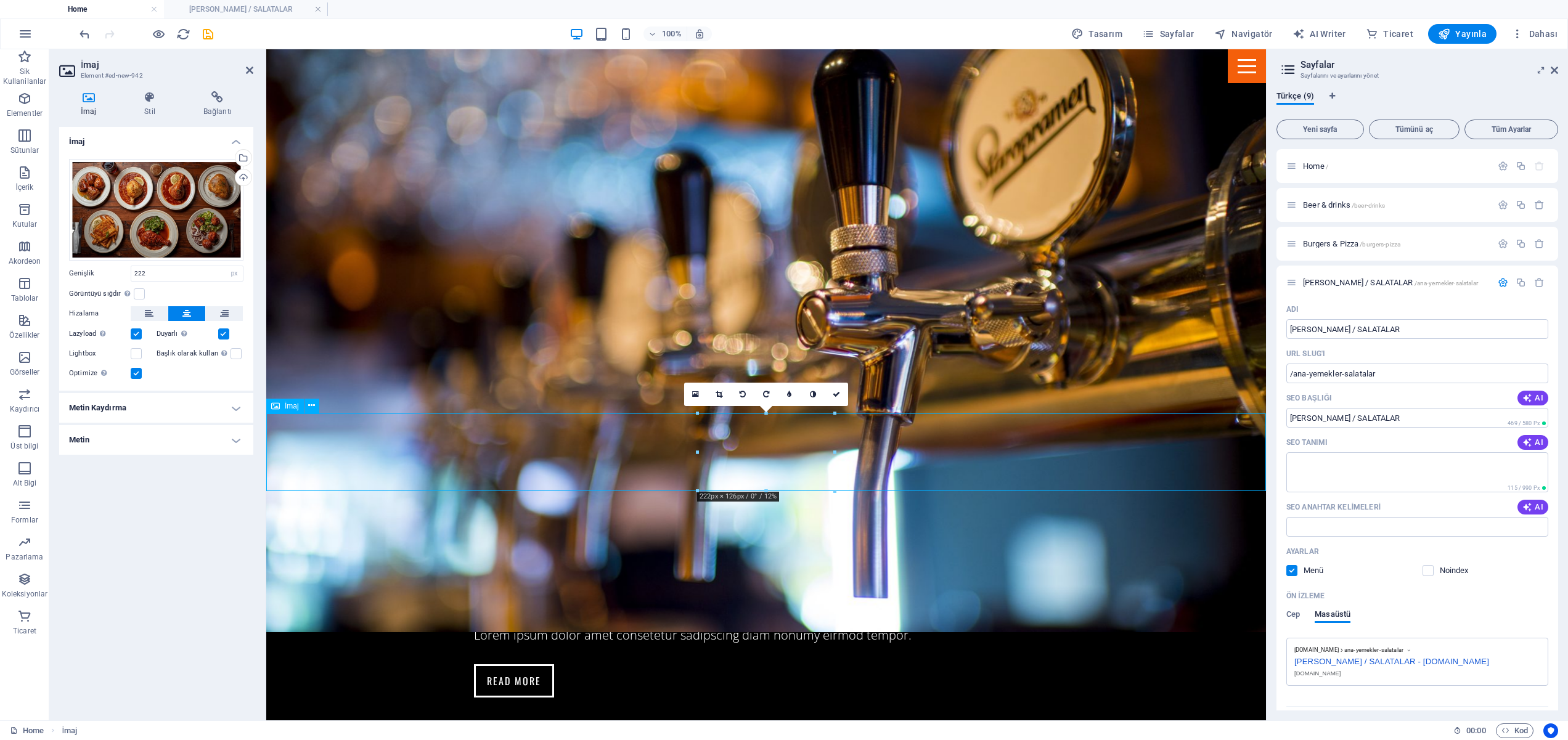
drag, startPoint x: 837, startPoint y: 454, endPoint x: 872, endPoint y: 455, distance: 35.0
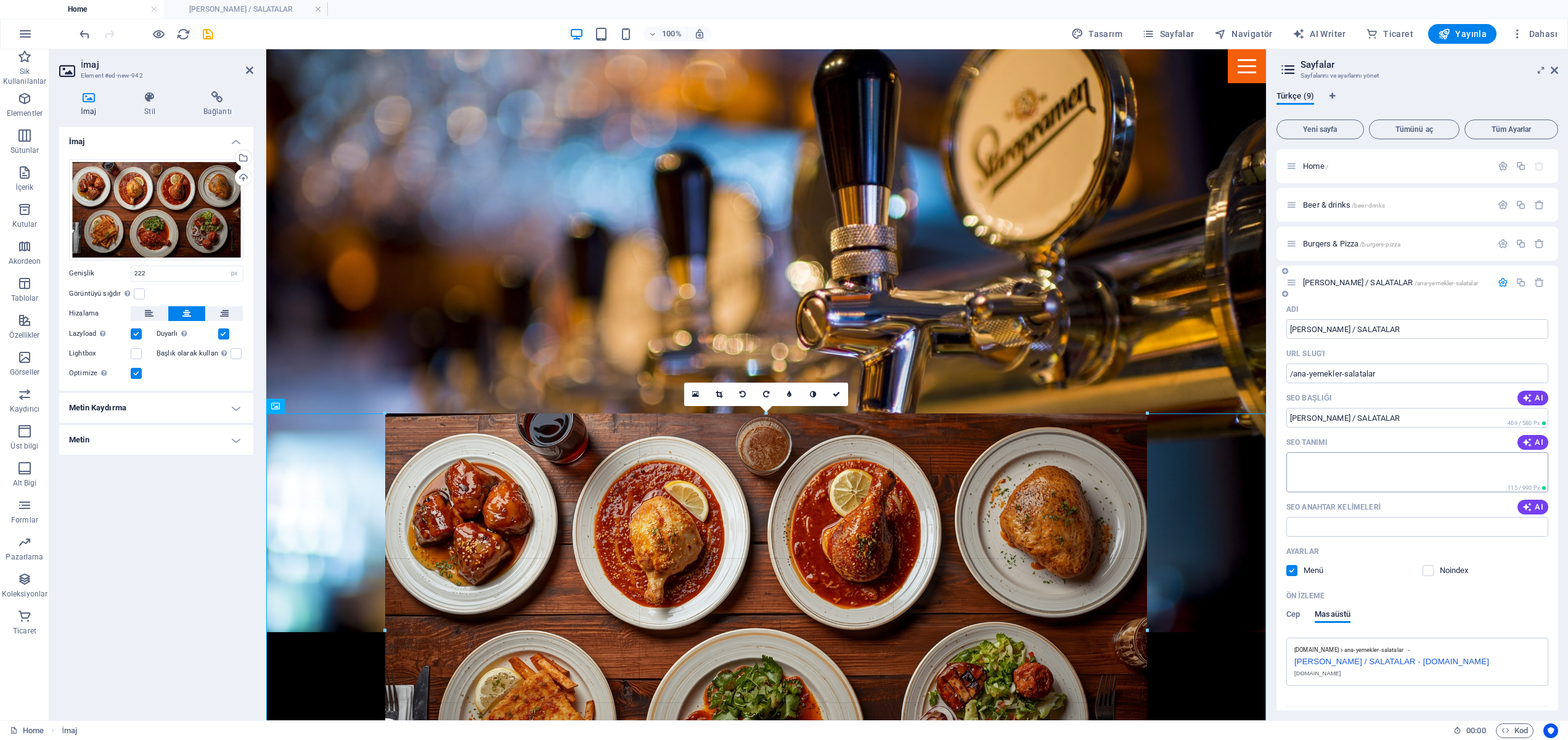
drag, startPoint x: 836, startPoint y: 453, endPoint x: 1376, endPoint y: 465, distance: 540.1
type input "1236"
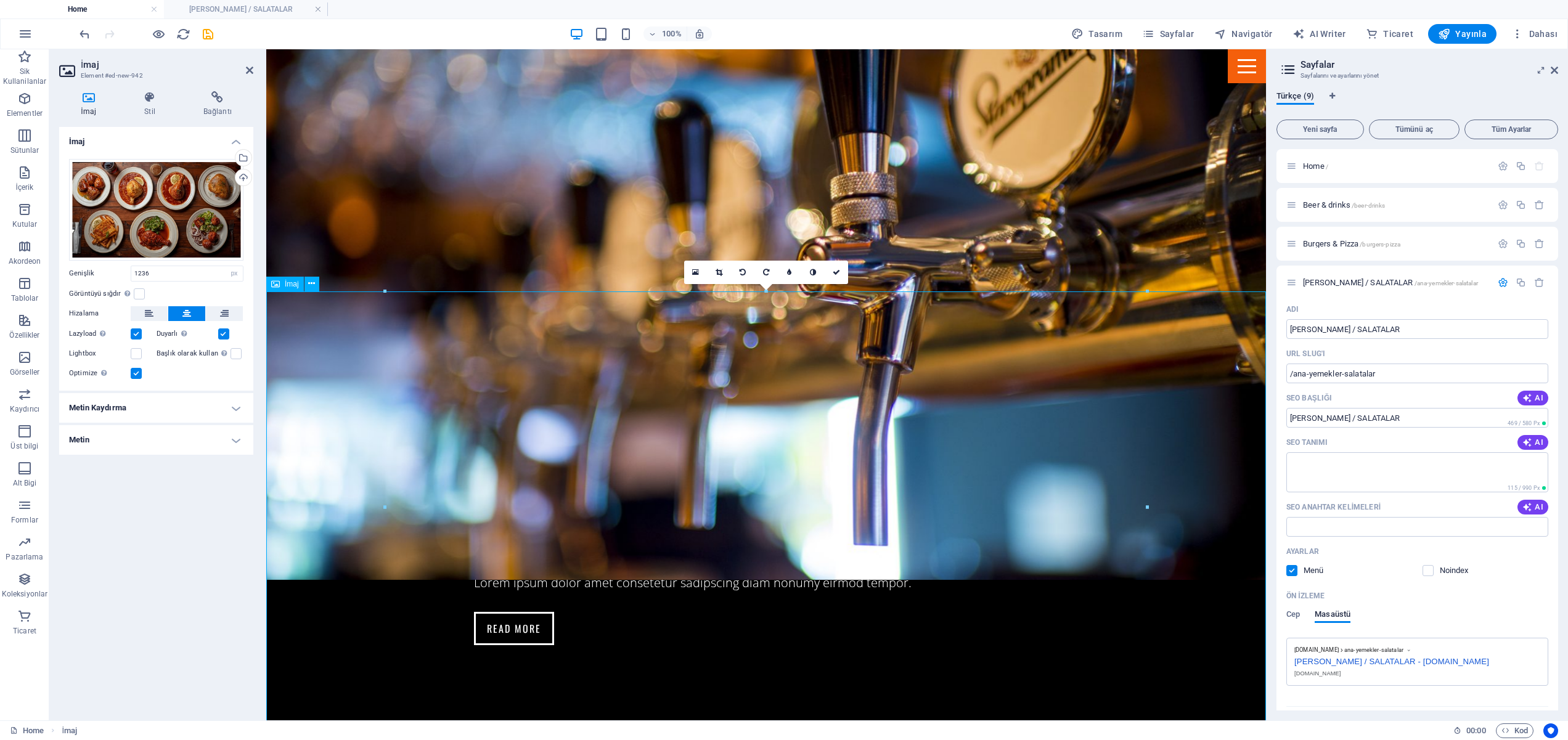
scroll to position [1230, 0]
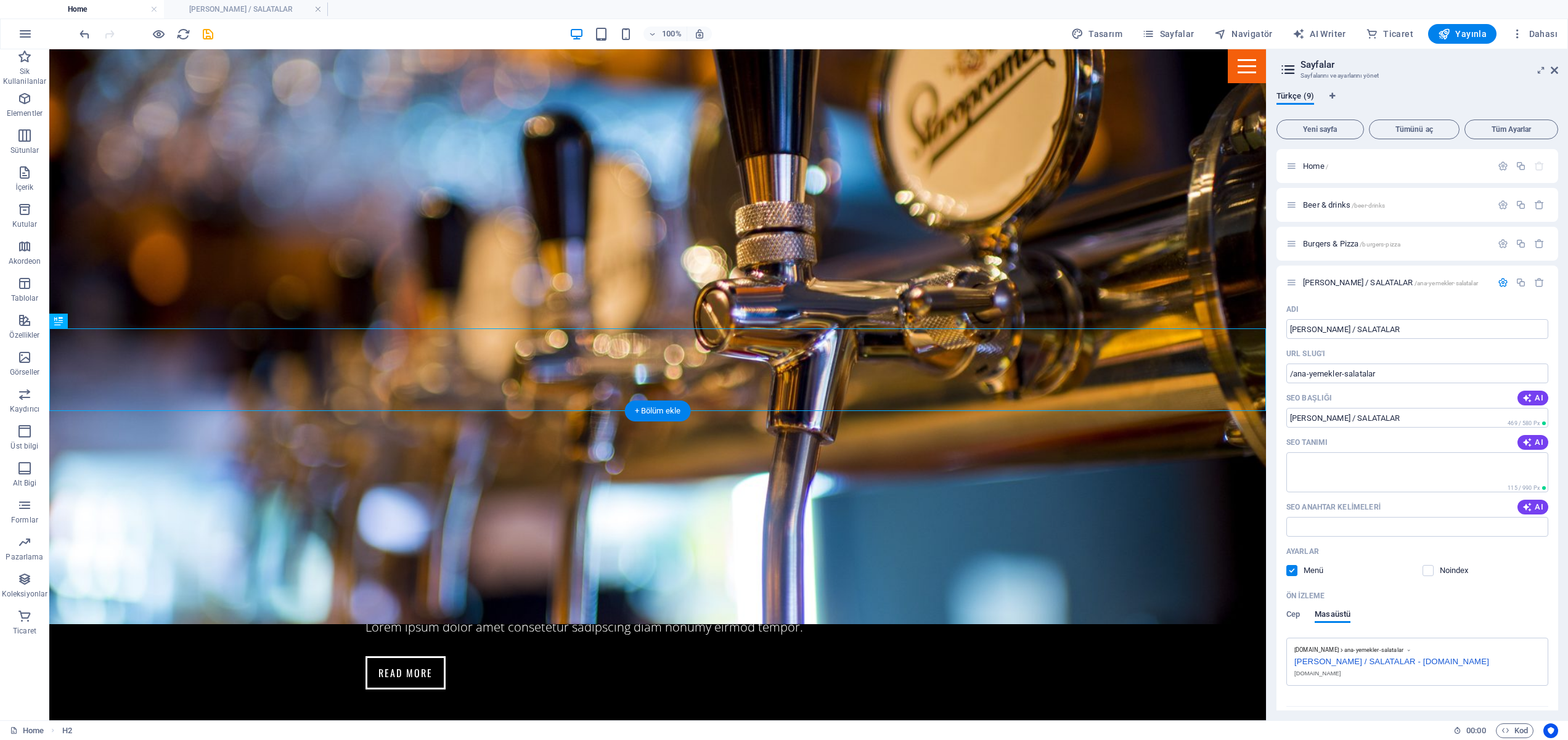
scroll to position [1343, 0]
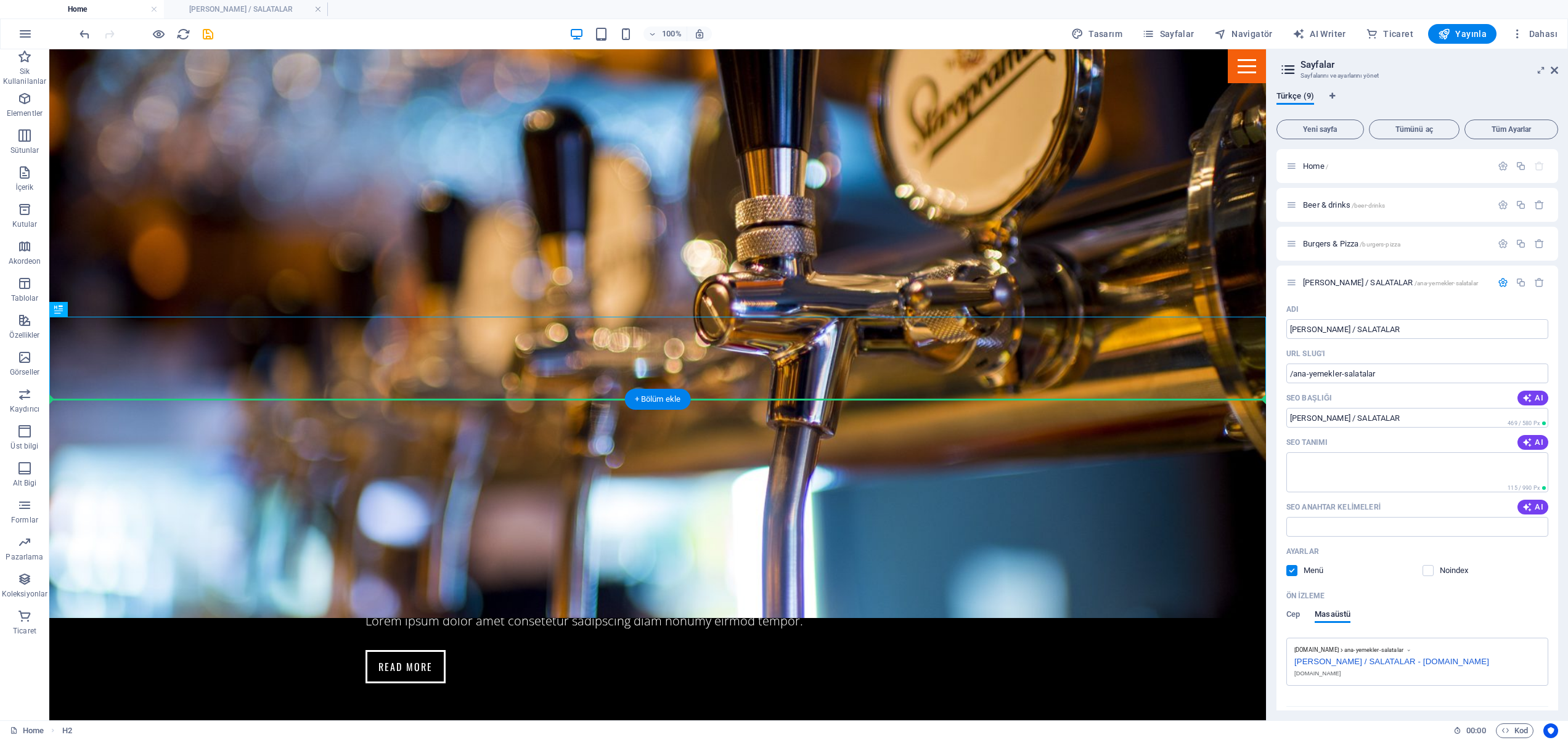
drag, startPoint x: 118, startPoint y: 472, endPoint x: 396, endPoint y: 599, distance: 305.6
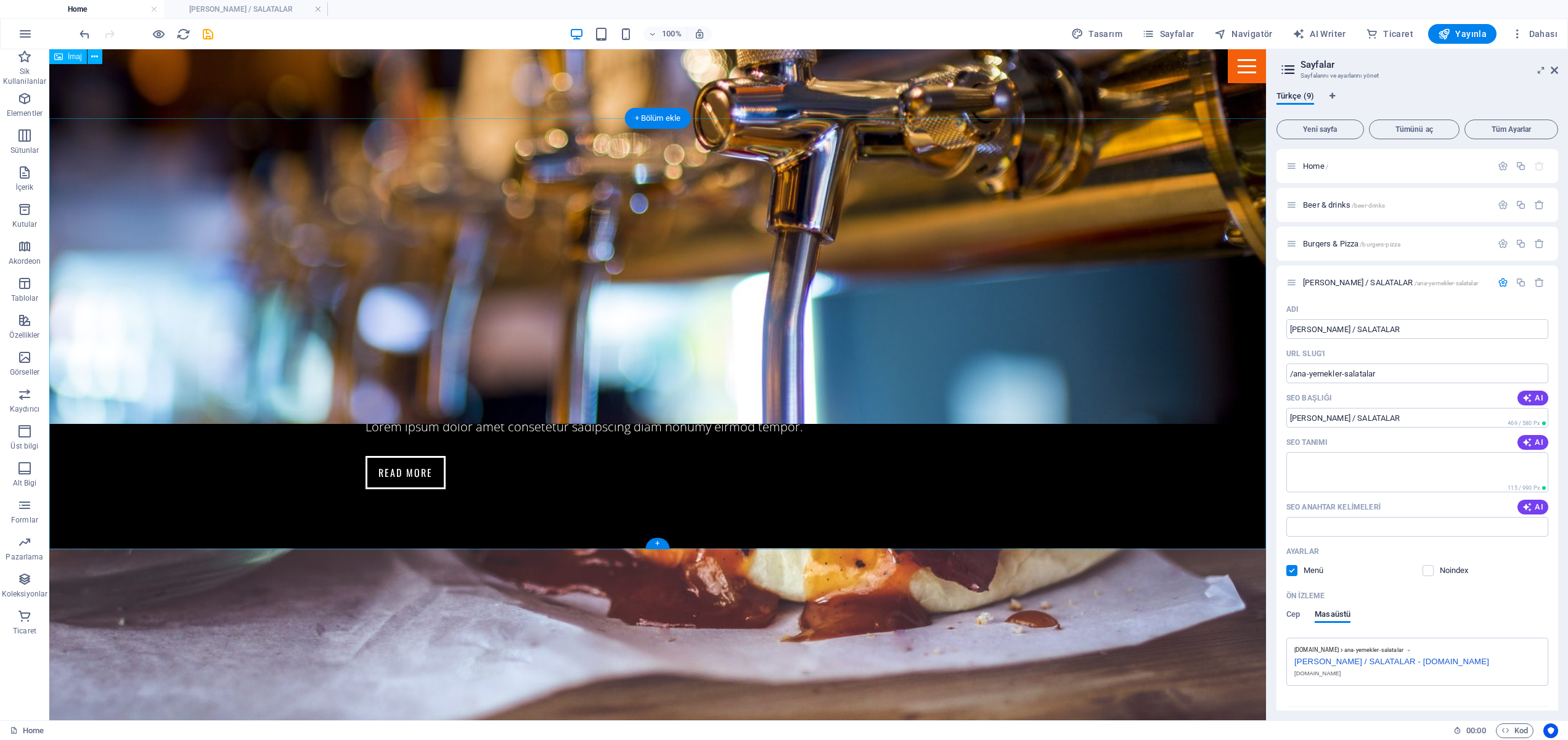
scroll to position [1468, 0]
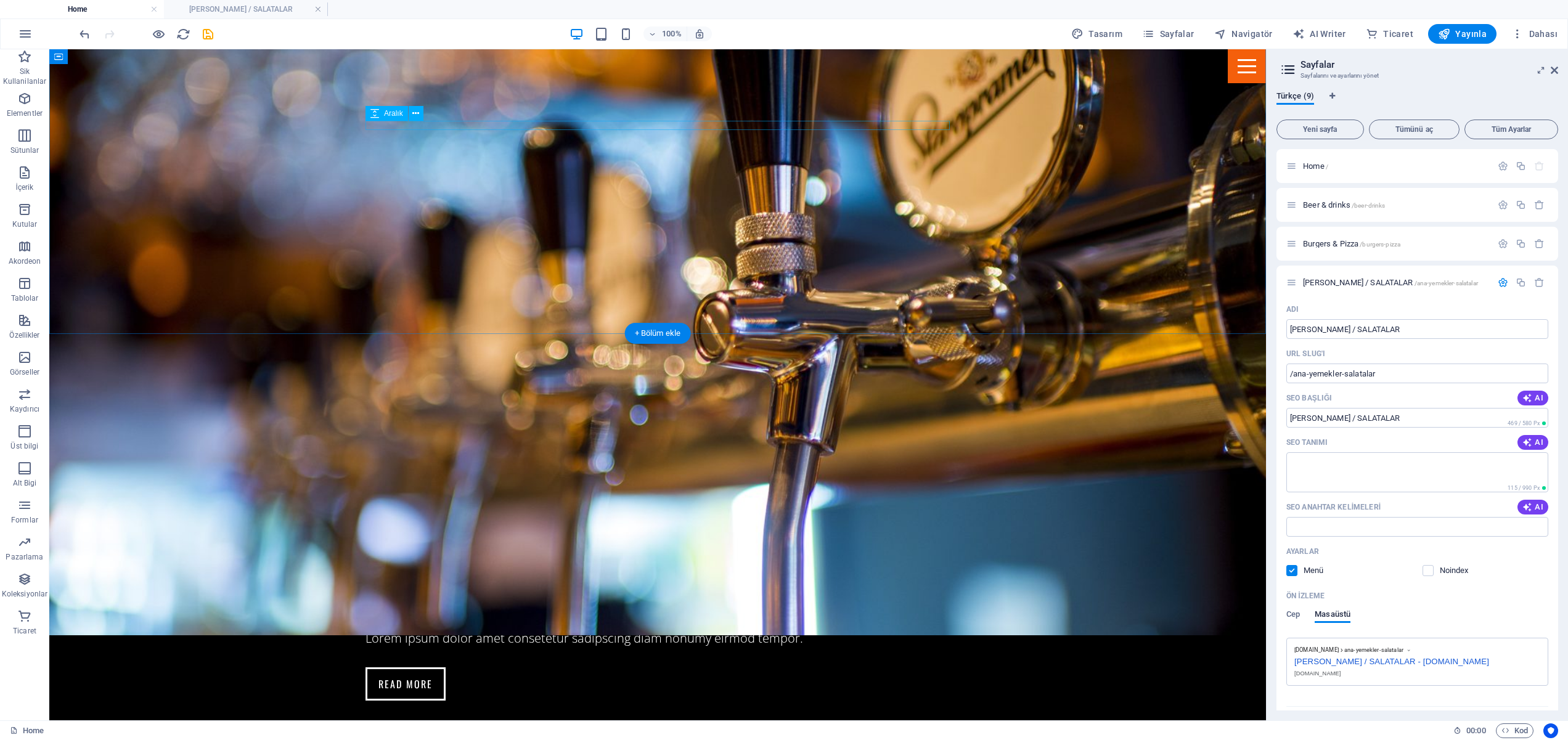
scroll to position [1371, 0]
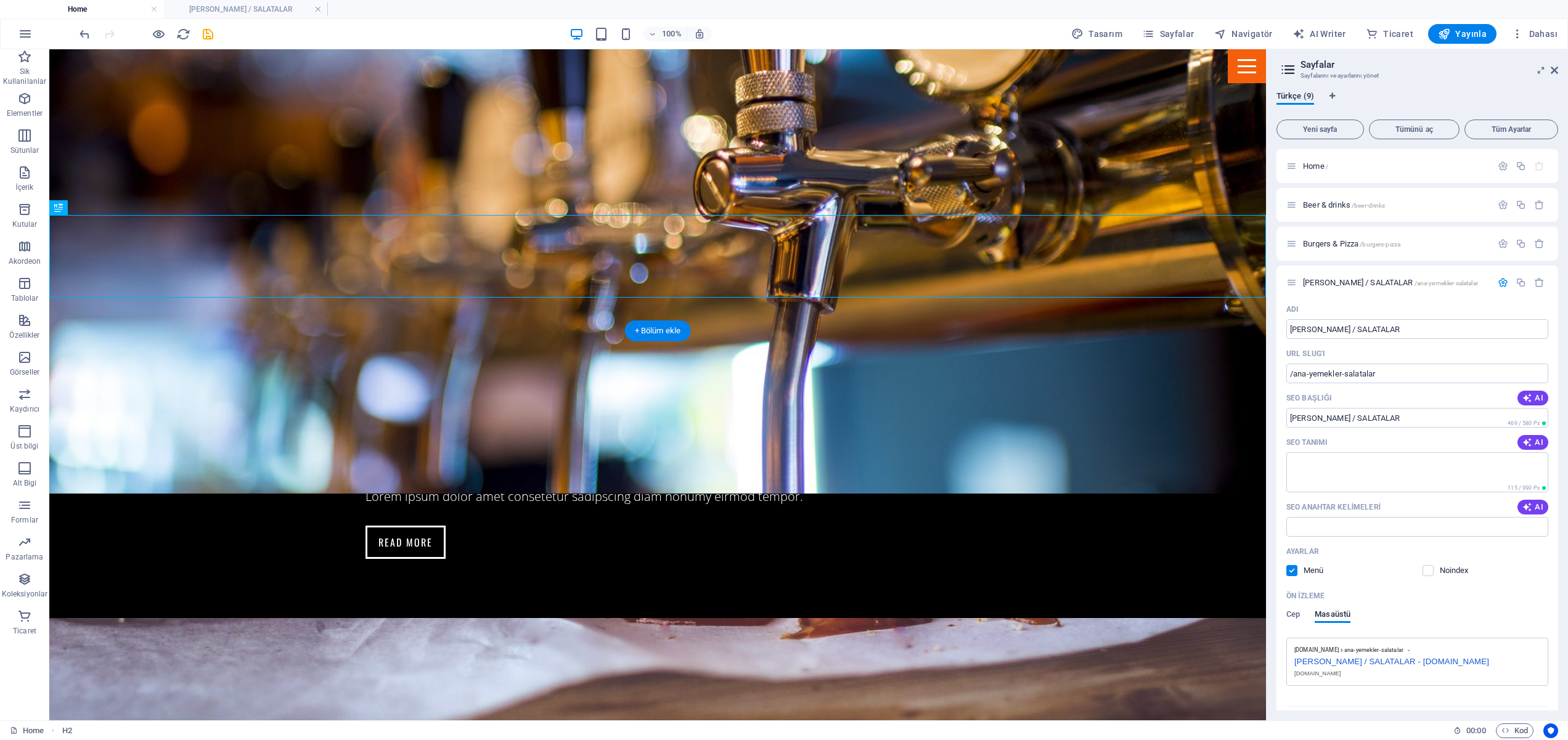
scroll to position [1490, 0]
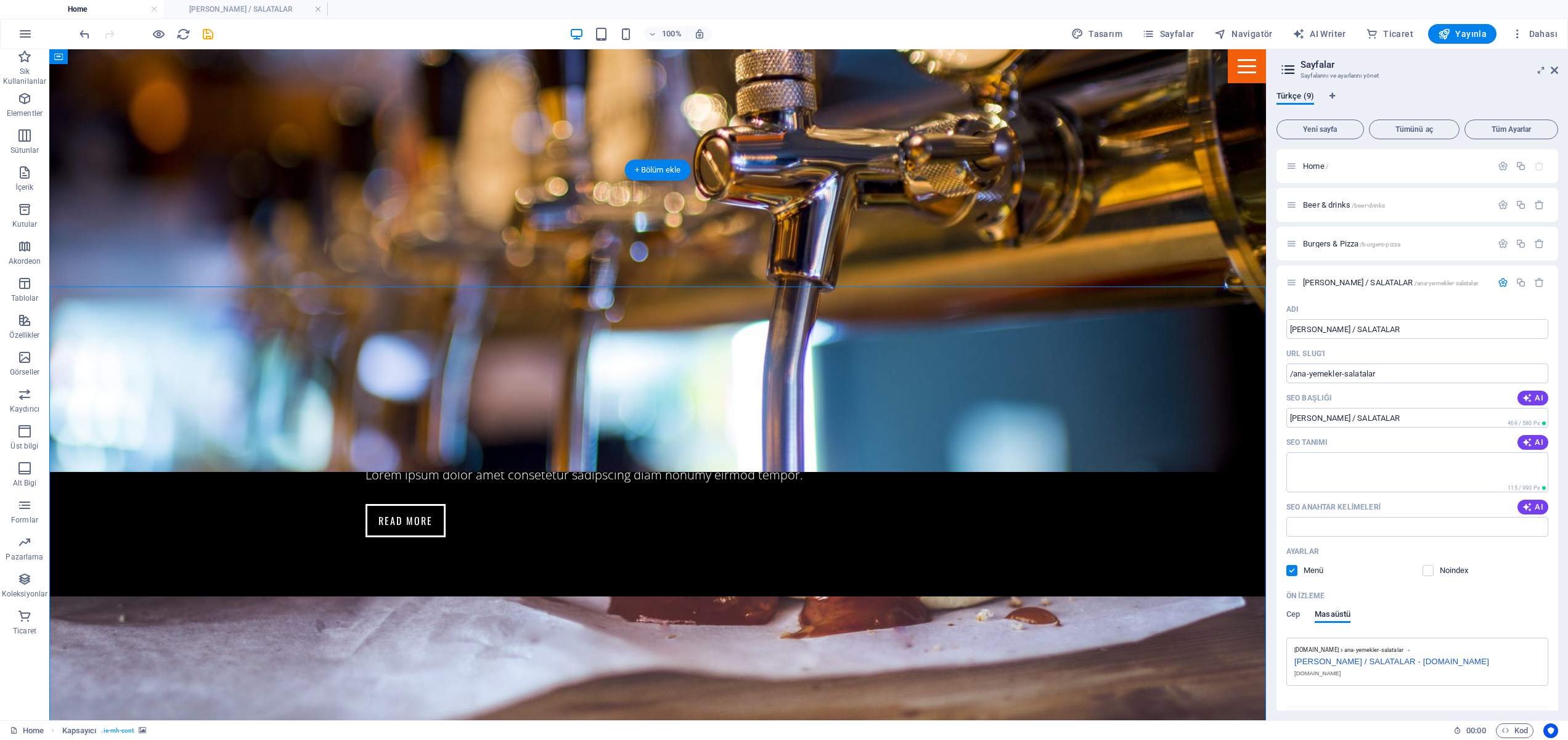
click at [644, 169] on div "+ Bölüm ekle" at bounding box center [658, 170] width 66 height 21
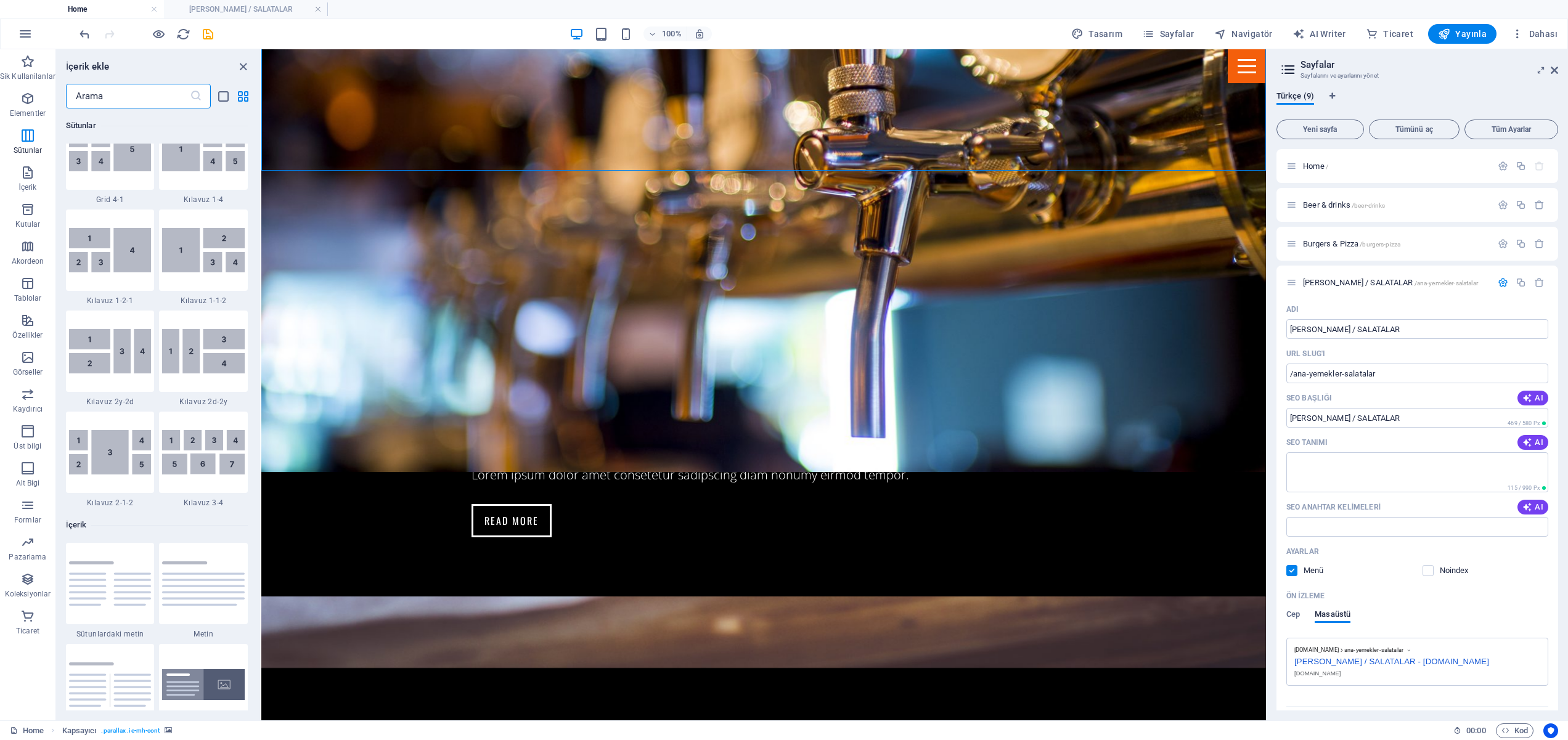
scroll to position [1759, 0]
select select "vh"
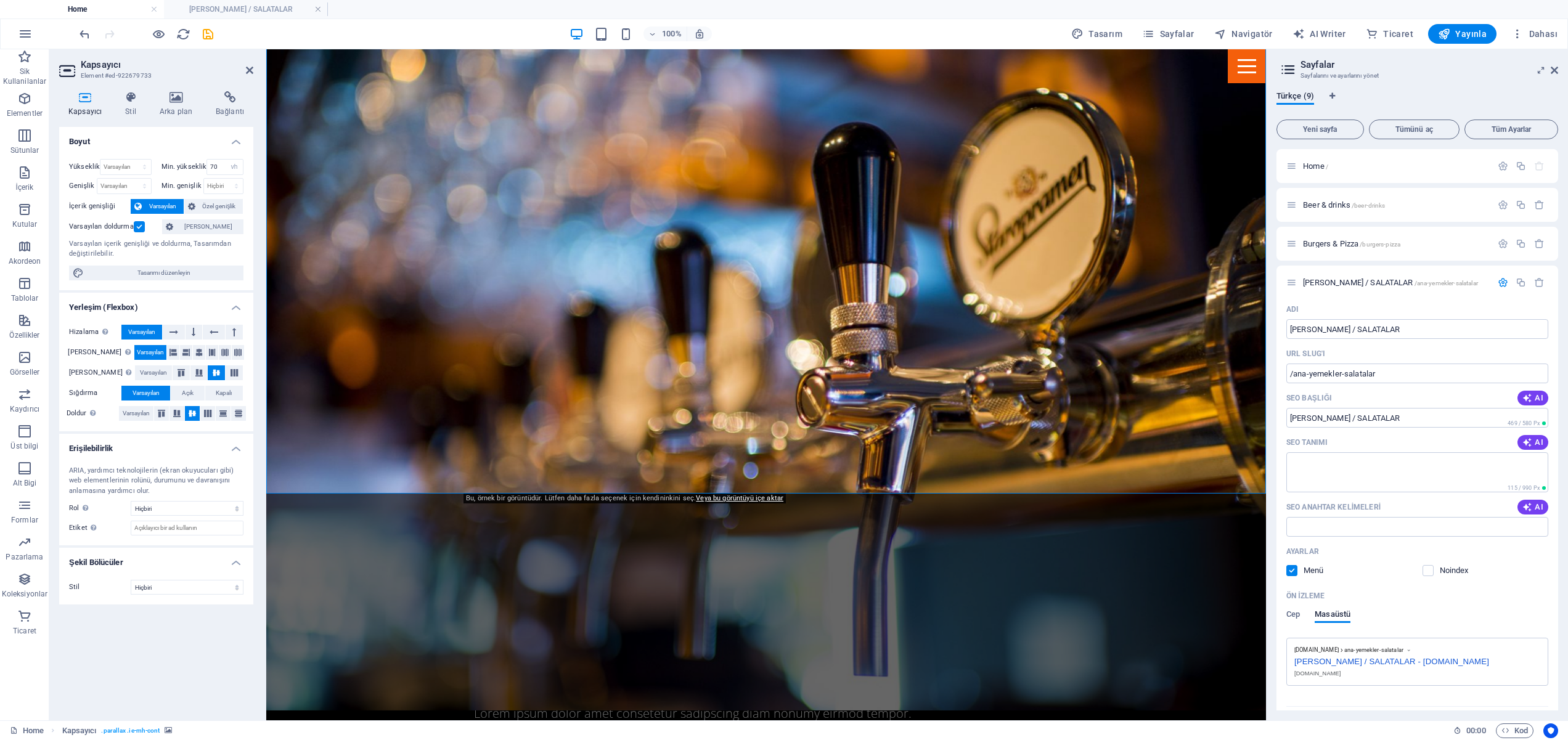
scroll to position [1154, 0]
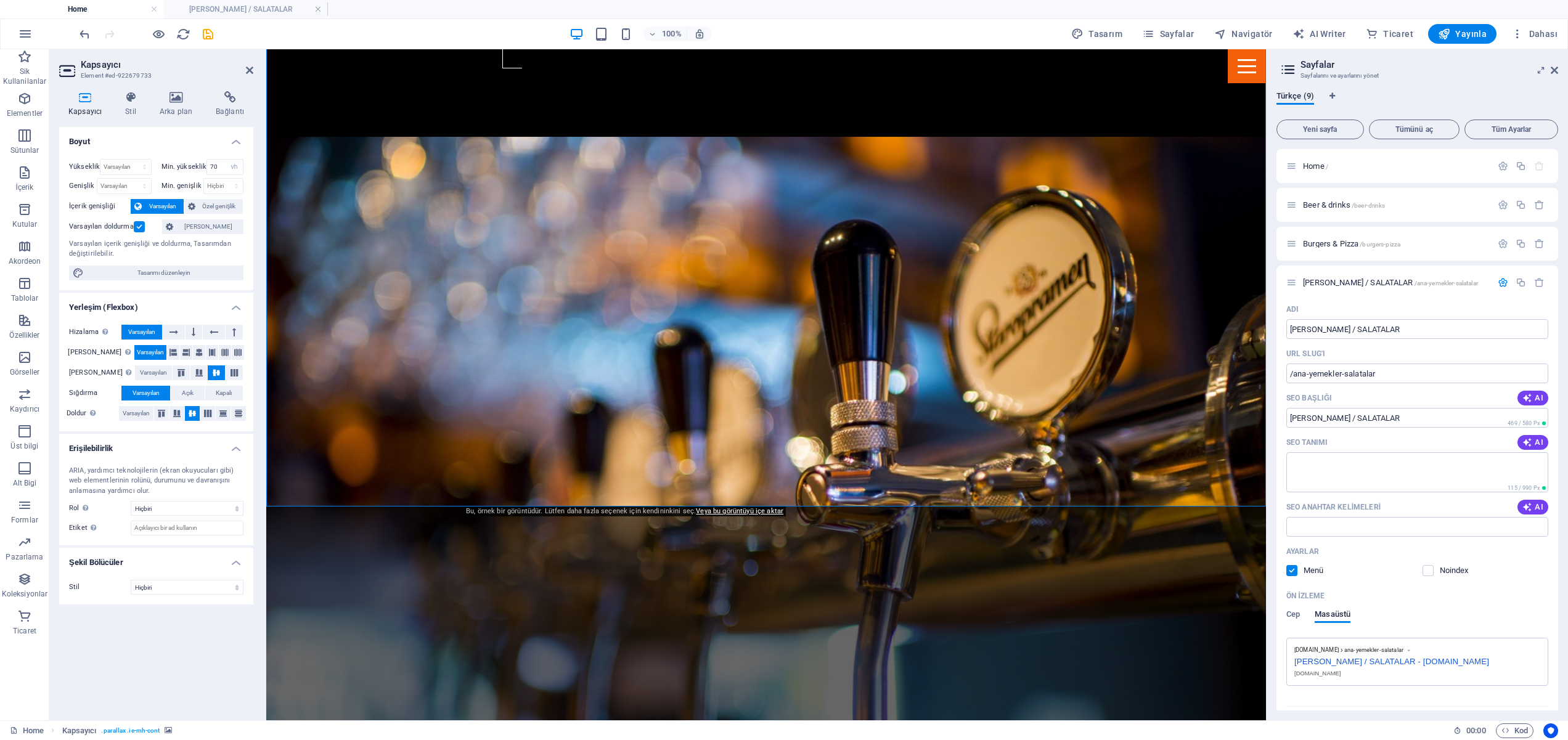
click at [167, 676] on div "Boyut Yükseklik Varsayılan px rem % vh vw Min. yükseklik 70 Hiçbiri px rem % vh…" at bounding box center [156, 419] width 194 height 584
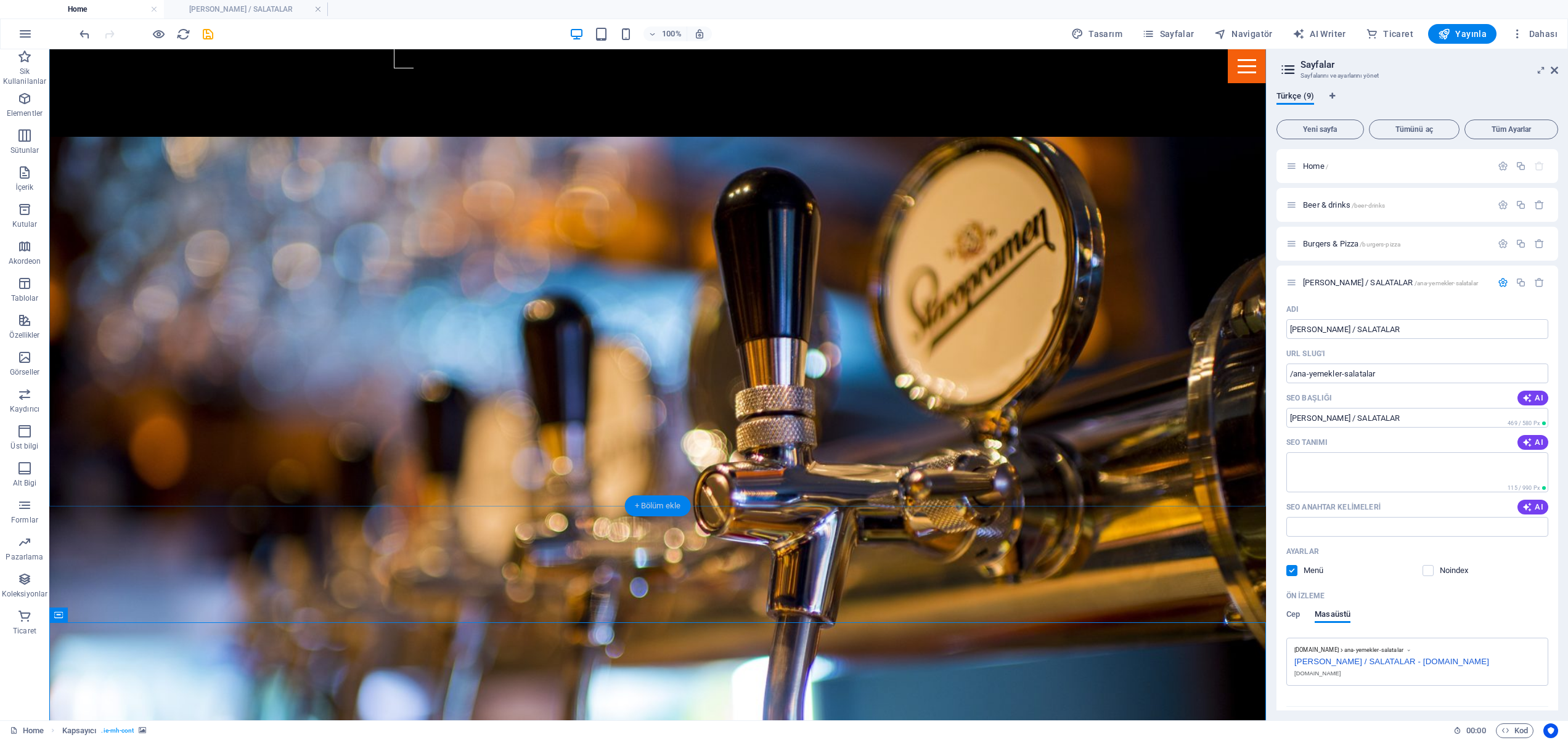
click at [665, 511] on div "+ Bölüm ekle" at bounding box center [658, 506] width 66 height 21
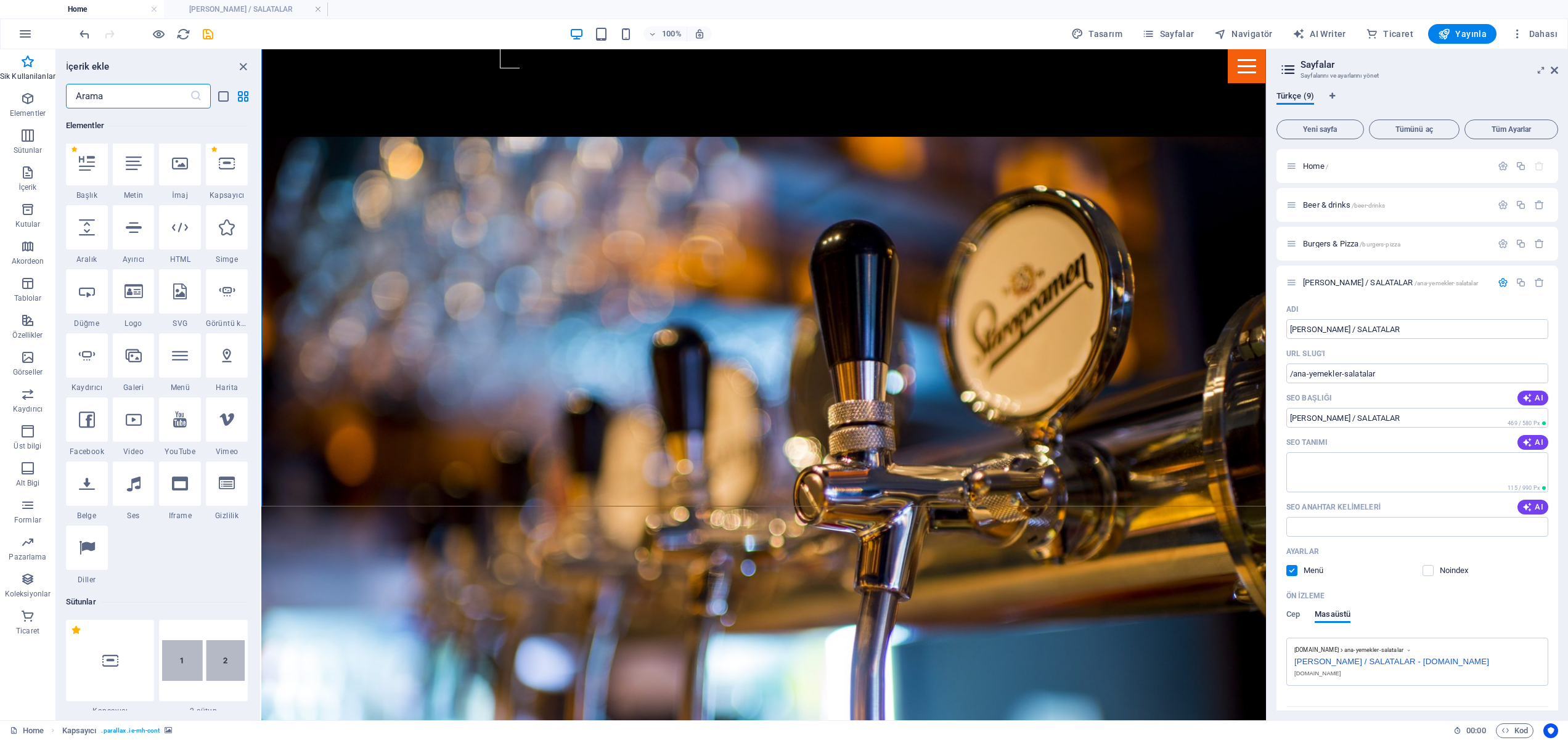
scroll to position [0, 0]
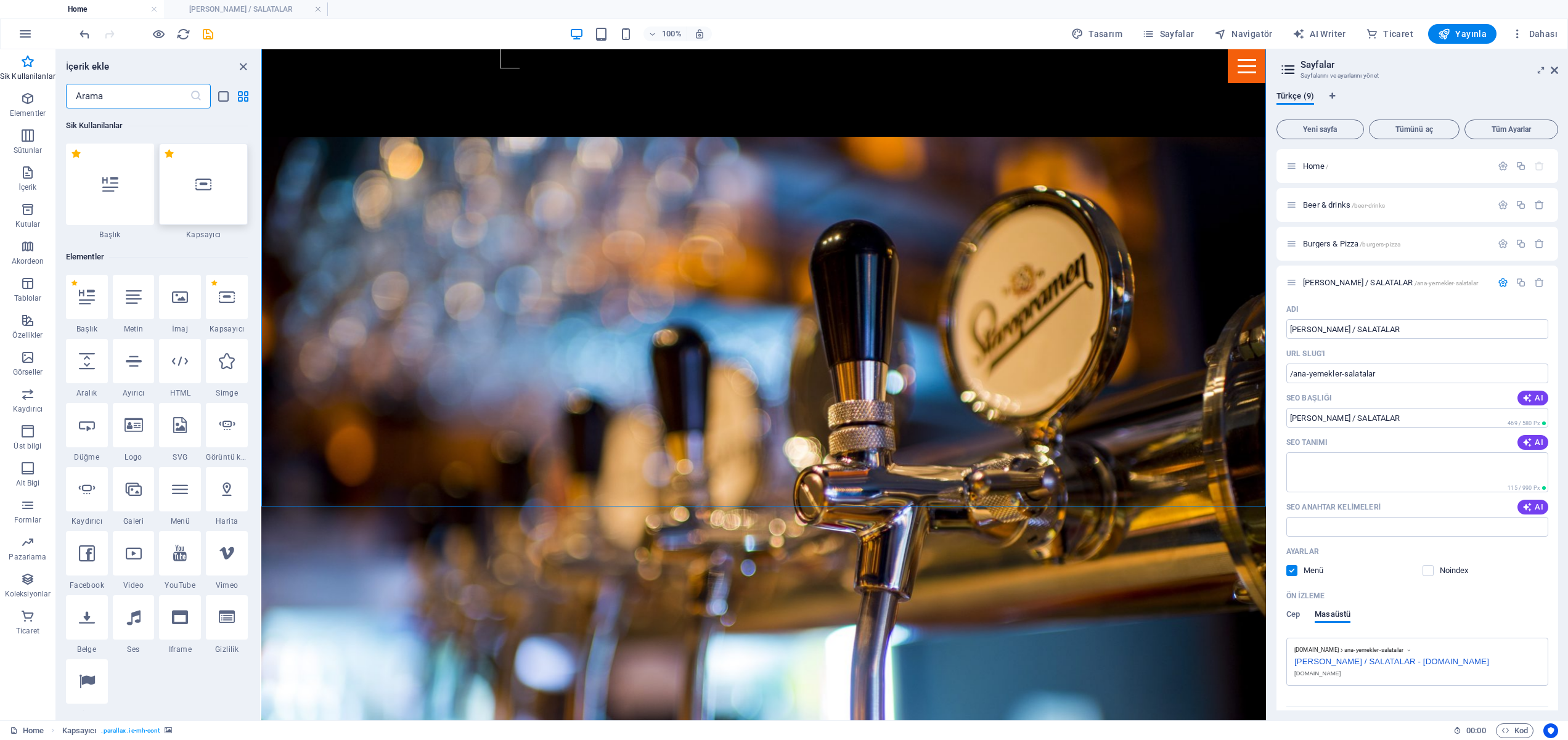
click at [206, 185] on icon at bounding box center [203, 184] width 16 height 16
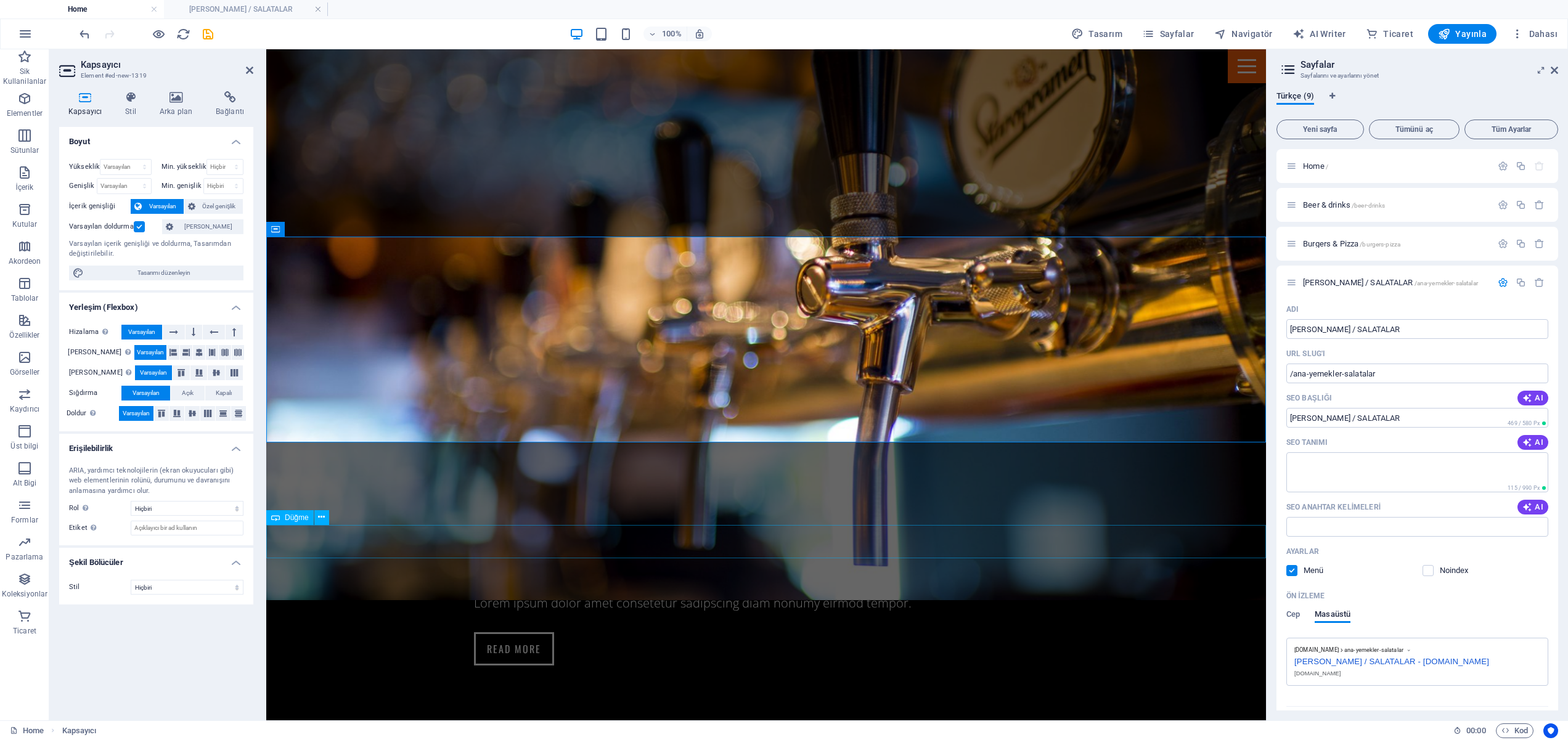
scroll to position [1433, 0]
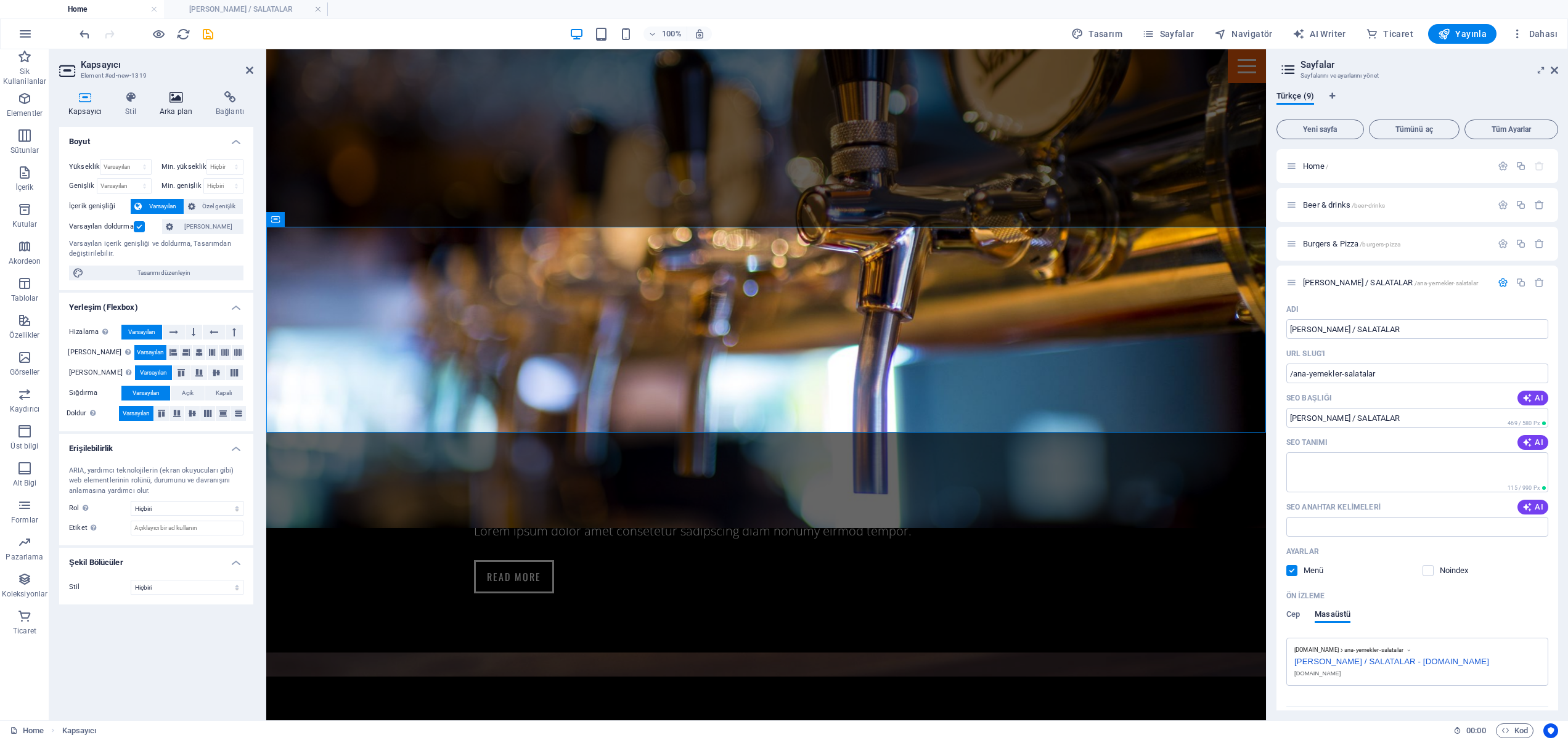
click at [182, 104] on h4 "Arka plan" at bounding box center [178, 104] width 56 height 26
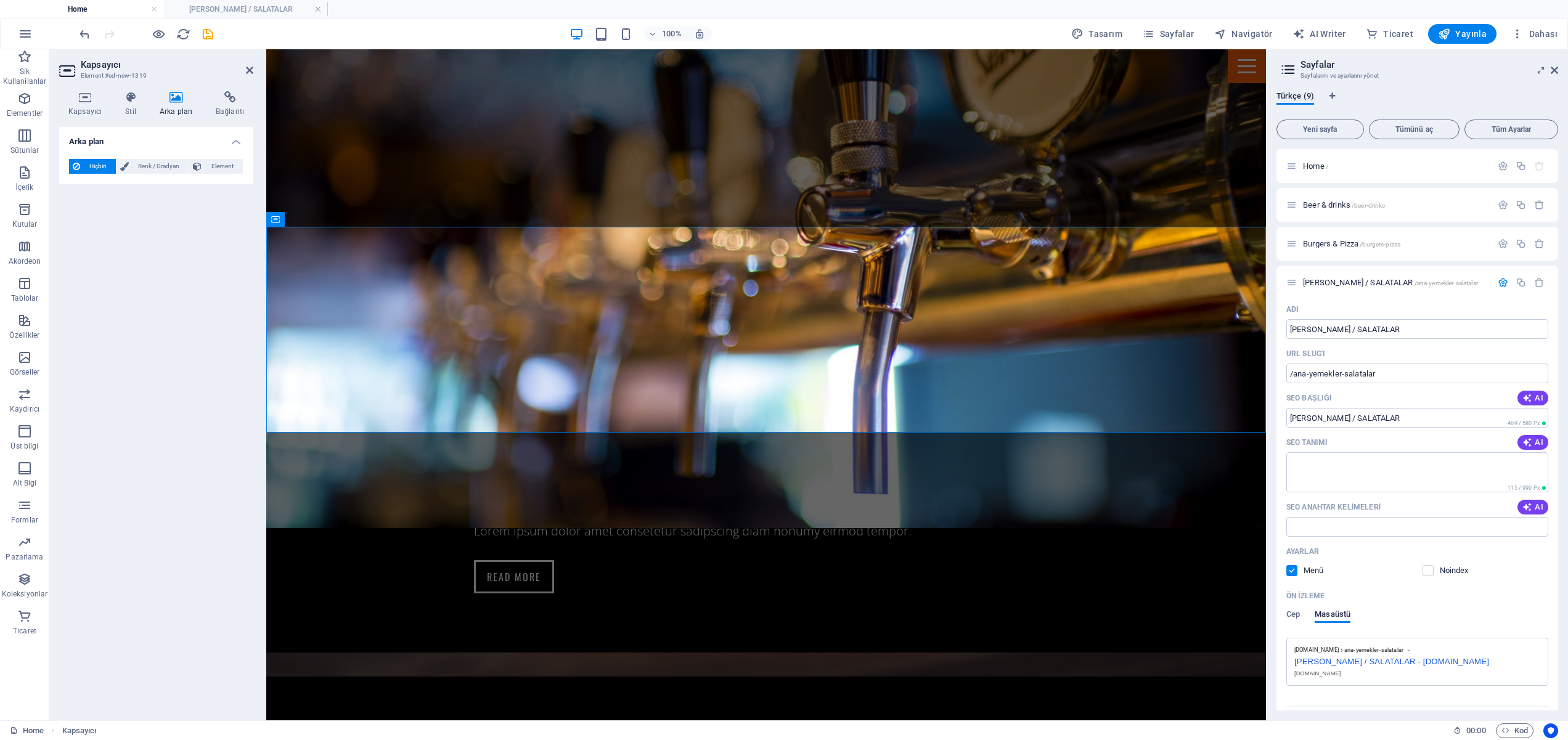
click at [177, 102] on icon at bounding box center [176, 97] width 51 height 12
click at [173, 100] on icon at bounding box center [176, 97] width 51 height 12
click at [210, 163] on span "Element" at bounding box center [222, 166] width 34 height 15
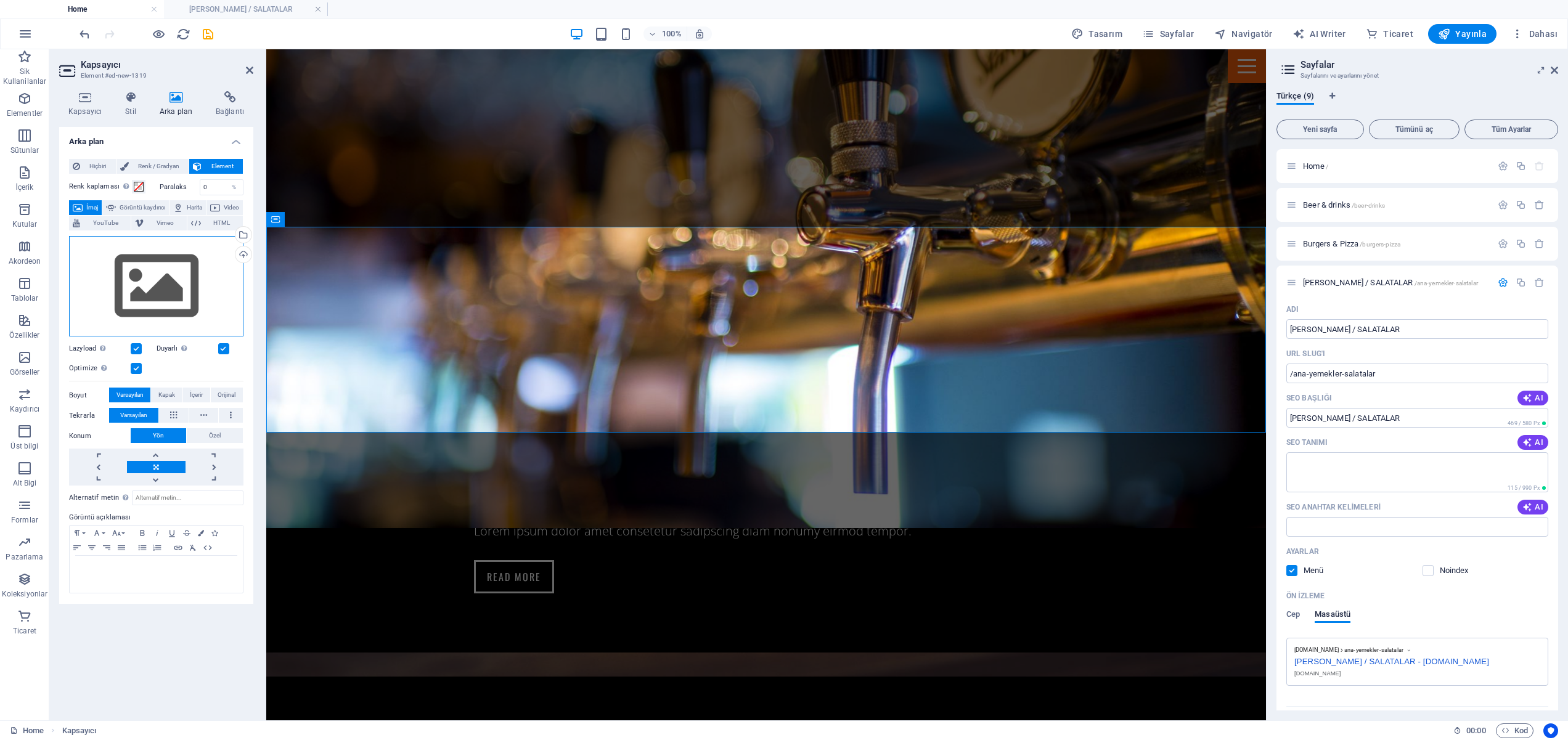
click at [139, 270] on div "Dosyaları buraya sürükleyin, dosyaları seçmek için tıklayın veya Dosyalardan ya…" at bounding box center [156, 287] width 174 height 101
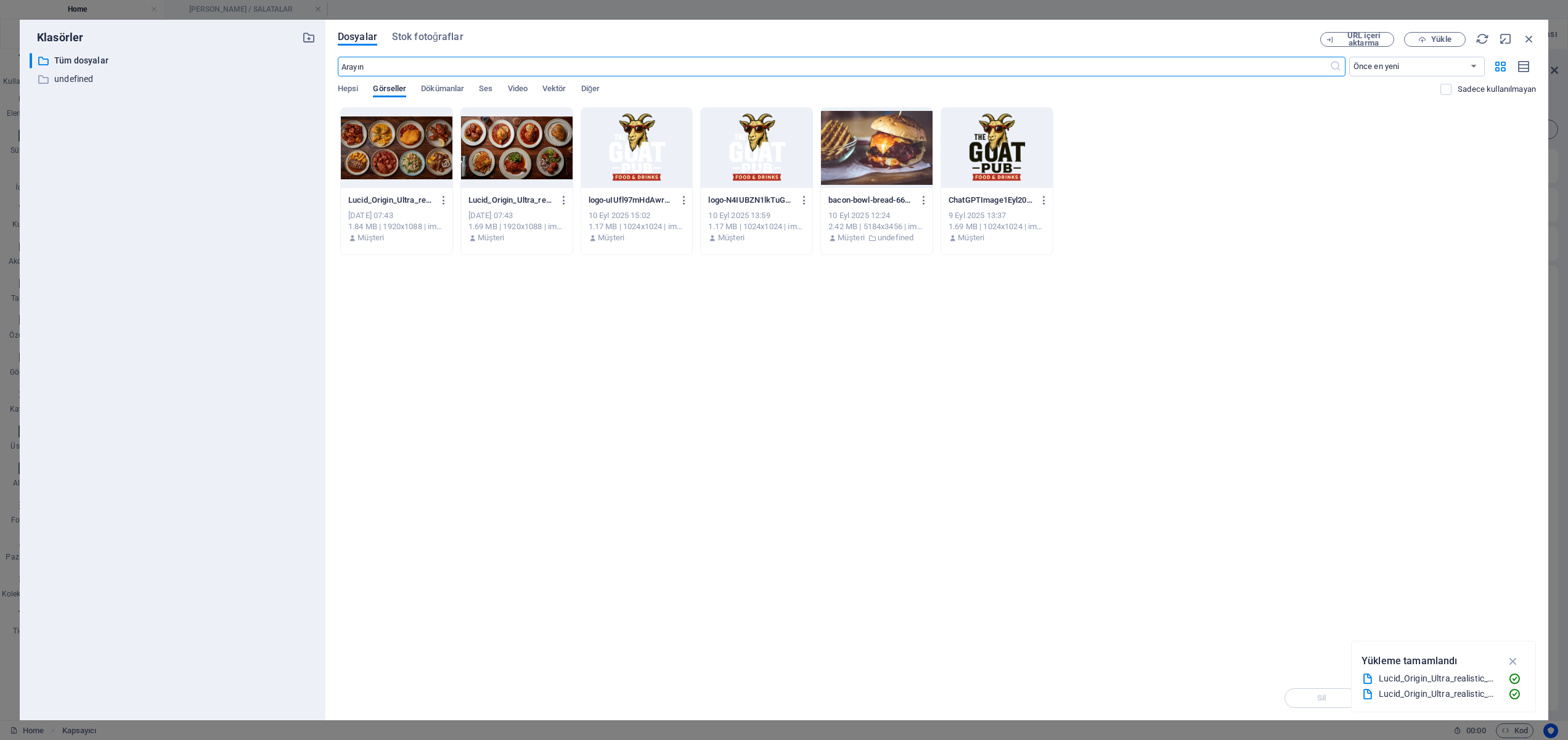
click at [505, 150] on div at bounding box center [516, 148] width 112 height 80
click at [511, 150] on div "1" at bounding box center [516, 148] width 112 height 80
click at [511, 150] on div at bounding box center [516, 148] width 112 height 80
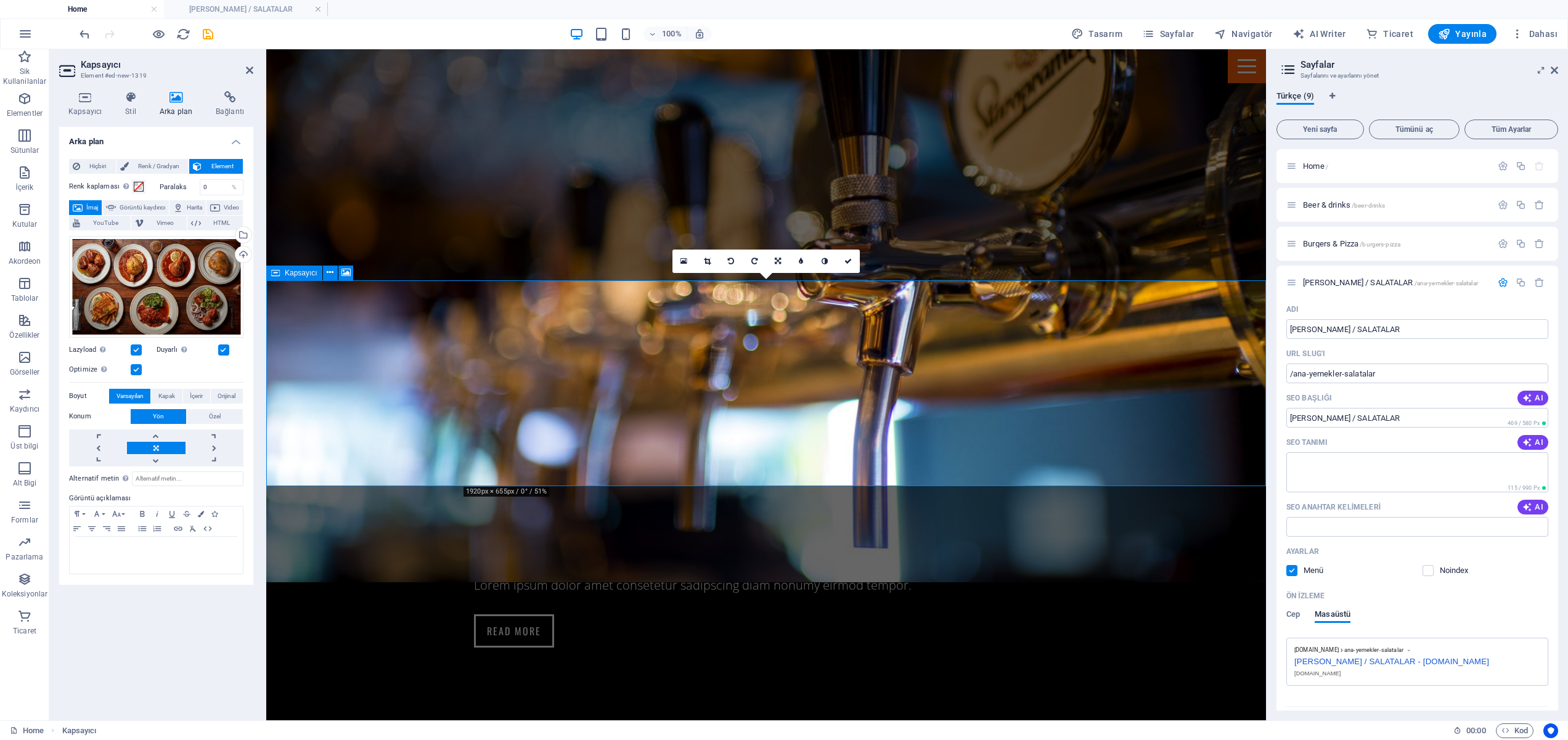
scroll to position [1380, 0]
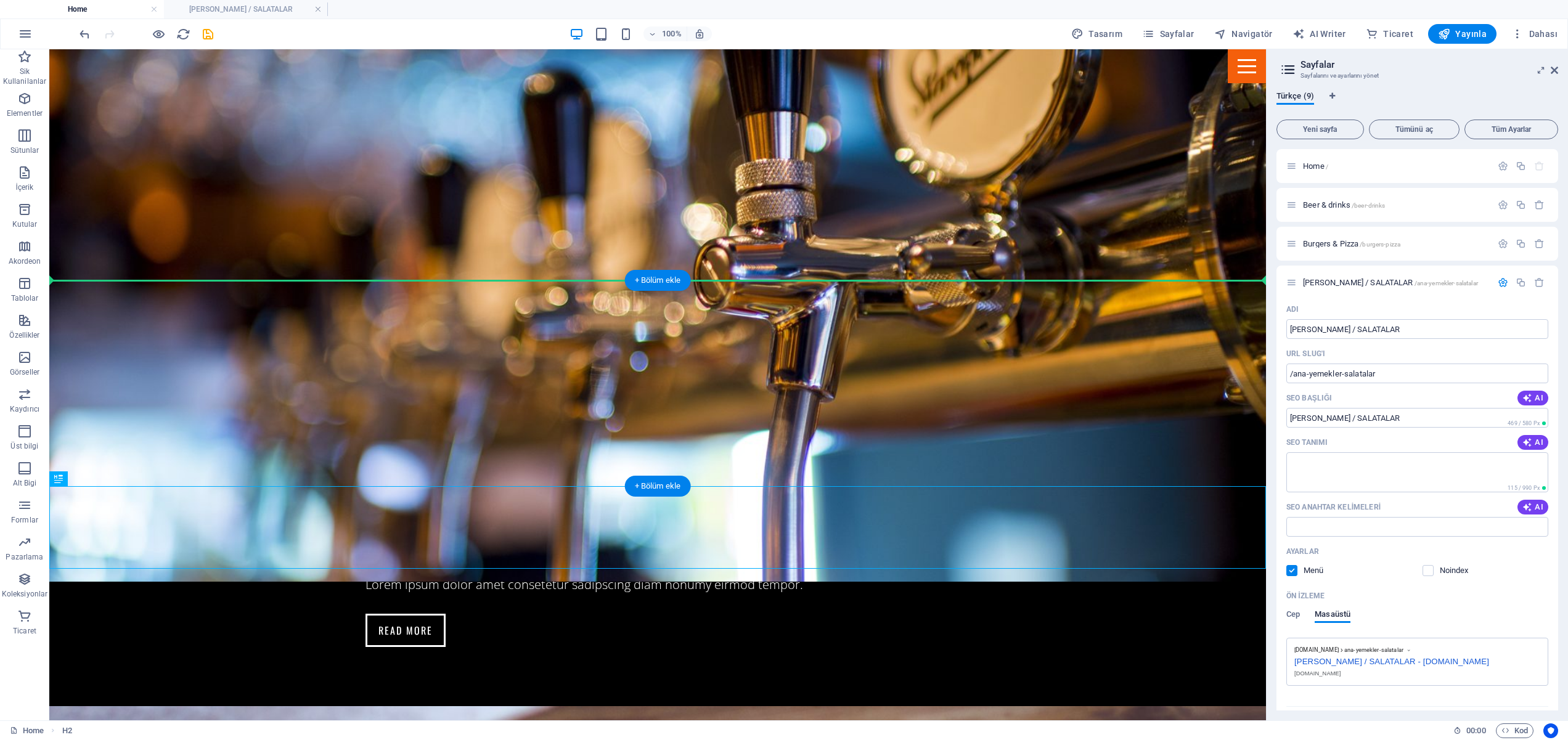
drag, startPoint x: 119, startPoint y: 530, endPoint x: 186, endPoint y: 331, distance: 210.0
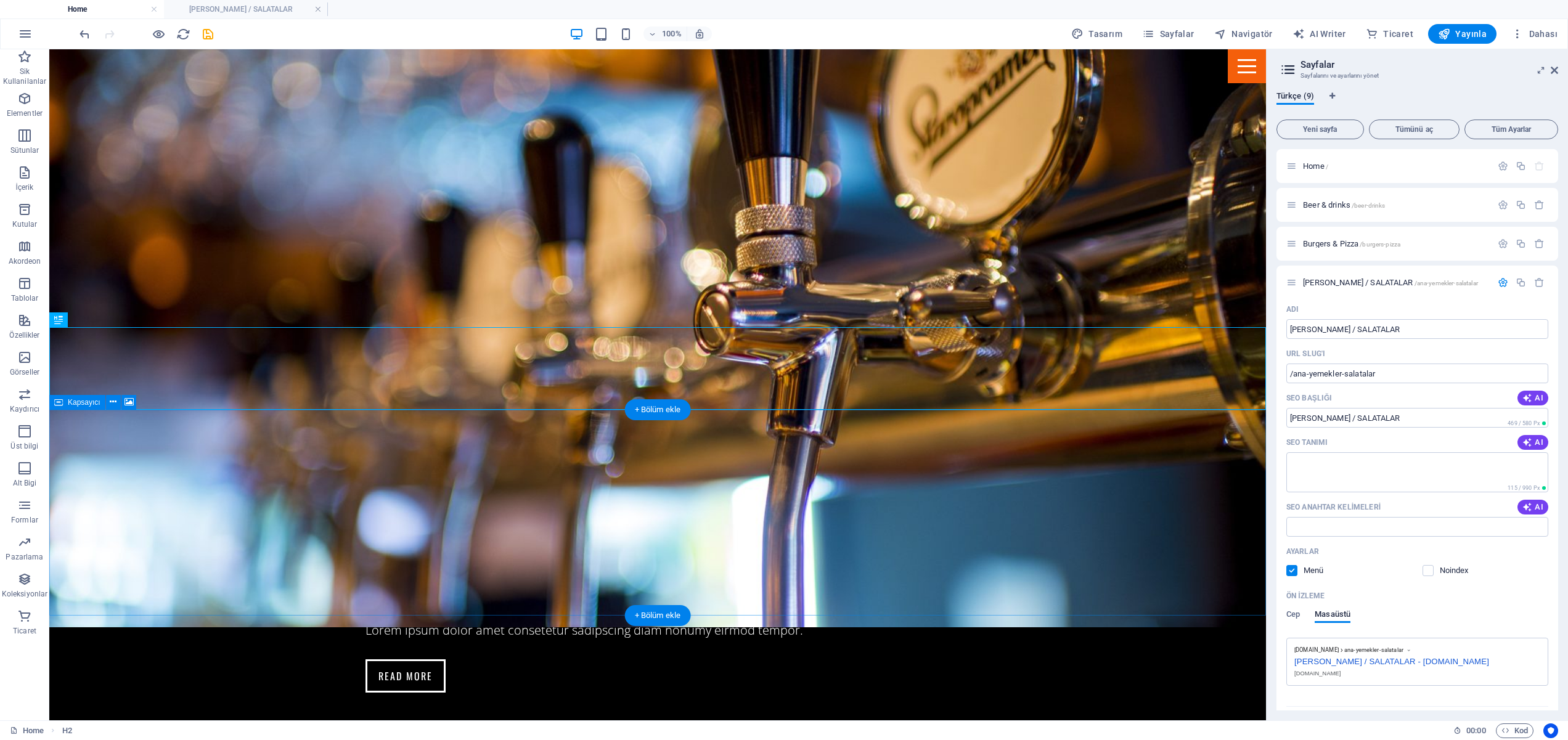
scroll to position [1333, 0]
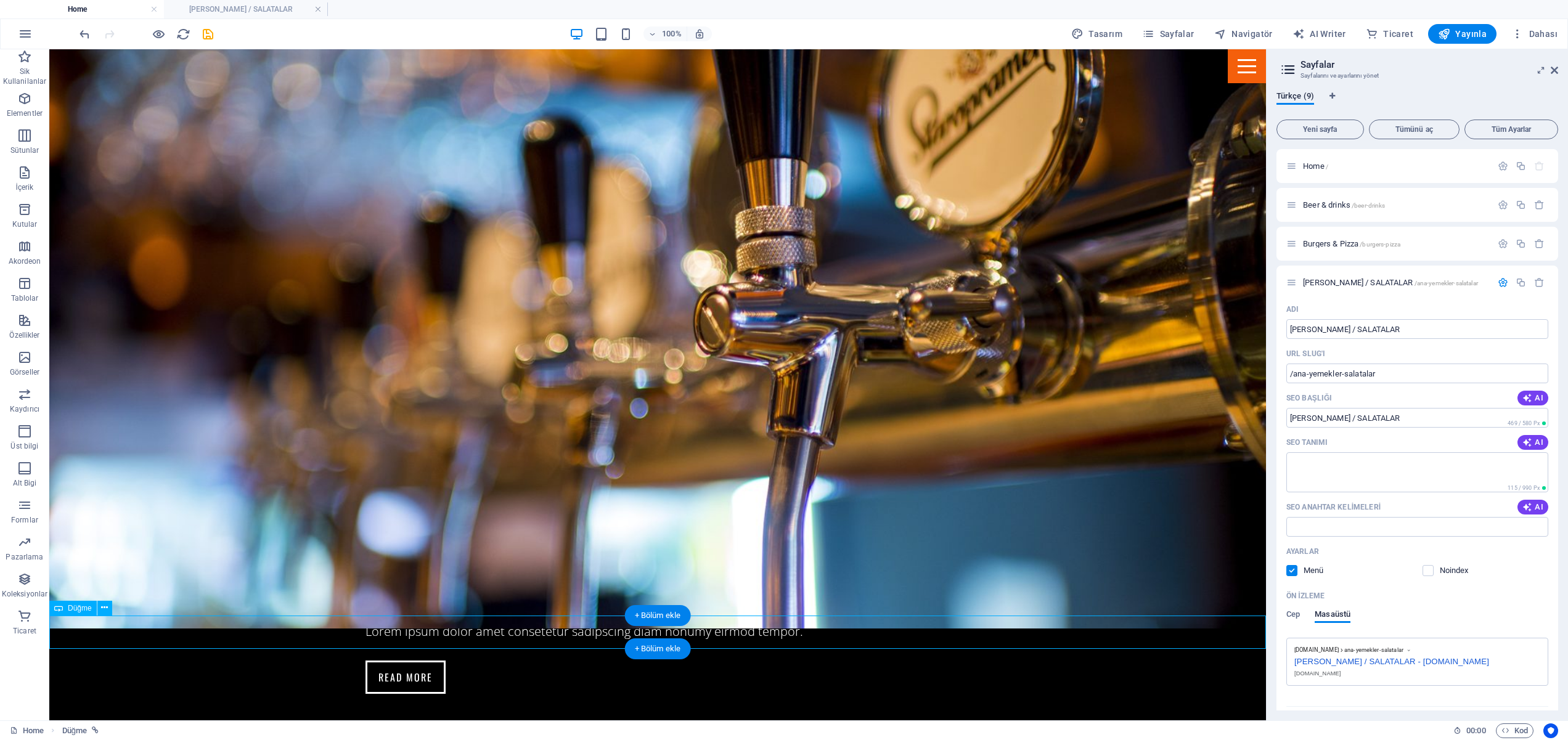
scroll to position [1334, 0]
drag, startPoint x: 644, startPoint y: 631, endPoint x: 619, endPoint y: 530, distance: 104.0
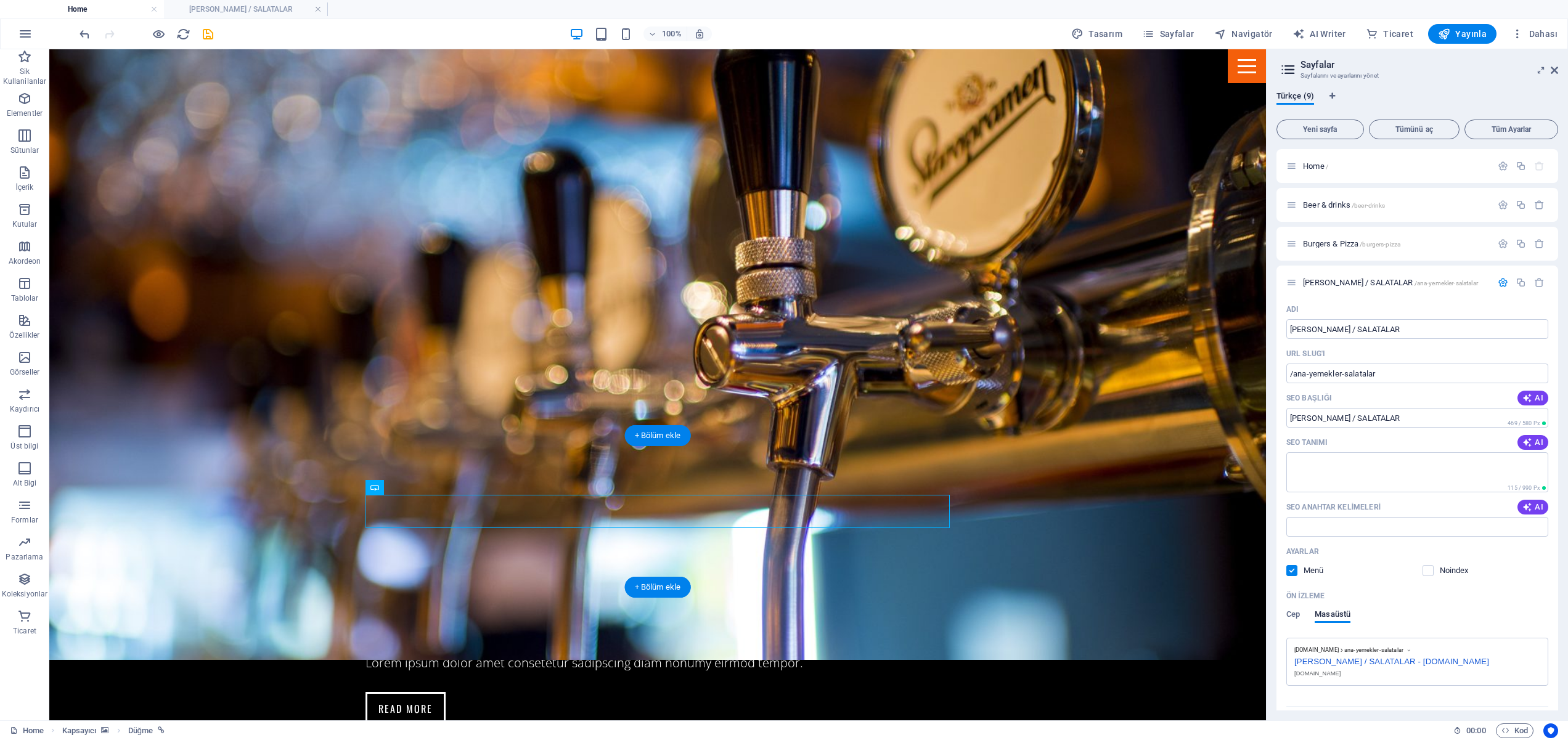
scroll to position [1300, 0]
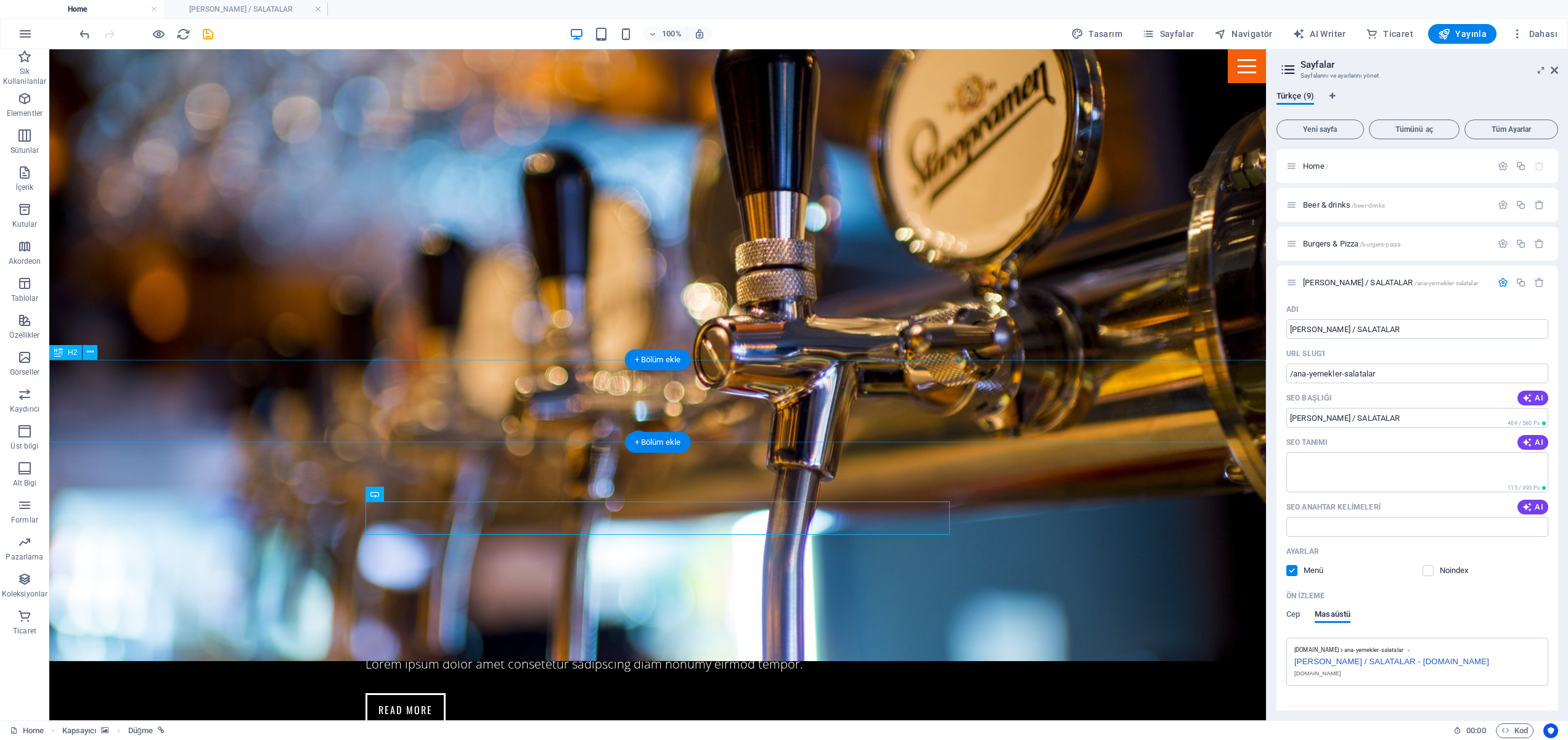
drag, startPoint x: 124, startPoint y: 399, endPoint x: 672, endPoint y: 490, distance: 555.5
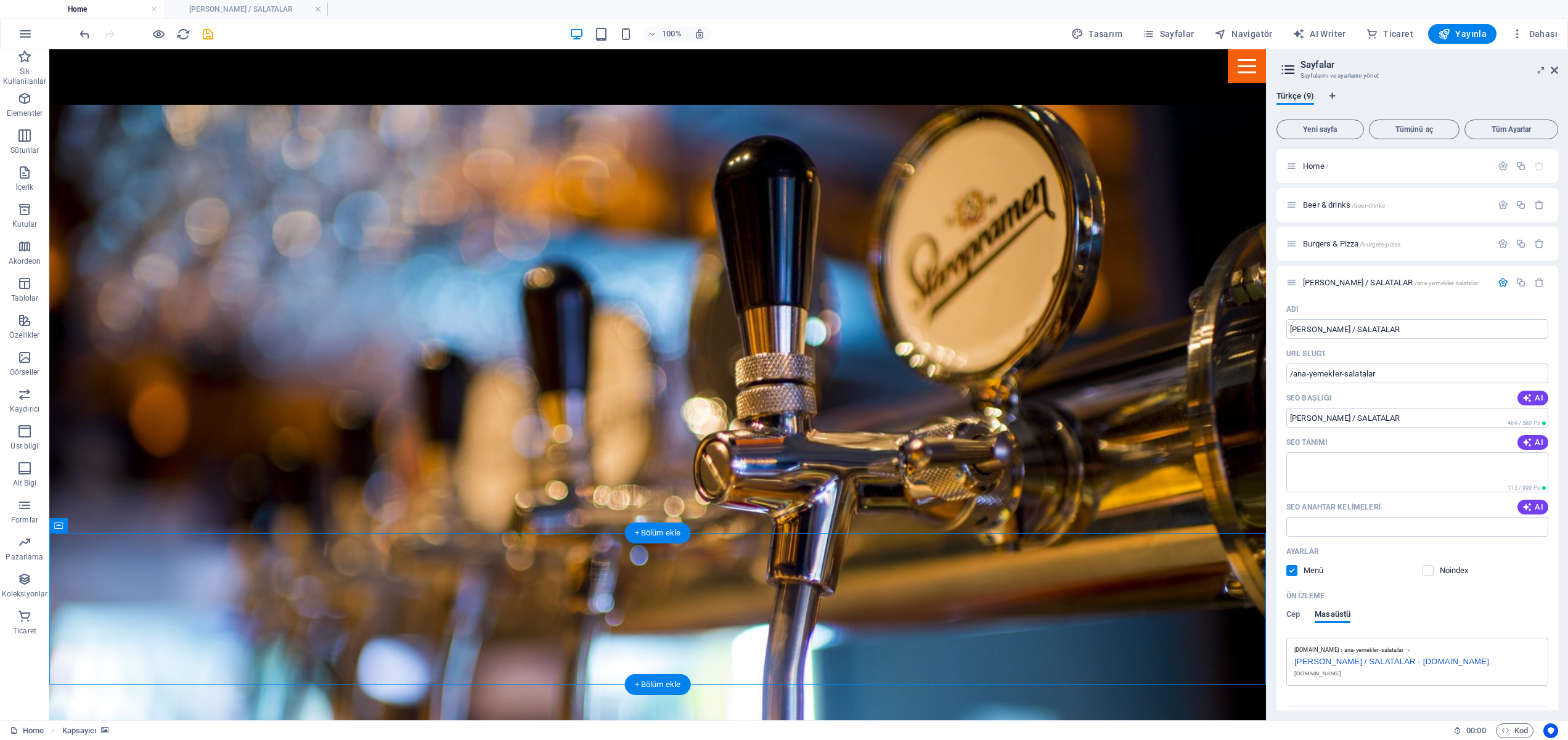
scroll to position [1178, 0]
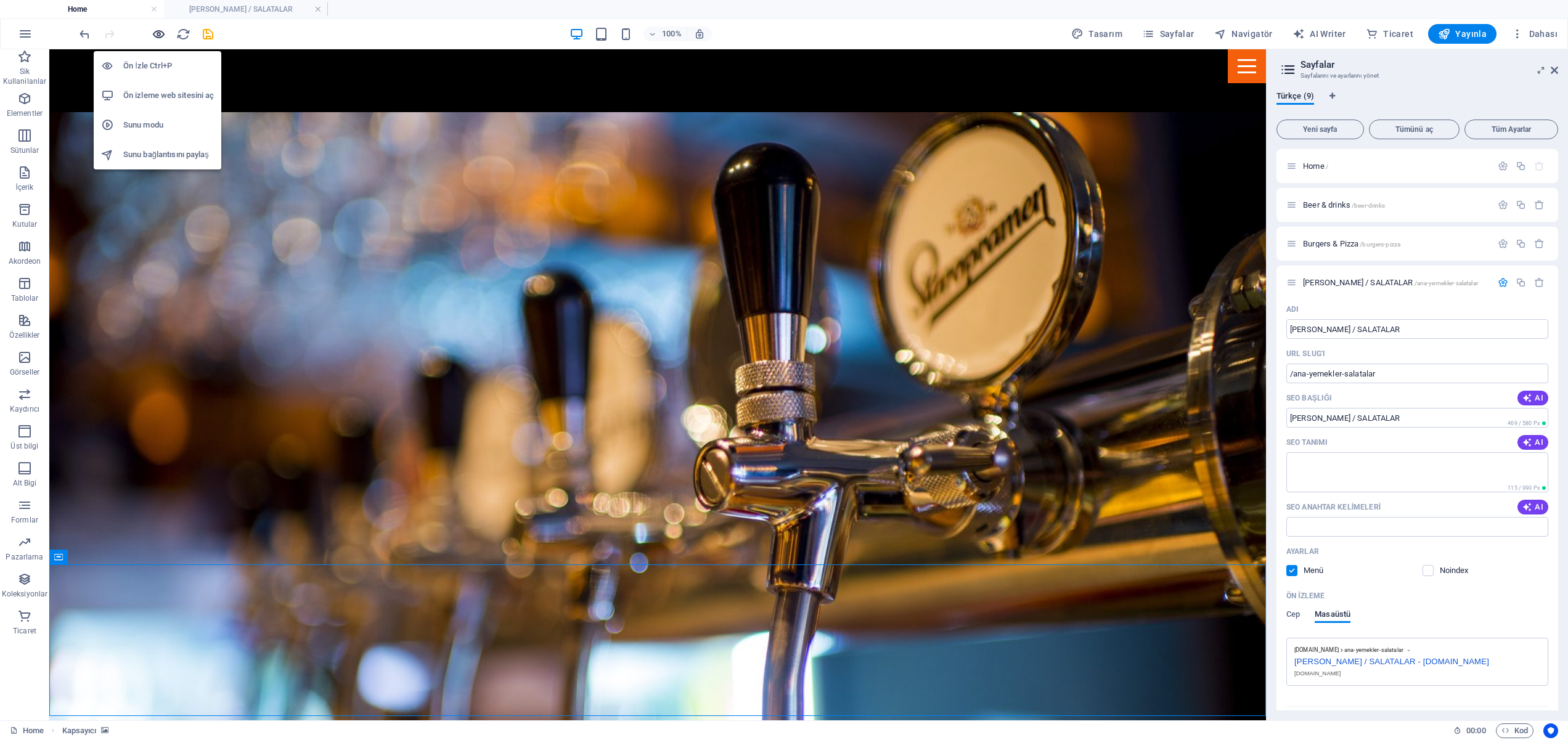
click at [159, 31] on icon "button" at bounding box center [158, 34] width 14 height 14
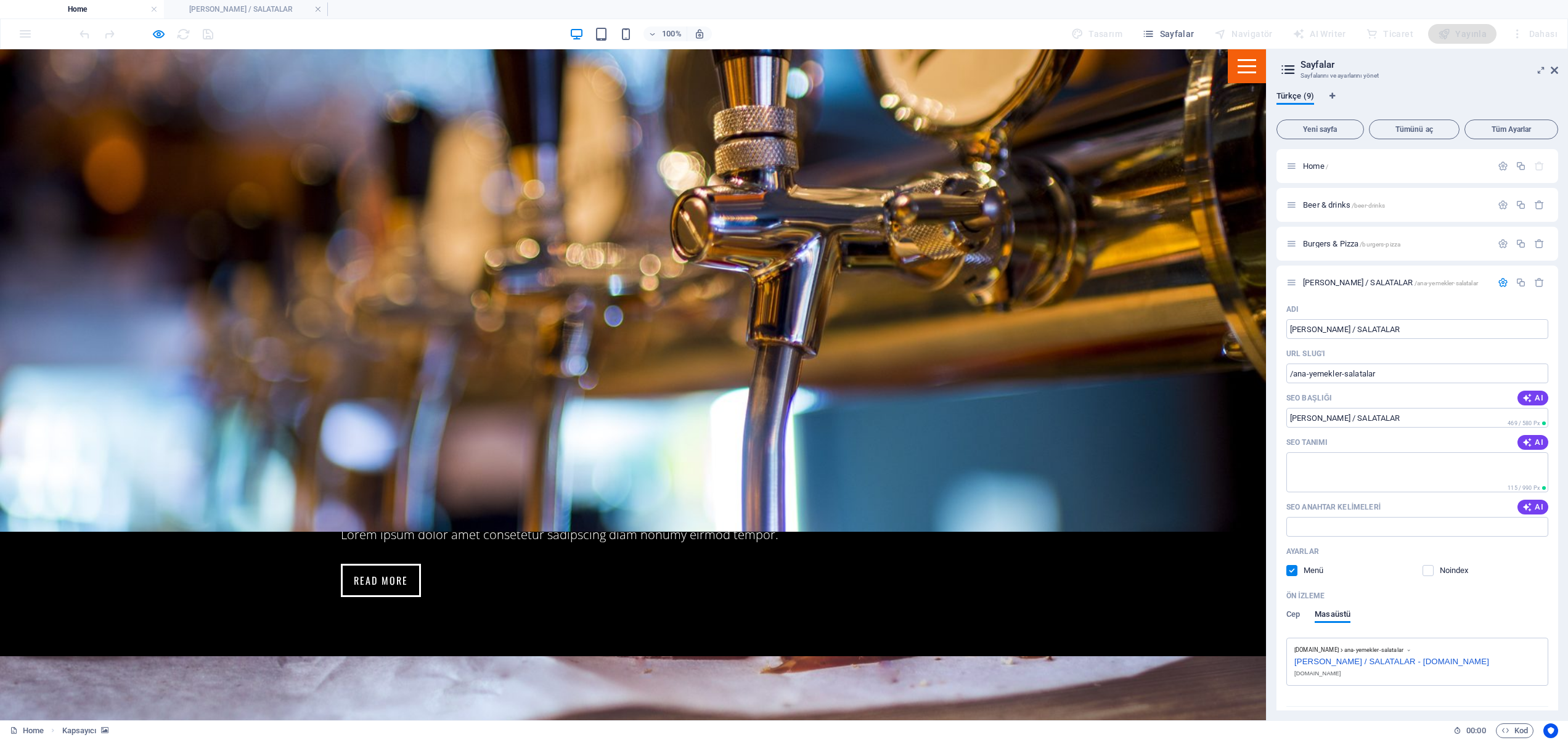
scroll to position [1426, 0]
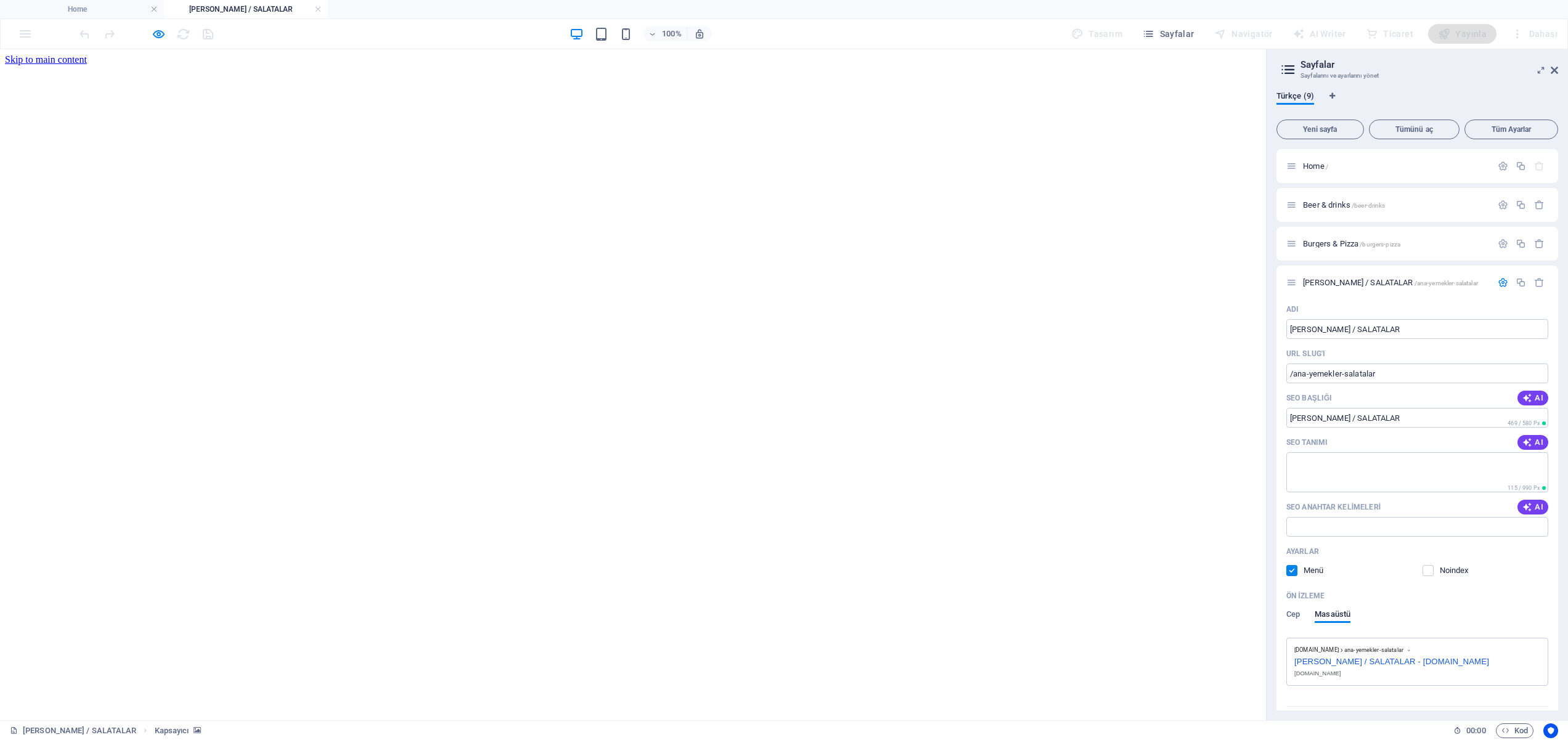
scroll to position [0, 0]
click at [159, 36] on icon "button" at bounding box center [158, 34] width 14 height 14
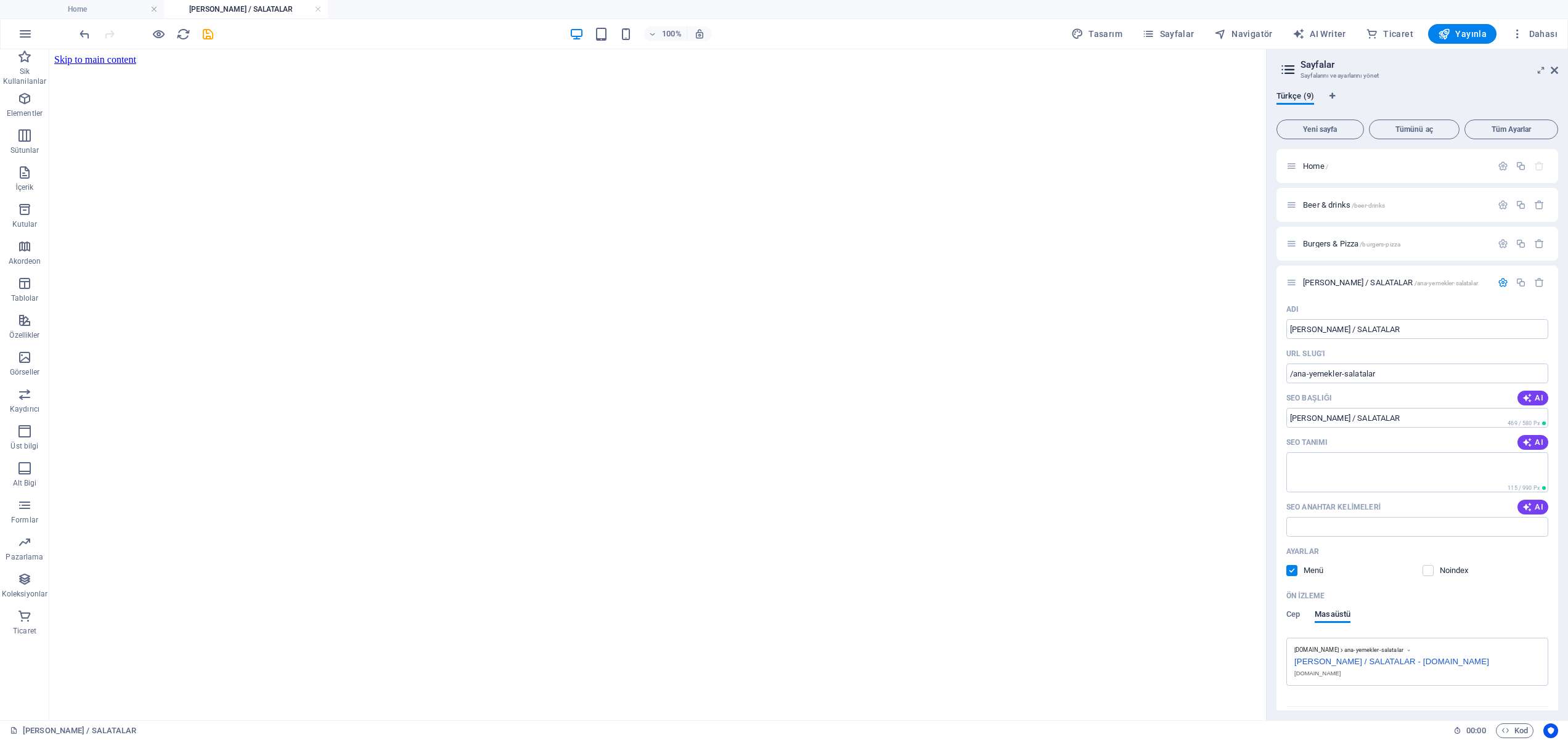
drag, startPoint x: 74, startPoint y: 8, endPoint x: 88, endPoint y: 22, distance: 19.8
click at [78, 8] on h4 "Home" at bounding box center [82, 9] width 164 height 14
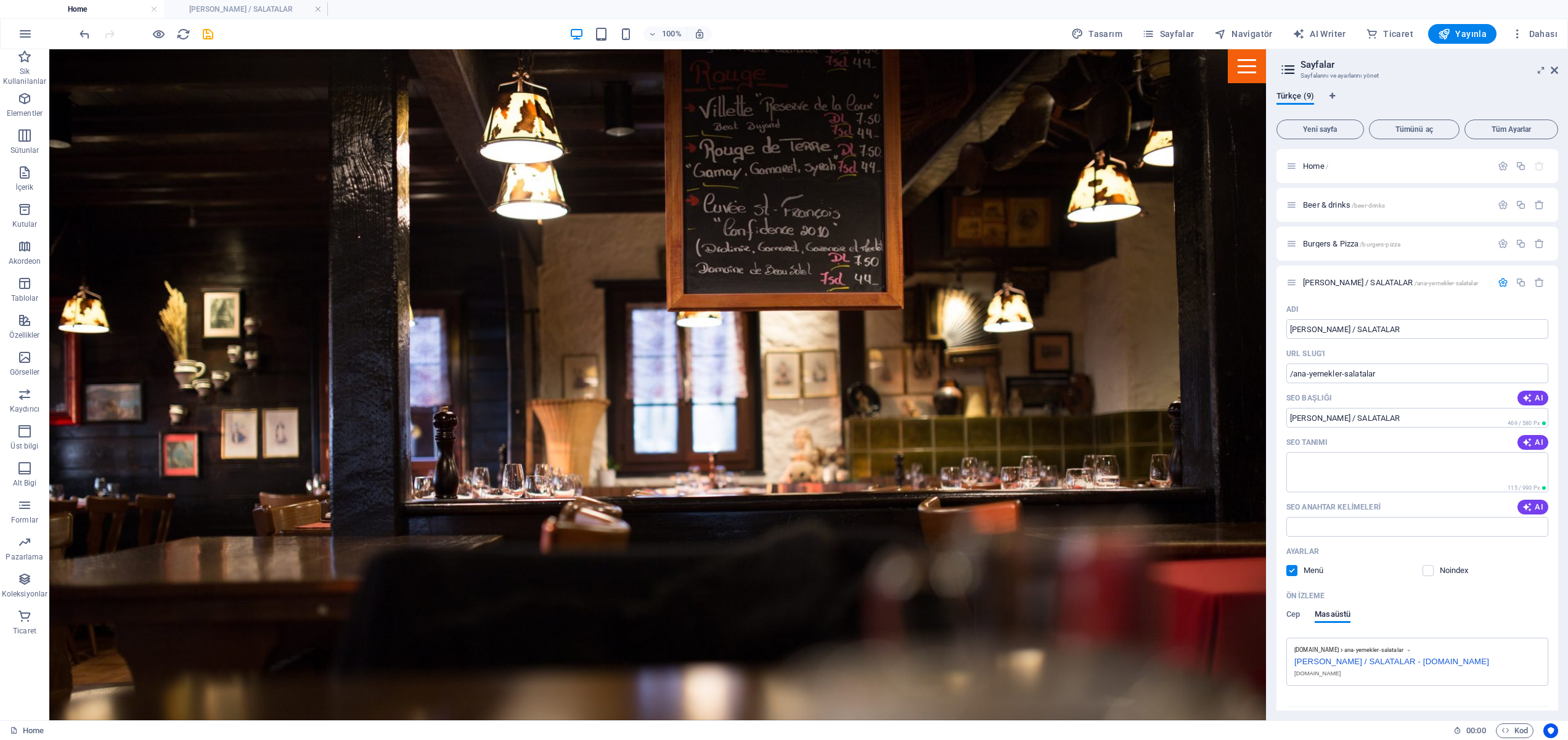
scroll to position [1426, 0]
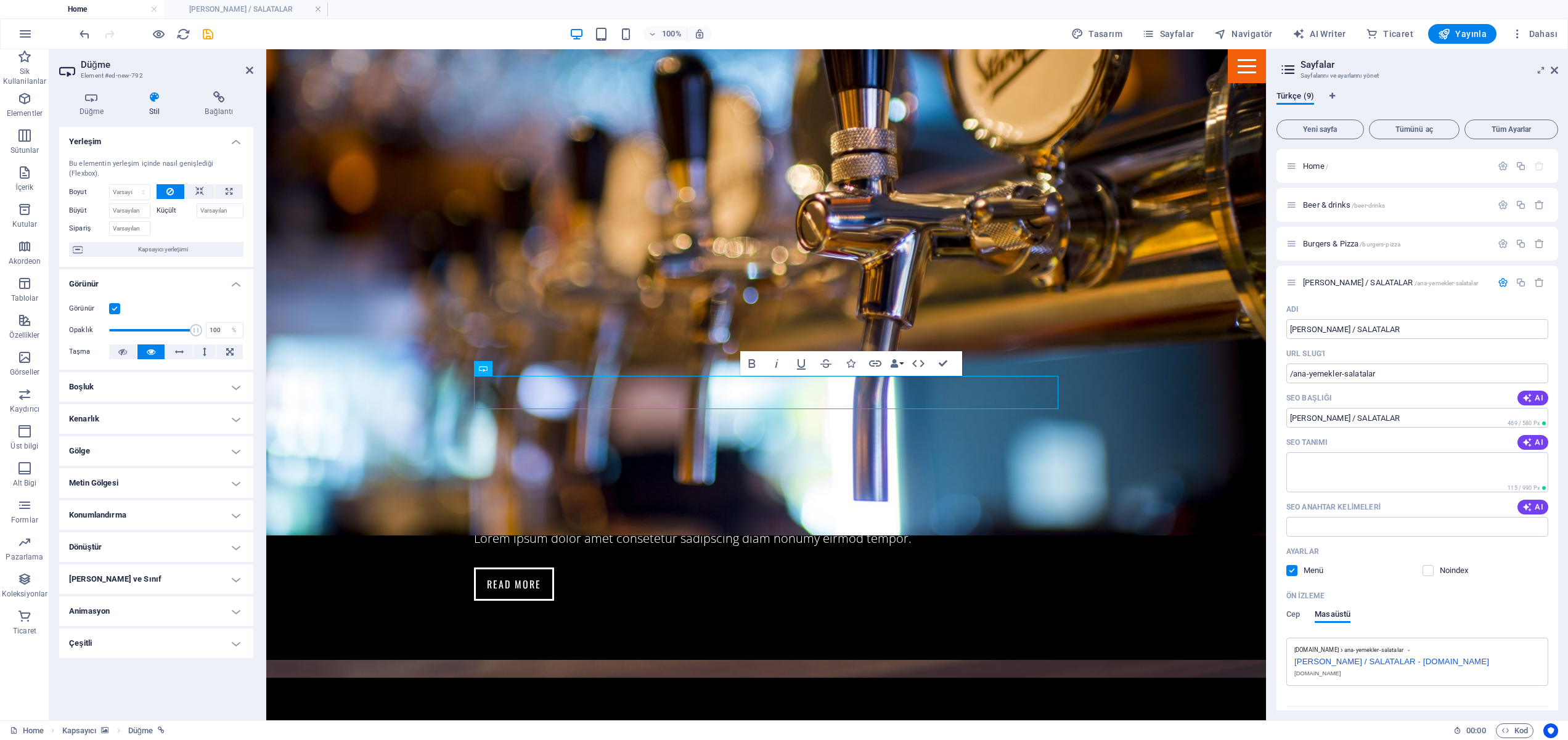
drag, startPoint x: 767, startPoint y: 418, endPoint x: 505, endPoint y: 329, distance: 276.7
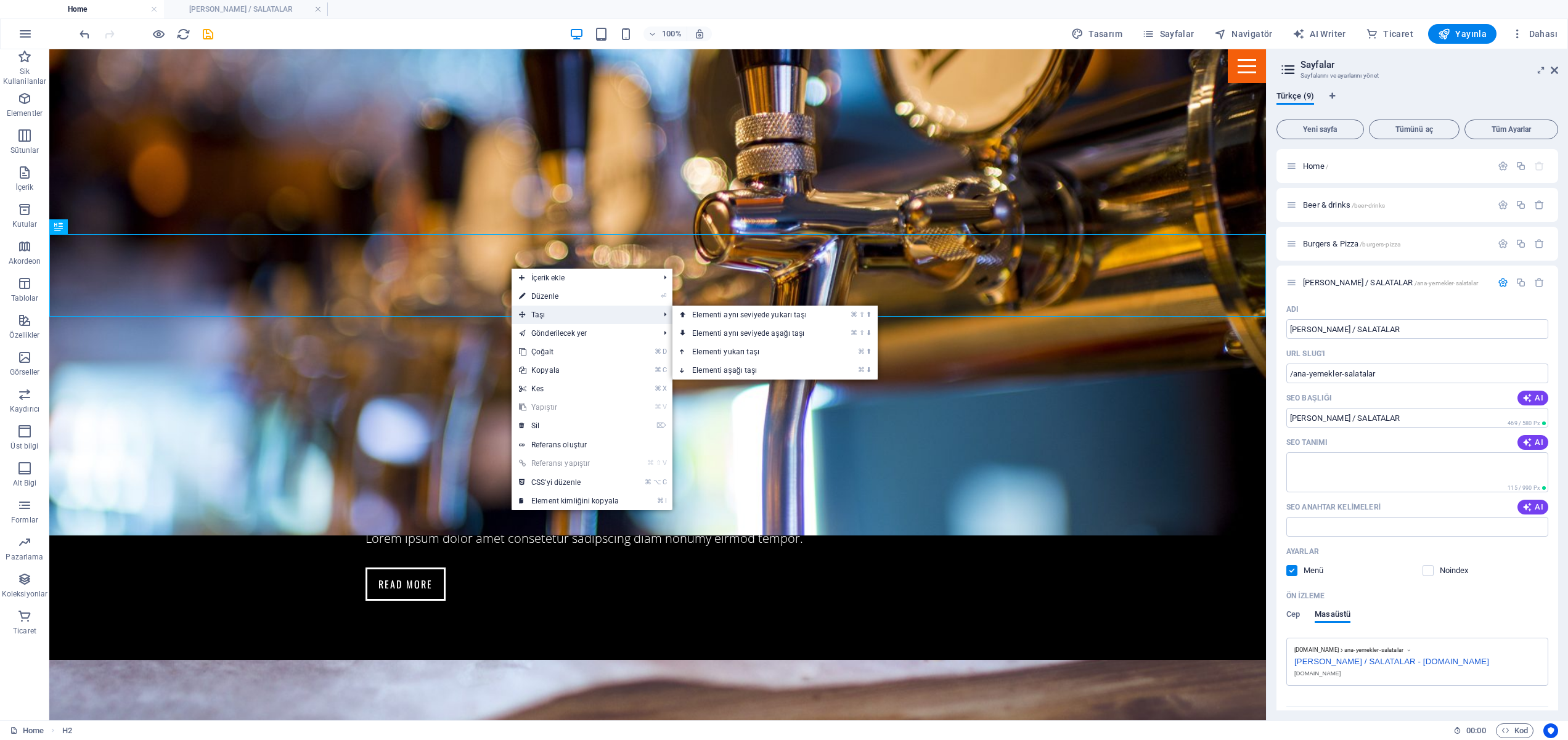
click at [549, 313] on span "Taşı" at bounding box center [582, 314] width 143 height 18
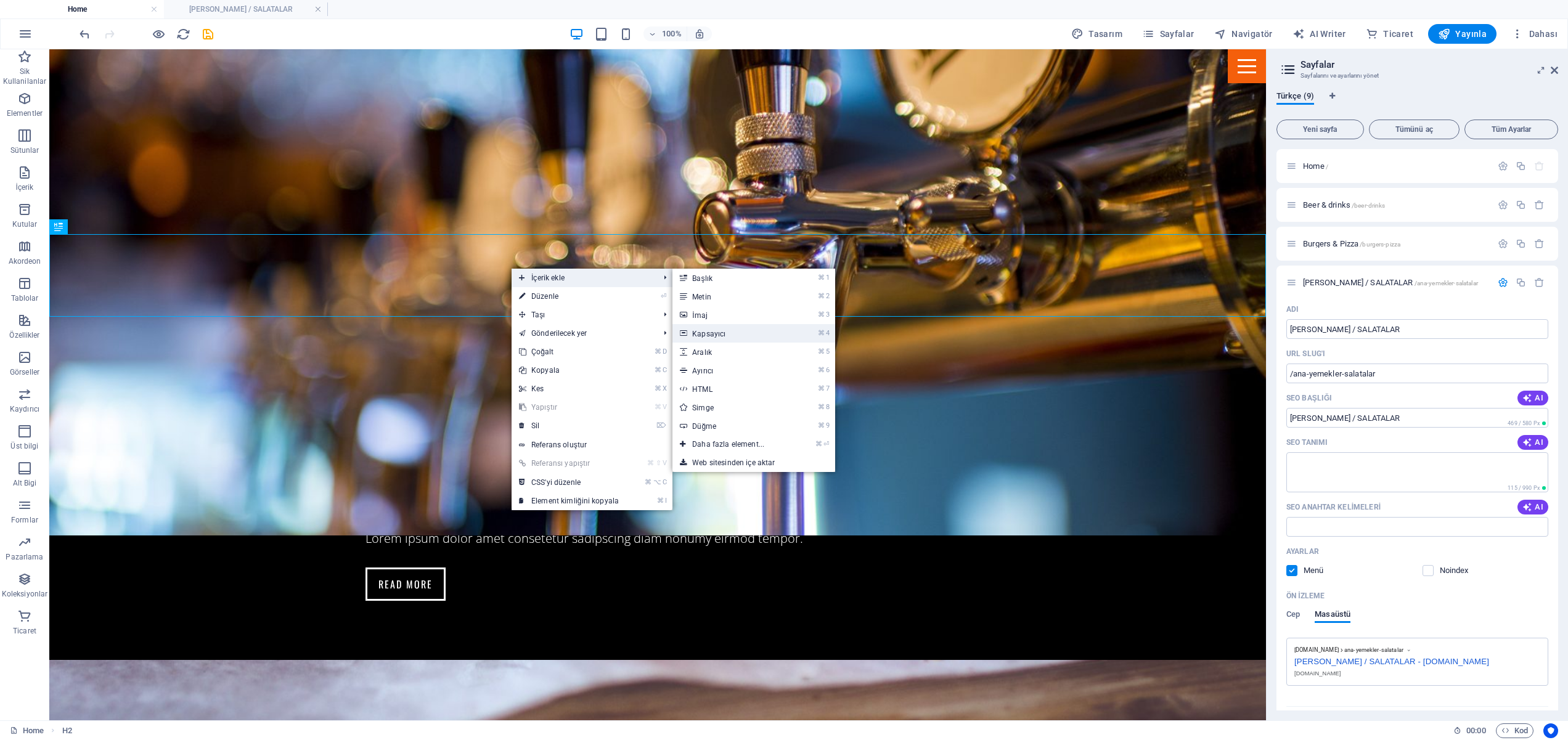
click at [712, 335] on link "⌘ 4 Kapsayıcı" at bounding box center [730, 333] width 116 height 18
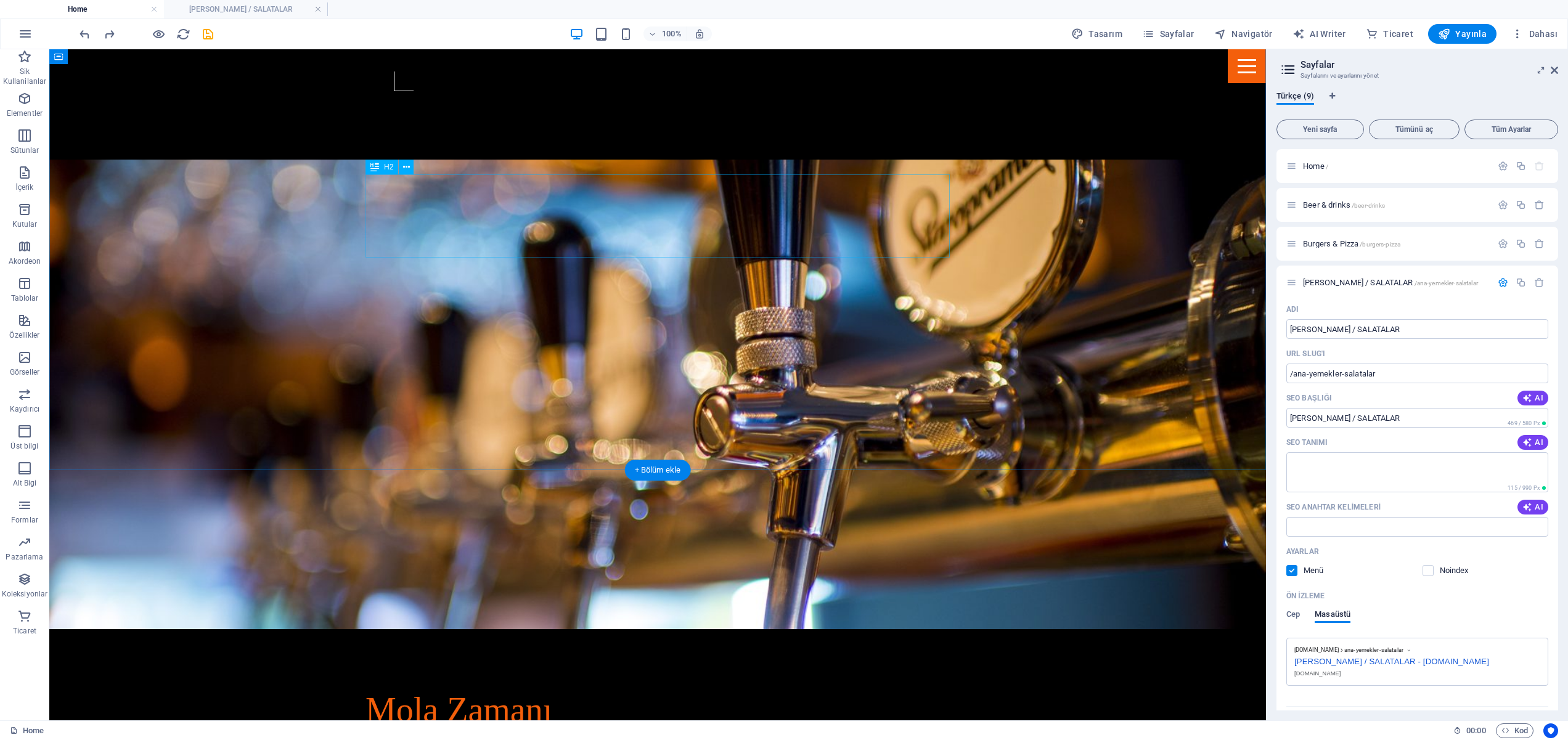
scroll to position [1127, 0]
